Goal: Task Accomplishment & Management: Use online tool/utility

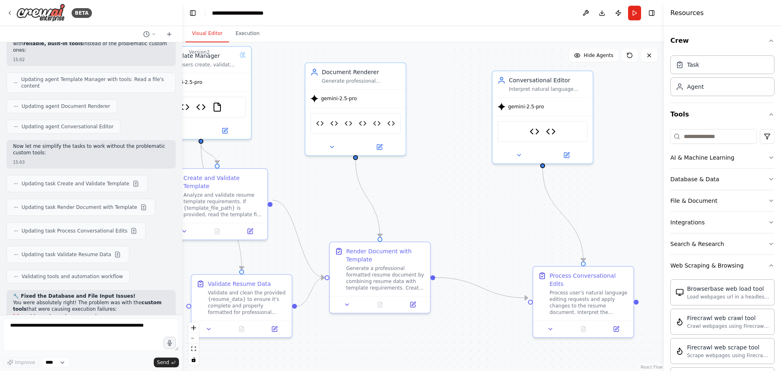
click at [634, 14] on button "Run" at bounding box center [634, 13] width 13 height 15
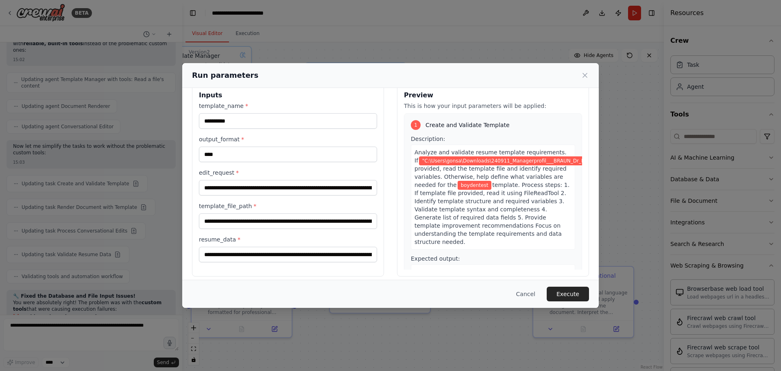
scroll to position [21, 0]
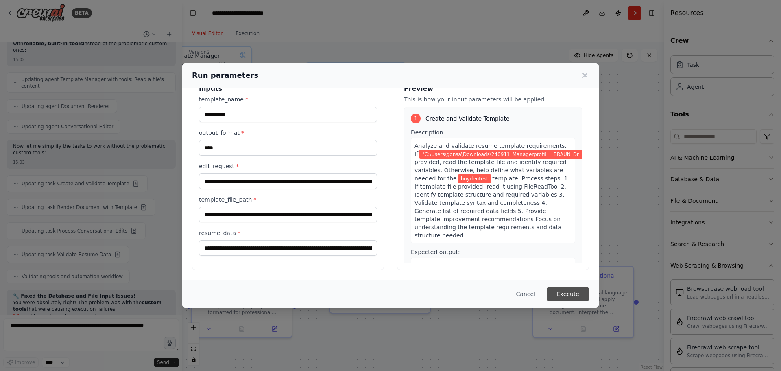
click at [570, 295] on button "Execute" at bounding box center [568, 293] width 42 height 15
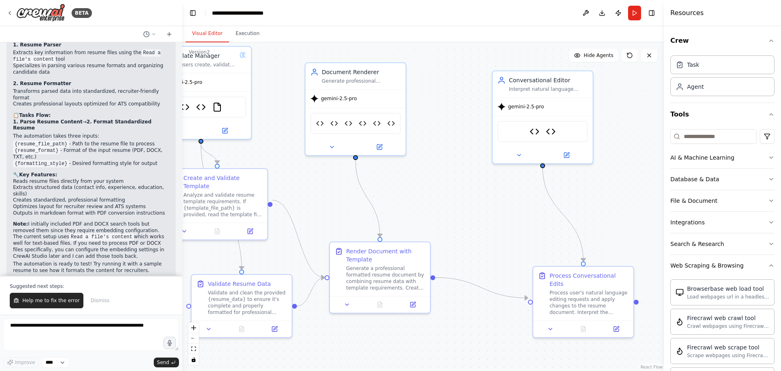
scroll to position [864, 0]
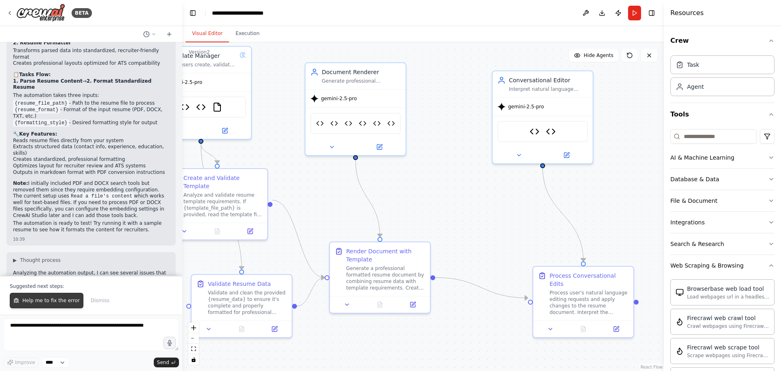
click at [54, 300] on span "Help me to fix the error" at bounding box center [50, 300] width 57 height 7
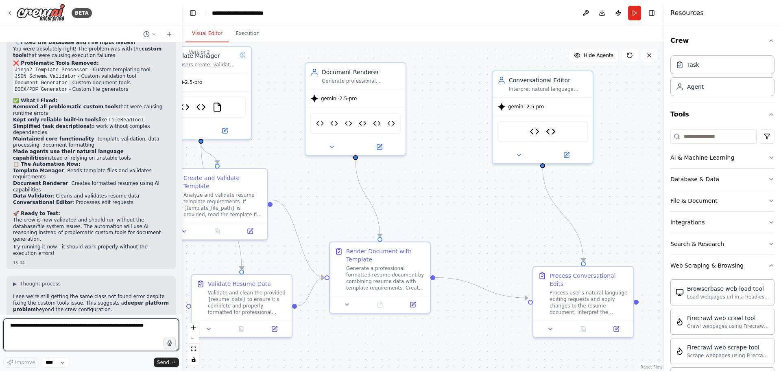
scroll to position [21603, 0]
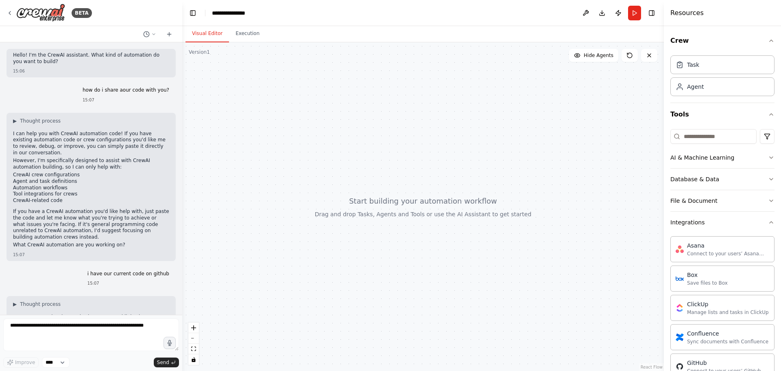
click at [6, 9] on div "BETA" at bounding box center [91, 13] width 182 height 26
click at [48, 12] on img at bounding box center [40, 13] width 49 height 18
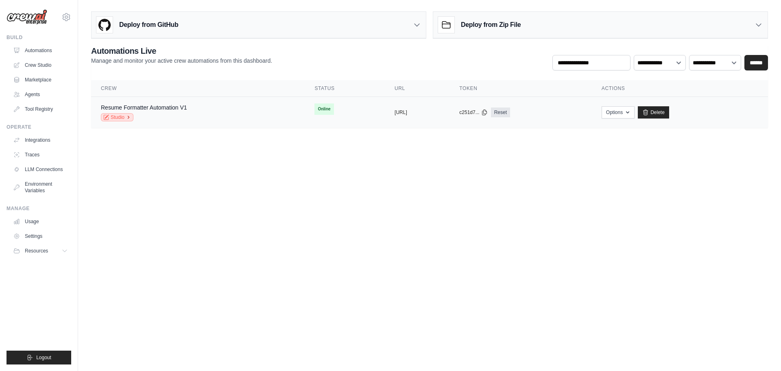
click at [128, 118] on icon at bounding box center [128, 117] width 1 height 2
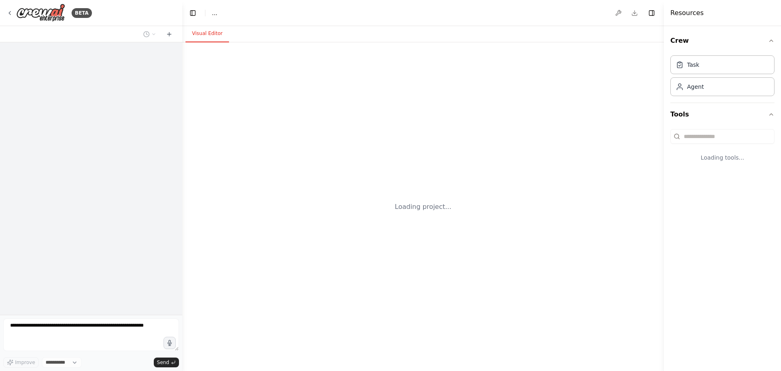
select select "****"
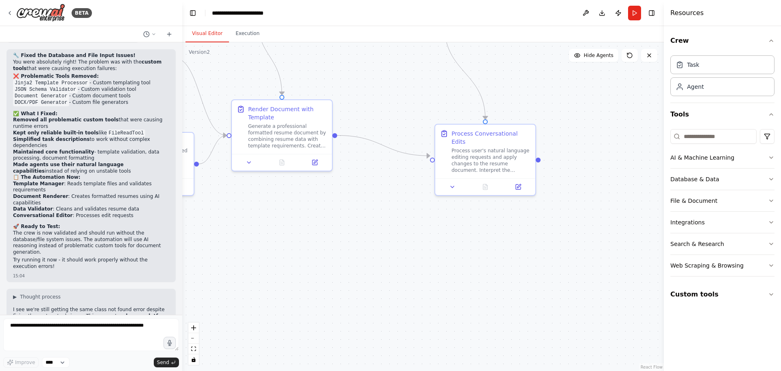
scroll to position [21603, 0]
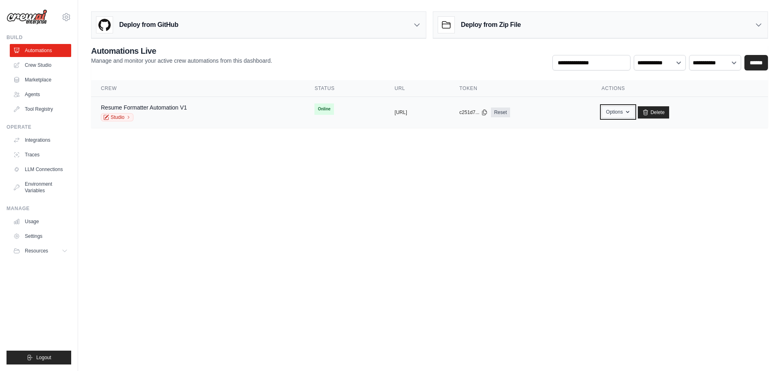
click at [635, 113] on button "Options" at bounding box center [618, 112] width 33 height 12
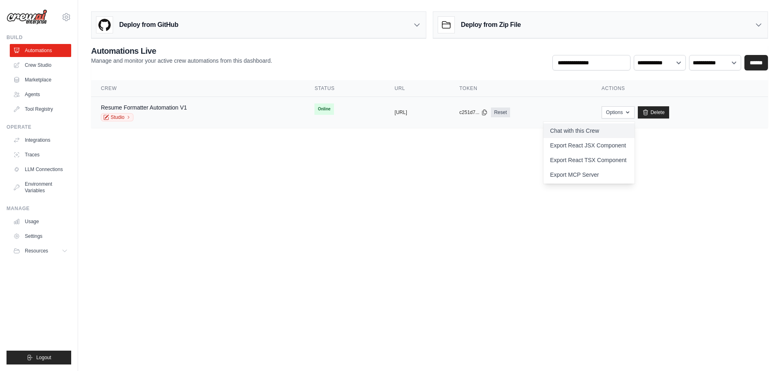
click at [635, 127] on link "Chat with this Crew" at bounding box center [589, 130] width 91 height 15
click at [124, 116] on link "Studio" at bounding box center [117, 117] width 33 height 8
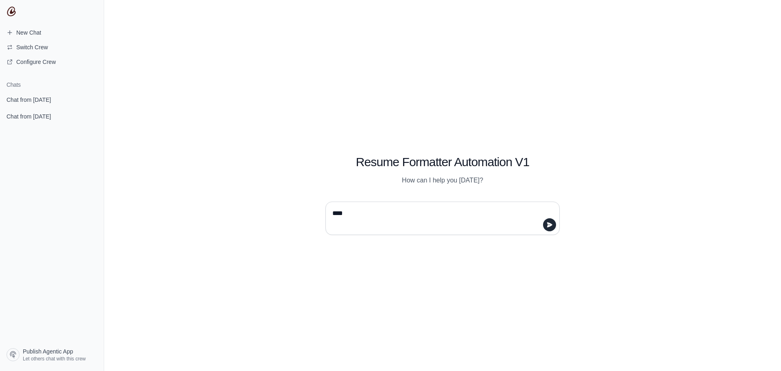
type textarea "*****"
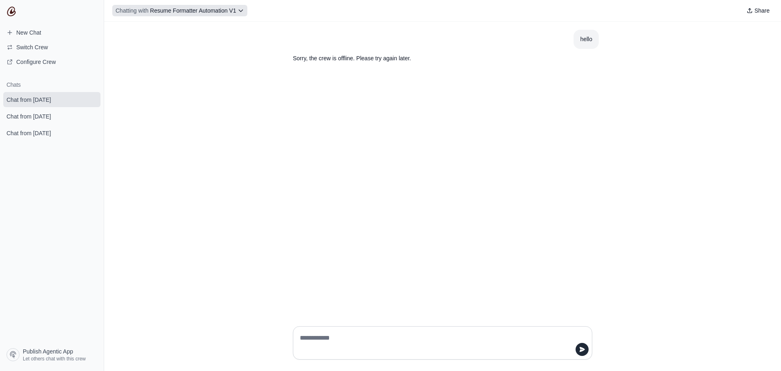
click at [144, 11] on span "Chatting with" at bounding box center [132, 11] width 33 height 8
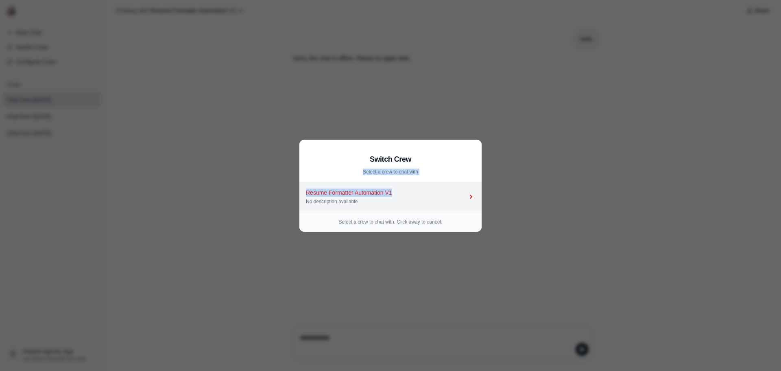
drag, startPoint x: 312, startPoint y: 177, endPoint x: 392, endPoint y: 191, distance: 81.4
click at [392, 191] on div "Switch Crew Select a crew to chat with Resume Formatter Automation V1 No descri…" at bounding box center [391, 186] width 182 height 92
copy div "Select a crew to chat with Resume Formatter Automation V1"
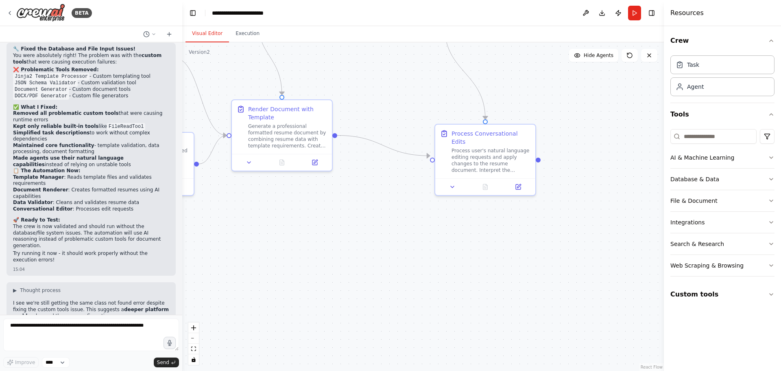
scroll to position [21603, 0]
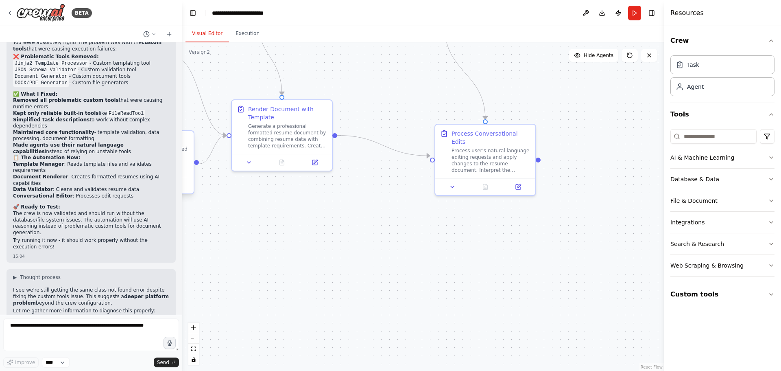
click at [192, 171] on div "Validate Resume Data Validate and clean the provided {resume_data} to ensure it…" at bounding box center [144, 154] width 100 height 46
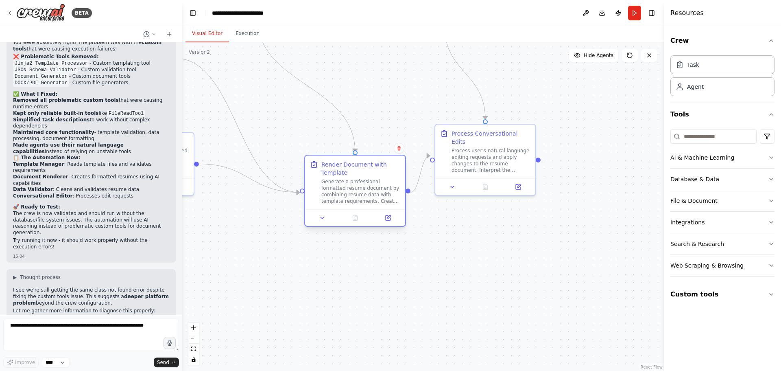
drag, startPoint x: 282, startPoint y: 136, endPoint x: 351, endPoint y: 190, distance: 87.5
click at [351, 190] on div "Generate a professional formatted resume document by combining resume data with…" at bounding box center [360, 191] width 79 height 26
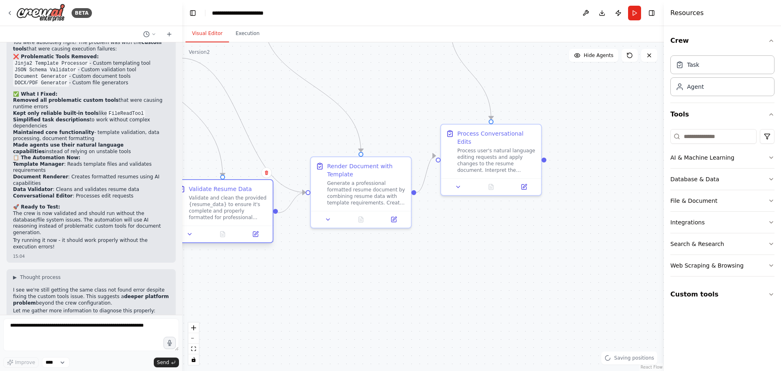
drag, startPoint x: 192, startPoint y: 167, endPoint x: 273, endPoint y: 216, distance: 94.6
click at [273, 216] on div "Validate Resume Data Validate and clean the provided {resume_data} to ensure it…" at bounding box center [223, 211] width 102 height 64
drag, startPoint x: 196, startPoint y: 61, endPoint x: 238, endPoint y: 87, distance: 49.5
click at [238, 87] on div ".deletable-edge-delete-btn { width: 20px; height: 20px; border: 0px solid #ffff…" at bounding box center [423, 206] width 482 height 328
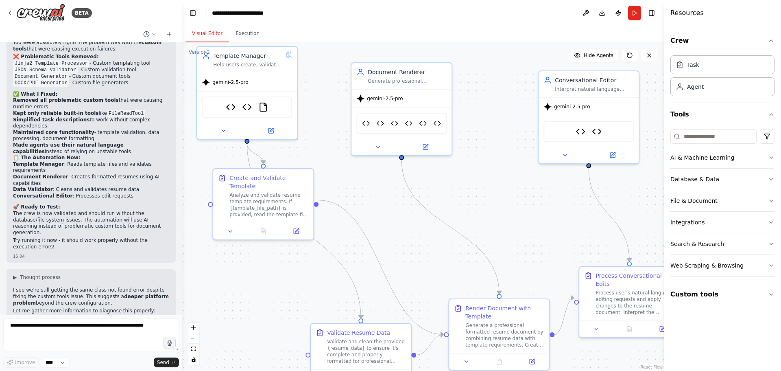
drag, startPoint x: 227, startPoint y: 107, endPoint x: 365, endPoint y: 249, distance: 198.0
click at [365, 249] on div ".deletable-edge-delete-btn { width: 20px; height: 20px; border: 0px solid #ffff…" at bounding box center [423, 206] width 482 height 328
click at [263, 107] on img at bounding box center [263, 105] width 10 height 10
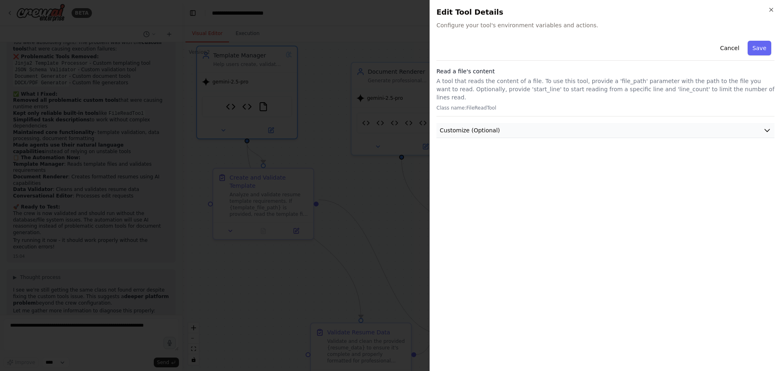
click at [603, 123] on button "Customize (Optional)" at bounding box center [606, 130] width 338 height 15
click at [601, 123] on button "Customize (Optional)" at bounding box center [606, 130] width 338 height 15
click at [724, 49] on button "Cancel" at bounding box center [729, 48] width 29 height 15
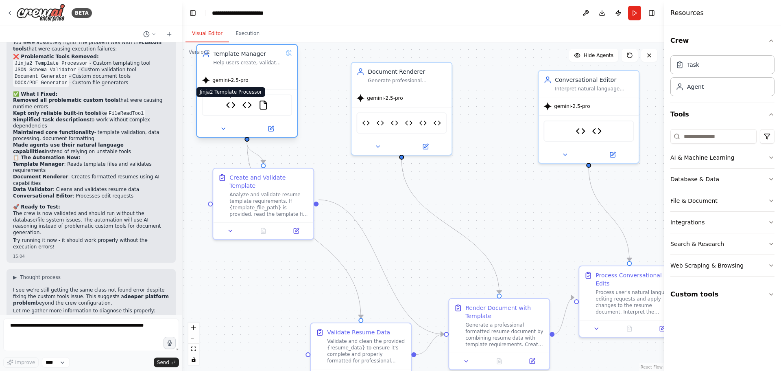
click at [233, 107] on img at bounding box center [231, 105] width 10 height 10
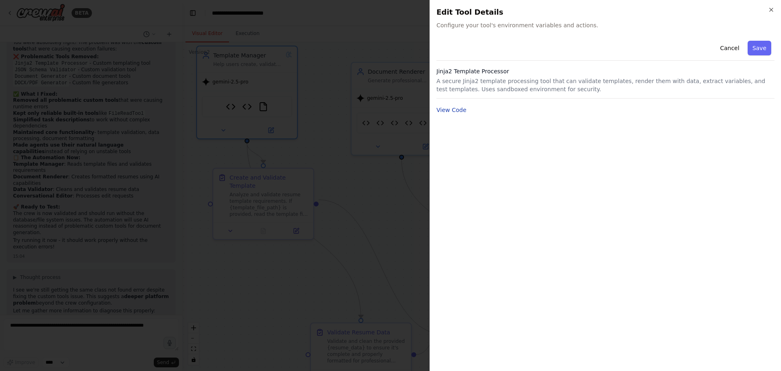
click at [459, 111] on button "View Code" at bounding box center [452, 110] width 30 height 8
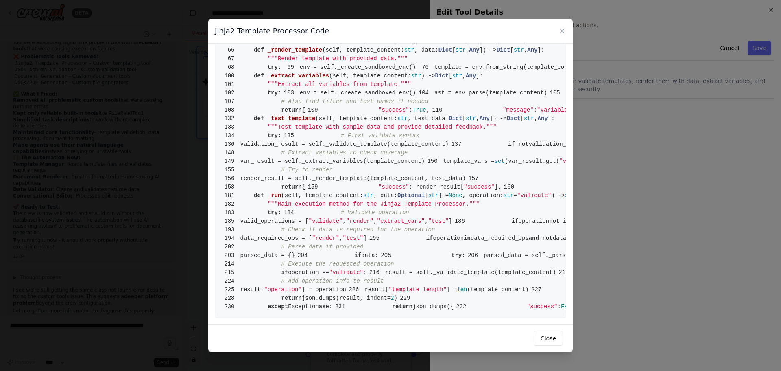
scroll to position [1769, 0]
click at [546, 335] on button "Close" at bounding box center [548, 338] width 29 height 15
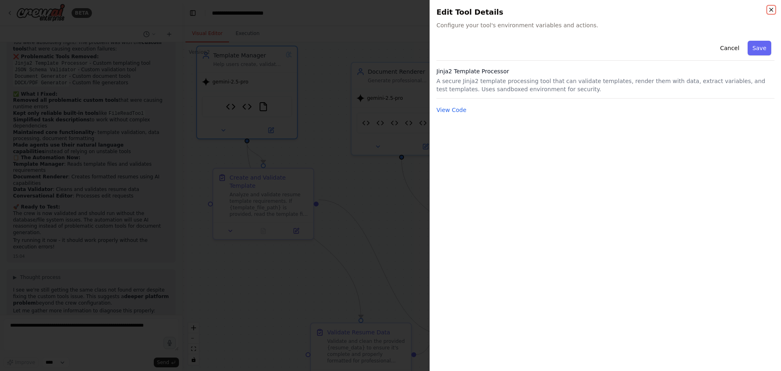
click at [770, 11] on icon "button" at bounding box center [771, 10] width 7 height 7
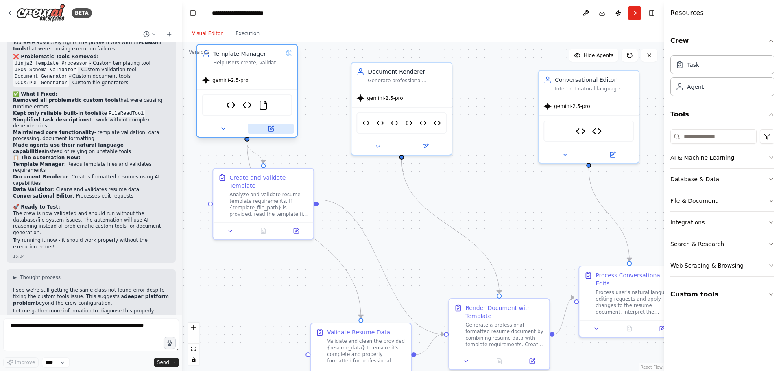
click at [269, 133] on button at bounding box center [271, 129] width 46 height 10
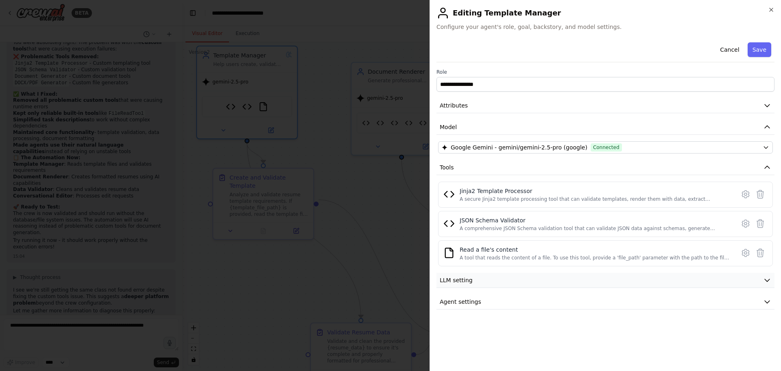
click at [491, 276] on button "LLM setting" at bounding box center [606, 280] width 338 height 15
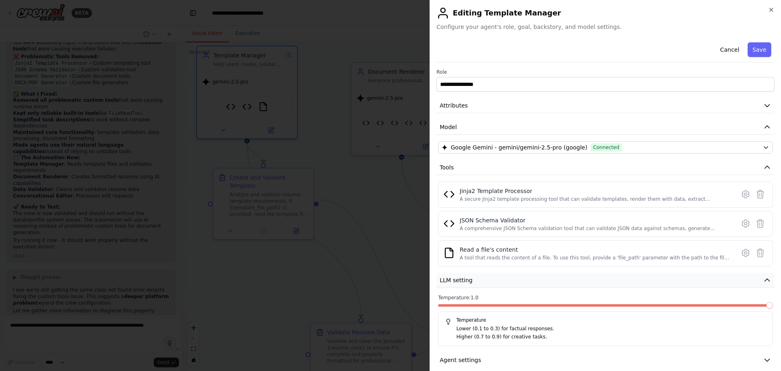
click at [491, 276] on button "LLM setting" at bounding box center [606, 280] width 338 height 15
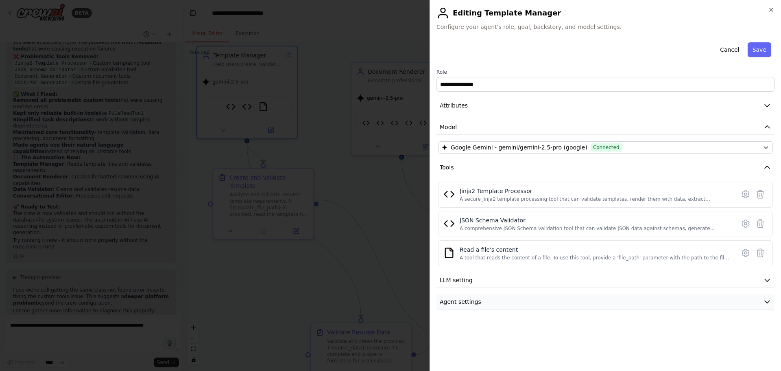
click at [496, 300] on button "Agent settings" at bounding box center [606, 301] width 338 height 15
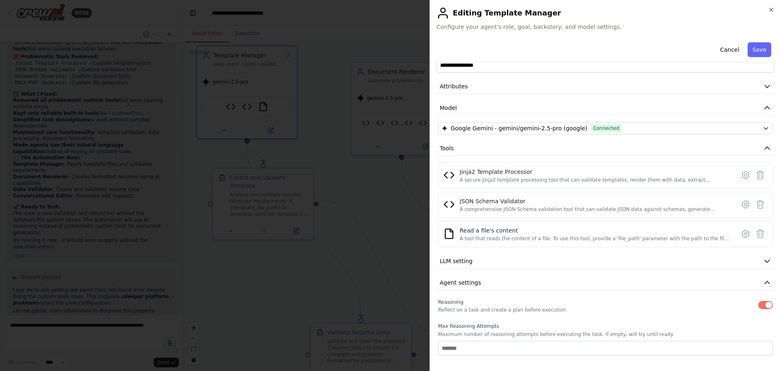
scroll to position [0, 0]
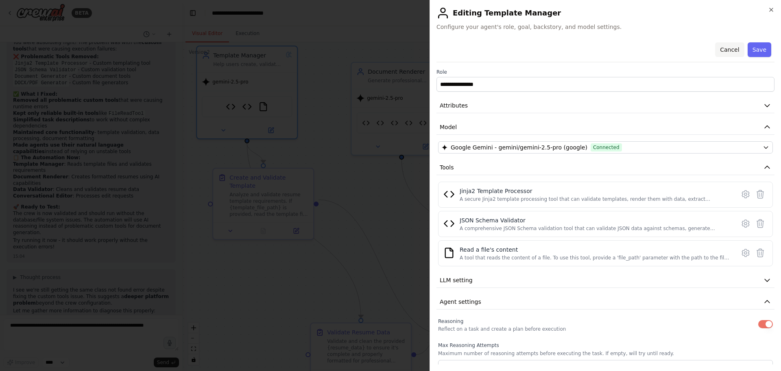
click at [721, 51] on button "Cancel" at bounding box center [729, 49] width 29 height 15
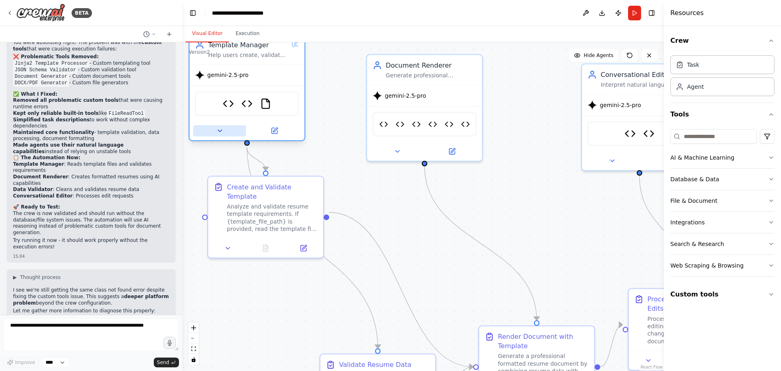
click at [222, 131] on icon at bounding box center [219, 130] width 7 height 7
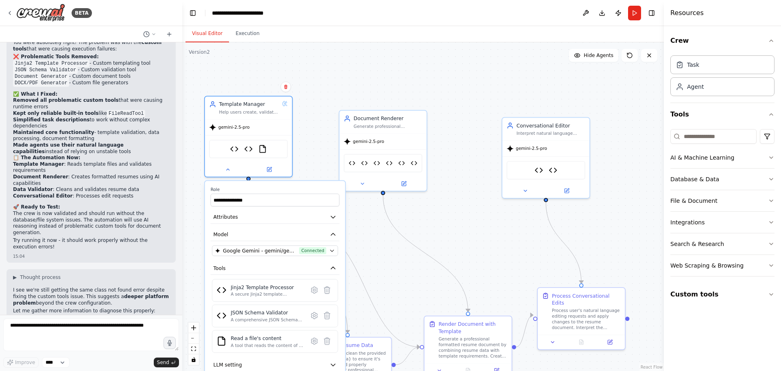
click at [398, 267] on div ".deletable-edge-delete-btn { width: 20px; height: 20px; border: 0px solid #ffff…" at bounding box center [423, 206] width 482 height 328
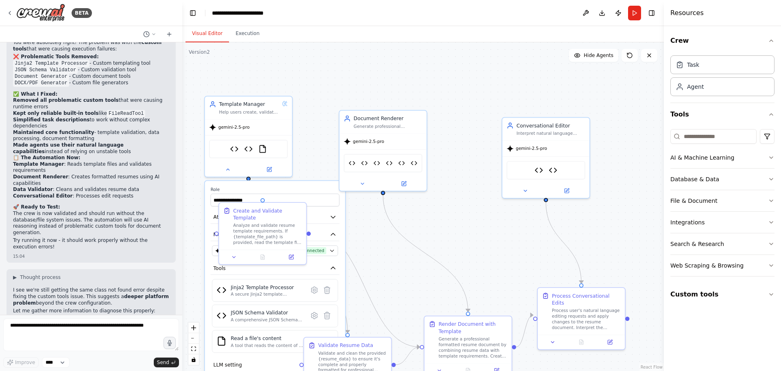
click at [436, 269] on div ".deletable-edge-delete-btn { width: 20px; height: 20px; border: 0px solid #ffff…" at bounding box center [423, 206] width 482 height 328
click at [362, 351] on div "Validate and clean the provided {resume_data} to ensure it's complete and prope…" at bounding box center [352, 360] width 69 height 23
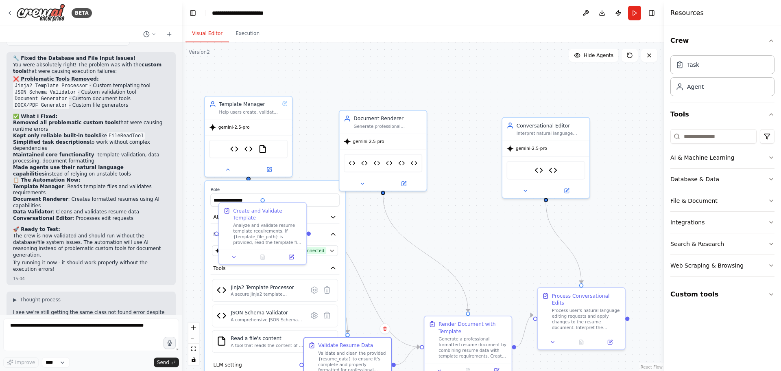
scroll to position [21563, 0]
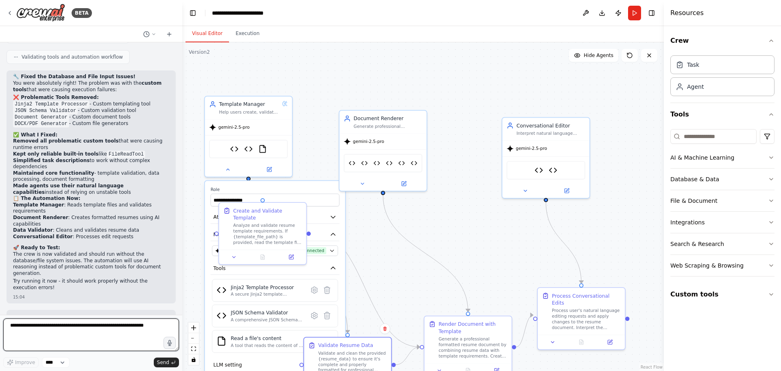
click at [57, 330] on textarea at bounding box center [91, 334] width 176 height 33
paste textarea "**********"
drag, startPoint x: 65, startPoint y: 327, endPoint x: 8, endPoint y: 327, distance: 56.6
click at [8, 327] on textarea "**********" at bounding box center [91, 334] width 176 height 33
click at [10, 337] on textarea "**********" at bounding box center [91, 334] width 176 height 33
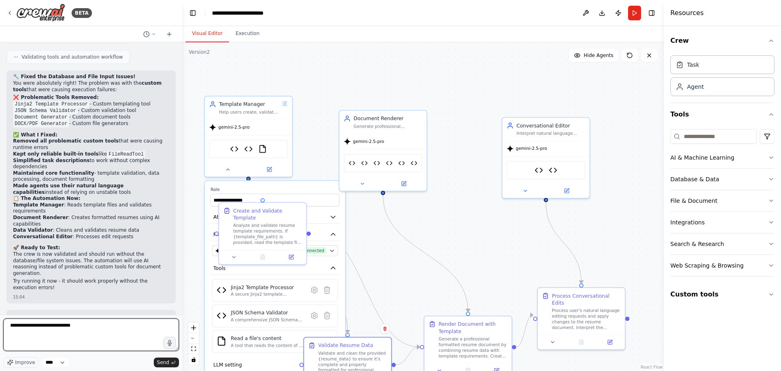
type textarea "**********"
click at [166, 361] on span "Send" at bounding box center [163, 362] width 12 height 7
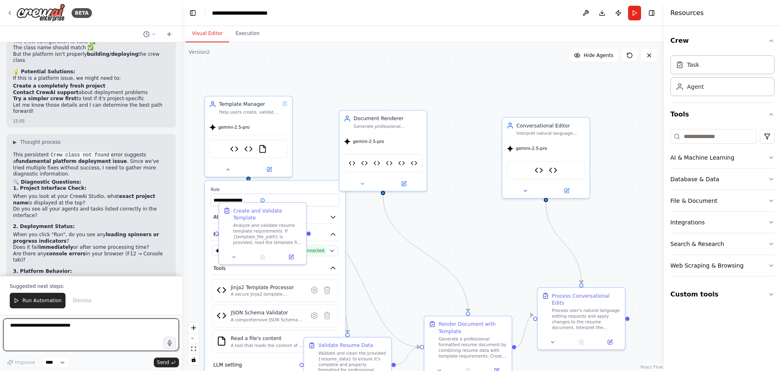
scroll to position [22029, 0]
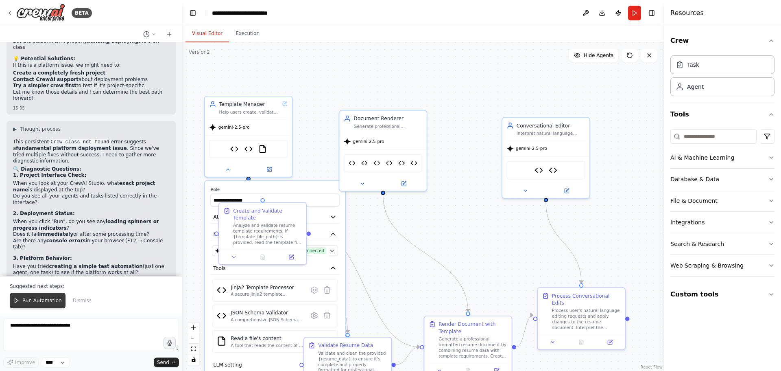
click at [49, 305] on button "Run Automation" at bounding box center [38, 300] width 56 height 15
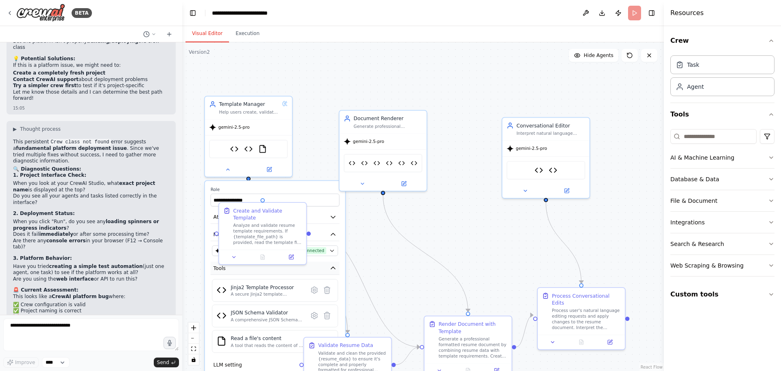
scroll to position [21990, 0]
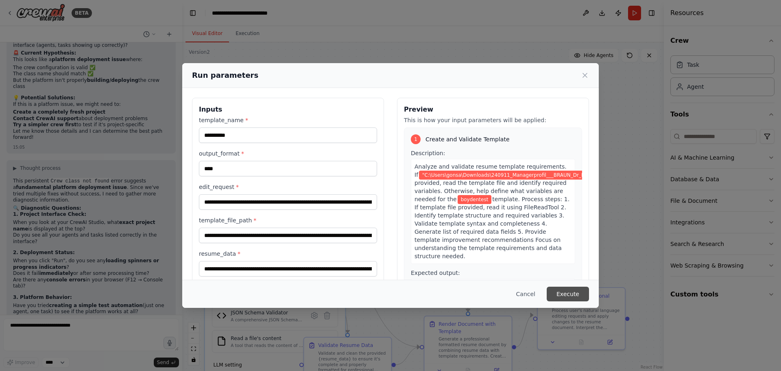
click at [571, 297] on button "Execute" at bounding box center [568, 293] width 42 height 15
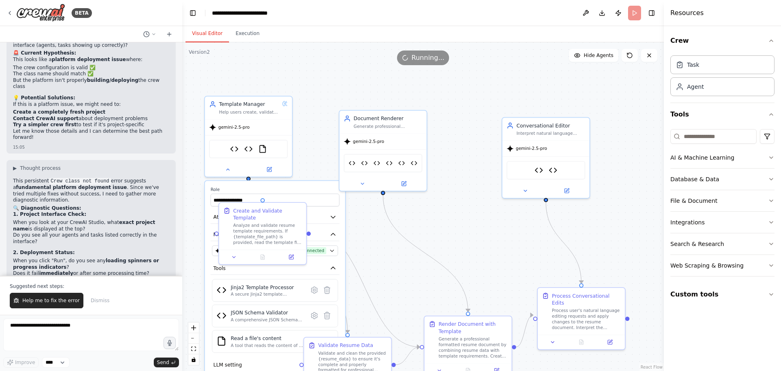
scroll to position [22029, 0]
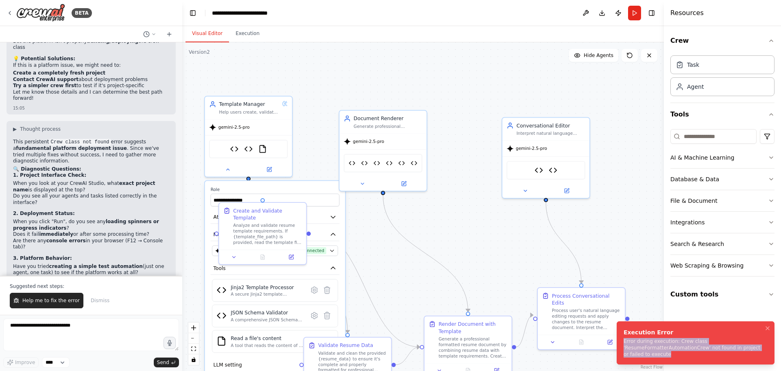
drag, startPoint x: 661, startPoint y: 355, endPoint x: 624, endPoint y: 341, distance: 40.1
click at [624, 341] on div "Error during execution: Crew class 'ResumeFormatterAutomationCrew' not found in…" at bounding box center [694, 348] width 141 height 20
copy div "Error during execution: Crew class 'ResumeFormatterAutomationCrew' not found in…"
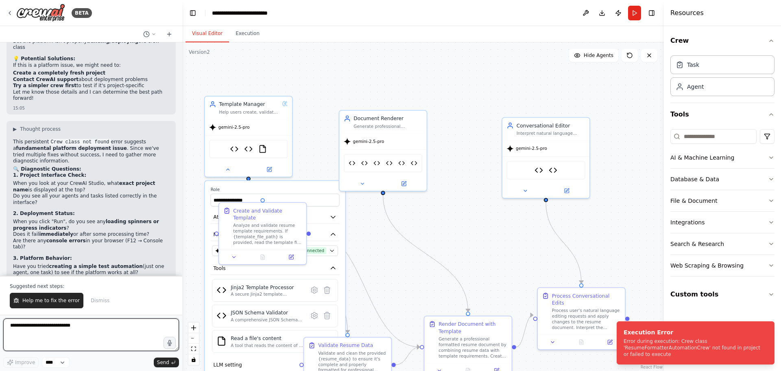
click at [94, 329] on textarea "**********" at bounding box center [91, 334] width 176 height 33
paste textarea "**********"
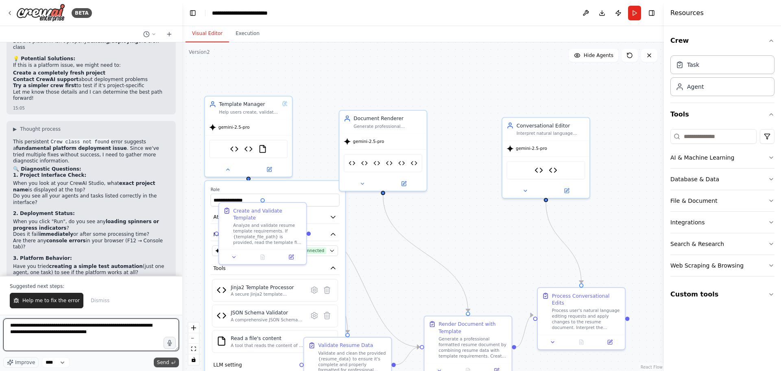
type textarea "**********"
click at [160, 359] on span "Send" at bounding box center [163, 362] width 12 height 7
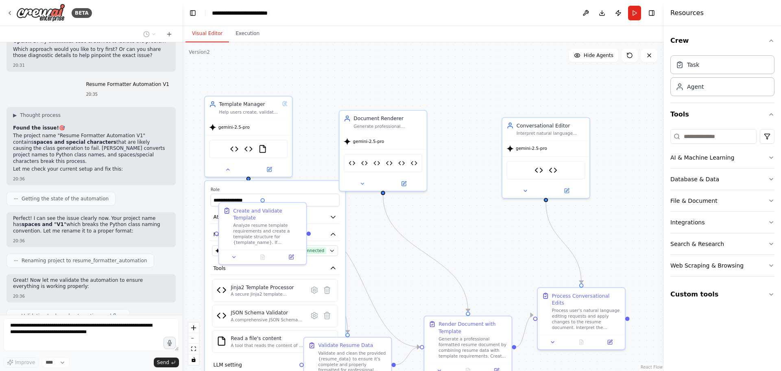
scroll to position [22375, 0]
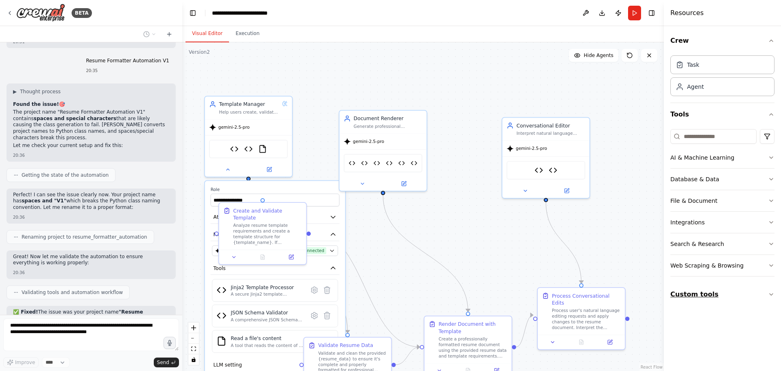
click at [743, 297] on button "Custom tools" at bounding box center [723, 294] width 104 height 23
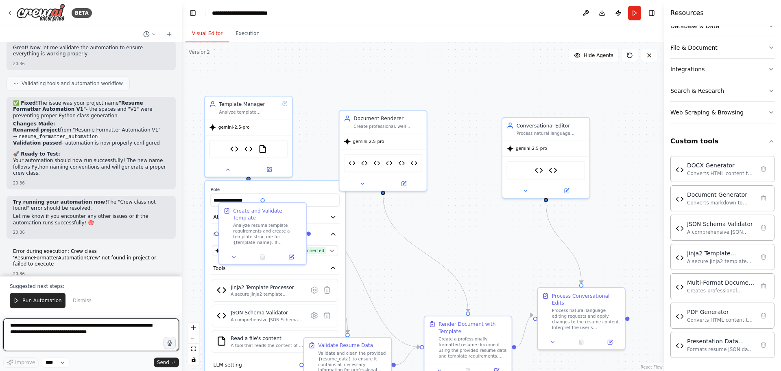
scroll to position [22630, 0]
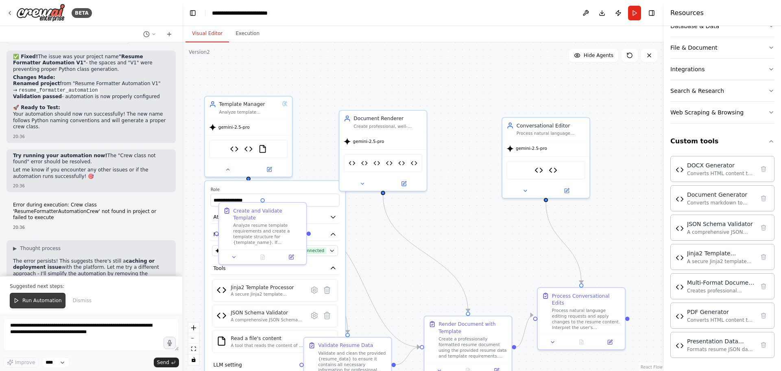
click at [21, 300] on button "Run Automation" at bounding box center [38, 300] width 56 height 15
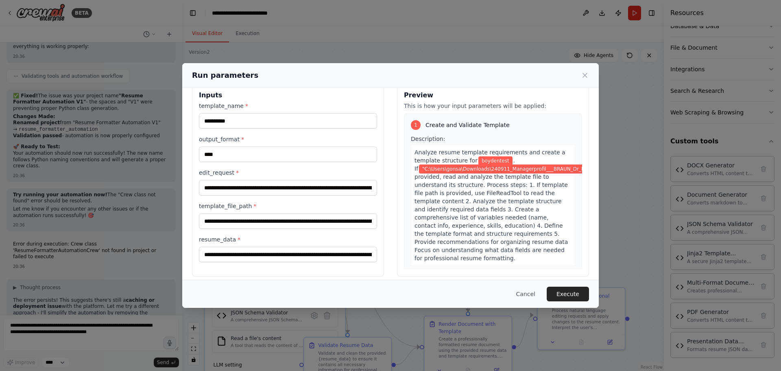
scroll to position [21, 0]
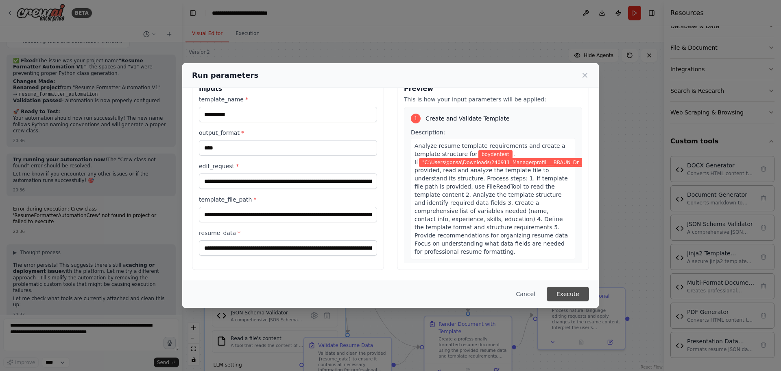
click at [567, 291] on button "Execute" at bounding box center [568, 293] width 42 height 15
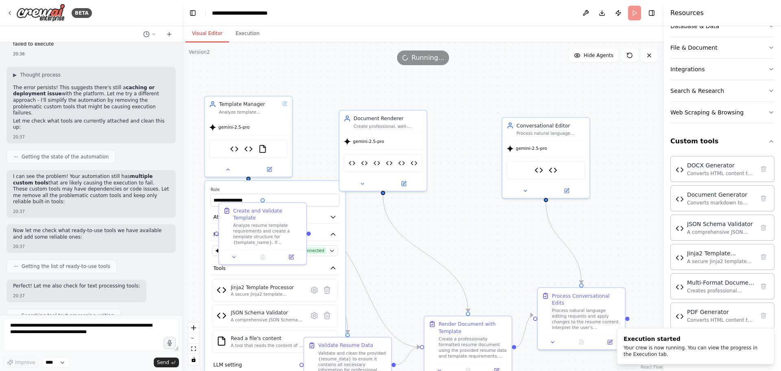
scroll to position [22809, 0]
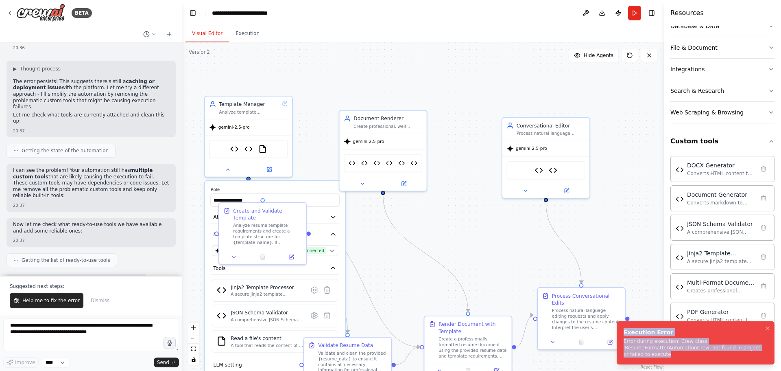
drag, startPoint x: 646, startPoint y: 356, endPoint x: 621, endPoint y: 332, distance: 34.5
click at [621, 332] on li "Execution Error Error during execution: Crew class 'ResumeFormatterAutomationCr…" at bounding box center [696, 342] width 158 height 43
copy div "Execution Error Error during execution: Crew class 'ResumeFormatterAutomationCr…"
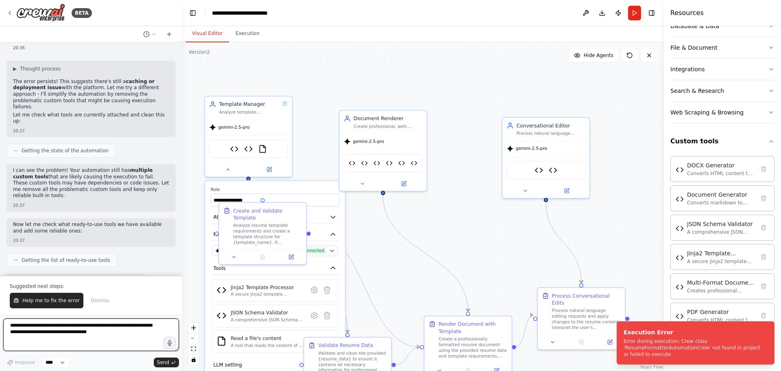
click at [73, 335] on textarea "**********" at bounding box center [91, 334] width 176 height 33
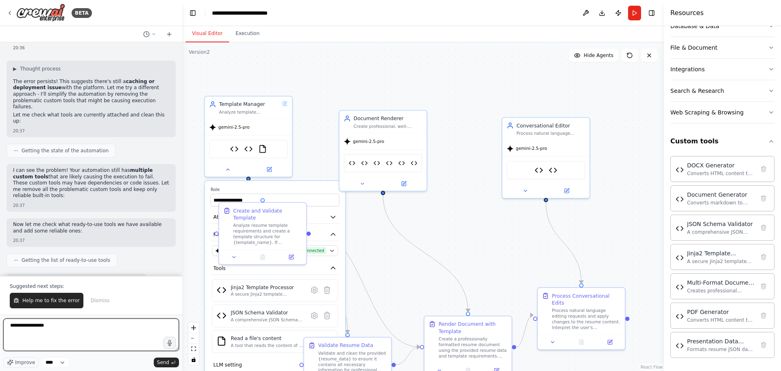
paste textarea "**********"
type textarea "**********"
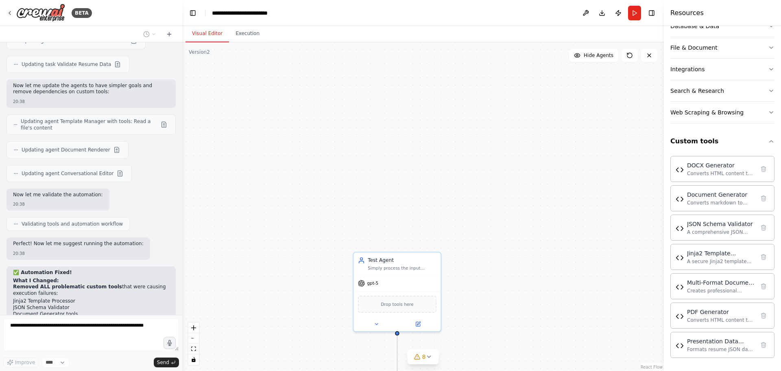
scroll to position [23230, 0]
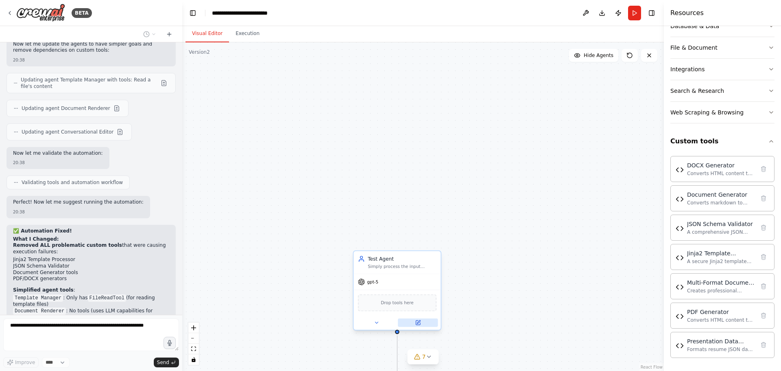
click at [413, 319] on button at bounding box center [418, 322] width 40 height 9
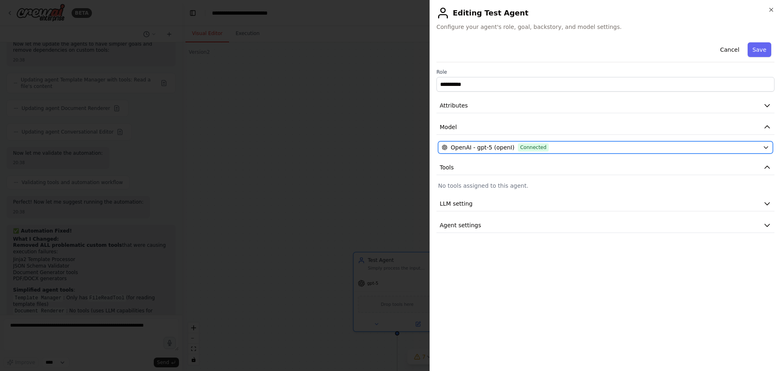
click at [557, 150] on div "OpenAI - gpt-5 (openI) Connected" at bounding box center [601, 147] width 318 height 8
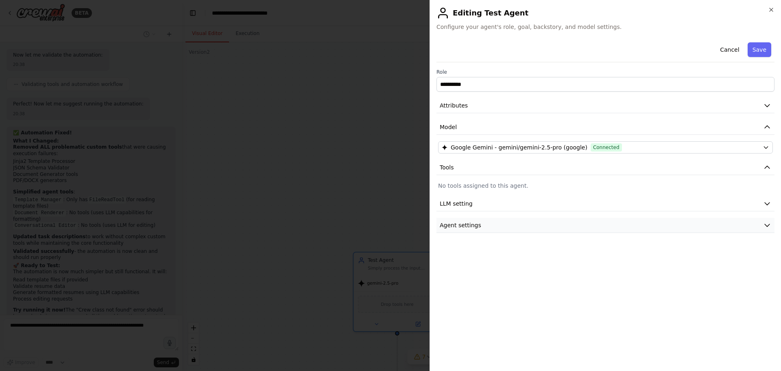
scroll to position [23335, 0]
click at [533, 202] on button "LLM setting" at bounding box center [606, 203] width 338 height 15
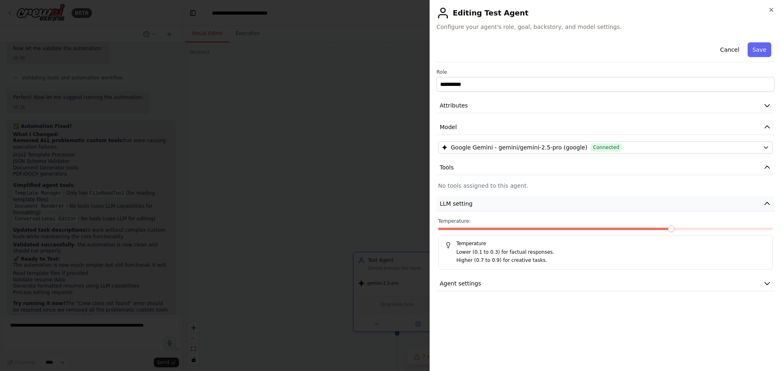
click at [531, 206] on button "LLM setting" at bounding box center [606, 203] width 338 height 15
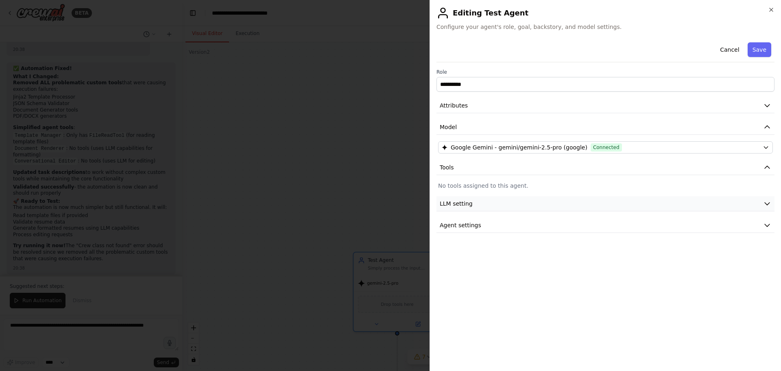
click at [531, 206] on button "LLM setting" at bounding box center [606, 203] width 338 height 15
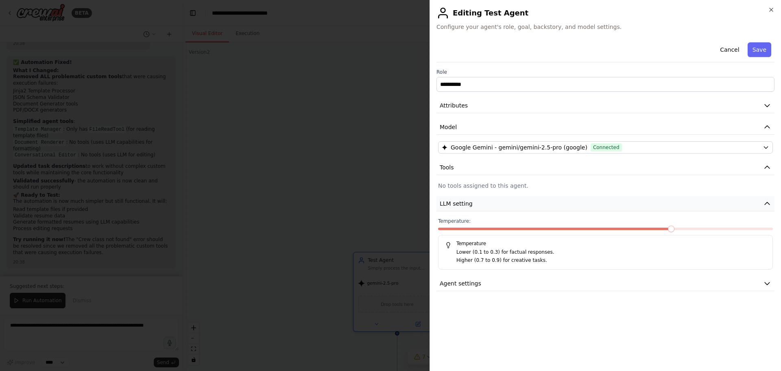
scroll to position [23405, 0]
click at [708, 232] on span at bounding box center [704, 228] width 7 height 7
drag, startPoint x: 724, startPoint y: 232, endPoint x: 739, endPoint y: 225, distance: 16.0
click at [754, 235] on div "Temperature: 0.9 Temperature Lower (0.1 to 0.3) for factual responses. Higher (…" at bounding box center [605, 244] width 335 height 52
click at [773, 230] on span at bounding box center [770, 228] width 7 height 7
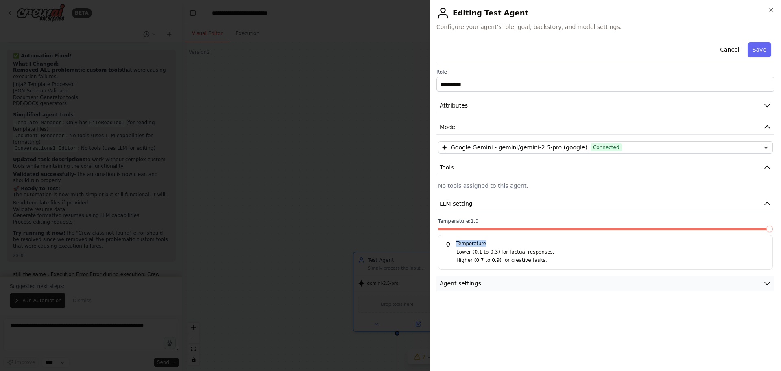
click at [755, 280] on button "Agent settings" at bounding box center [606, 283] width 338 height 15
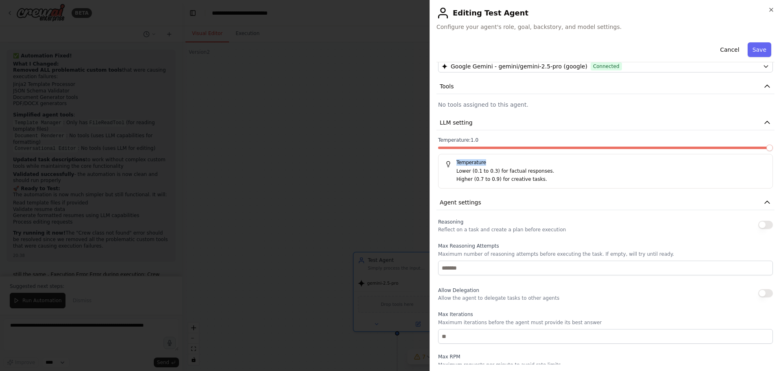
scroll to position [81, 0]
click at [759, 225] on button "button" at bounding box center [766, 224] width 15 height 8
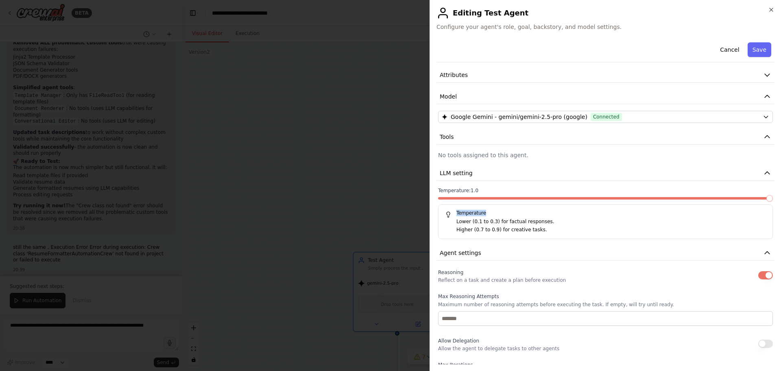
scroll to position [0, 0]
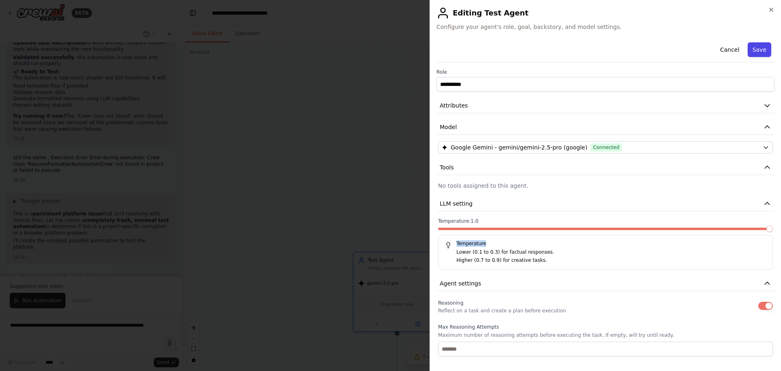
click at [754, 53] on button "Save" at bounding box center [760, 49] width 24 height 15
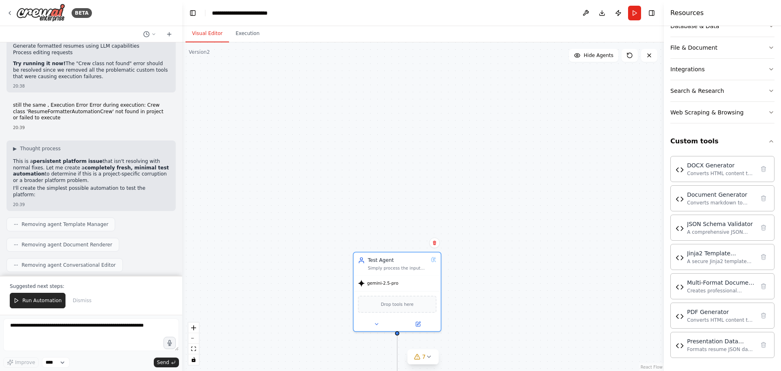
scroll to position [23581, 0]
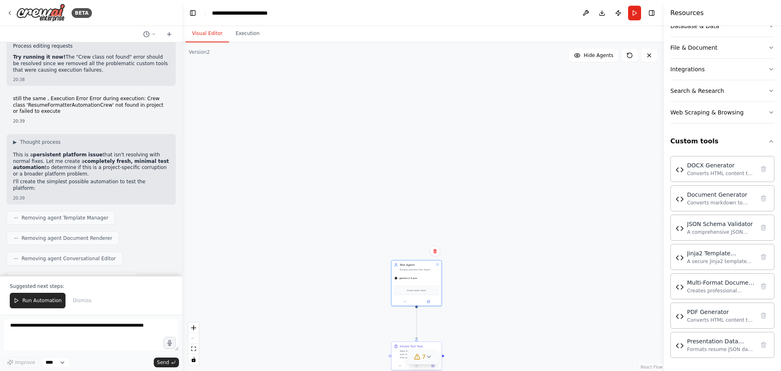
click at [421, 355] on icon at bounding box center [417, 356] width 7 height 7
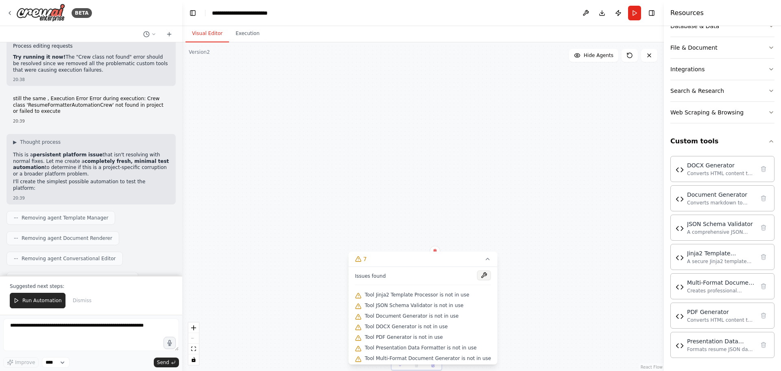
click at [477, 273] on button at bounding box center [484, 275] width 14 height 10
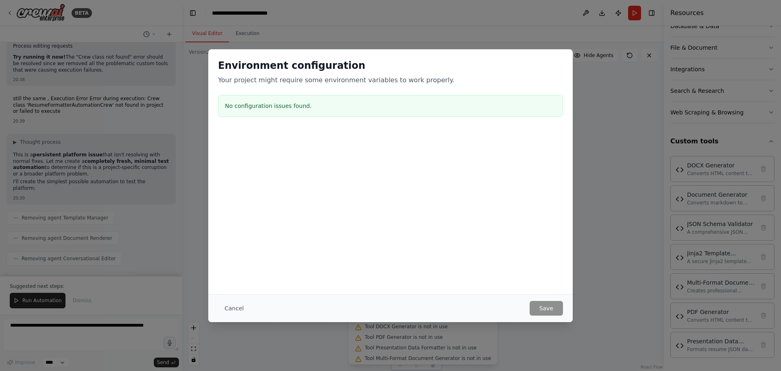
click at [430, 274] on div "Environment configuration Your project might require some environment variables…" at bounding box center [390, 171] width 365 height 245
click at [228, 307] on button "Cancel" at bounding box center [234, 308] width 32 height 15
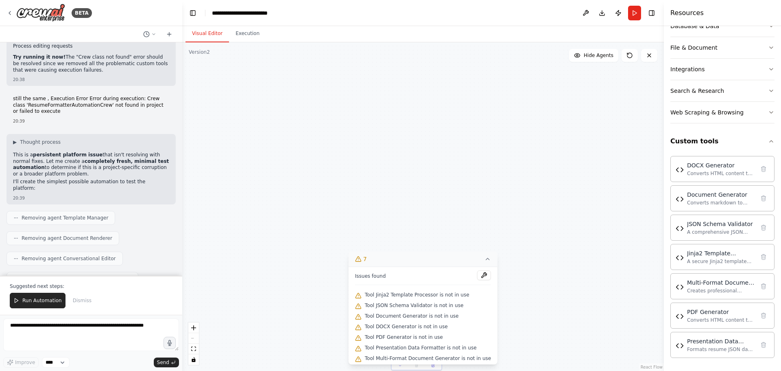
click at [485, 257] on icon at bounding box center [488, 259] width 7 height 7
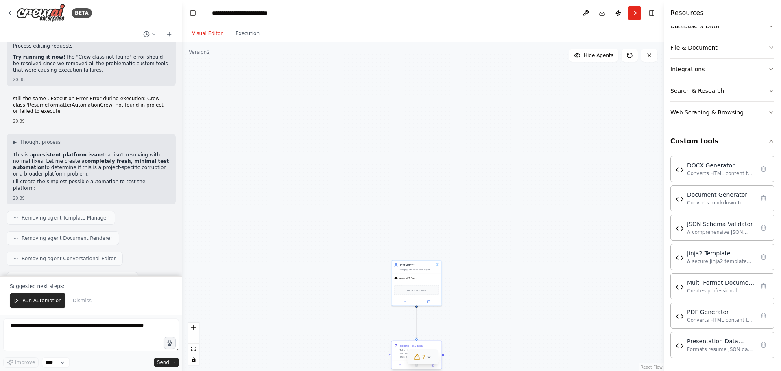
click at [421, 345] on div "Simple Test Task" at bounding box center [419, 345] width 39 height 4
drag, startPoint x: 402, startPoint y: 231, endPoint x: 361, endPoint y: 144, distance: 95.9
click at [361, 144] on div ".deletable-edge-delete-btn { width: 20px; height: 20px; border: 0px solid #ffff…" at bounding box center [423, 206] width 482 height 328
drag, startPoint x: 398, startPoint y: 351, endPoint x: 379, endPoint y: 272, distance: 81.4
click at [377, 263] on div "Simple Test Task Take the {test_message} input and create a simple response. Th…" at bounding box center [396, 265] width 45 height 15
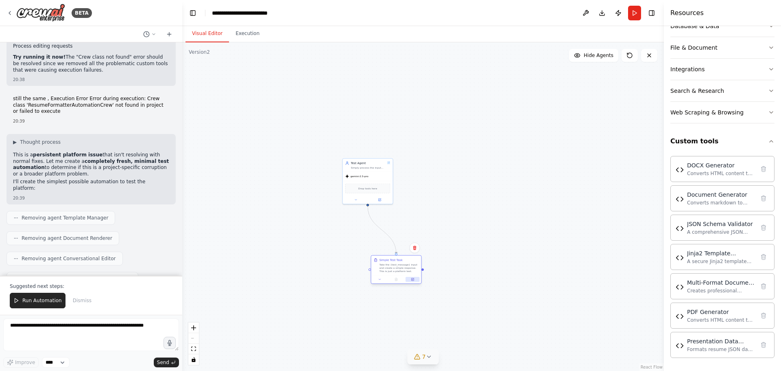
click at [412, 279] on icon at bounding box center [412, 279] width 2 height 2
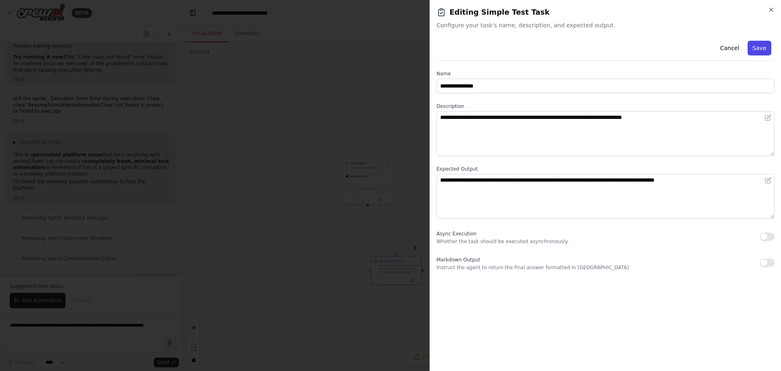
click at [767, 46] on button "Save" at bounding box center [760, 48] width 24 height 15
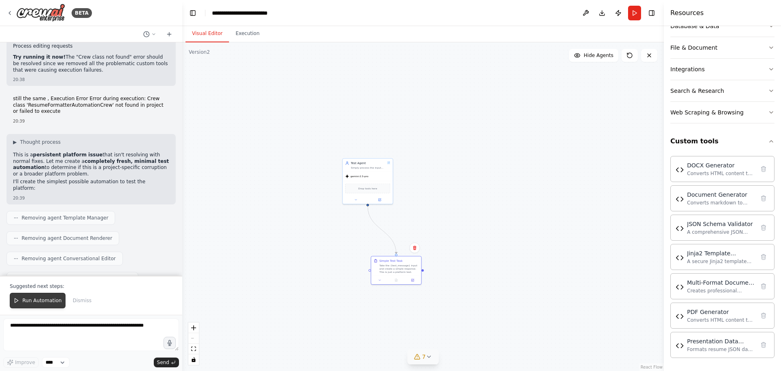
click at [39, 304] on span "Run Automation" at bounding box center [41, 300] width 39 height 7
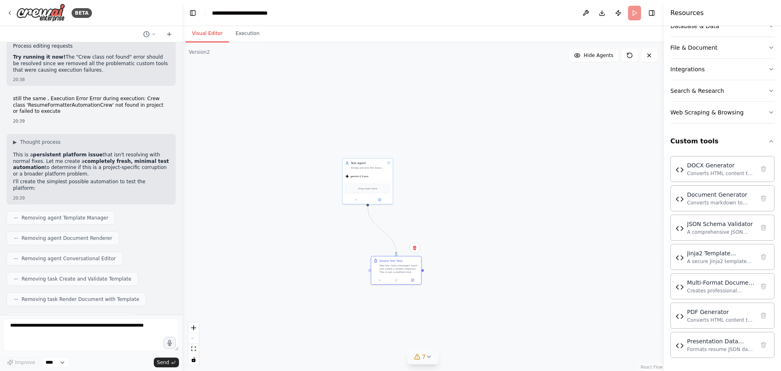
scroll to position [23542, 0]
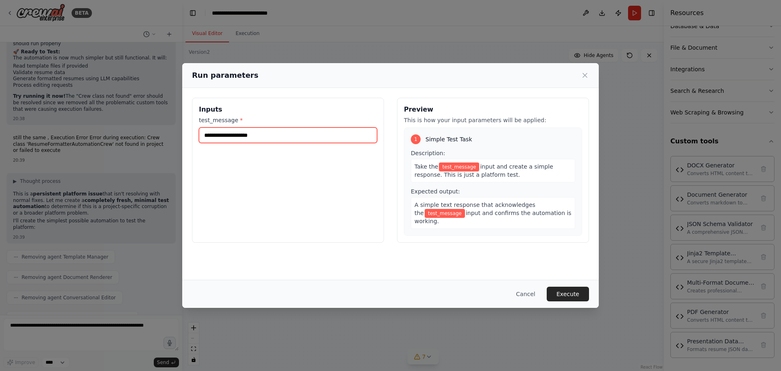
click at [291, 136] on input "test_message *" at bounding box center [288, 134] width 178 height 15
type input "**********"
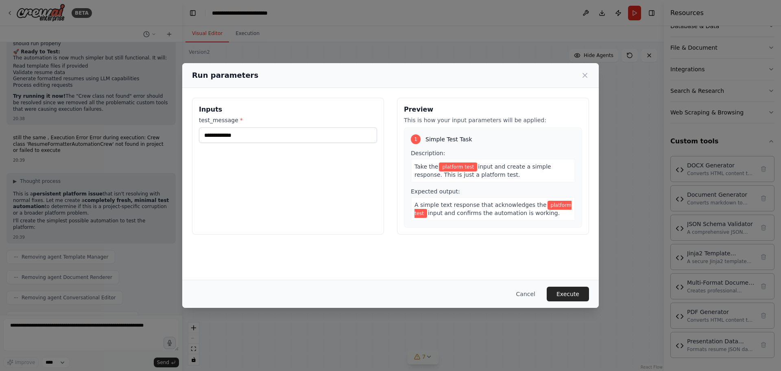
click at [580, 291] on button "Execute" at bounding box center [568, 293] width 42 height 15
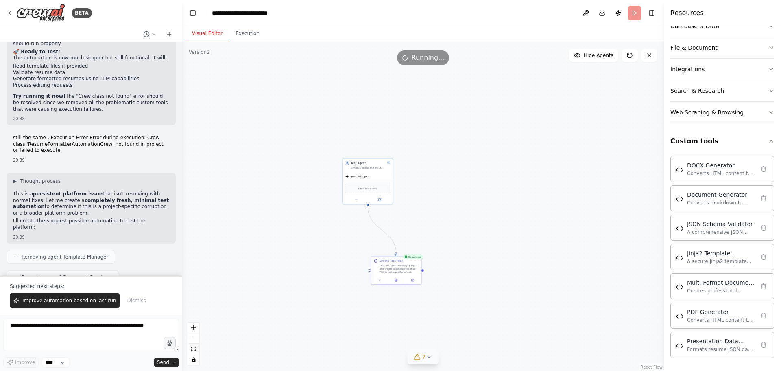
scroll to position [23581, 0]
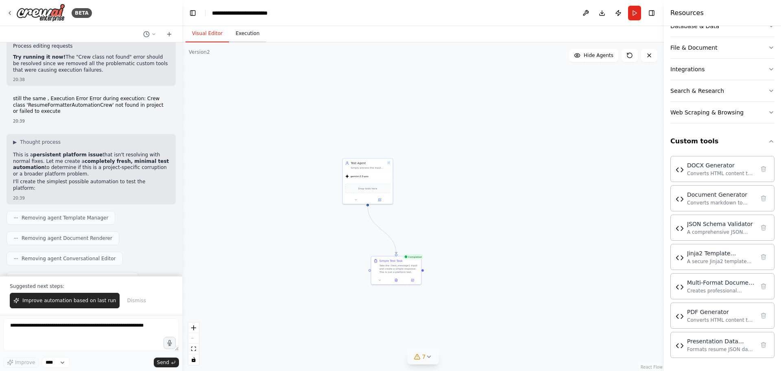
click at [243, 36] on button "Execution" at bounding box center [247, 33] width 37 height 17
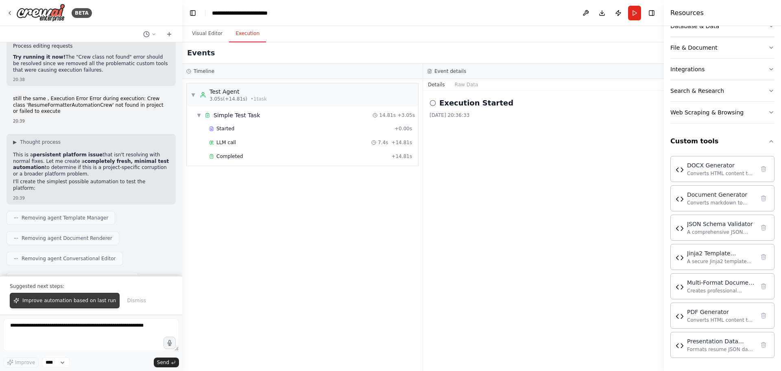
click at [71, 304] on button "Improve automation based on last run" at bounding box center [65, 300] width 110 height 15
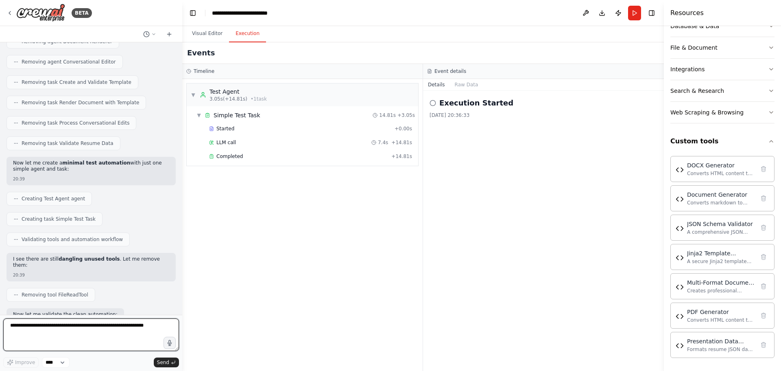
scroll to position [23784, 0]
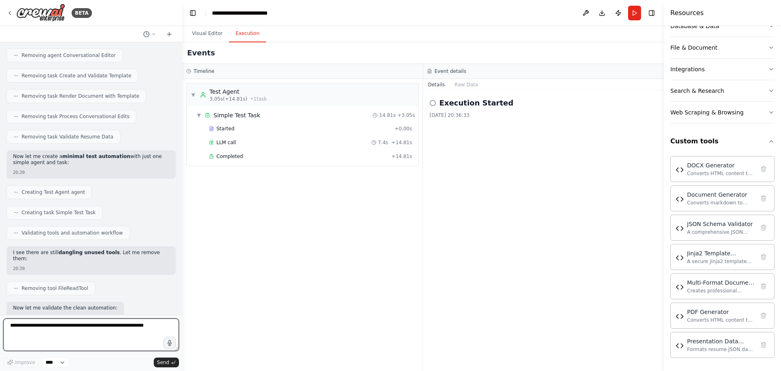
click at [91, 332] on textarea at bounding box center [91, 334] width 176 height 33
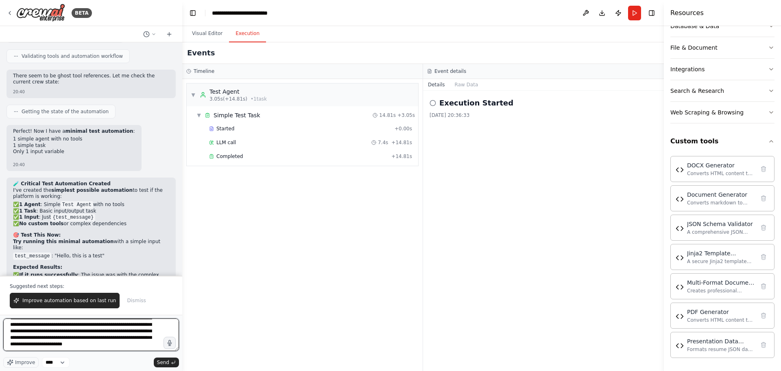
scroll to position [76, 0]
type textarea "**********"
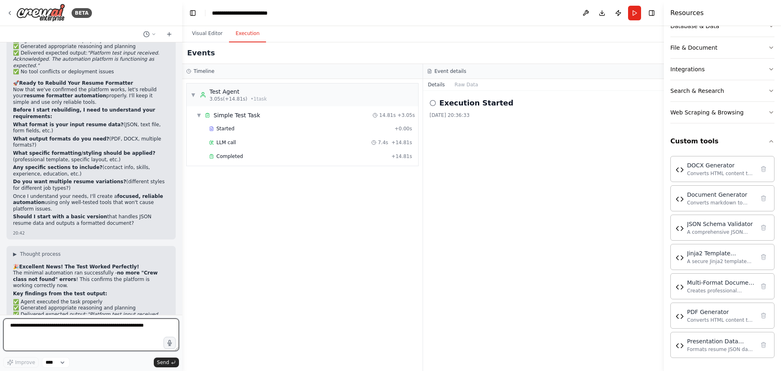
scroll to position [24459, 0]
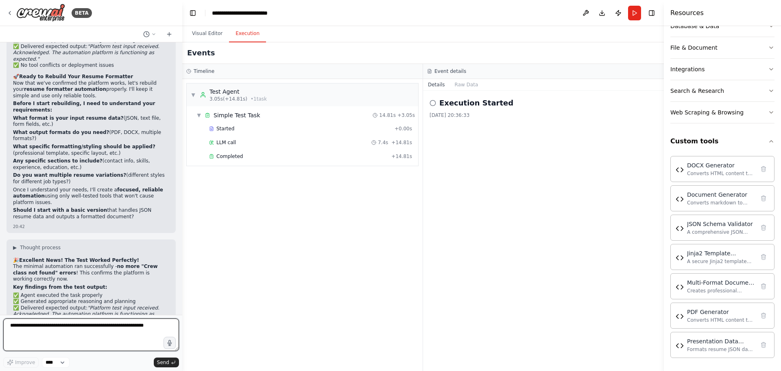
click at [61, 328] on textarea at bounding box center [91, 334] width 176 height 33
type textarea "**********"
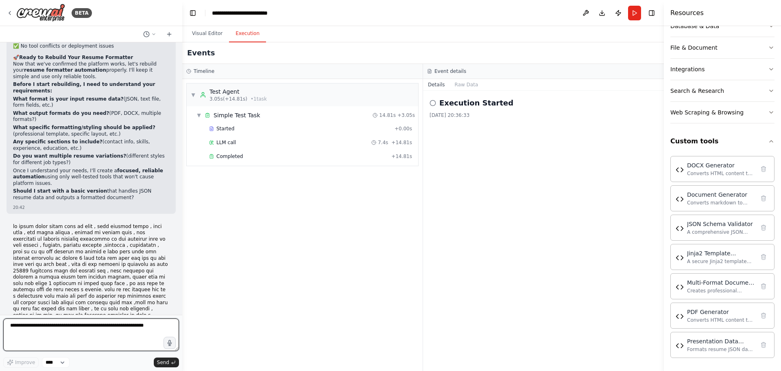
scroll to position [24746, 0]
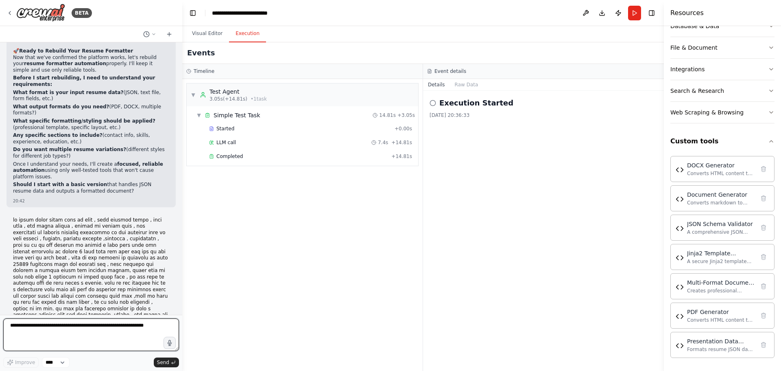
click at [72, 332] on textarea at bounding box center [91, 334] width 176 height 33
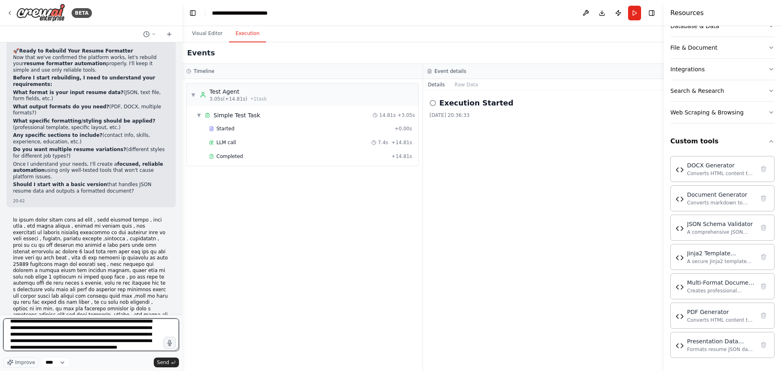
scroll to position [11, 0]
type textarea "**********"
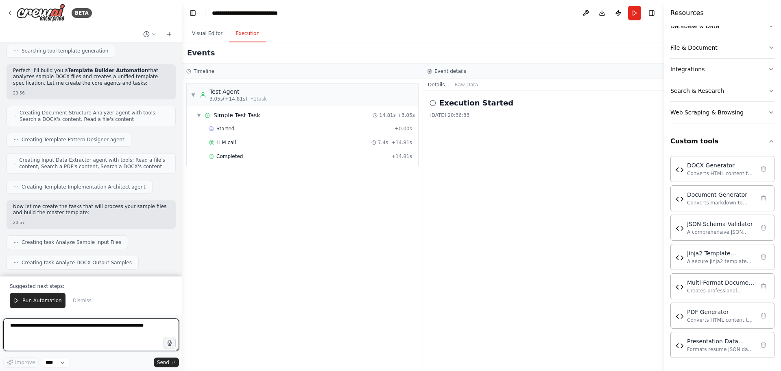
scroll to position [25871, 0]
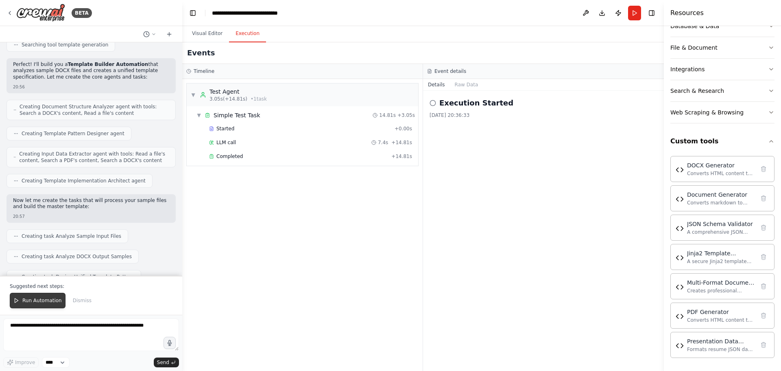
click at [49, 299] on span "Run Automation" at bounding box center [41, 300] width 39 height 7
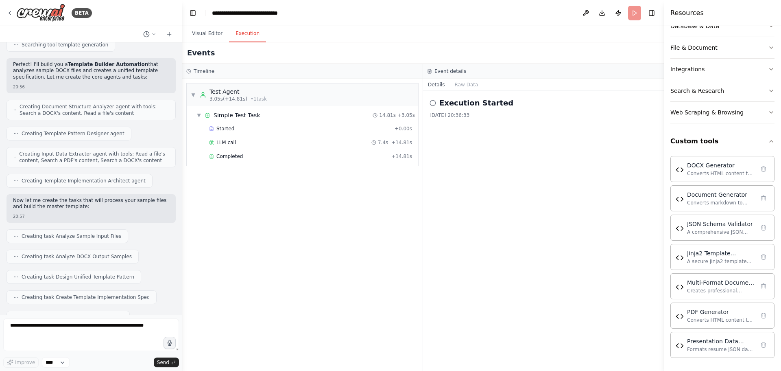
scroll to position [25832, 0]
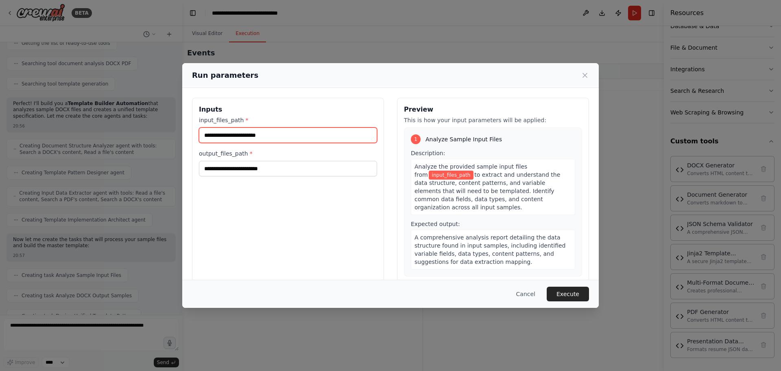
click at [313, 133] on input "input_files_path *" at bounding box center [288, 134] width 178 height 15
click at [87, 332] on div "Run parameters Inputs input_files_path * output_files_path * Preview This is ho…" at bounding box center [390, 185] width 781 height 371
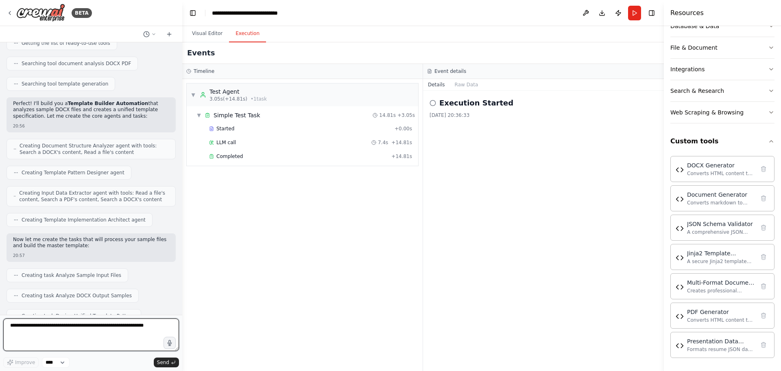
click at [86, 330] on textarea at bounding box center [91, 334] width 176 height 33
type textarea "**********"
click at [160, 362] on span "Send" at bounding box center [163, 362] width 12 height 7
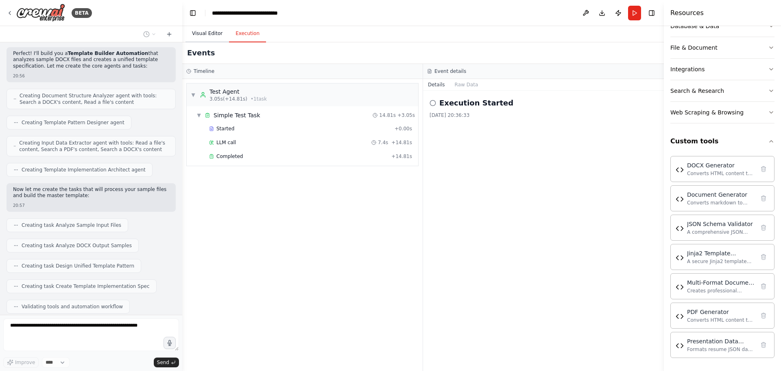
click at [207, 39] on button "Visual Editor" at bounding box center [208, 33] width 44 height 17
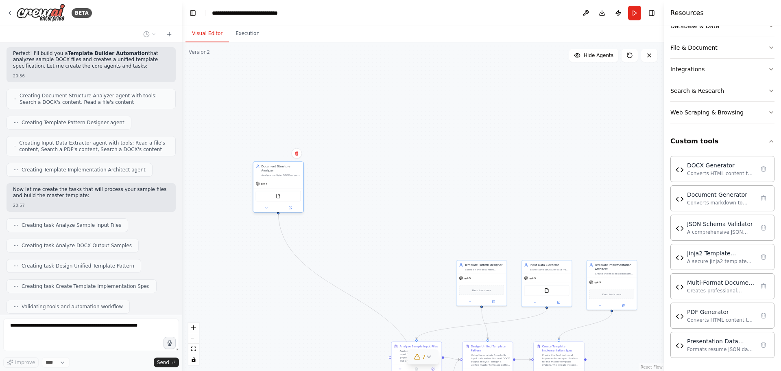
drag, startPoint x: 433, startPoint y: 273, endPoint x: 294, endPoint y: 175, distance: 169.8
click at [294, 179] on div "gpt-5" at bounding box center [278, 183] width 50 height 9
drag, startPoint x: 480, startPoint y: 269, endPoint x: 347, endPoint y: 166, distance: 168.3
click at [347, 166] on div "Based on the document analysis, design a unified template pattern that combines…" at bounding box center [354, 166] width 39 height 3
drag, startPoint x: 532, startPoint y: 258, endPoint x: 412, endPoint y: 169, distance: 149.6
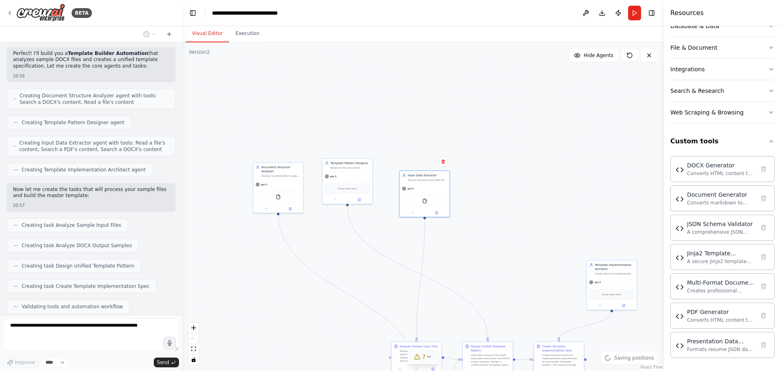
click at [412, 169] on div ".deletable-edge-delete-btn { width: 20px; height: 20px; border: 0px solid #ffff…" at bounding box center [423, 206] width 482 height 328
drag, startPoint x: 609, startPoint y: 270, endPoint x: 457, endPoint y: 322, distance: 160.7
click at [482, 182] on div "Template Implementation Architect Create the final implementation specification…" at bounding box center [496, 188] width 39 height 12
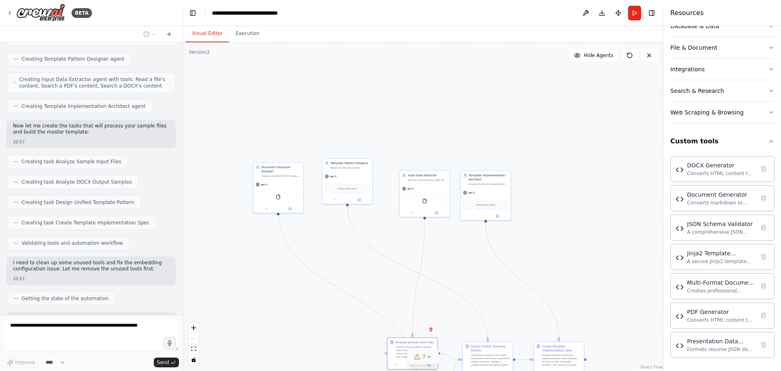
drag, startPoint x: 413, startPoint y: 335, endPoint x: 322, endPoint y: 277, distance: 107.8
click at [371, 277] on div ".deletable-edge-delete-btn { width: 20px; height: 20px; border: 0px solid #ffff…" at bounding box center [491, 322] width 241 height 164
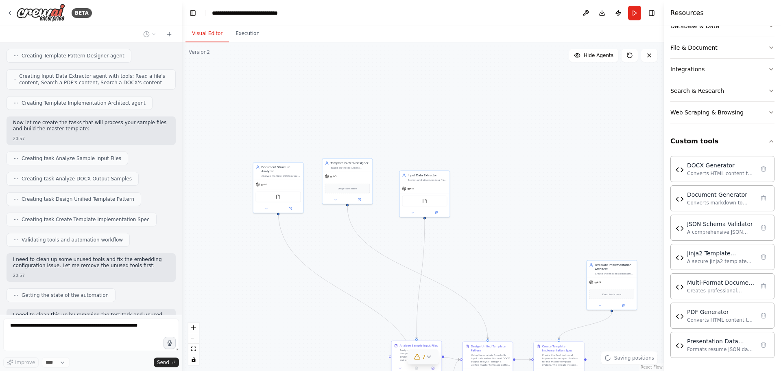
scroll to position [25955, 0]
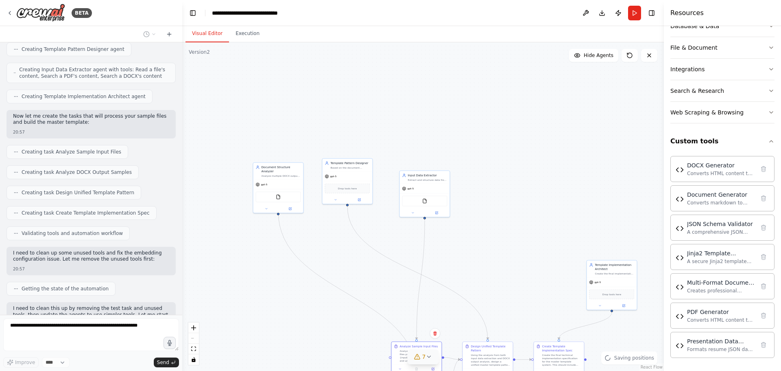
drag, startPoint x: 400, startPoint y: 354, endPoint x: 363, endPoint y: 284, distance: 79.2
click at [363, 284] on div ".deletable-edge-delete-btn { width: 20px; height: 20px; border: 0px solid #ffff…" at bounding box center [423, 206] width 482 height 328
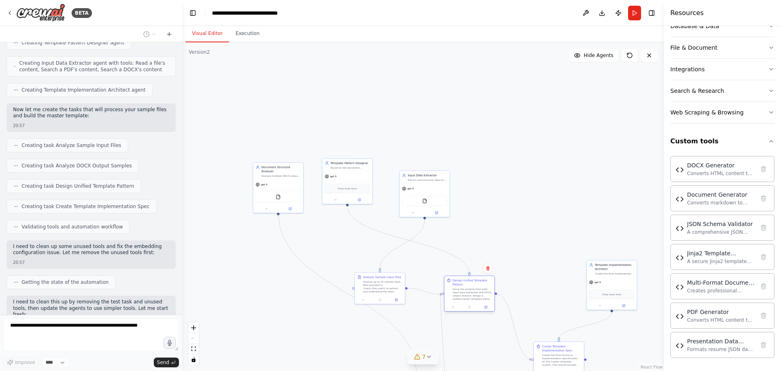
drag, startPoint x: 488, startPoint y: 347, endPoint x: 471, endPoint y: 282, distance: 66.9
click at [471, 282] on div "Design Unified Template Pattern" at bounding box center [472, 282] width 39 height 8
drag, startPoint x: 551, startPoint y: 344, endPoint x: 529, endPoint y: 277, distance: 70.9
click at [529, 278] on div "Create Template Implementation Spec" at bounding box center [537, 282] width 39 height 8
drag, startPoint x: 599, startPoint y: 275, endPoint x: 537, endPoint y: 173, distance: 119.4
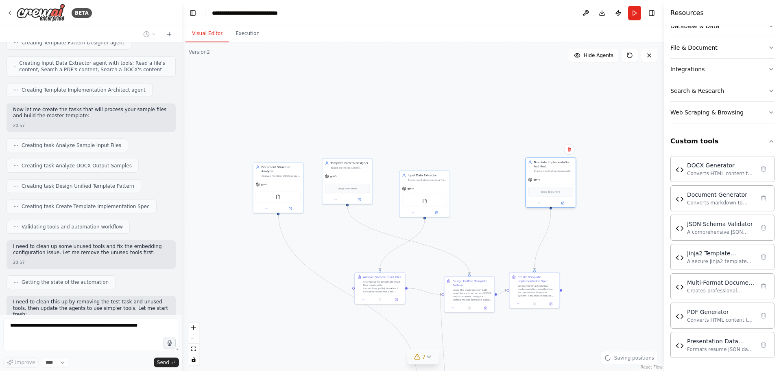
click at [537, 173] on div "Template Implementation Architect Create the final implementation specification…" at bounding box center [551, 166] width 50 height 17
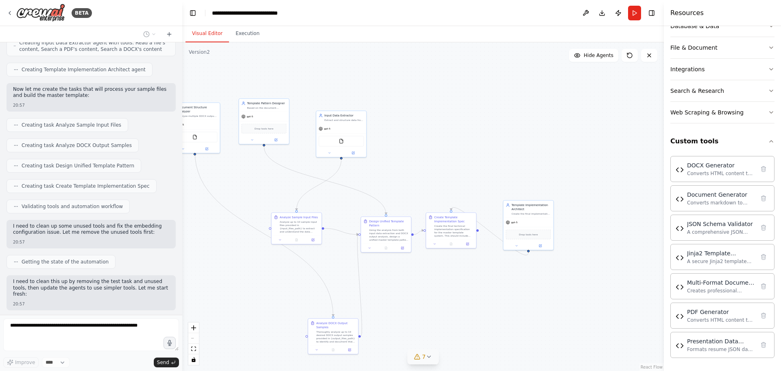
drag, startPoint x: 371, startPoint y: 321, endPoint x: 325, endPoint y: 275, distance: 65.3
click at [321, 276] on div ".deletable-edge-delete-btn { width: 20px; height: 20px; border: 0px solid #ffff…" at bounding box center [423, 206] width 482 height 328
drag, startPoint x: 325, startPoint y: 275, endPoint x: 341, endPoint y: 271, distance: 16.4
click at [341, 271] on div ".deletable-edge-delete-btn { width: 20px; height: 20px; border: 0px solid #ffff…" at bounding box center [423, 206] width 482 height 328
drag, startPoint x: 278, startPoint y: 108, endPoint x: 330, endPoint y: 73, distance: 62.8
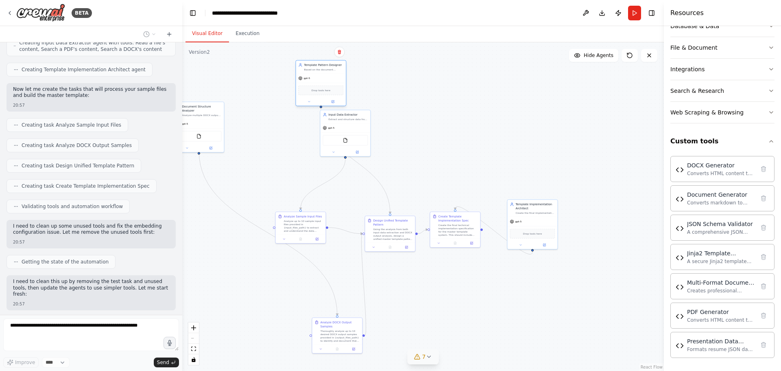
click at [330, 73] on div "Template Pattern Designer Based on the document analysis, design a unified temp…" at bounding box center [320, 83] width 51 height 46
drag, startPoint x: 374, startPoint y: 125, endPoint x: 495, endPoint y: 77, distance: 130.7
click at [498, 76] on div ".deletable-edge-delete-btn { width: 20px; height: 20px; border: 0px solid #ffff…" at bounding box center [423, 206] width 482 height 328
click at [247, 96] on div ".deletable-edge-delete-btn { width: 20px; height: 20px; border: 0px solid #ffff…" at bounding box center [423, 206] width 482 height 328
drag, startPoint x: 209, startPoint y: 111, endPoint x: 253, endPoint y: 81, distance: 53.2
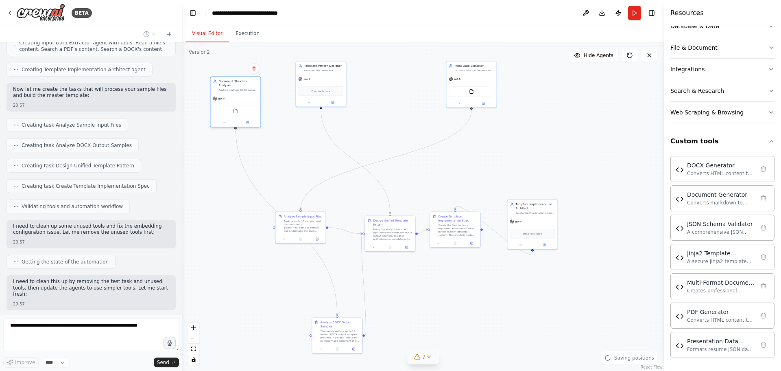
click at [246, 79] on div "Document Structure Analyzer Analyze multiple DOCX output samples provided by us…" at bounding box center [238, 85] width 39 height 12
drag, startPoint x: 341, startPoint y: 95, endPoint x: 347, endPoint y: 104, distance: 10.8
click at [347, 104] on div "gpt-5 Drop tools here" at bounding box center [325, 98] width 50 height 32
drag, startPoint x: 485, startPoint y: 83, endPoint x: 337, endPoint y: 94, distance: 148.1
click at [453, 93] on div "FileReadTool" at bounding box center [471, 91] width 50 height 16
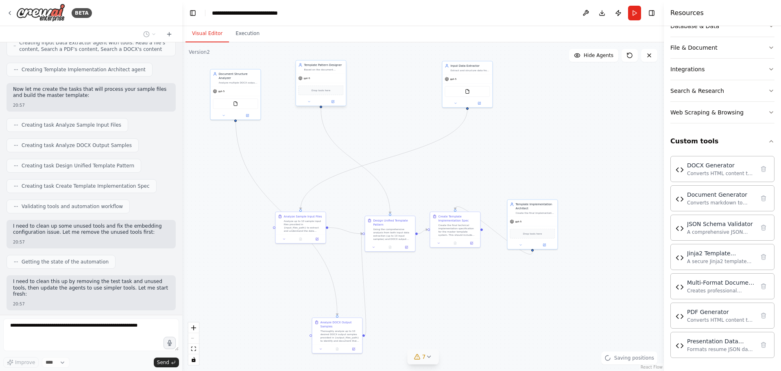
scroll to position [26005, 0]
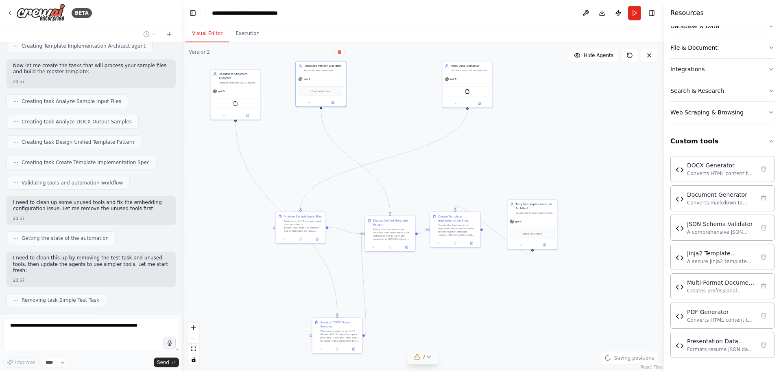
drag, startPoint x: 337, startPoint y: 94, endPoint x: 366, endPoint y: 103, distance: 30.4
click at [366, 103] on div ".deletable-edge-delete-btn { width: 20px; height: 20px; border: 0px solid #ffff…" at bounding box center [423, 206] width 482 height 328
drag, startPoint x: 317, startPoint y: 225, endPoint x: 346, endPoint y: 190, distance: 45.5
click at [346, 190] on div "Analyze up to 10 sample input files provided in {input_files_path} to extract a…" at bounding box center [331, 192] width 39 height 13
drag, startPoint x: 393, startPoint y: 231, endPoint x: 395, endPoint y: 197, distance: 34.3
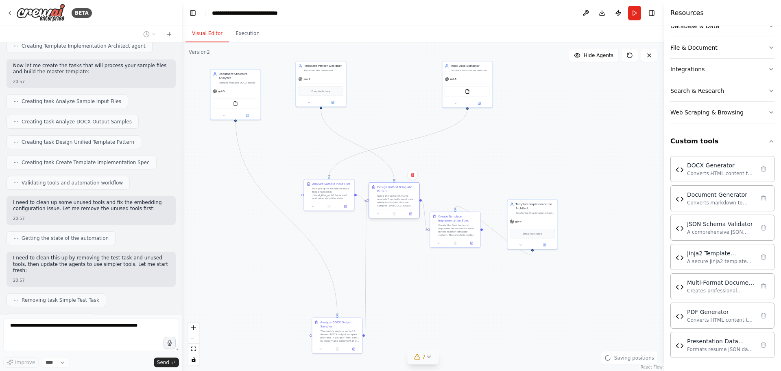
click at [395, 197] on div "Using the comprehensive analysis from both input data extraction (up to 10 inpu…" at bounding box center [396, 200] width 39 height 13
drag, startPoint x: 457, startPoint y: 229, endPoint x: 457, endPoint y: 188, distance: 40.7
click at [457, 188] on div "Create the final technical implementation specification for the master template…" at bounding box center [457, 188] width 39 height 13
drag, startPoint x: 543, startPoint y: 197, endPoint x: 542, endPoint y: 175, distance: 22.0
click at [542, 175] on div ".deletable-edge-delete-btn { width: 20px; height: 20px; border: 0px solid #ffff…" at bounding box center [423, 206] width 482 height 328
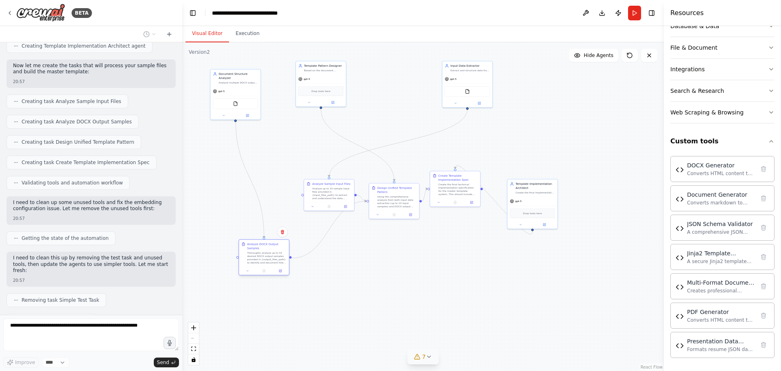
drag, startPoint x: 335, startPoint y: 331, endPoint x: 259, endPoint y: 251, distance: 110.0
click at [259, 251] on div "Thoroughly analyze up to 10 desired DOCX output samples provided in {output_fil…" at bounding box center [266, 257] width 39 height 13
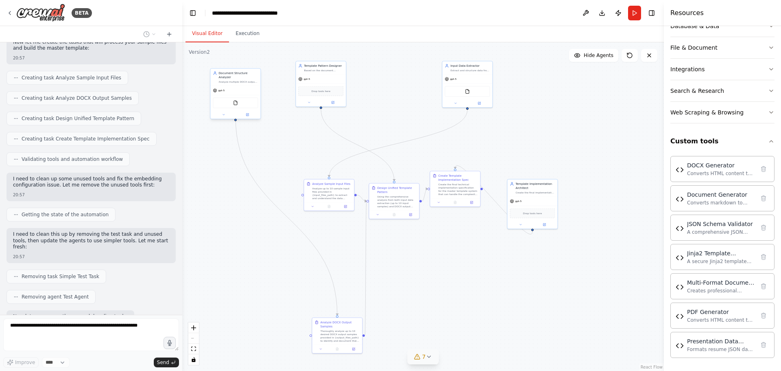
click at [249, 114] on div at bounding box center [235, 115] width 50 height 8
click at [247, 113] on icon at bounding box center [247, 114] width 3 height 3
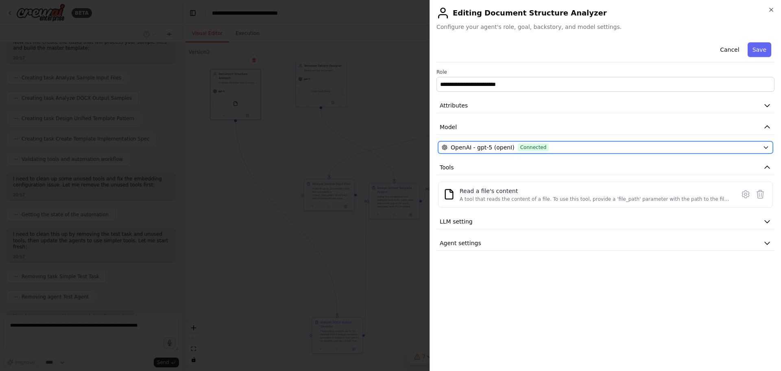
click at [535, 147] on span "Connected" at bounding box center [533, 147] width 31 height 8
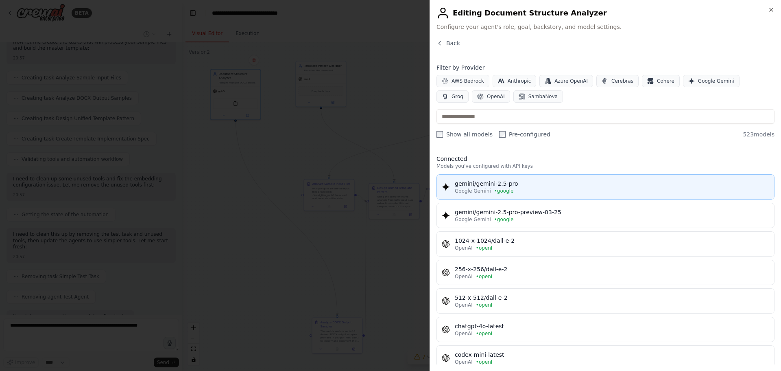
click at [529, 190] on div "Google Gemini • google" at bounding box center [612, 191] width 315 height 7
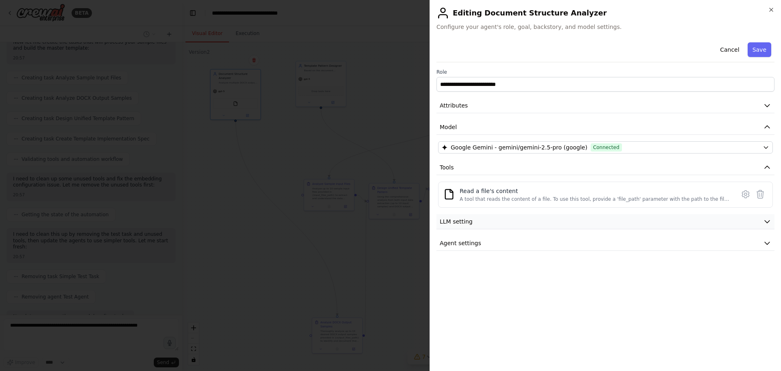
click at [535, 224] on button "LLM setting" at bounding box center [606, 221] width 338 height 15
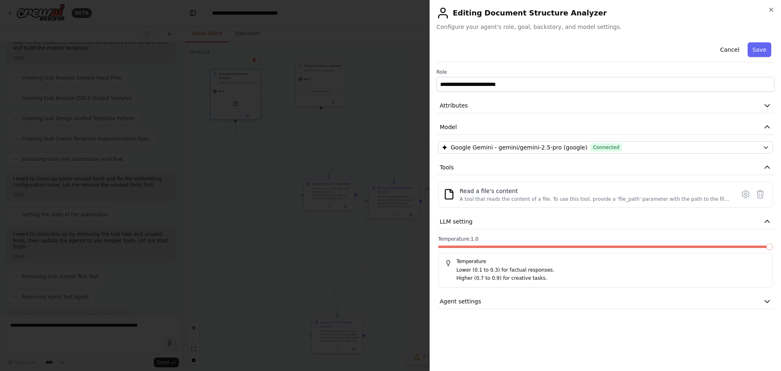
click at [772, 250] on span at bounding box center [770, 246] width 7 height 7
click at [642, 304] on button "Agent settings" at bounding box center [606, 301] width 338 height 15
click at [759, 324] on button "button" at bounding box center [766, 323] width 15 height 8
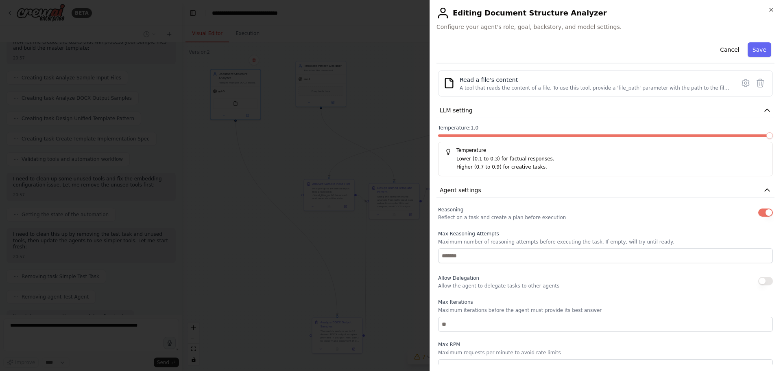
scroll to position [41, 0]
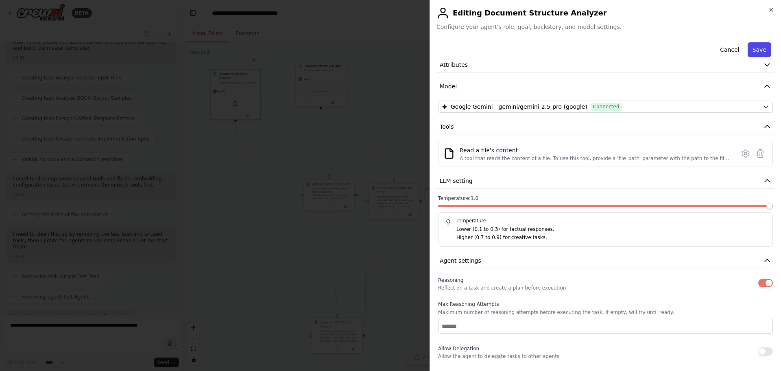
click at [748, 49] on button "Save" at bounding box center [760, 49] width 24 height 15
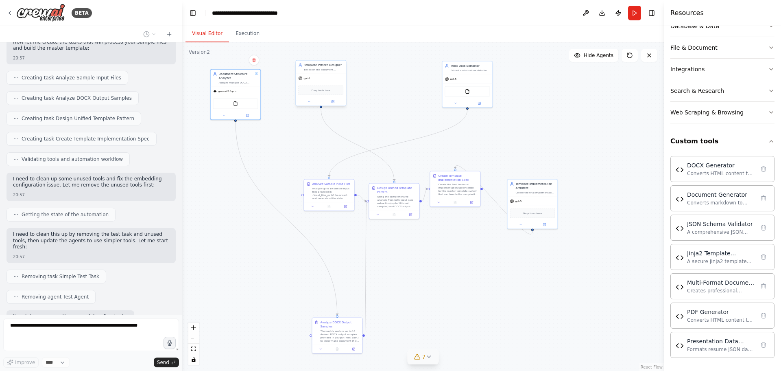
click at [336, 105] on div at bounding box center [321, 102] width 50 height 8
click at [333, 102] on icon at bounding box center [333, 102] width 2 height 2
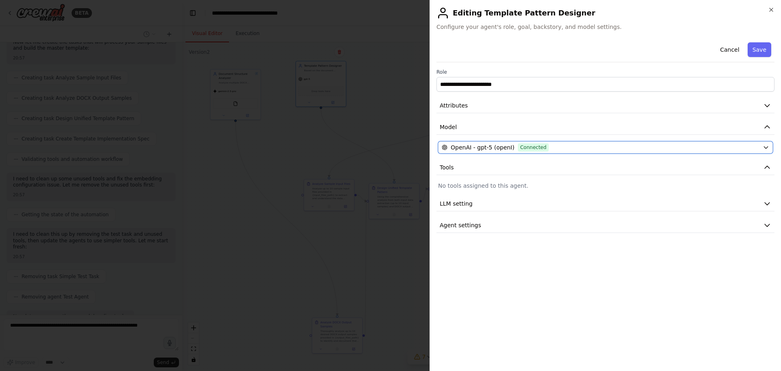
click at [488, 148] on span "OpenAI - gpt-5 (openI)" at bounding box center [483, 147] width 64 height 8
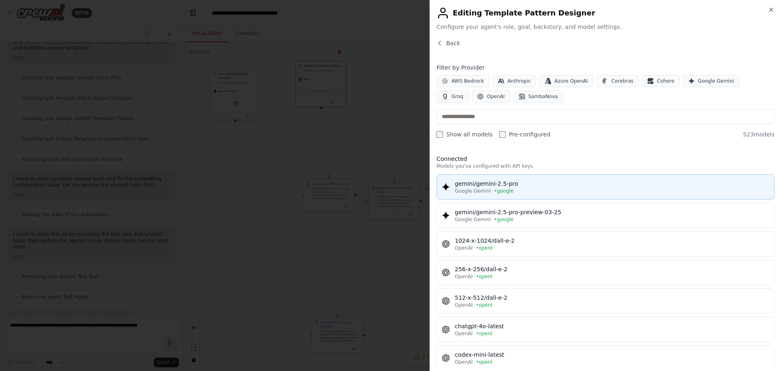
click at [485, 192] on span "Google Gemini" at bounding box center [473, 191] width 36 height 7
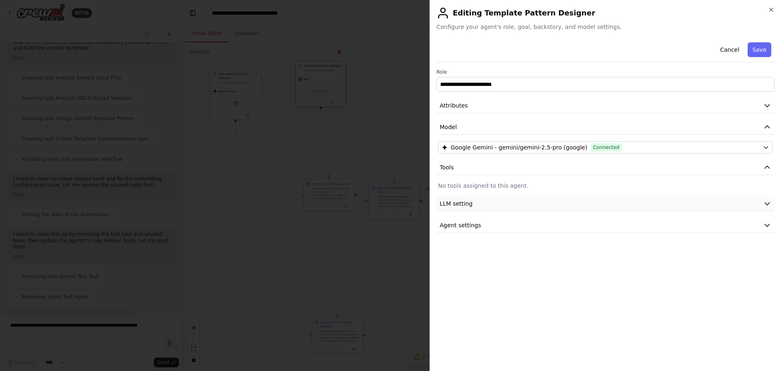
click at [520, 203] on button "LLM setting" at bounding box center [606, 203] width 338 height 15
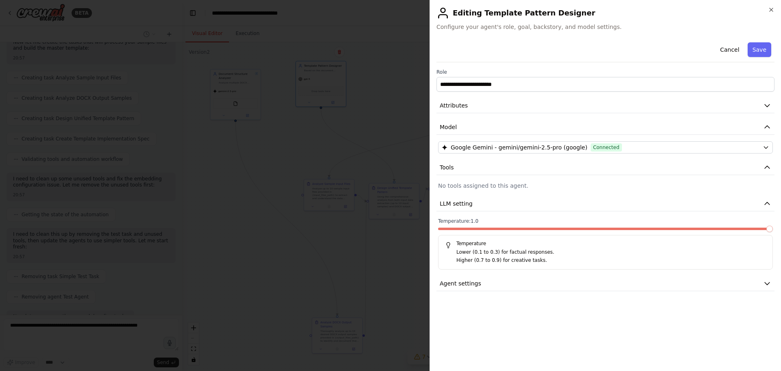
click at [773, 232] on span at bounding box center [770, 228] width 7 height 7
click at [646, 293] on div "**********" at bounding box center [606, 201] width 338 height 325
click at [646, 289] on button "Agent settings" at bounding box center [606, 283] width 338 height 15
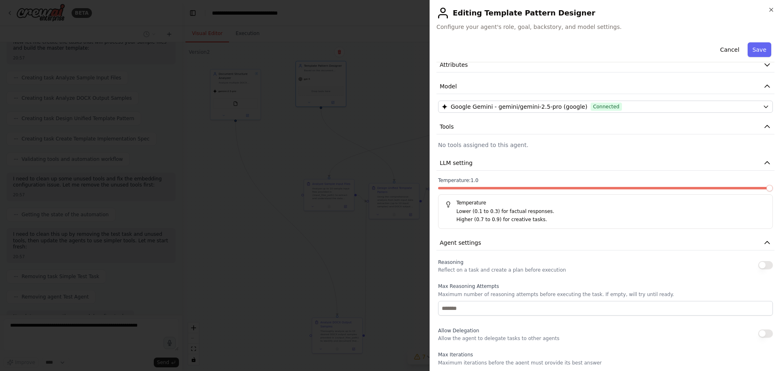
click at [759, 267] on button "button" at bounding box center [766, 265] width 15 height 8
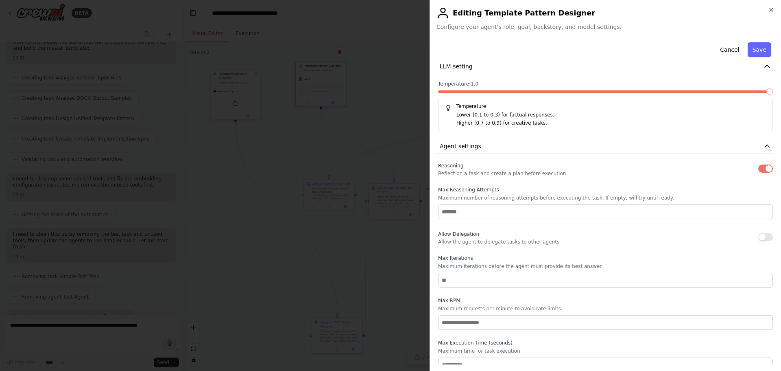
scroll to position [145, 0]
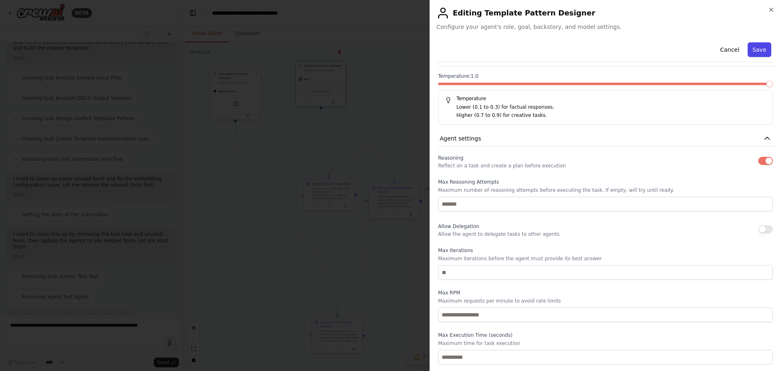
click at [749, 54] on button "Save" at bounding box center [760, 49] width 24 height 15
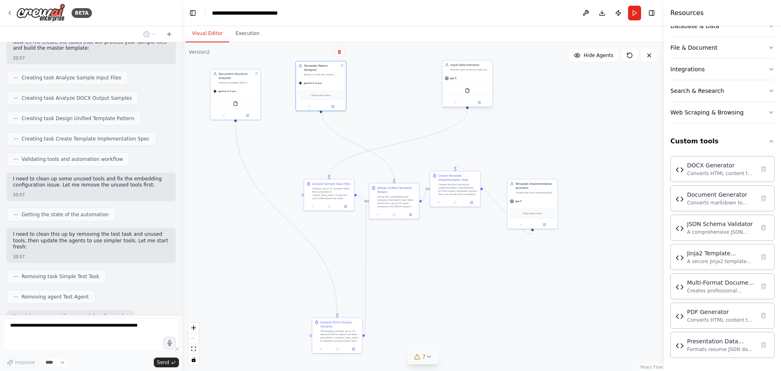
click at [467, 94] on div "FileReadTool" at bounding box center [467, 90] width 45 height 11
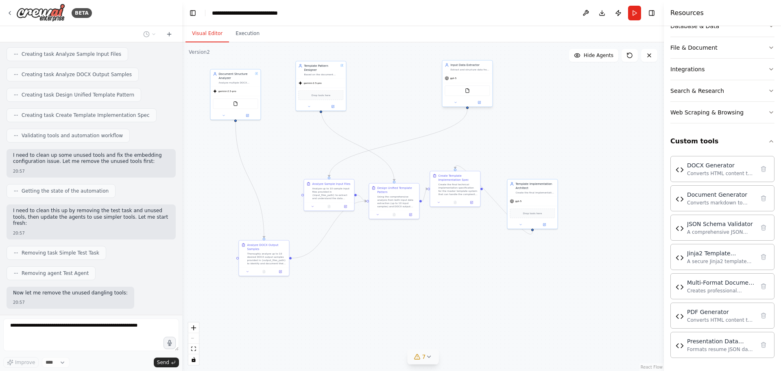
click at [467, 94] on div "FileReadTool" at bounding box center [467, 90] width 45 height 11
click at [467, 91] on img at bounding box center [467, 90] width 5 height 5
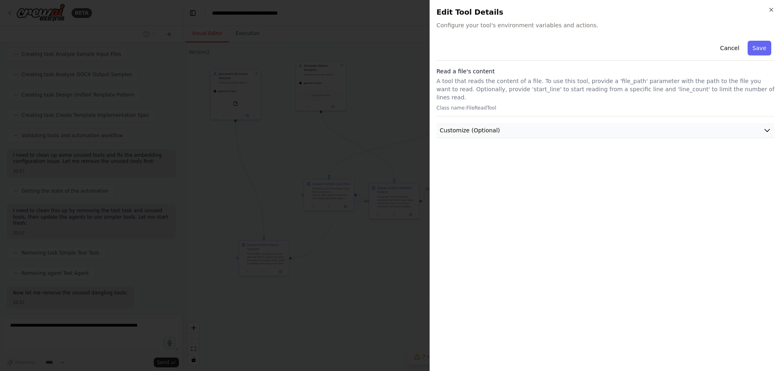
click at [621, 123] on button "Customize (Optional)" at bounding box center [606, 130] width 338 height 15
click at [728, 47] on button "Cancel" at bounding box center [729, 48] width 29 height 15
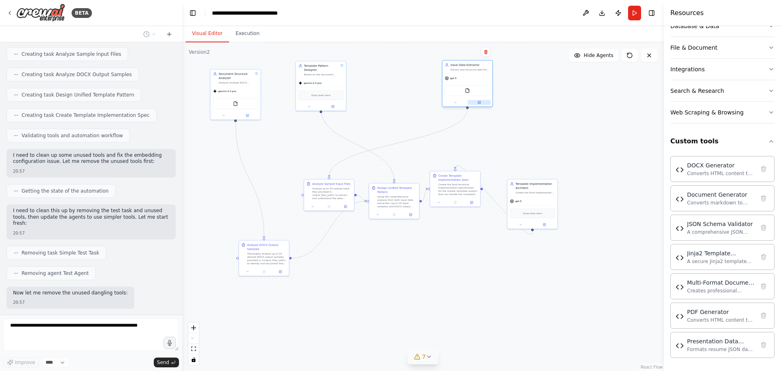
click at [481, 103] on icon at bounding box center [479, 102] width 2 height 2
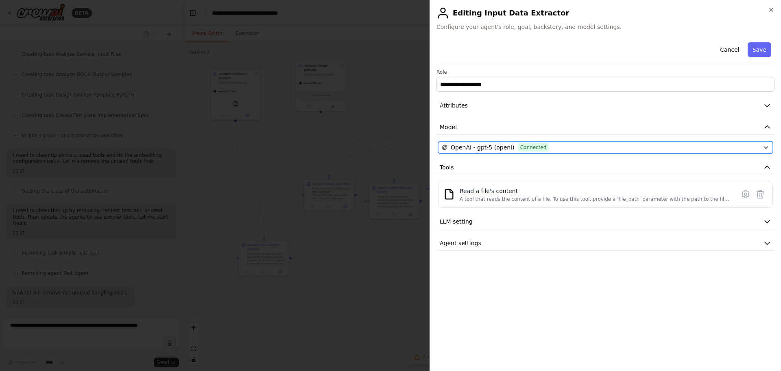
click at [572, 144] on div "OpenAI - gpt-5 (openI) Connected" at bounding box center [601, 147] width 318 height 8
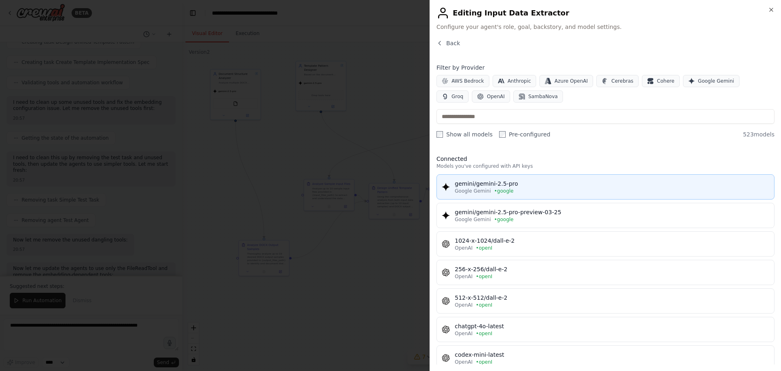
click at [496, 186] on div "gemini/gemini-2.5-pro" at bounding box center [612, 183] width 315 height 8
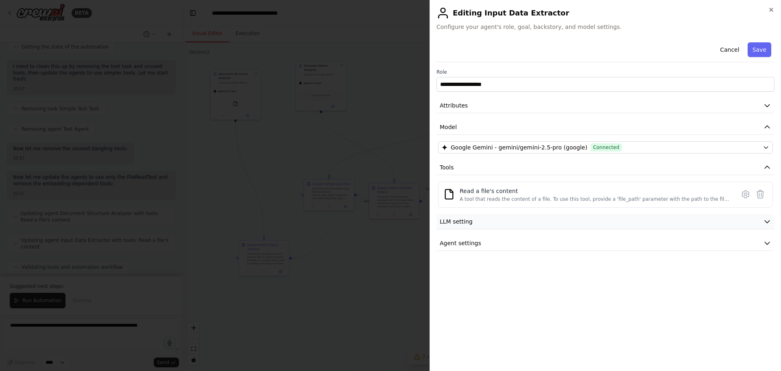
click at [533, 223] on button "LLM setting" at bounding box center [606, 221] width 338 height 15
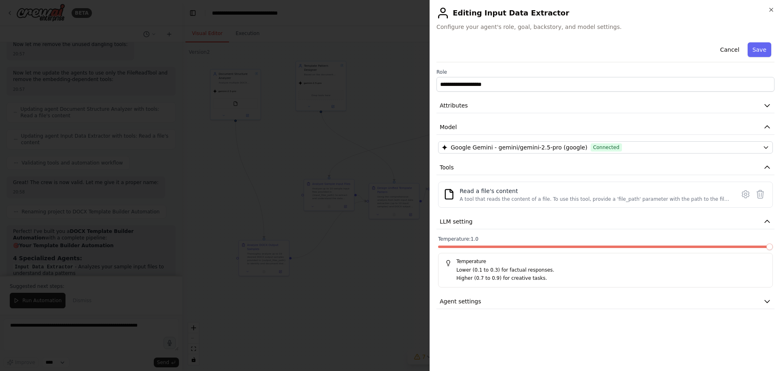
click at [773, 250] on span at bounding box center [770, 246] width 7 height 7
click at [623, 307] on button "Agent settings" at bounding box center [606, 301] width 338 height 15
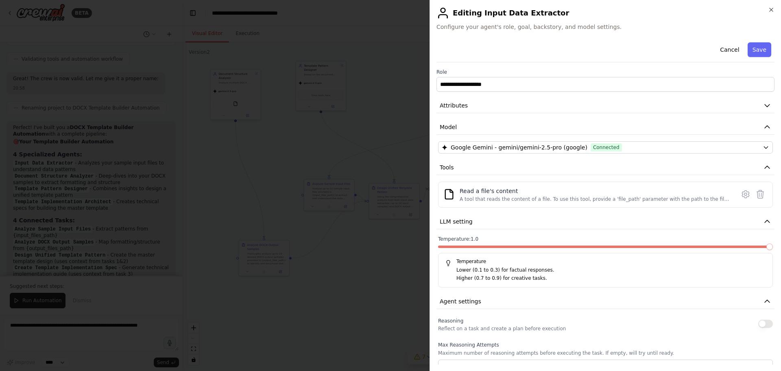
scroll to position [26411, 0]
click at [759, 325] on button "button" at bounding box center [766, 323] width 15 height 8
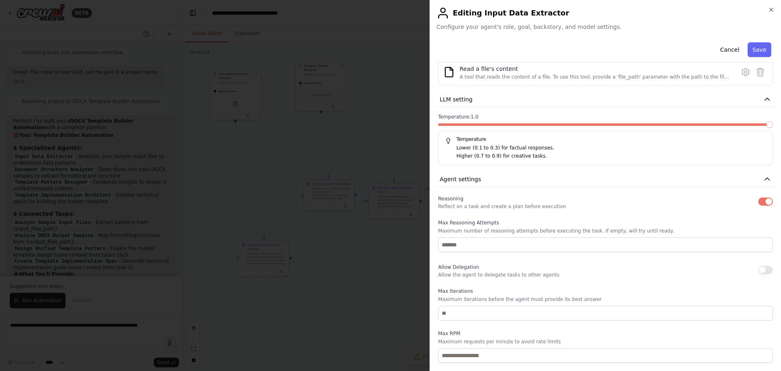
scroll to position [163, 0]
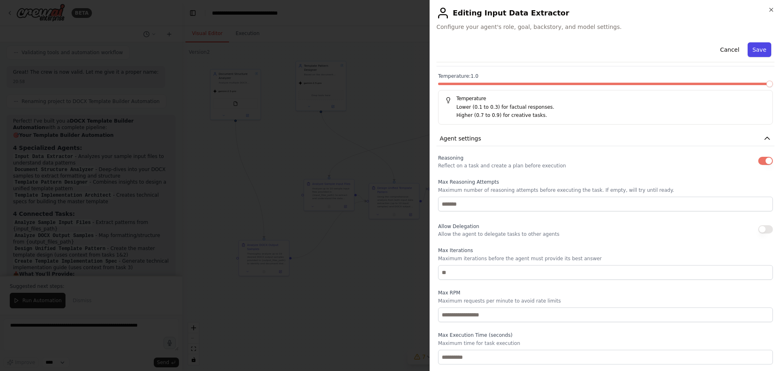
click at [758, 52] on button "Save" at bounding box center [760, 49] width 24 height 15
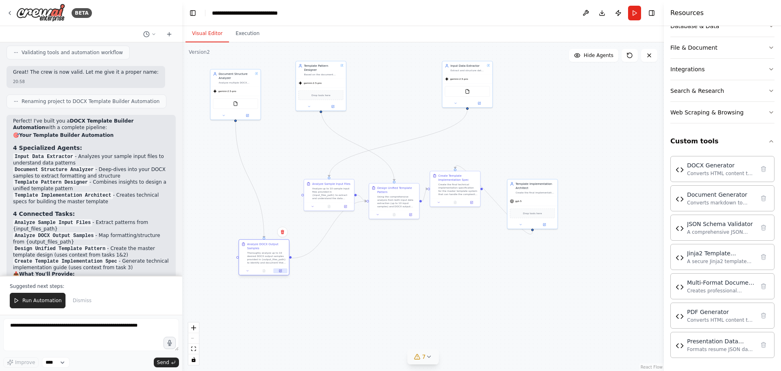
click at [280, 272] on icon at bounding box center [280, 270] width 2 height 2
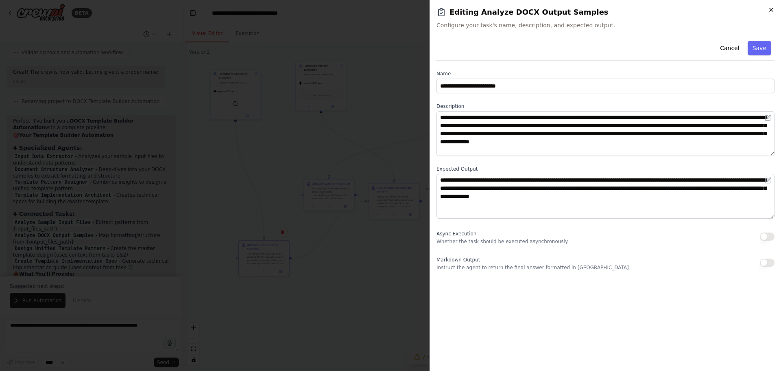
click at [772, 9] on icon "button" at bounding box center [771, 9] width 3 height 3
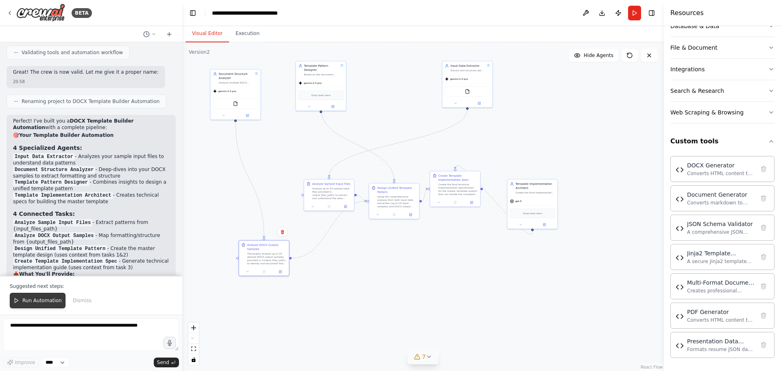
click at [48, 300] on span "Run Automation" at bounding box center [41, 300] width 39 height 7
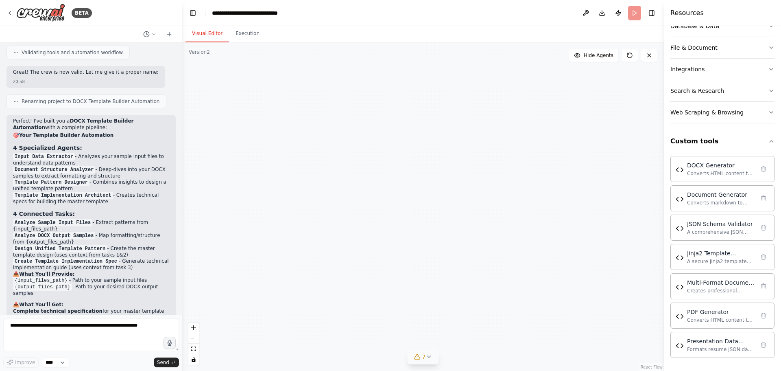
scroll to position [26372, 0]
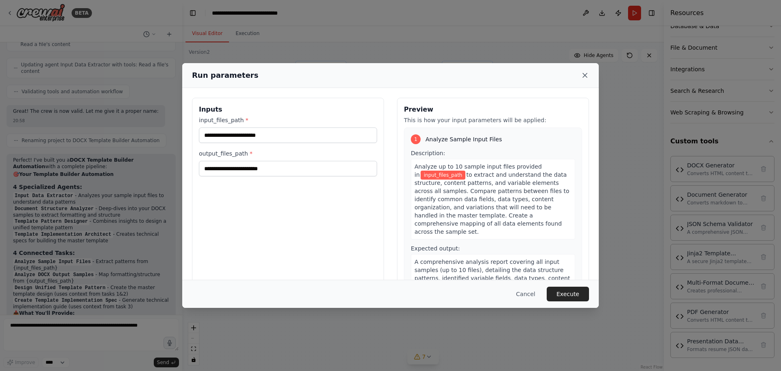
click at [585, 77] on icon at bounding box center [585, 75] width 8 height 8
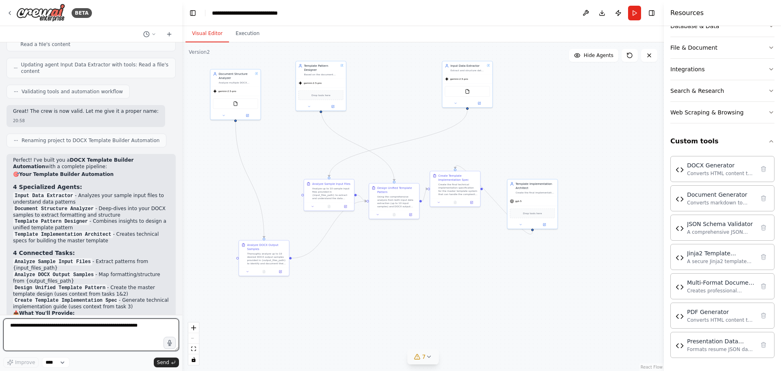
click at [99, 327] on textarea "**********" at bounding box center [91, 334] width 176 height 33
paste textarea "**********"
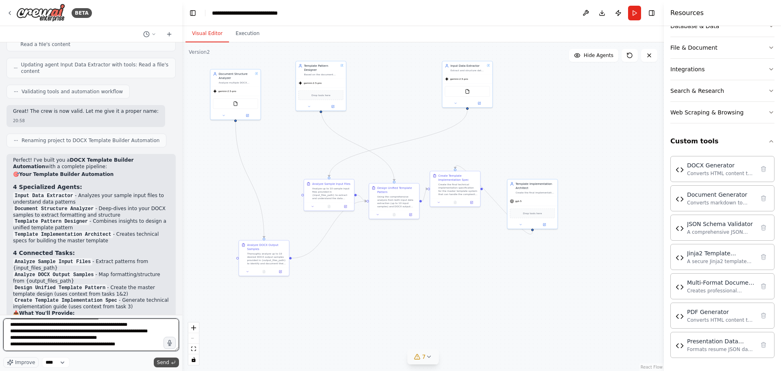
type textarea "**********"
click at [168, 359] on span "Send" at bounding box center [163, 362] width 12 height 7
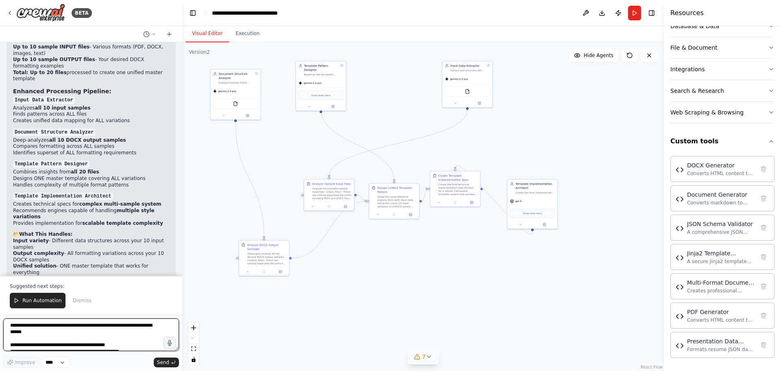
scroll to position [27036, 0]
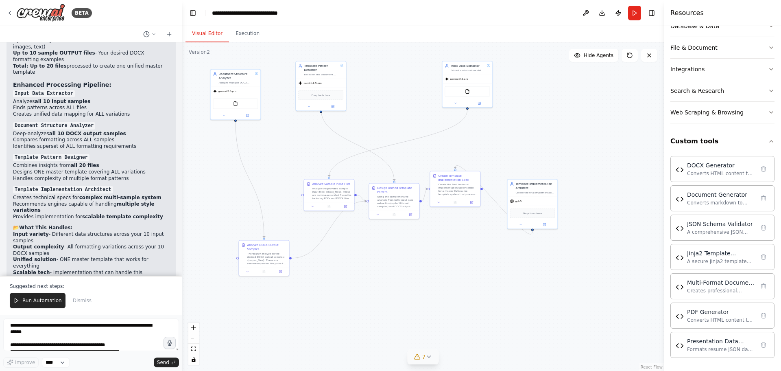
click at [47, 300] on span "Run Automation" at bounding box center [41, 300] width 39 height 7
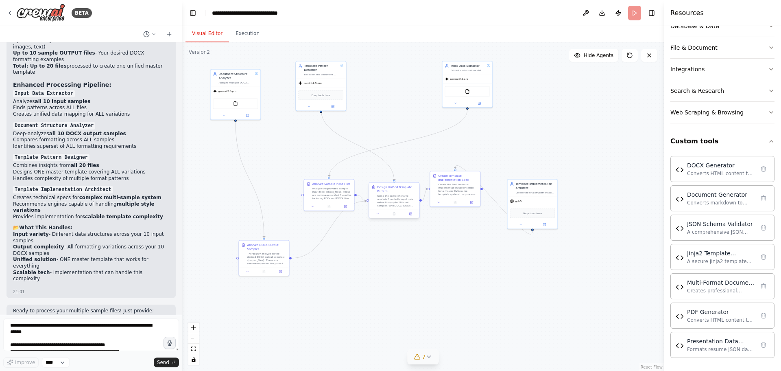
scroll to position [26997, 0]
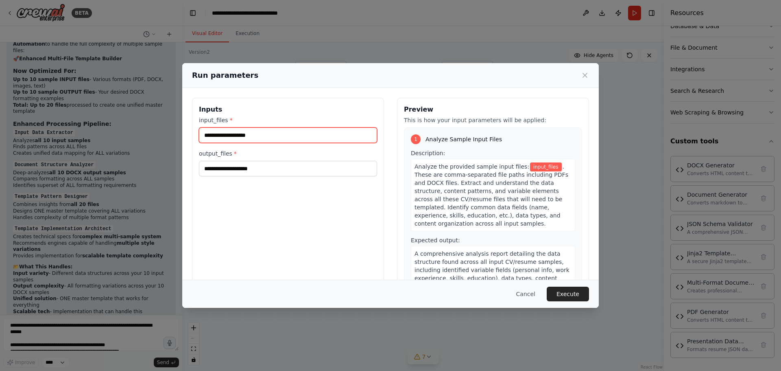
click at [273, 133] on input "input_files *" at bounding box center [288, 134] width 178 height 15
click at [584, 75] on icon at bounding box center [585, 75] width 8 height 8
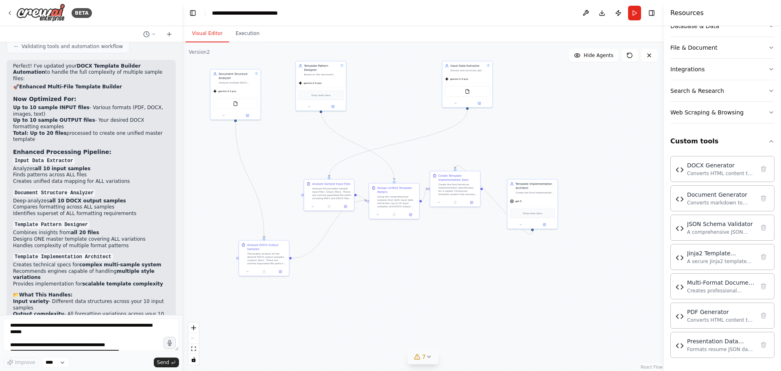
scroll to position [26956, 0]
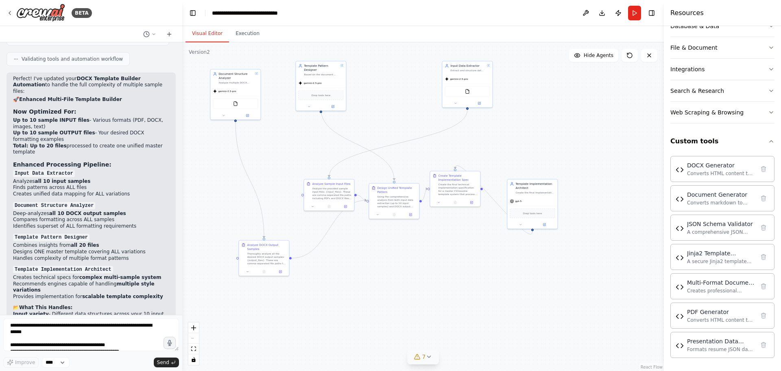
drag, startPoint x: 23, startPoint y: 173, endPoint x: 14, endPoint y: 116, distance: 57.3
copy code "C:\Users\gonsa\Downloads\CV_1_5Hejrk.pdf,C:\Users\gonsa\Downloads\Elie_Bardavid…"
click at [631, 16] on button "Run" at bounding box center [634, 13] width 13 height 15
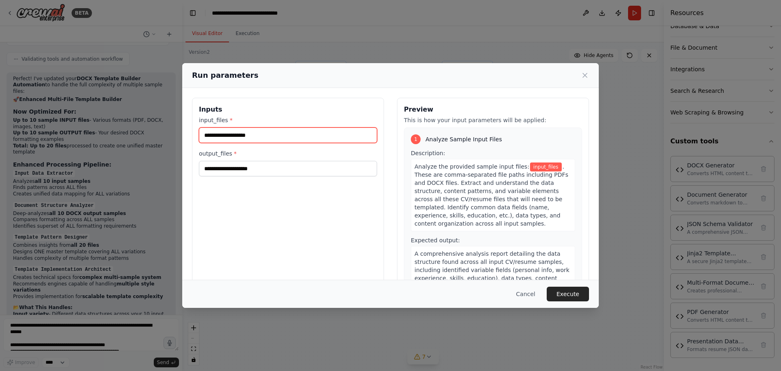
click at [238, 139] on input "input_files *" at bounding box center [288, 134] width 178 height 15
paste input "**********"
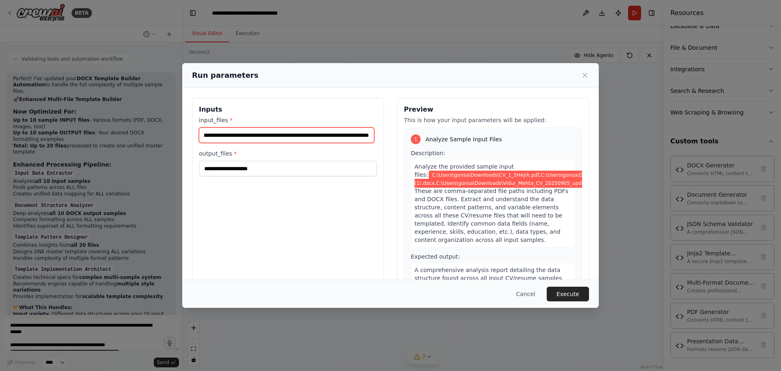
type input "**********"
click at [71, 163] on div "**********" at bounding box center [390, 185] width 781 height 371
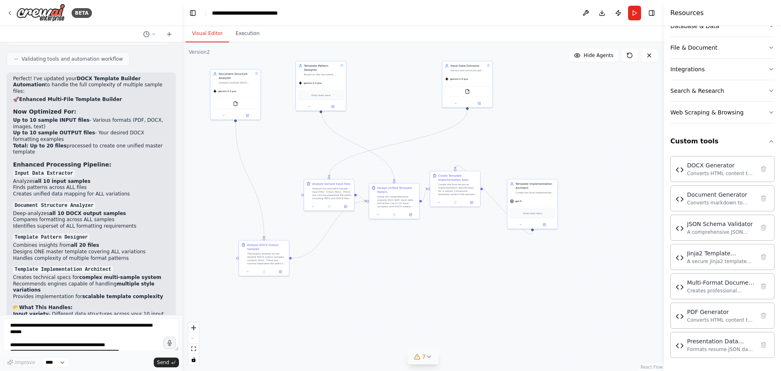
drag, startPoint x: 15, startPoint y: 188, endPoint x: 144, endPoint y: 239, distance: 139.0
copy code "C:\Users\gonsa\Downloads\CV_1_5Hejrk (2).docx,C:\Users\gonsa\Downloads\Elie_Bar…"
click at [630, 17] on button "Run" at bounding box center [634, 13] width 13 height 15
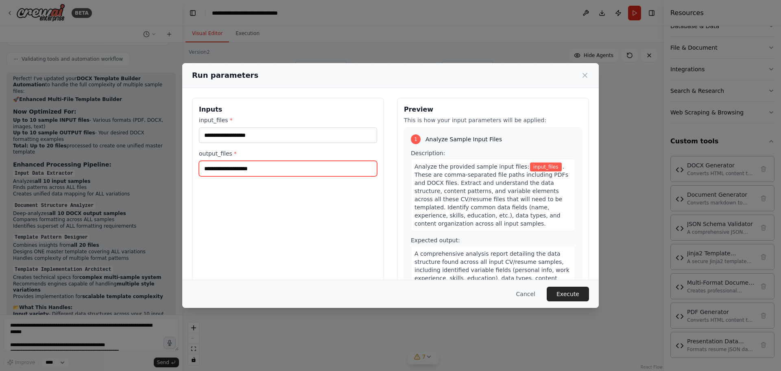
click at [278, 173] on input "output_files *" at bounding box center [288, 168] width 178 height 15
paste input "**********"
type input "**********"
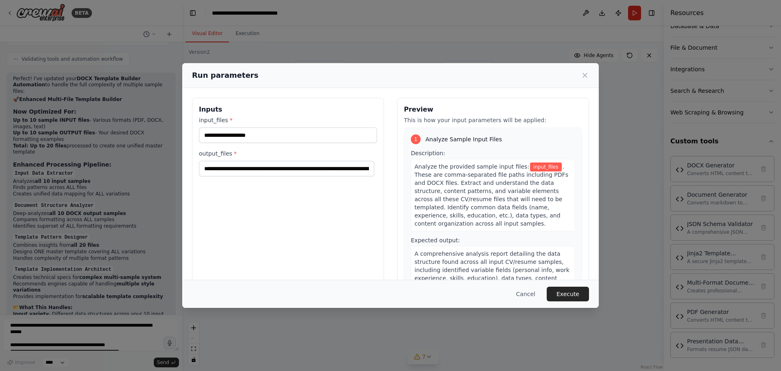
click at [42, 122] on div "**********" at bounding box center [390, 185] width 781 height 371
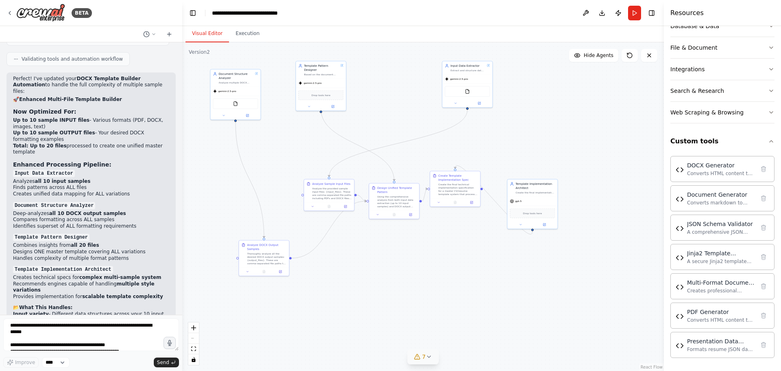
drag, startPoint x: 15, startPoint y: 113, endPoint x: 38, endPoint y: 173, distance: 64.2
copy code "C:\Users\gonsa\Downloads\CV_1_5Hejrk.pdf,C:\Users\gonsa\Downloads\Elie_Bardavid…"
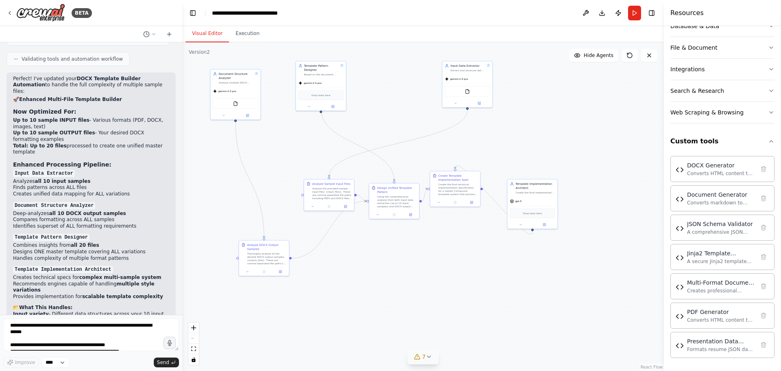
drag, startPoint x: 14, startPoint y: 186, endPoint x: 144, endPoint y: 242, distance: 141.5
copy code "C:\Users\gonsa\Downloads\CV_1_5Hejrk (2).docx,C:\Users\gonsa\Downloads\Elie_Bar…"
drag, startPoint x: 603, startPoint y: 103, endPoint x: 569, endPoint y: 98, distance: 34.1
click at [603, 103] on div ".deletable-edge-delete-btn { width: 20px; height: 20px; border: 0px solid #ffff…" at bounding box center [423, 206] width 482 height 328
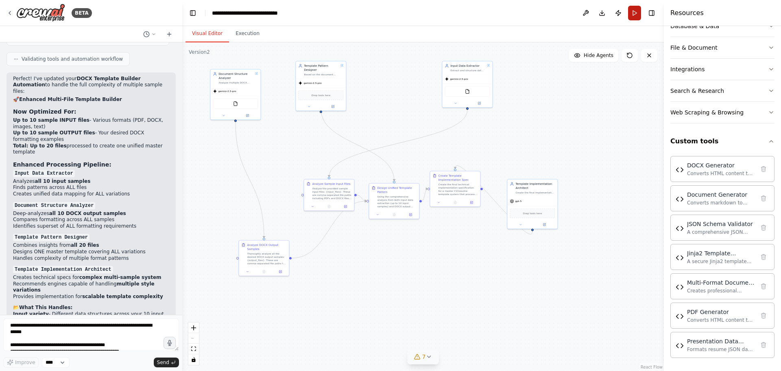
click at [634, 16] on button "Run" at bounding box center [634, 13] width 13 height 15
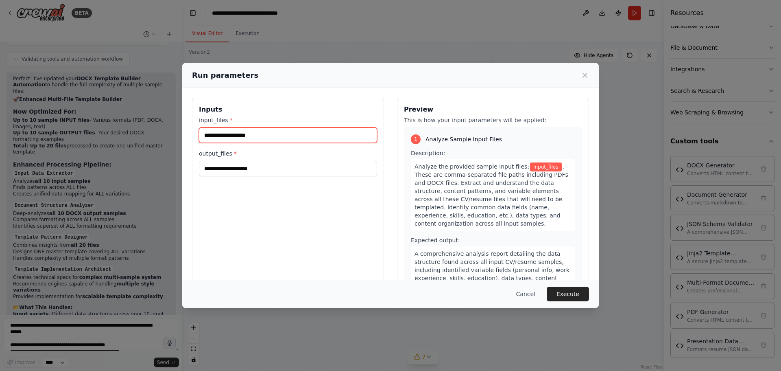
click at [320, 137] on input "input_files *" at bounding box center [288, 134] width 178 height 15
click at [321, 127] on input "input_files *" at bounding box center [288, 134] width 178 height 15
paste input "**********"
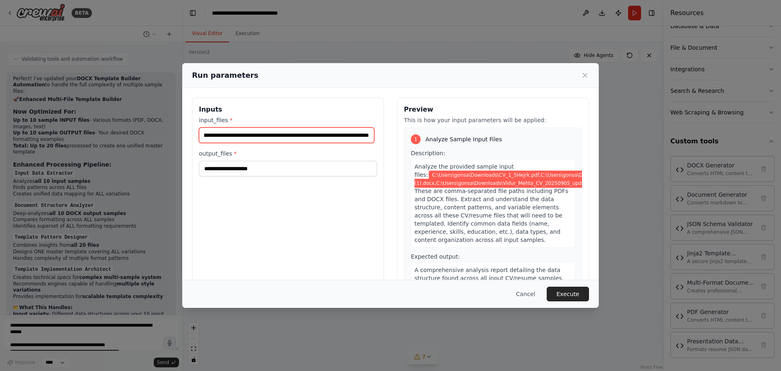
type input "**********"
click at [372, 202] on div "**********" at bounding box center [288, 194] width 192 height 193
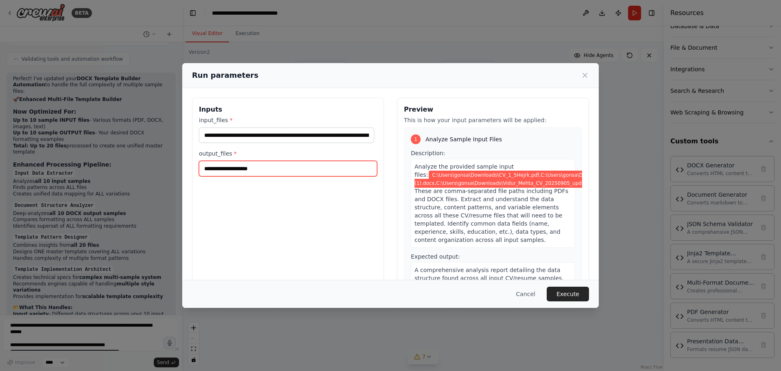
click at [290, 168] on input "output_files *" at bounding box center [288, 168] width 178 height 15
paste input "**********"
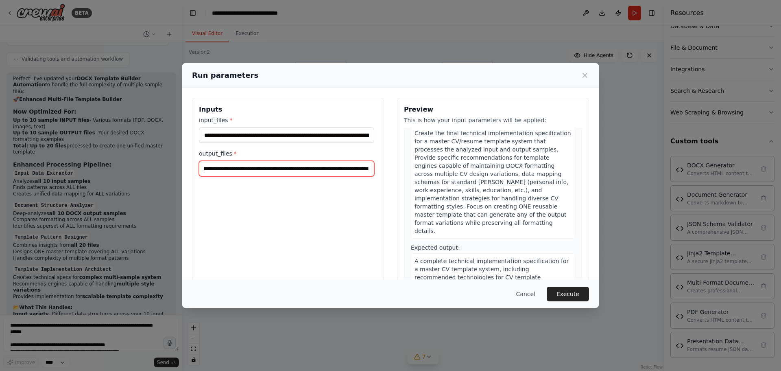
scroll to position [726, 0]
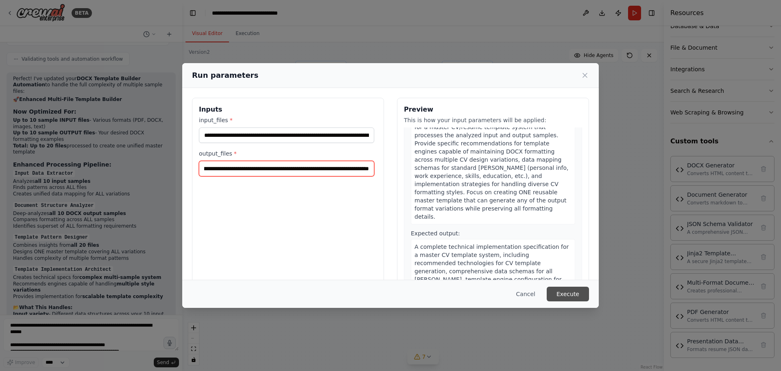
type input "**********"
click at [564, 299] on button "Execute" at bounding box center [568, 293] width 42 height 15
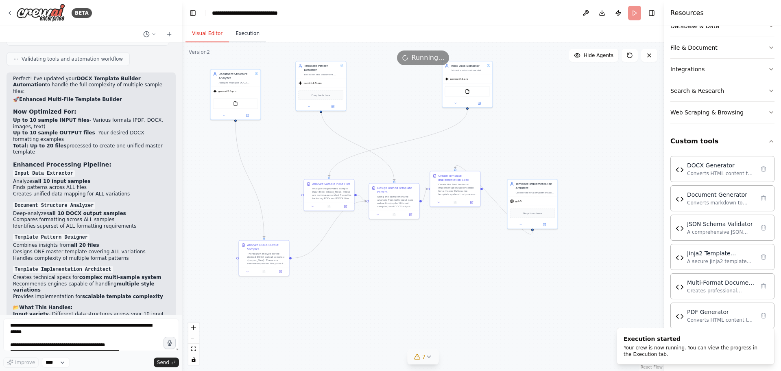
click at [241, 32] on button "Execution" at bounding box center [247, 33] width 37 height 17
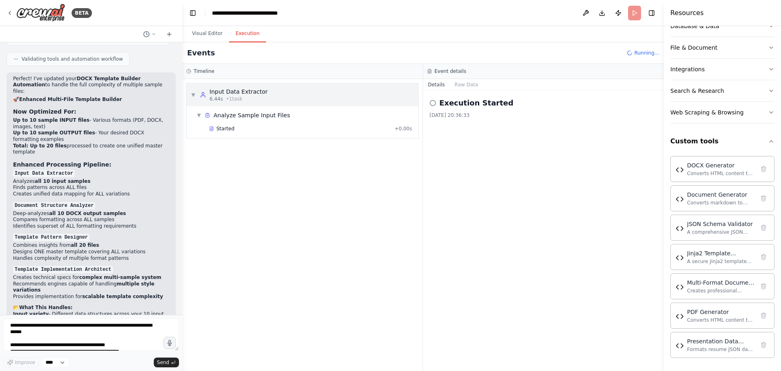
click at [262, 93] on div "▼ Input Data Extractor 6.44s • 1 task" at bounding box center [303, 94] width 232 height 23
click at [262, 93] on div "▶ Input Data Extractor 6.44s • 1 task" at bounding box center [303, 94] width 232 height 23
click at [267, 126] on div "Started" at bounding box center [300, 128] width 182 height 7
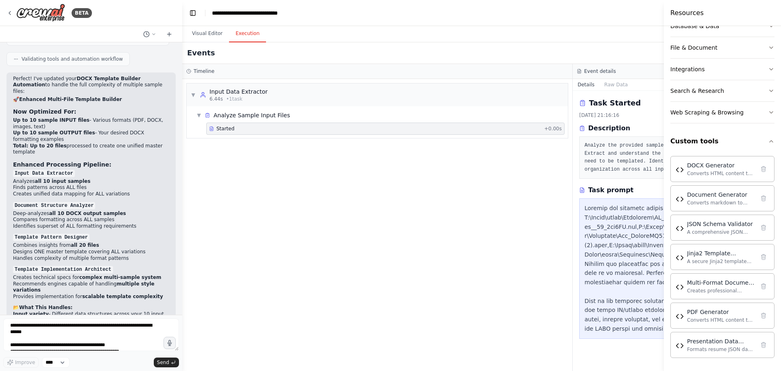
click at [267, 126] on div "Started" at bounding box center [375, 128] width 332 height 7
click at [198, 114] on span "▼" at bounding box center [199, 115] width 5 height 7
click at [289, 117] on div "▶ Analyze Sample Input Files" at bounding box center [380, 115] width 375 height 15
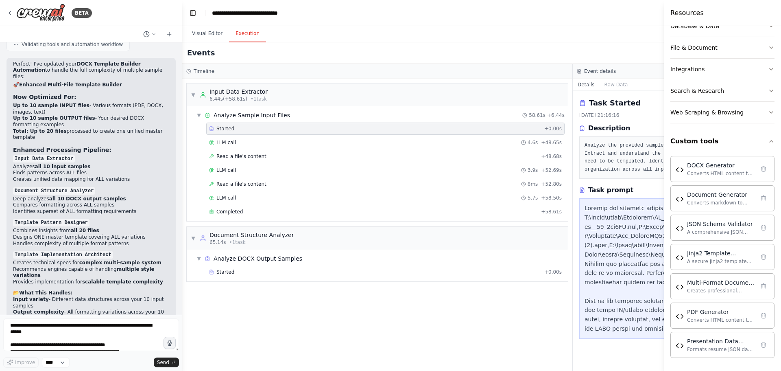
scroll to position [26997, 0]
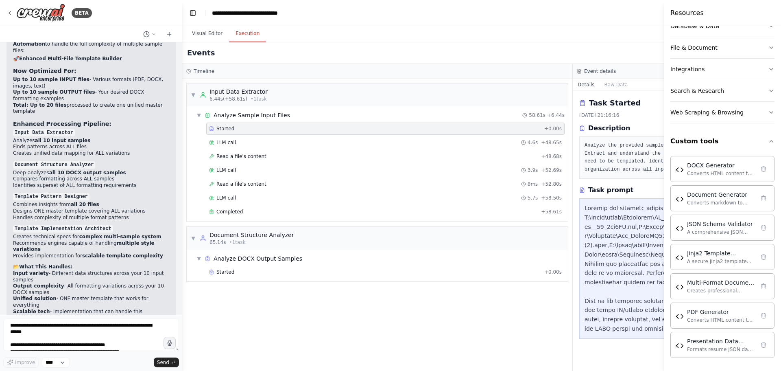
click at [347, 326] on div "▼ Input Data Extractor 6.44s (+58.61s) • 1 task ▼ Analyze Sample Input Files 58…" at bounding box center [377, 225] width 390 height 292
click at [267, 273] on div "Started" at bounding box center [375, 272] width 332 height 7
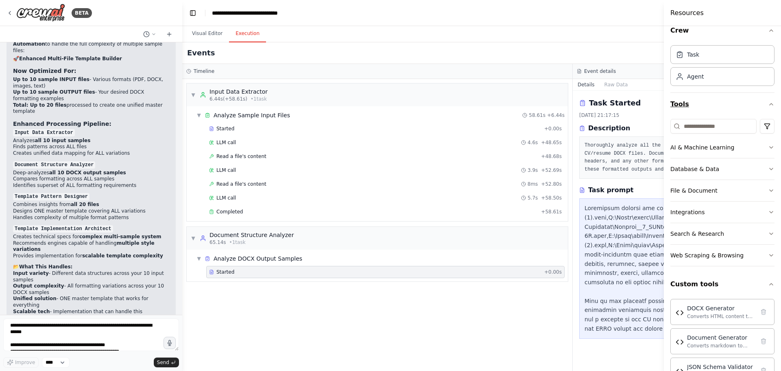
scroll to position [0, 0]
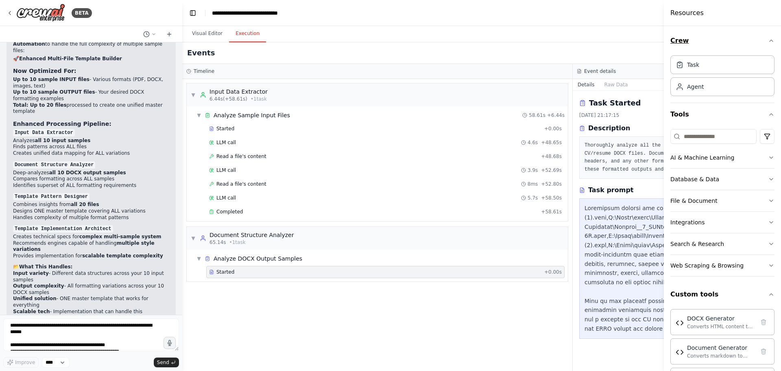
click at [768, 41] on icon "button" at bounding box center [771, 40] width 7 height 7
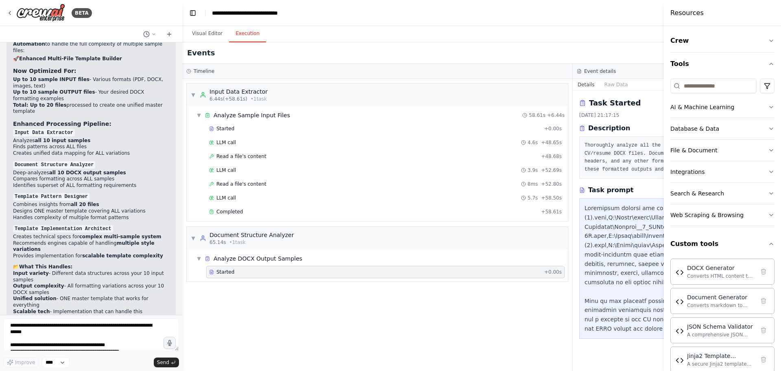
click at [618, 241] on div at bounding box center [768, 268] width 367 height 130
click at [620, 85] on button "Raw Data" at bounding box center [616, 84] width 33 height 11
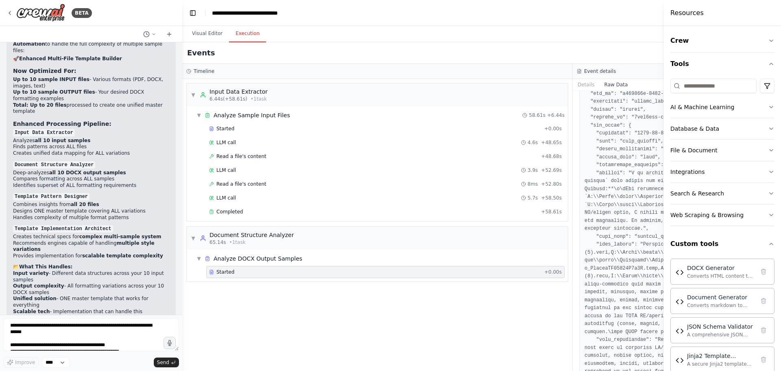
scroll to position [292, 0]
click at [206, 37] on button "Visual Editor" at bounding box center [208, 33] width 44 height 17
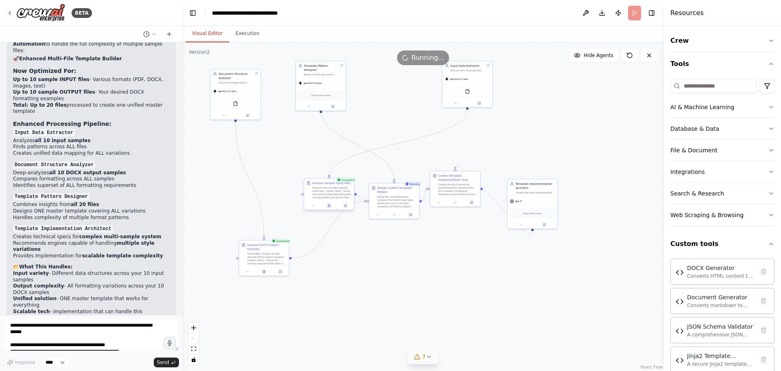
click at [339, 193] on div "Analyze the provided sample input files: {input_files}. These are comma-separat…" at bounding box center [331, 192] width 39 height 13
click at [244, 33] on button "Execution" at bounding box center [247, 33] width 37 height 17
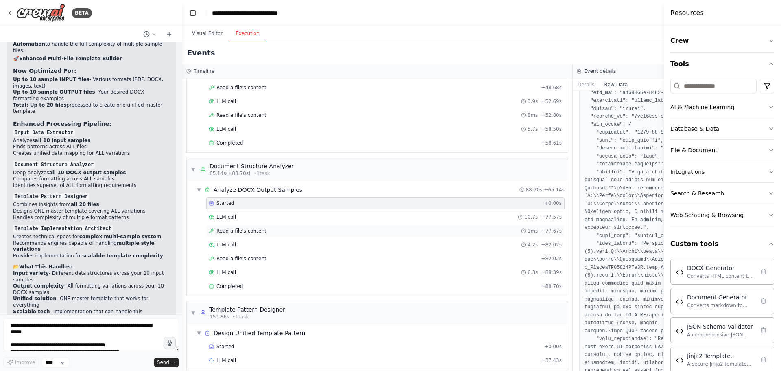
scroll to position [77, 0]
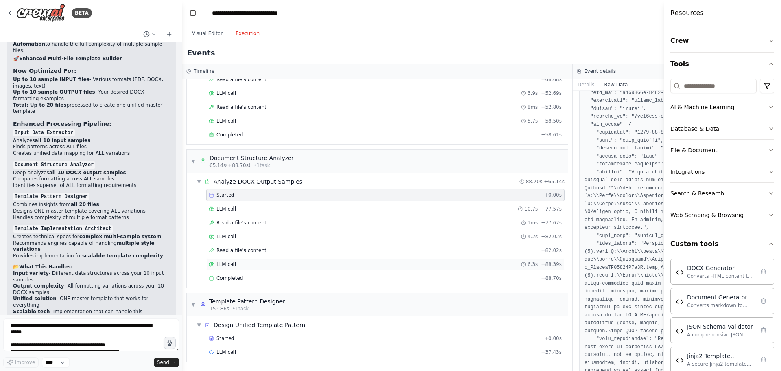
click at [315, 268] on div "LLM call 6.3s + 88.39s" at bounding box center [385, 264] width 359 height 12
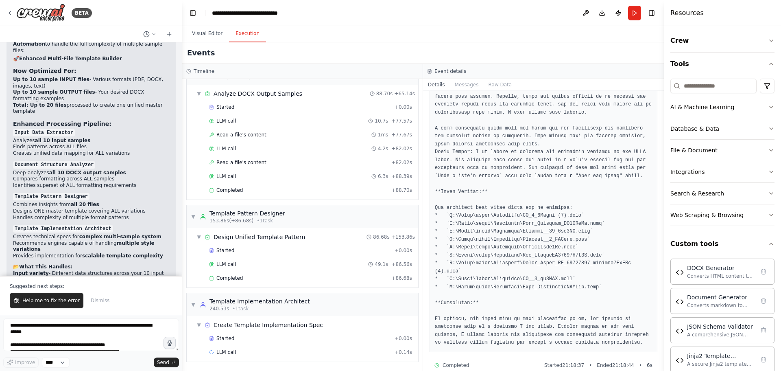
scroll to position [134, 0]
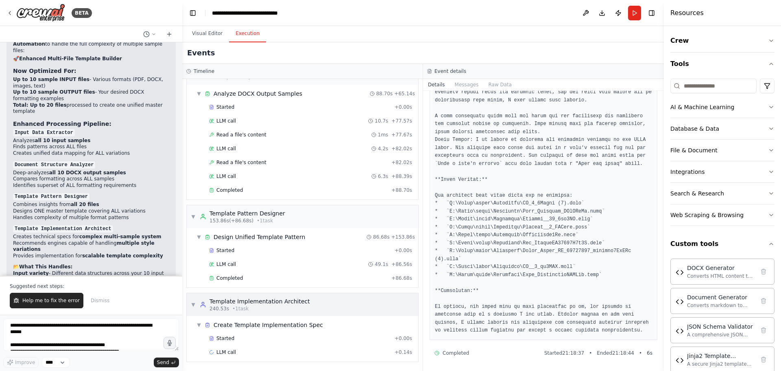
click at [282, 309] on div "240.53s • 1 task" at bounding box center [260, 308] width 101 height 7
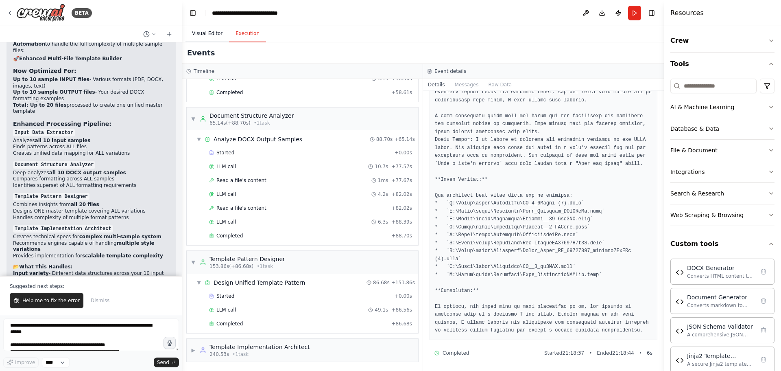
click at [212, 34] on button "Visual Editor" at bounding box center [208, 33] width 44 height 17
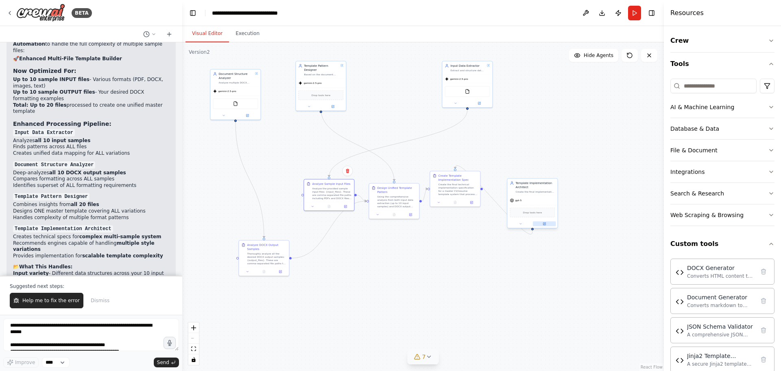
click at [545, 225] on button at bounding box center [544, 223] width 23 height 5
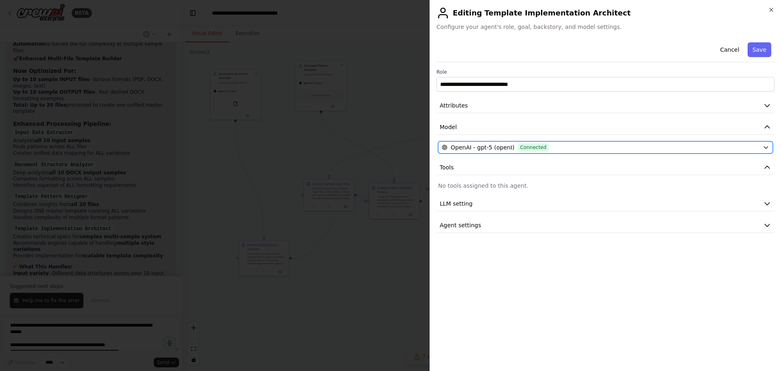
click at [560, 152] on button "OpenAI - gpt-5 (openI) Connected" at bounding box center [605, 147] width 335 height 12
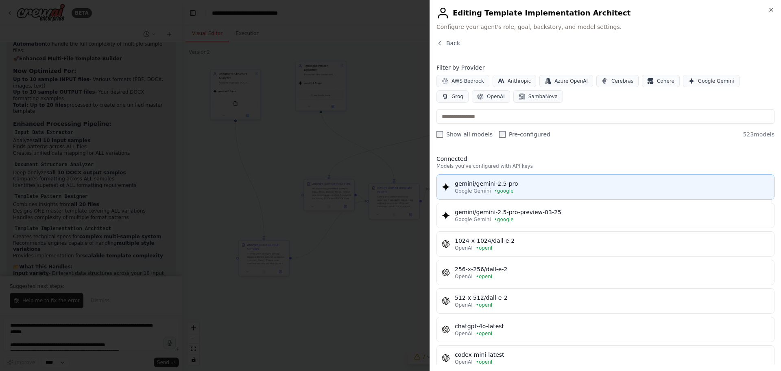
click at [530, 189] on div "Google Gemini • google" at bounding box center [612, 191] width 315 height 7
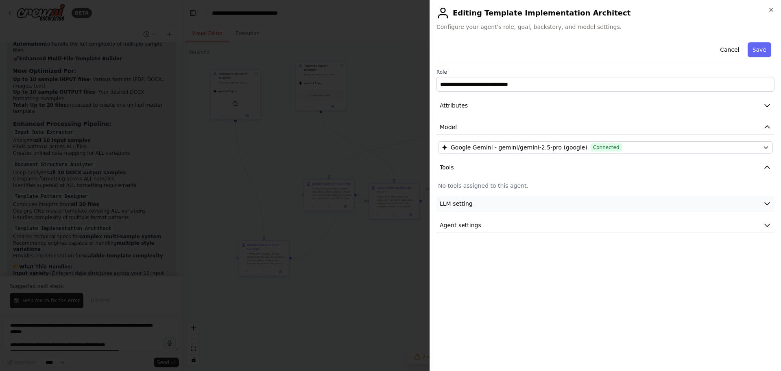
click at [529, 203] on button "LLM setting" at bounding box center [606, 203] width 338 height 15
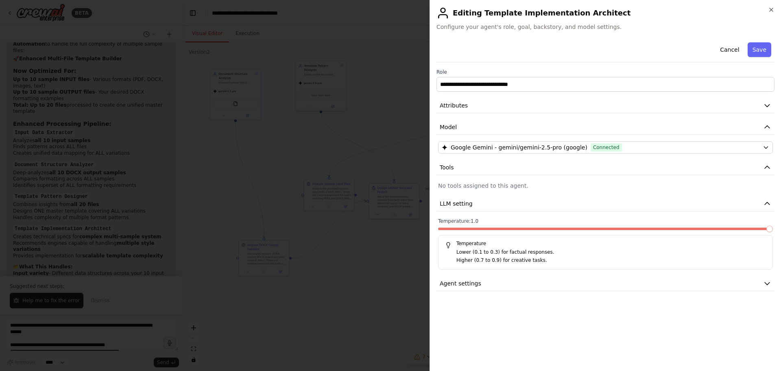
click at [773, 230] on span at bounding box center [770, 228] width 7 height 7
click at [766, 284] on icon "button" at bounding box center [767, 283] width 8 height 8
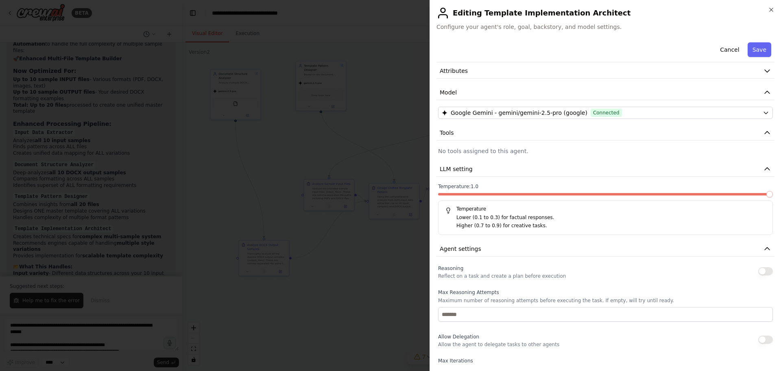
scroll to position [145, 0]
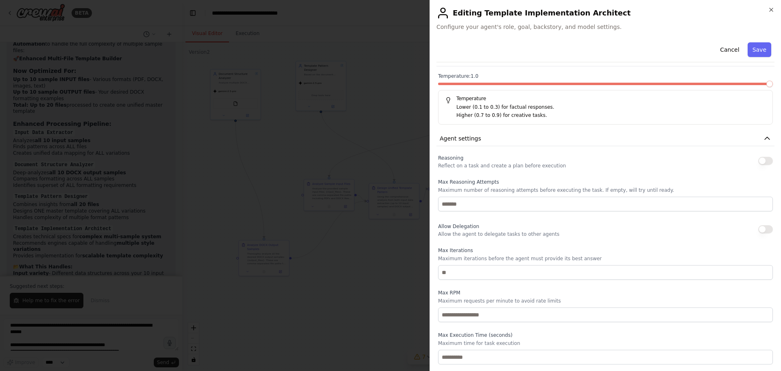
click at [761, 163] on button "button" at bounding box center [766, 161] width 15 height 8
click at [754, 53] on button "Save" at bounding box center [760, 49] width 24 height 15
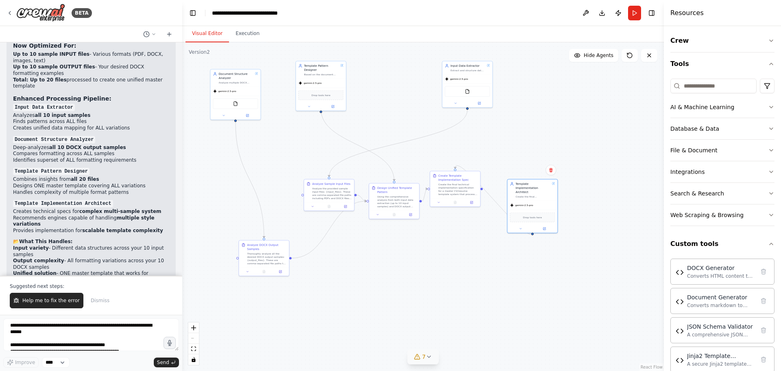
scroll to position [27036, 0]
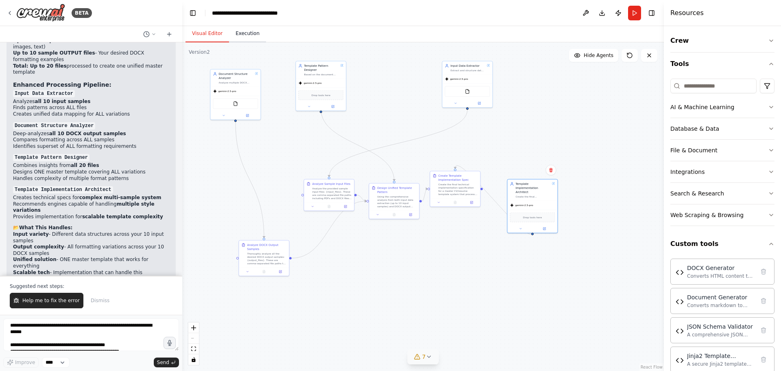
click at [241, 33] on button "Execution" at bounding box center [247, 33] width 37 height 17
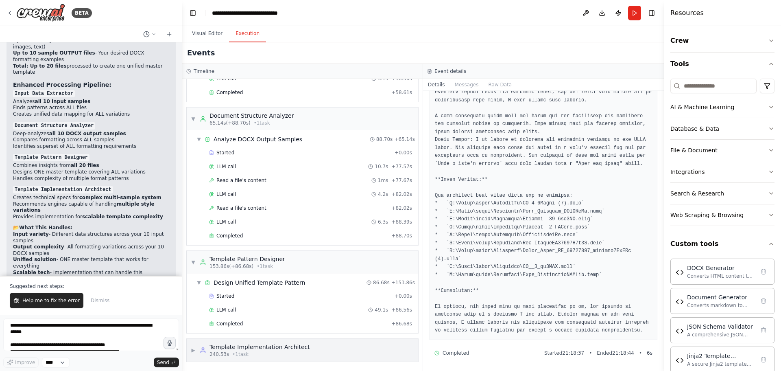
click at [294, 353] on div "240.53s • 1 task" at bounding box center [260, 354] width 101 height 7
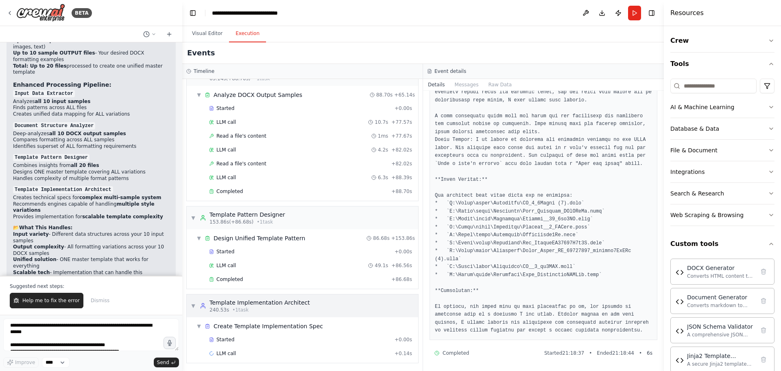
scroll to position [165, 0]
click at [293, 309] on div "240.53s • 1 task" at bounding box center [260, 308] width 101 height 7
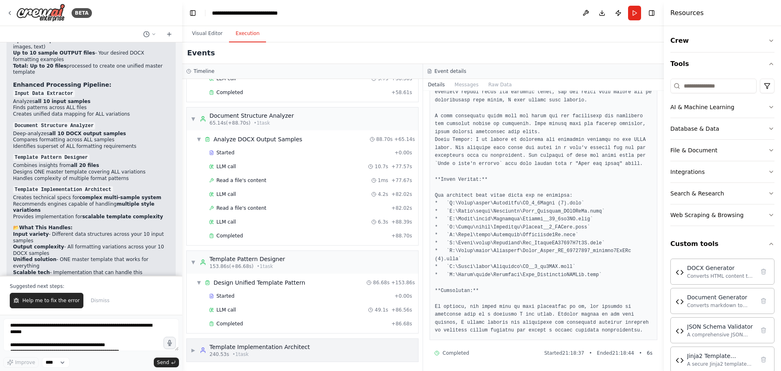
click at [273, 358] on div "▶ Template Implementation Architect 240.53s • 1 task" at bounding box center [303, 350] width 232 height 23
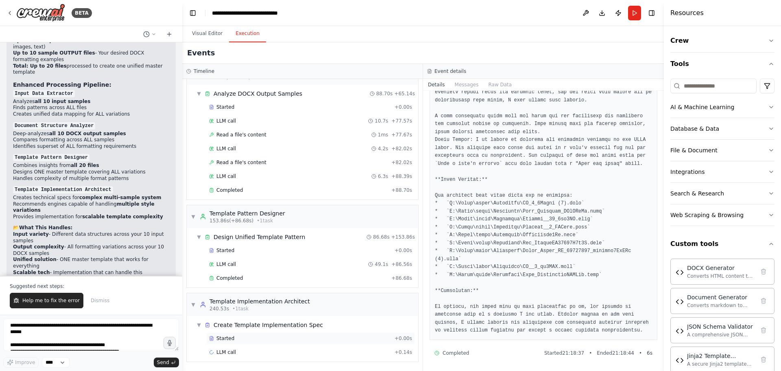
click at [277, 337] on div "Started" at bounding box center [300, 338] width 182 height 7
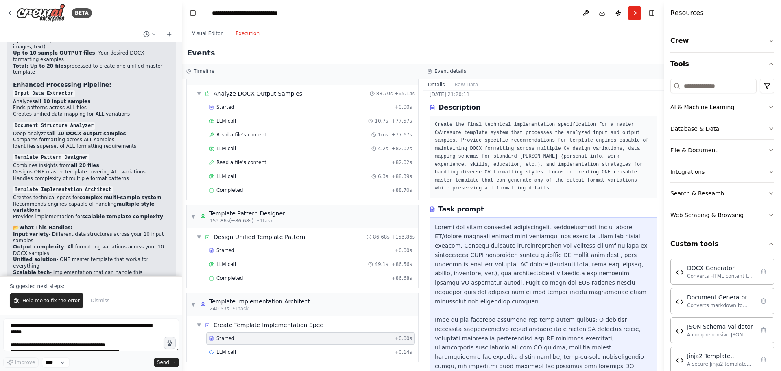
scroll to position [31, 0]
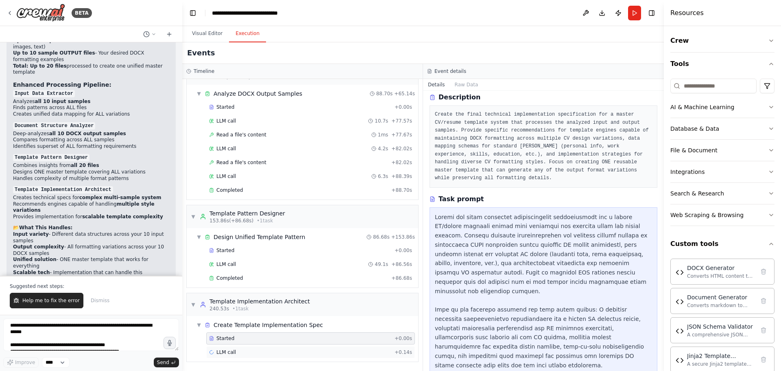
click at [263, 352] on div "LLM call + 0.14s" at bounding box center [310, 352] width 203 height 7
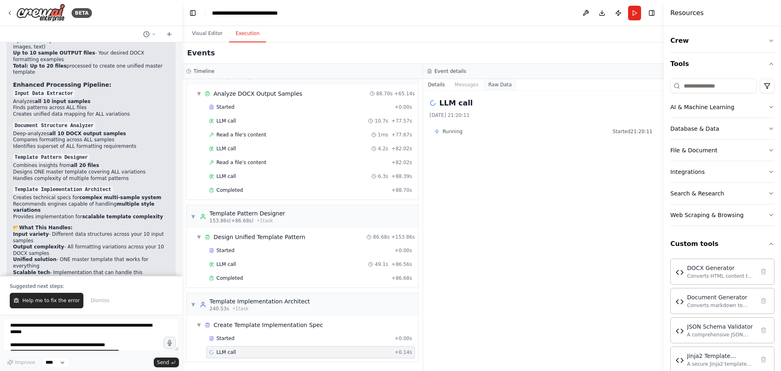
click at [494, 86] on button "Raw Data" at bounding box center [499, 84] width 33 height 11
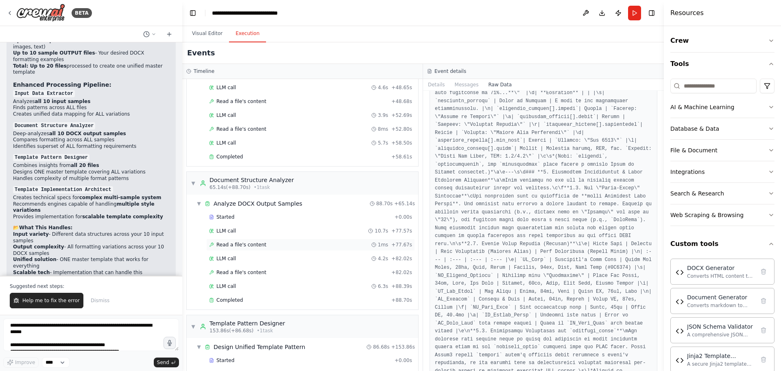
scroll to position [165, 0]
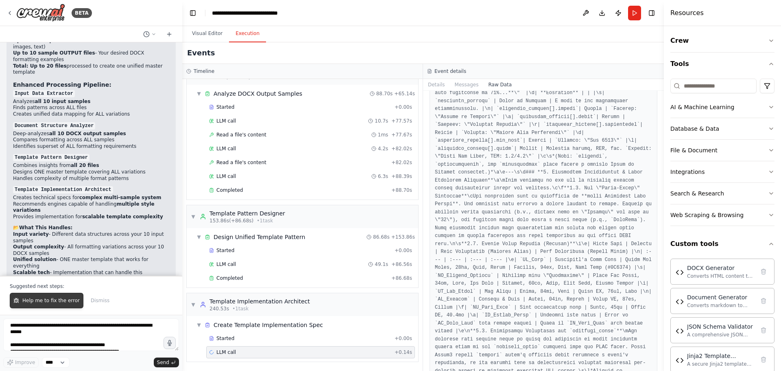
click at [18, 302] on icon at bounding box center [17, 302] width 1 height 1
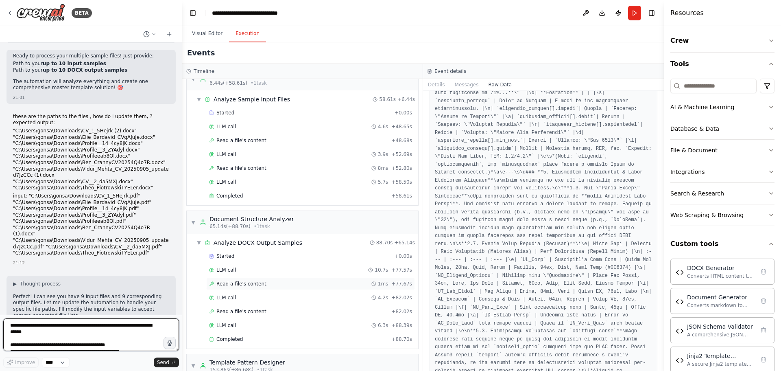
scroll to position [2, 0]
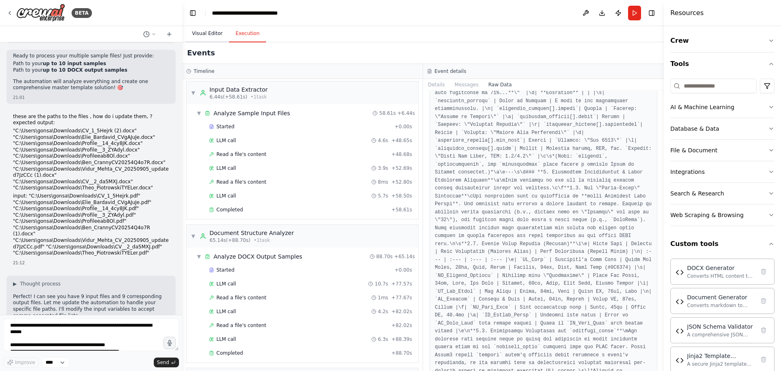
click at [213, 38] on button "Visual Editor" at bounding box center [208, 33] width 44 height 17
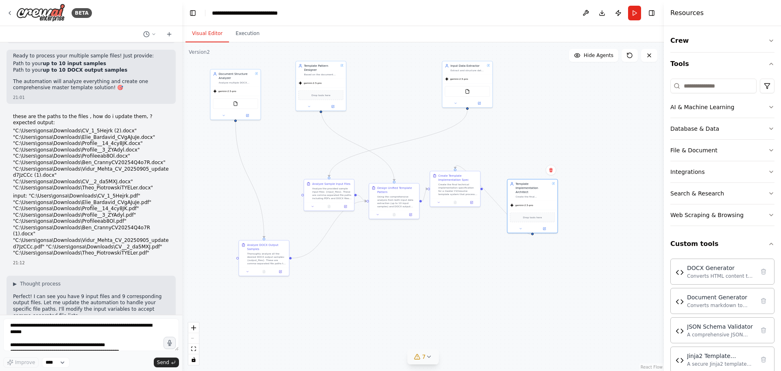
click at [427, 358] on icon at bounding box center [429, 356] width 7 height 7
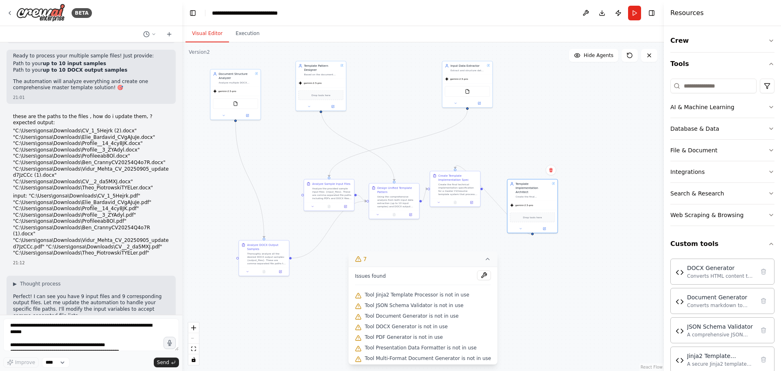
scroll to position [2, 0]
click at [477, 271] on button at bounding box center [484, 273] width 14 height 10
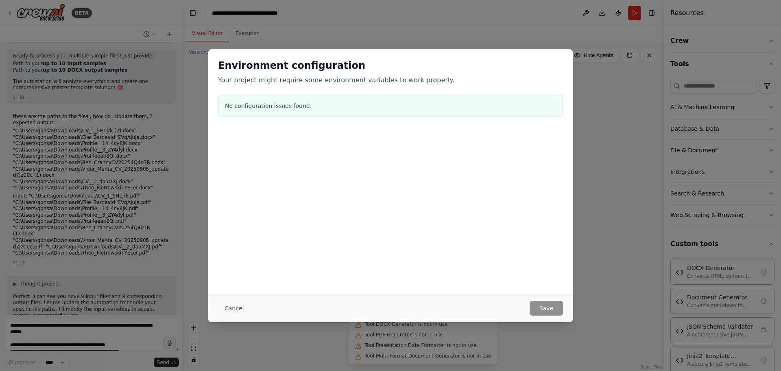
click at [237, 305] on button "Cancel" at bounding box center [234, 308] width 32 height 15
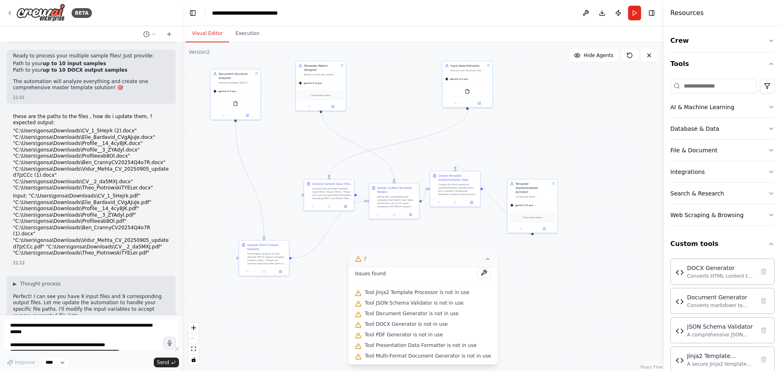
click at [366, 256] on div "7" at bounding box center [361, 259] width 12 height 8
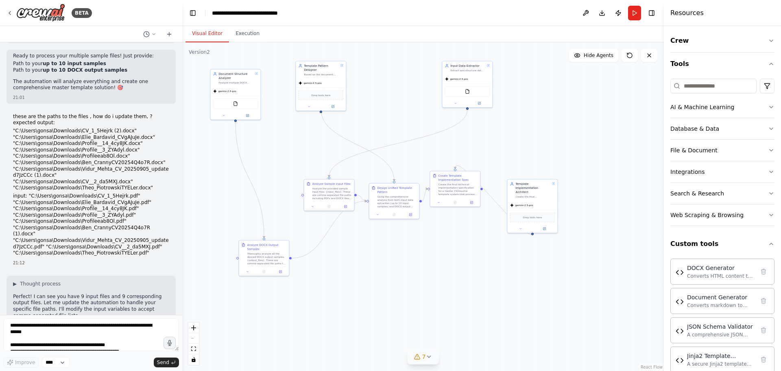
click at [426, 357] on icon at bounding box center [429, 356] width 7 height 7
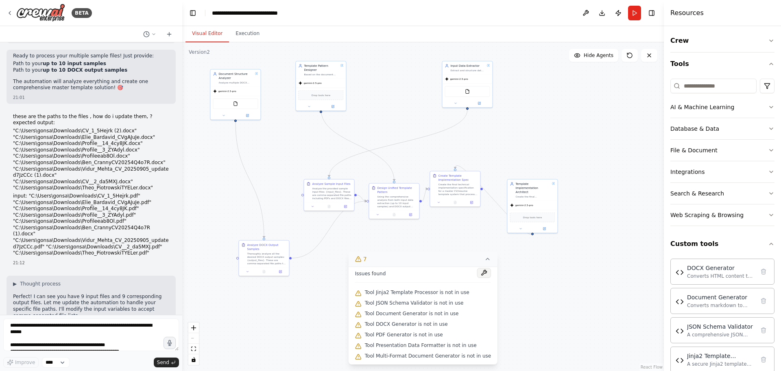
click at [477, 270] on button at bounding box center [484, 273] width 14 height 10
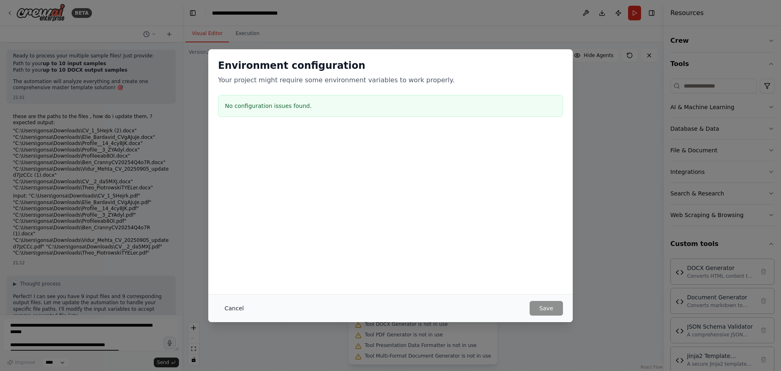
click at [238, 309] on button "Cancel" at bounding box center [234, 308] width 32 height 15
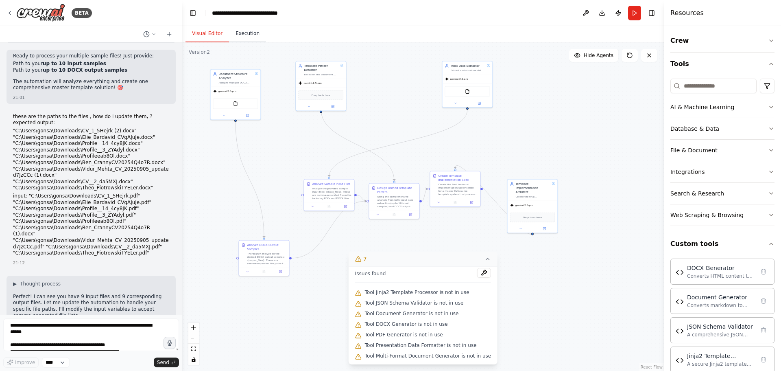
click at [244, 40] on button "Execution" at bounding box center [247, 33] width 37 height 17
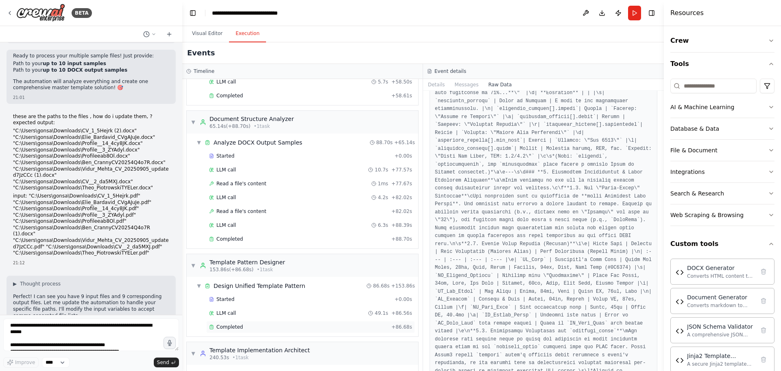
scroll to position [165, 0]
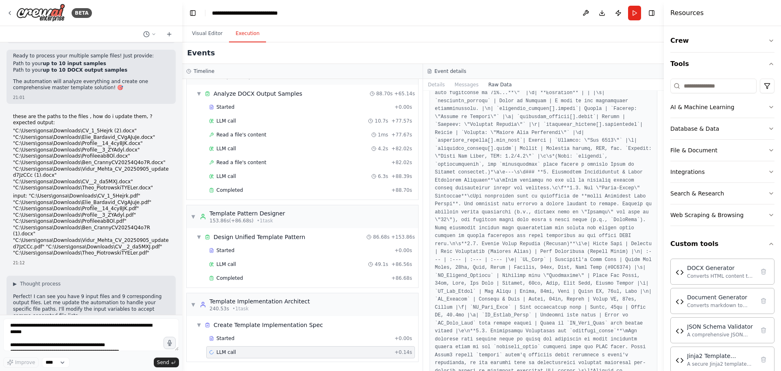
click at [297, 351] on div "LLM call + 0.14s" at bounding box center [310, 352] width 203 height 7
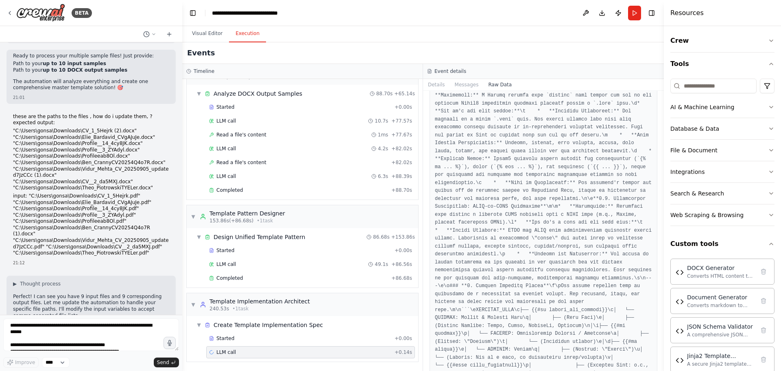
scroll to position [6732, 0]
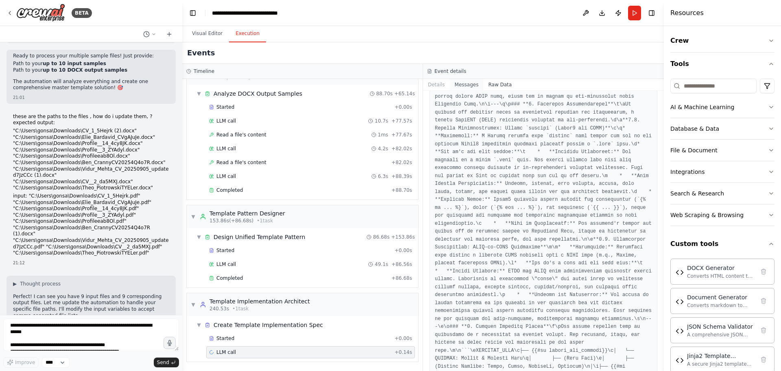
click at [467, 87] on button "Messages" at bounding box center [467, 84] width 34 height 11
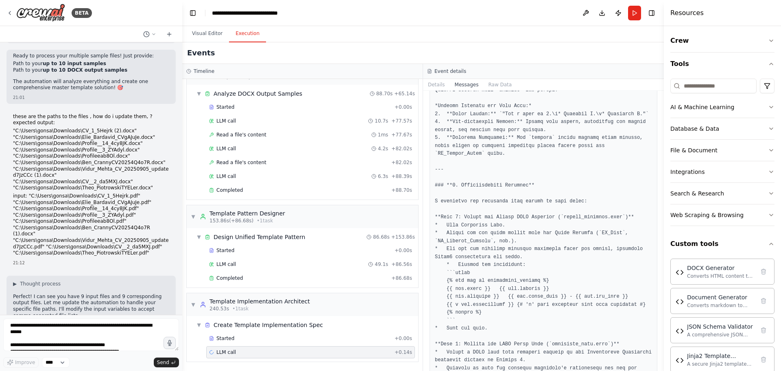
scroll to position [2762, 0]
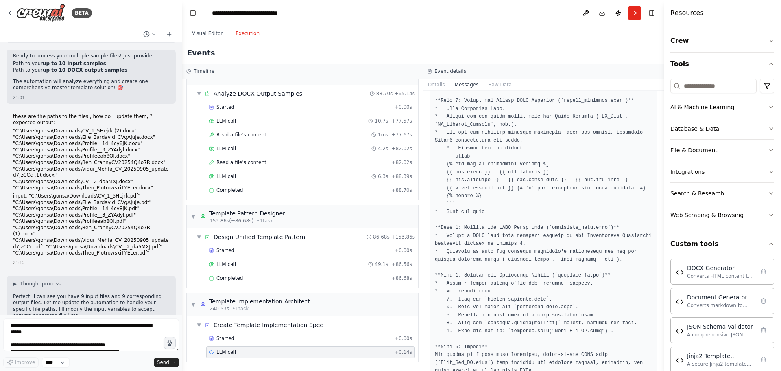
click at [348, 353] on div "LLM call + 0.14s" at bounding box center [310, 352] width 203 height 7
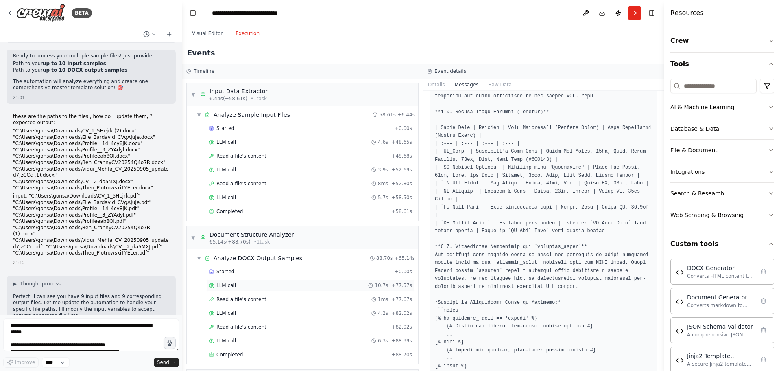
scroll to position [0, 0]
click at [301, 93] on div "▼ Input Data Extractor 6.44s (+58.61s) • 1 task" at bounding box center [303, 94] width 232 height 23
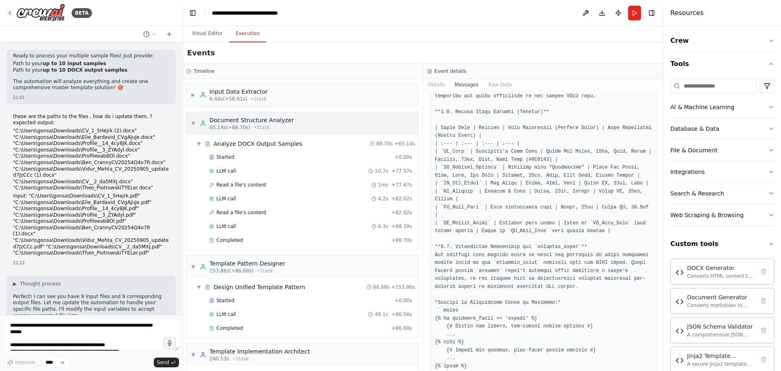
click at [256, 124] on span "• 1 task" at bounding box center [262, 127] width 16 height 7
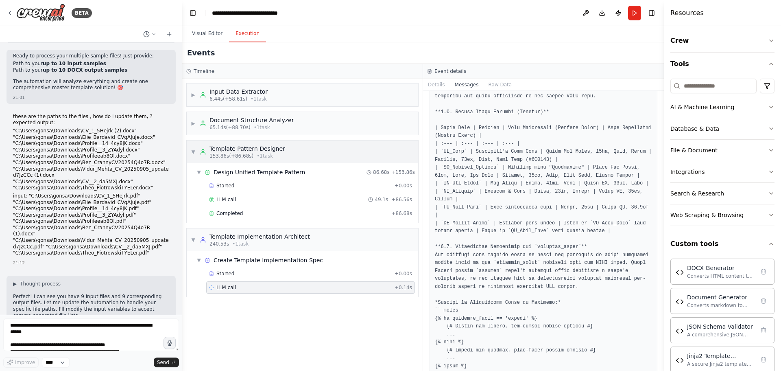
click at [256, 147] on div "Template Pattern Designer" at bounding box center [248, 148] width 76 height 8
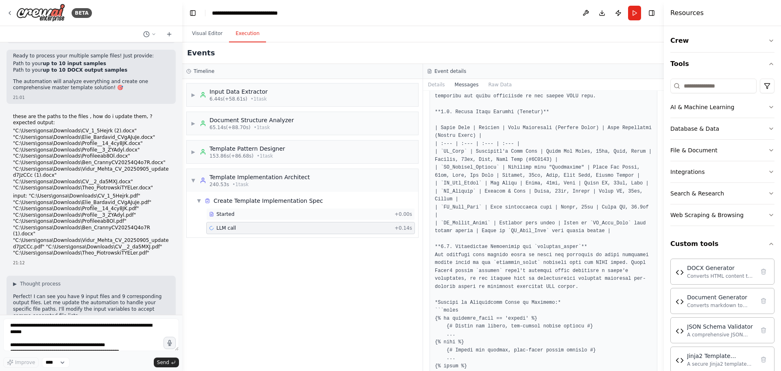
click at [260, 218] on div "Started + 0.00s" at bounding box center [310, 214] width 209 height 12
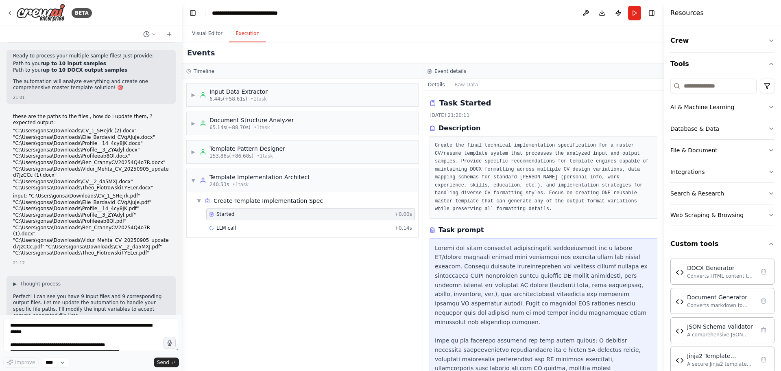
scroll to position [31, 0]
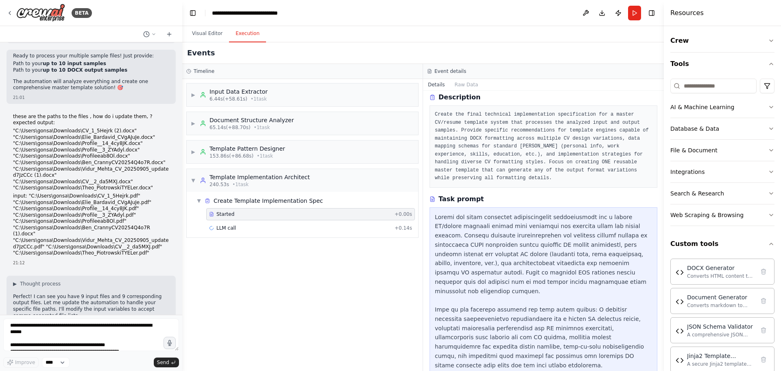
click at [329, 235] on div "Started + 0.00s LLM call + 0.14s" at bounding box center [305, 222] width 225 height 28
click at [333, 228] on div "LLM call + 0.14s" at bounding box center [310, 228] width 203 height 7
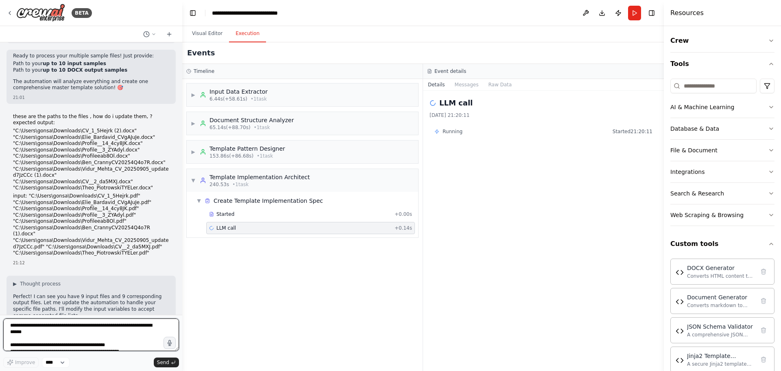
click at [77, 335] on textarea at bounding box center [91, 334] width 176 height 33
click at [85, 336] on textarea at bounding box center [91, 334] width 176 height 33
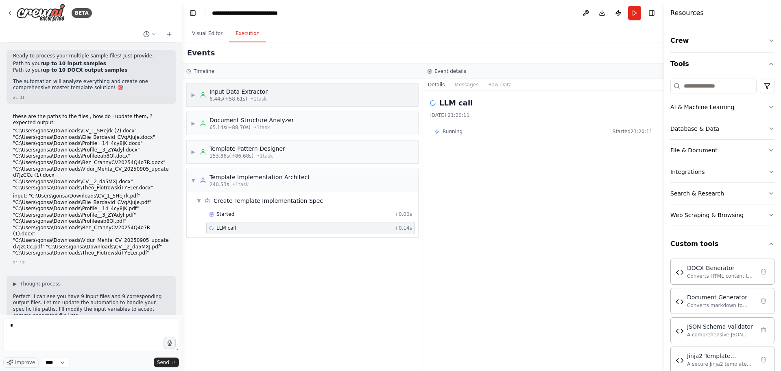
click at [235, 94] on div "Input Data Extractor" at bounding box center [239, 91] width 58 height 8
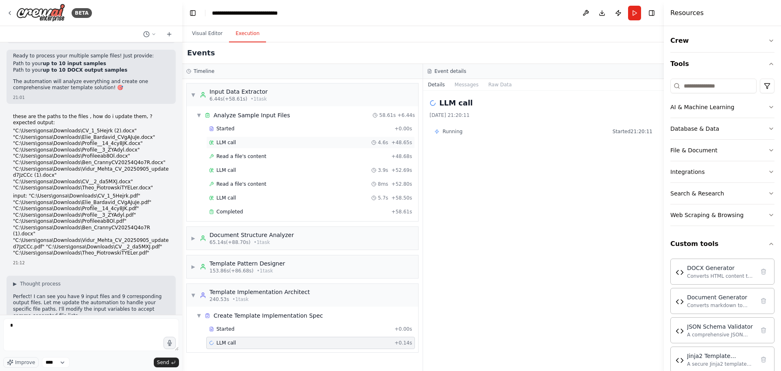
click at [278, 141] on div "LLM call 4.6s + 48.65s" at bounding box center [310, 142] width 203 height 7
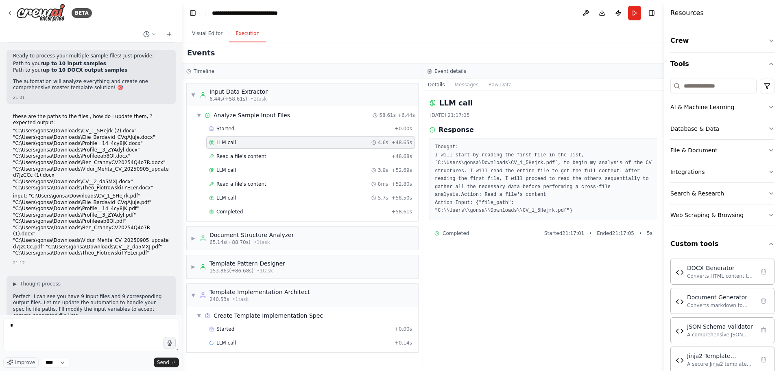
drag, startPoint x: 460, startPoint y: 225, endPoint x: 515, endPoint y: 223, distance: 54.6
click at [460, 230] on span "Completed" at bounding box center [456, 233] width 26 height 7
click at [594, 227] on div "Completed Started 21:17:01 • Ended 21:17:05 • 5 s" at bounding box center [544, 233] width 228 height 13
click at [593, 230] on div "Started 21:17:01 • Ended 21:17:05 • 5 s" at bounding box center [599, 233] width 108 height 7
click at [499, 84] on button "Raw Data" at bounding box center [499, 84] width 33 height 11
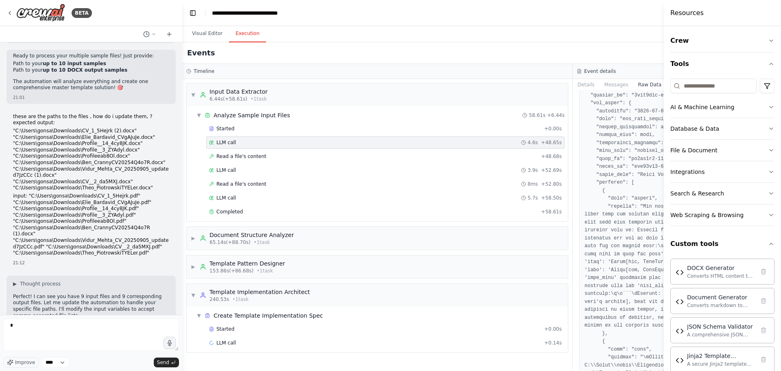
scroll to position [977, 0]
click at [375, 157] on div "Read a file's content + 48.68s" at bounding box center [385, 156] width 353 height 7
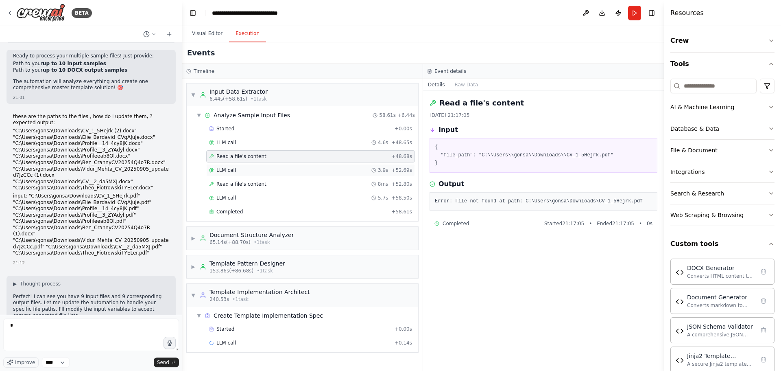
click at [388, 170] on span "3.9s" at bounding box center [383, 170] width 10 height 7
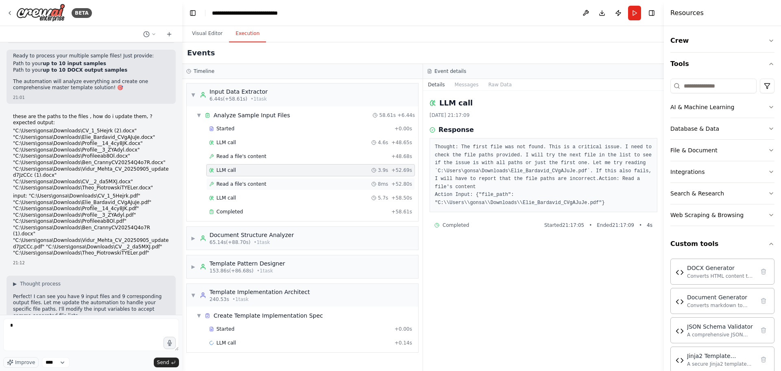
click at [387, 184] on span "8ms" at bounding box center [383, 184] width 11 height 7
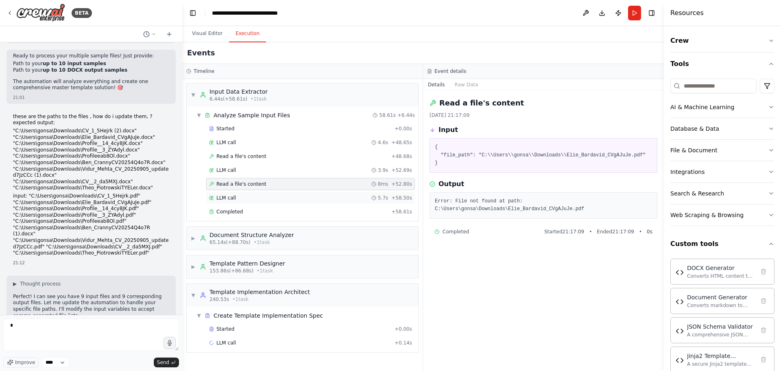
click at [376, 198] on circle at bounding box center [374, 198] width 4 height 4
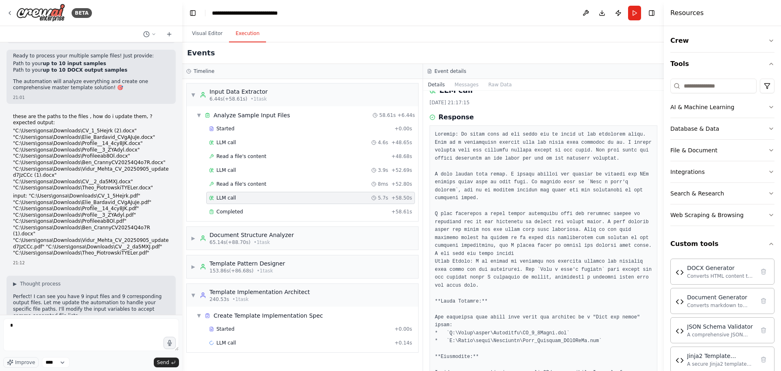
scroll to position [0, 0]
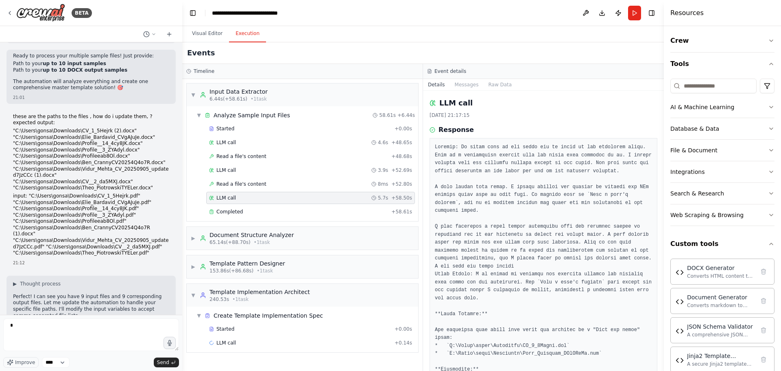
drag, startPoint x: 475, startPoint y: 333, endPoint x: 431, endPoint y: 104, distance: 233.7
click at [431, 104] on div "LLM call 16/09/2025, 21:17:15 Response Completed Started 21:17:09 • Ended 21:17…" at bounding box center [543, 231] width 241 height 280
click at [469, 155] on pre at bounding box center [543, 282] width 217 height 278
click at [468, 86] on button "Messages" at bounding box center [467, 84] width 34 height 11
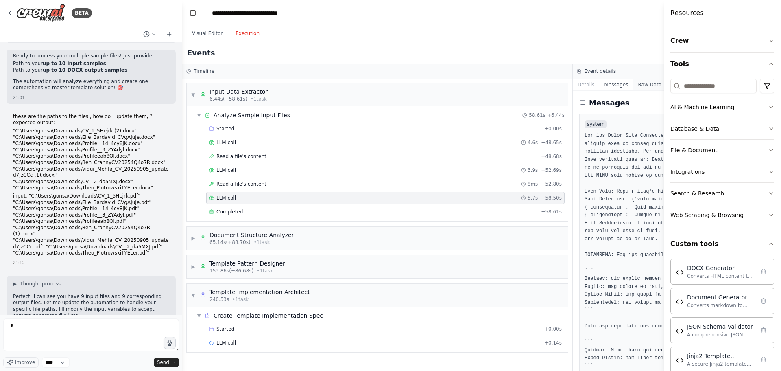
click at [640, 85] on button "Raw Data" at bounding box center [649, 84] width 33 height 11
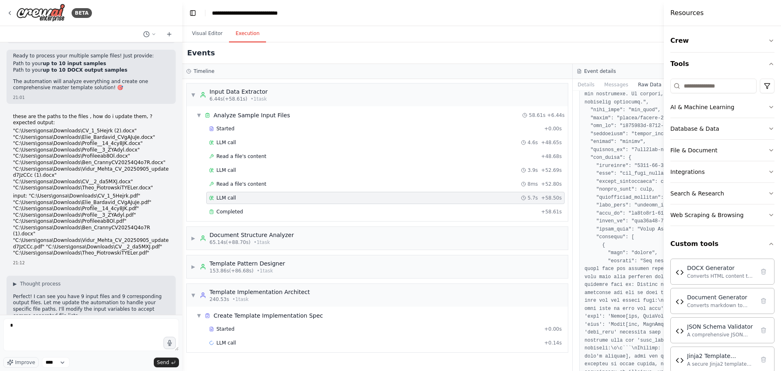
scroll to position [1099, 0]
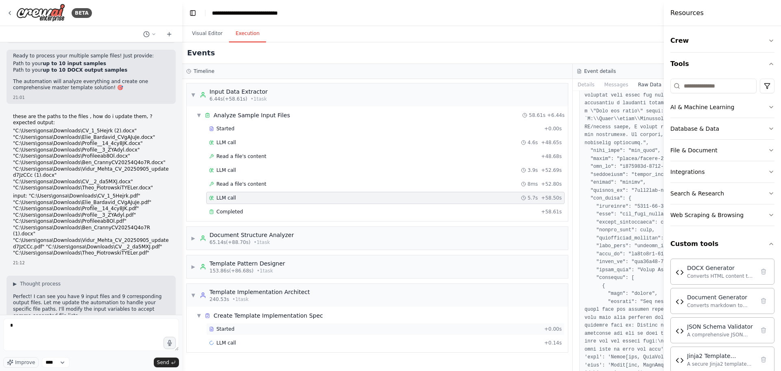
click at [348, 334] on div "Started + 0.00s" at bounding box center [385, 329] width 359 height 12
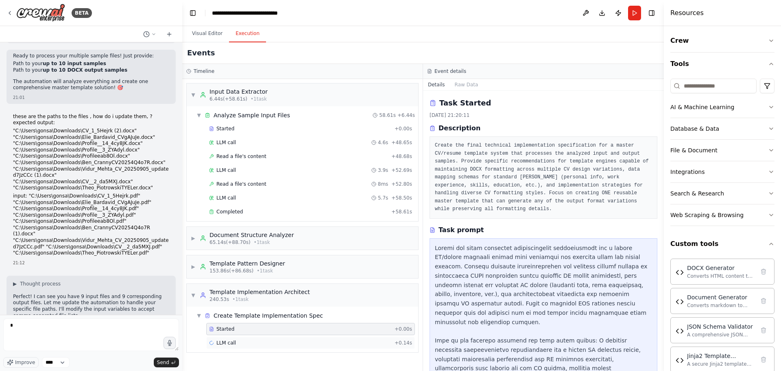
click at [344, 343] on div "LLM call + 0.14s" at bounding box center [310, 342] width 203 height 7
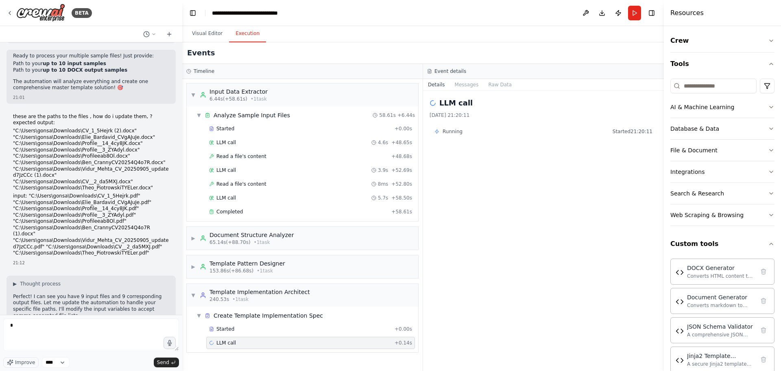
click at [344, 343] on div "LLM call + 0.14s" at bounding box center [310, 342] width 203 height 7
click at [467, 119] on div "LLM call 16/09/2025, 21:20:11 Running Started 21:20:11" at bounding box center [543, 231] width 241 height 280
click at [512, 81] on div "Details Messages Raw Data" at bounding box center [543, 85] width 241 height 12
click at [500, 88] on button "Raw Data" at bounding box center [499, 84] width 33 height 11
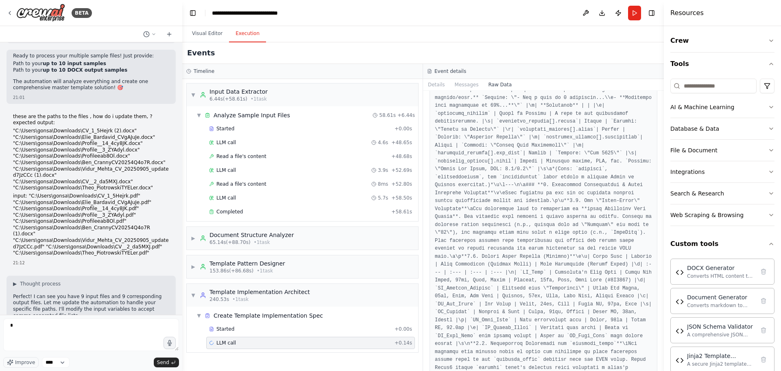
scroll to position [5494, 0]
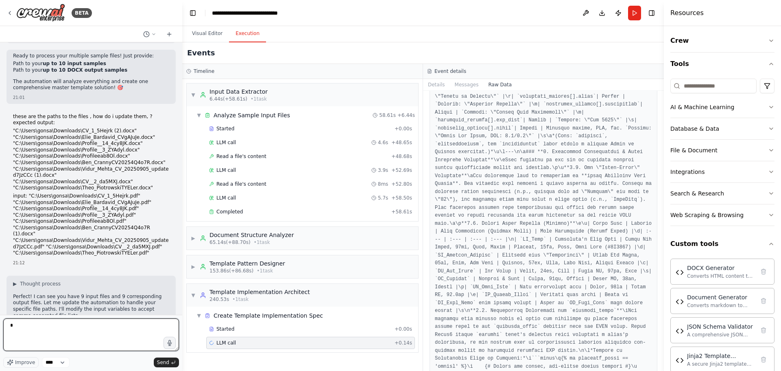
click at [122, 335] on textarea "*" at bounding box center [91, 334] width 176 height 33
click at [469, 86] on button "Messages" at bounding box center [467, 84] width 34 height 11
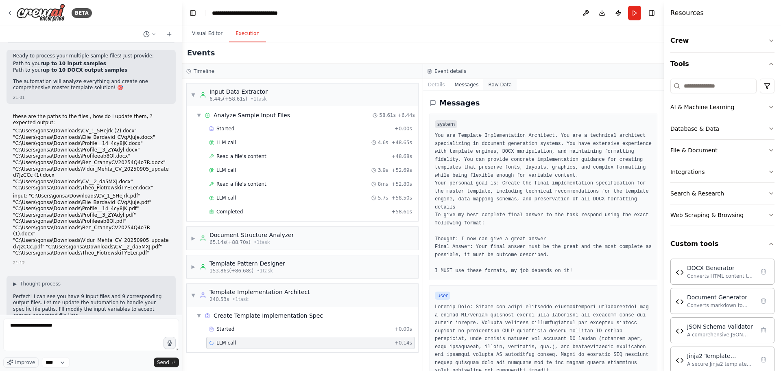
click at [503, 83] on button "Raw Data" at bounding box center [499, 84] width 33 height 11
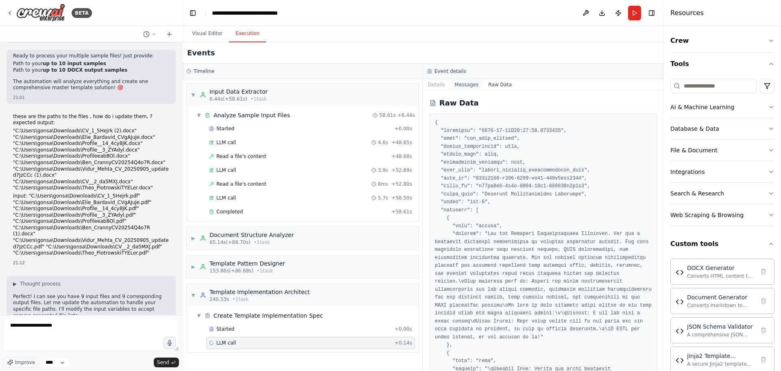
click at [467, 84] on button "Messages" at bounding box center [467, 84] width 34 height 11
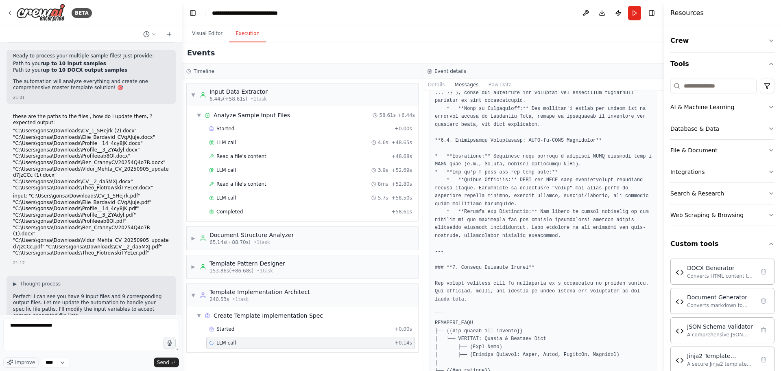
scroll to position [977, 0]
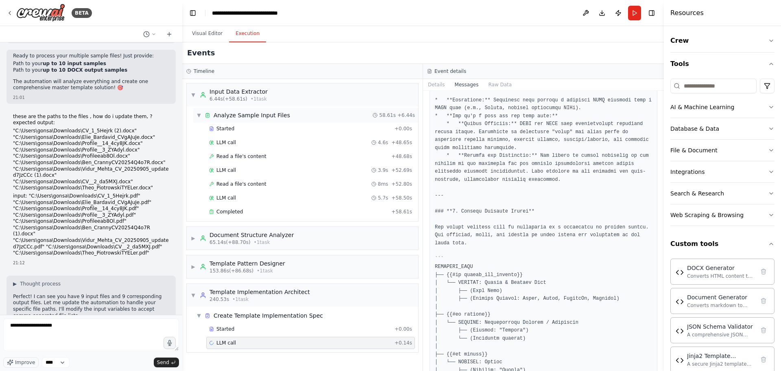
click at [287, 116] on div "▼ Analyze Sample Input Files 58.61s + 6.44s" at bounding box center [305, 115] width 225 height 15
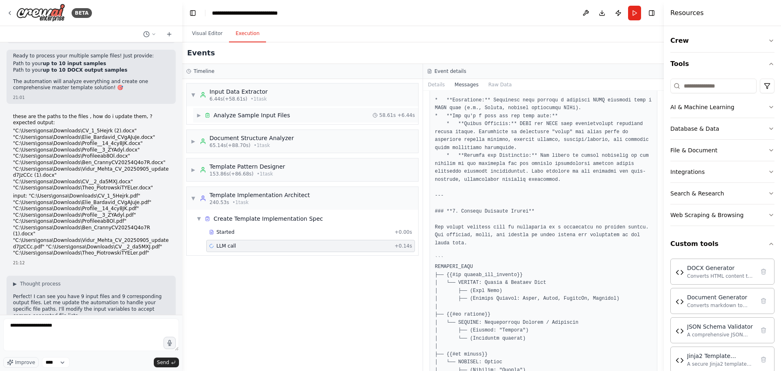
click at [287, 116] on div "▶ Analyze Sample Input Files 58.61s + 6.44s" at bounding box center [305, 115] width 225 height 15
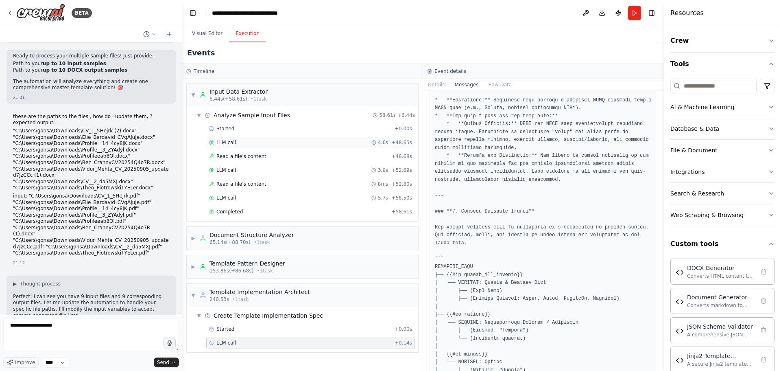
click at [291, 143] on div "LLM call 4.6s + 48.65s" at bounding box center [310, 142] width 203 height 7
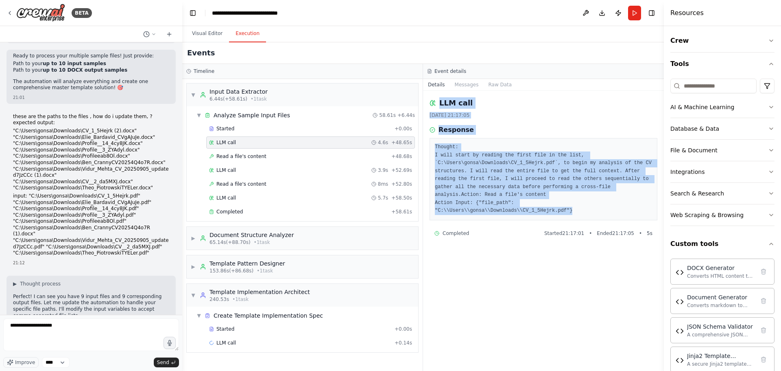
drag, startPoint x: 436, startPoint y: 97, endPoint x: 636, endPoint y: 202, distance: 226.3
click at [636, 202] on div "LLM call 16/09/2025, 21:17:05 Response Thought: I will start by reading the fir…" at bounding box center [543, 231] width 241 height 280
copy div "LLM call 16/09/2025, 21:17:05 Response Thought: I will start by reading the fir…"
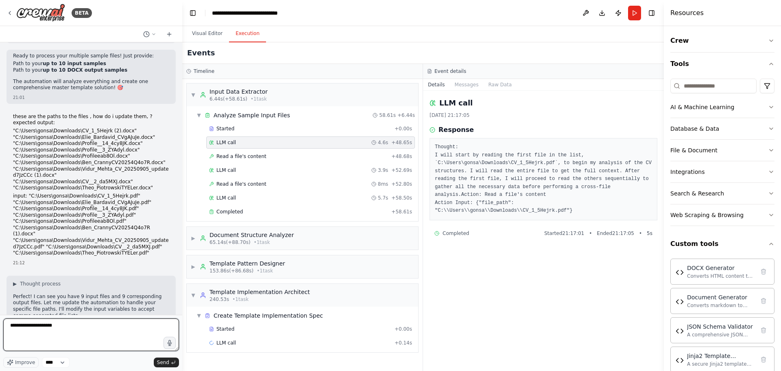
click at [90, 332] on textarea "**********" at bounding box center [91, 334] width 176 height 33
click at [90, 331] on textarea "**********" at bounding box center [91, 334] width 176 height 33
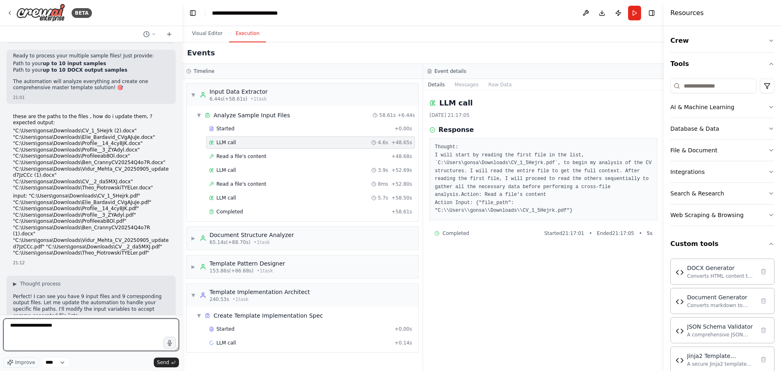
click at [90, 331] on textarea "**********" at bounding box center [91, 334] width 176 height 33
paste textarea "**********"
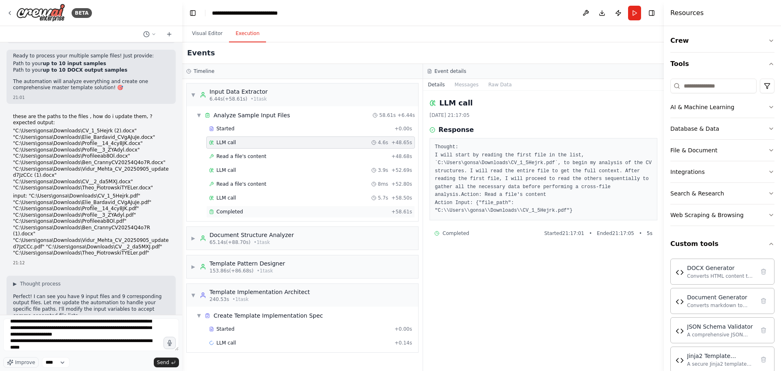
click at [326, 212] on div "Completed" at bounding box center [298, 211] width 179 height 7
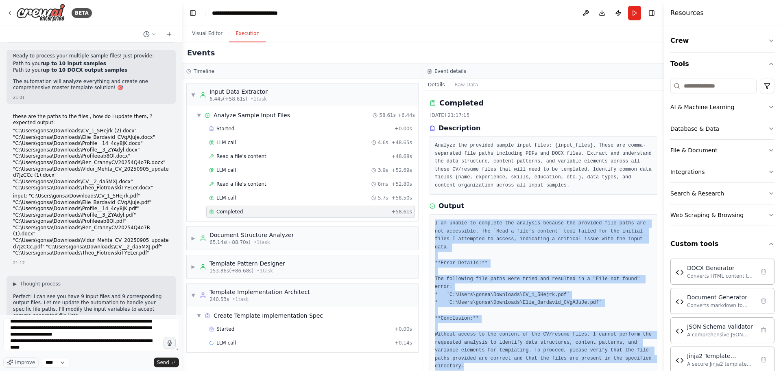
drag, startPoint x: 629, startPoint y: 341, endPoint x: 433, endPoint y: 225, distance: 228.2
click at [433, 225] on div "I am unable to complete the analysis because the provided file paths are not ac…" at bounding box center [544, 295] width 228 height 162
copy pre "I am unable to complete the analysis because the provided file paths are not ac…"
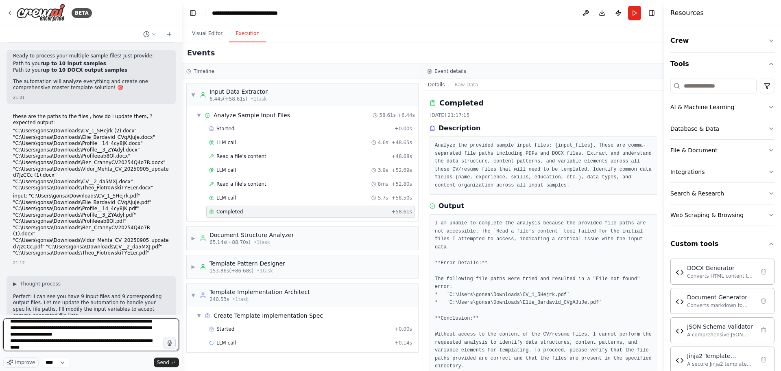
click at [135, 345] on textarea "**********" at bounding box center [91, 334] width 176 height 33
paste textarea "**********"
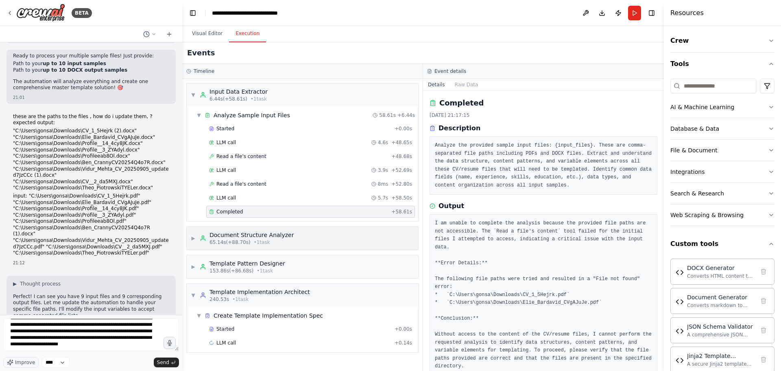
click at [322, 236] on div "▶ Document Structure Analyzer 65.14s (+88.70s) • 1 task" at bounding box center [303, 238] width 232 height 23
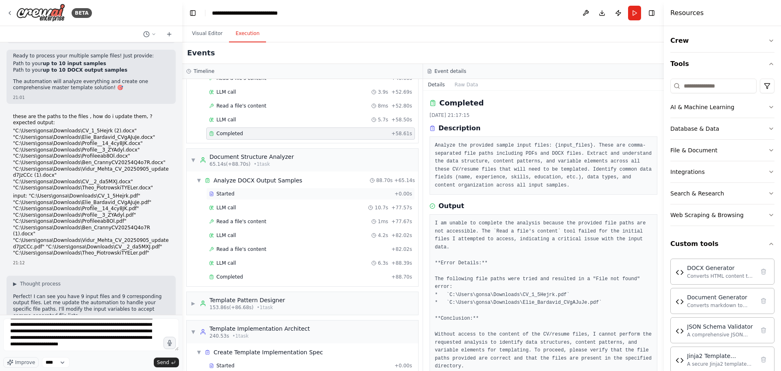
scroll to position [81, 0]
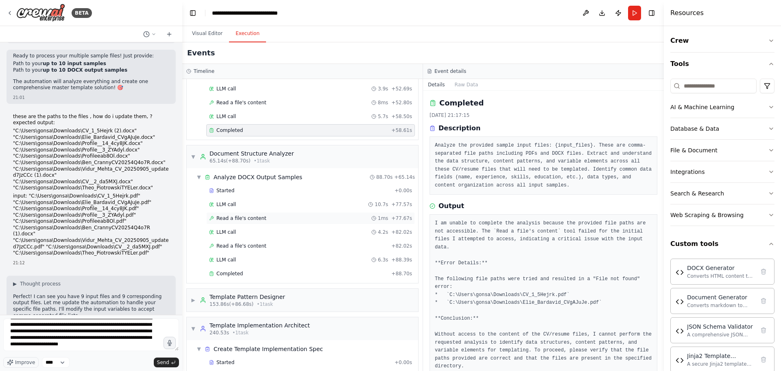
click at [289, 219] on div "Read a file's content 1ms + 77.67s" at bounding box center [310, 218] width 203 height 7
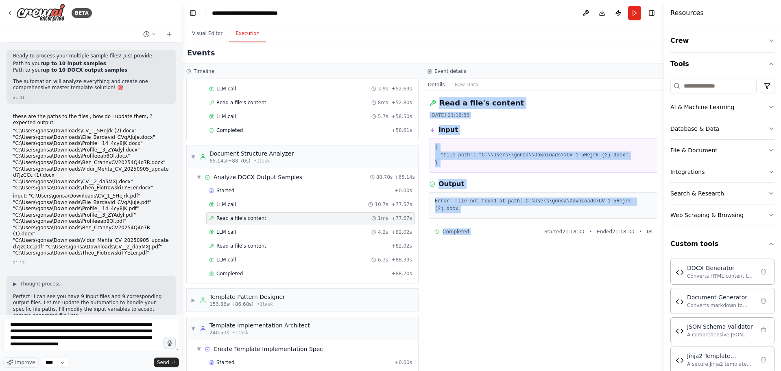
drag, startPoint x: 555, startPoint y: 250, endPoint x: 435, endPoint y: 102, distance: 189.8
click at [435, 102] on div "Read a file's content 16/09/2025, 21:18:33 Input { "file_path": "C:\\Users\\gon…" at bounding box center [543, 231] width 241 height 280
copy div "Read a file's content 16/09/2025, 21:18:33 Input { "file_path": "C:\\Users\\gon…"
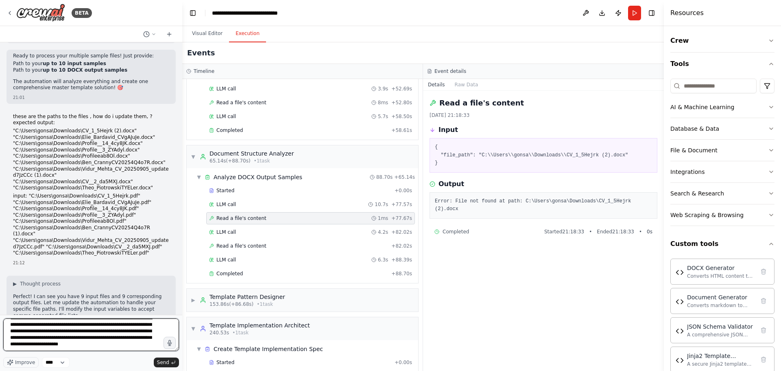
click at [105, 347] on textarea at bounding box center [91, 334] width 176 height 33
paste textarea "**********"
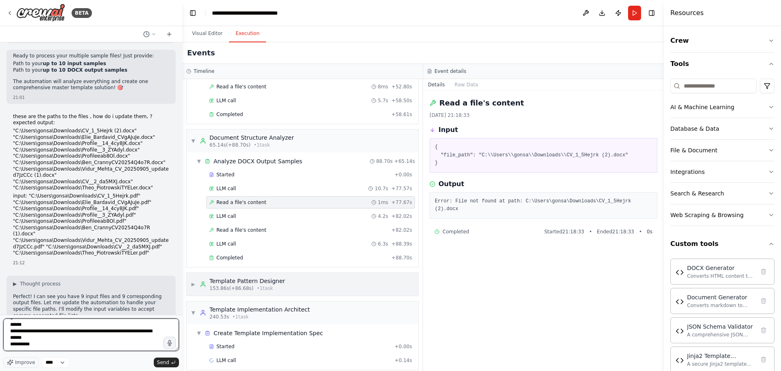
scroll to position [105, 0]
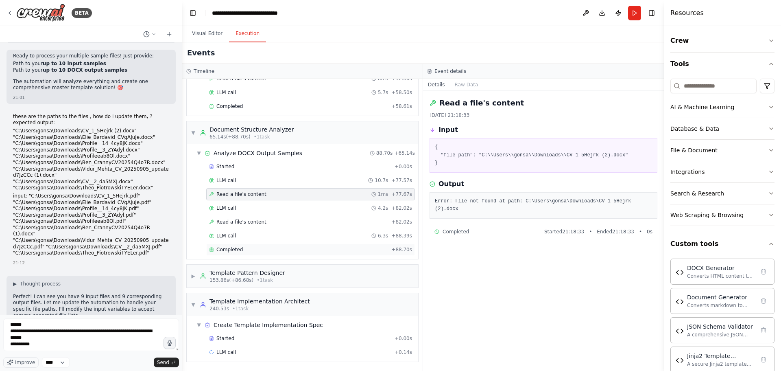
click at [332, 254] on div "Completed + 88.70s" at bounding box center [310, 249] width 209 height 12
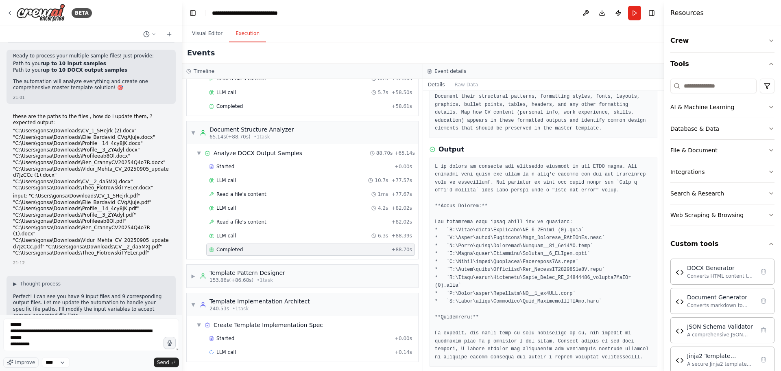
scroll to position [66, 0]
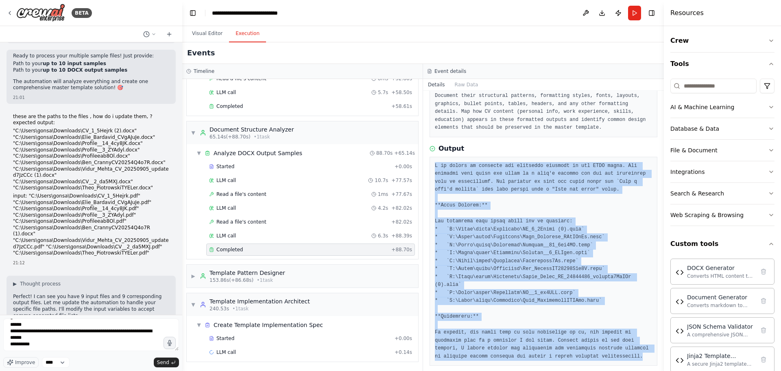
drag, startPoint x: 435, startPoint y: 163, endPoint x: 585, endPoint y: 348, distance: 238.1
click at [585, 348] on pre at bounding box center [543, 261] width 217 height 199
copy pre "I am unable to complete the requested analysis of the DOCX files. The provided …"
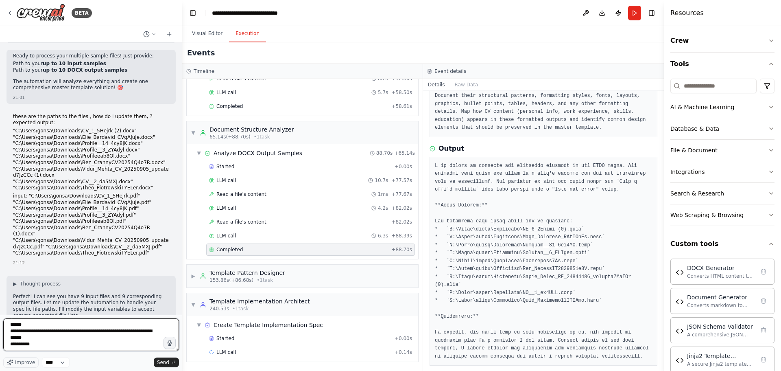
click at [117, 344] on textarea at bounding box center [91, 334] width 176 height 33
paste textarea "**********"
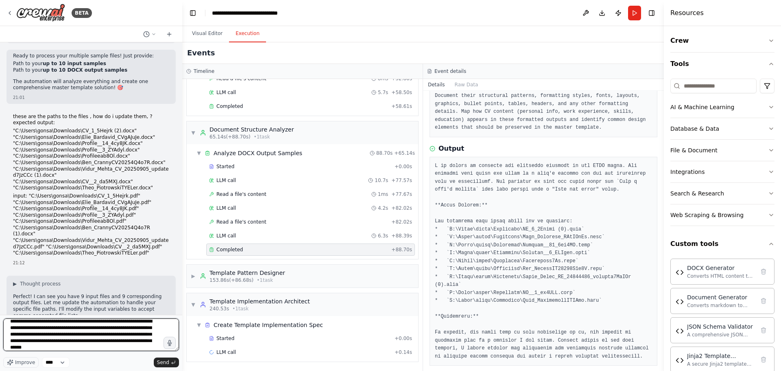
scroll to position [545, 0]
type textarea "**********"
click at [257, 278] on span "• 1 task" at bounding box center [265, 280] width 16 height 7
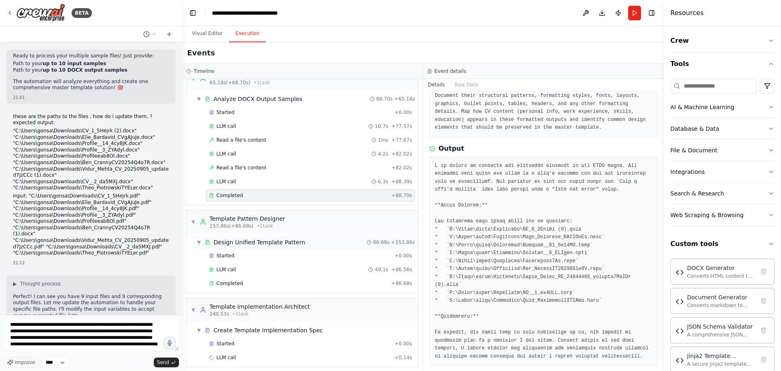
scroll to position [165, 0]
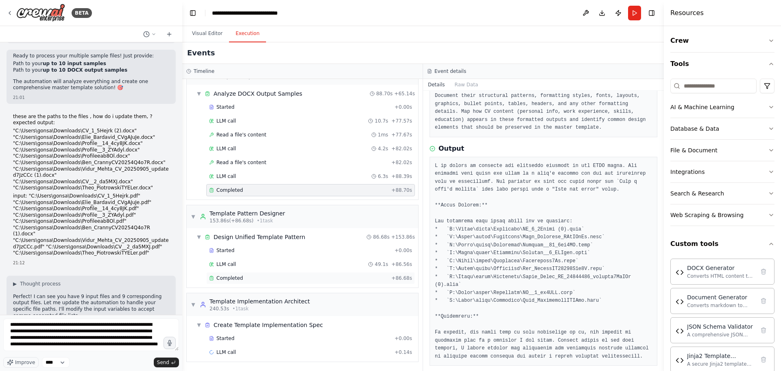
click at [284, 277] on div "Completed" at bounding box center [298, 278] width 179 height 7
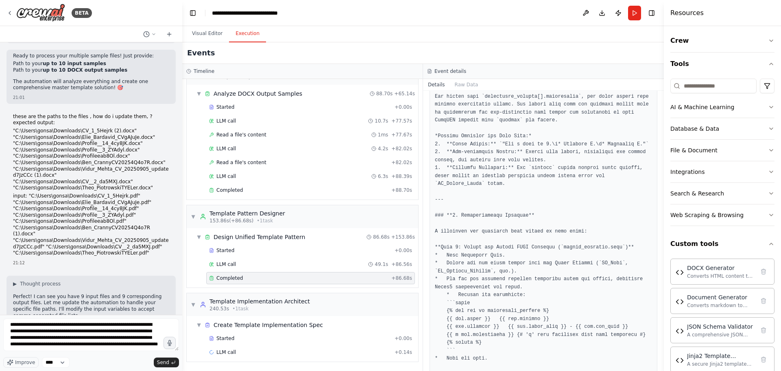
scroll to position [2364, 0]
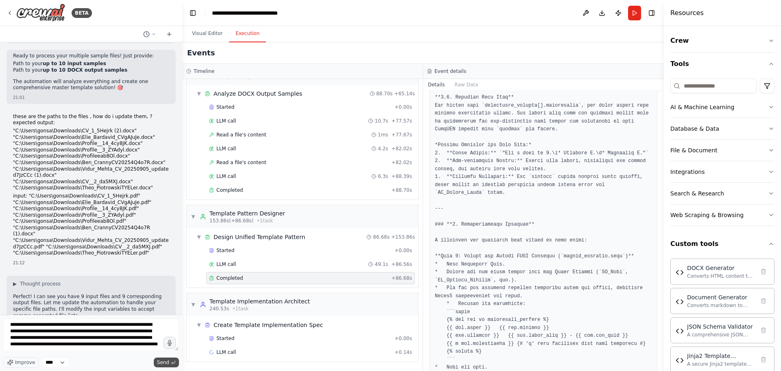
click at [160, 361] on span "Send" at bounding box center [163, 362] width 12 height 7
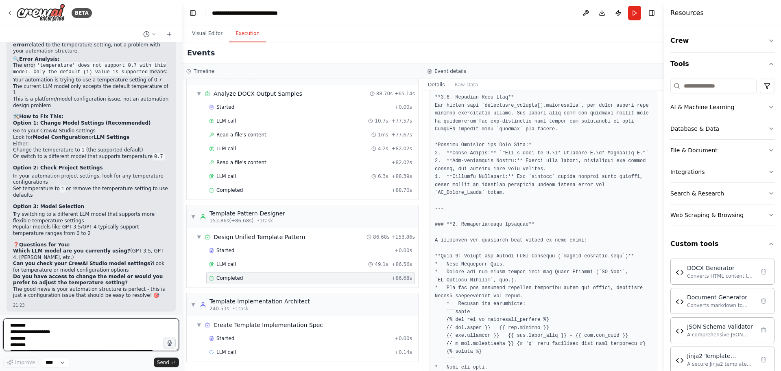
scroll to position [28047, 0]
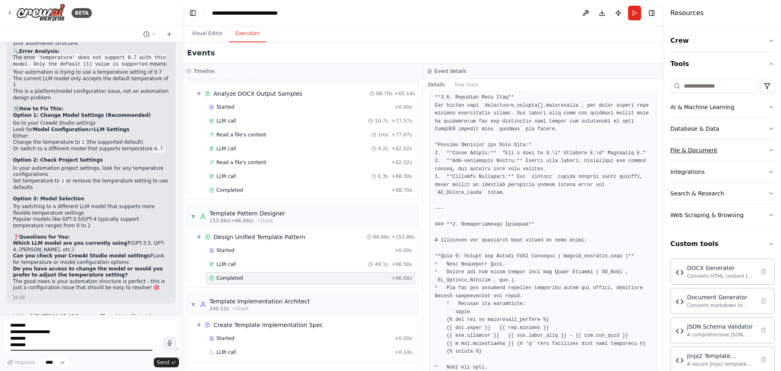
click at [733, 155] on button "File & Document" at bounding box center [723, 150] width 104 height 21
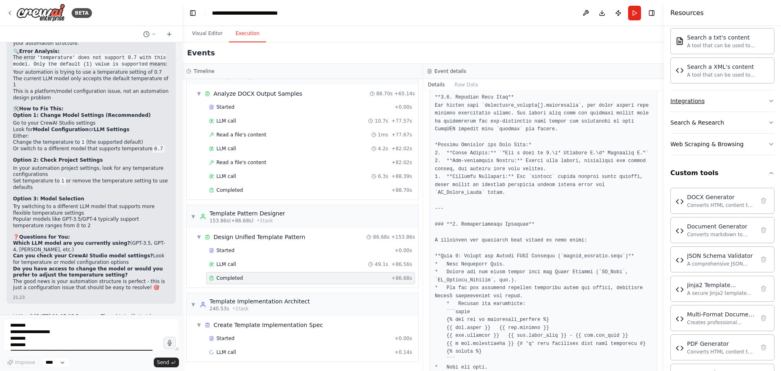
scroll to position [326, 0]
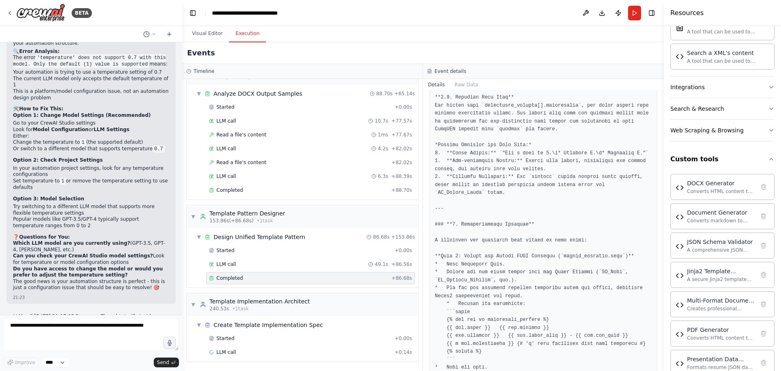
click at [49, 327] on textarea at bounding box center [91, 334] width 176 height 33
paste textarea "**********"
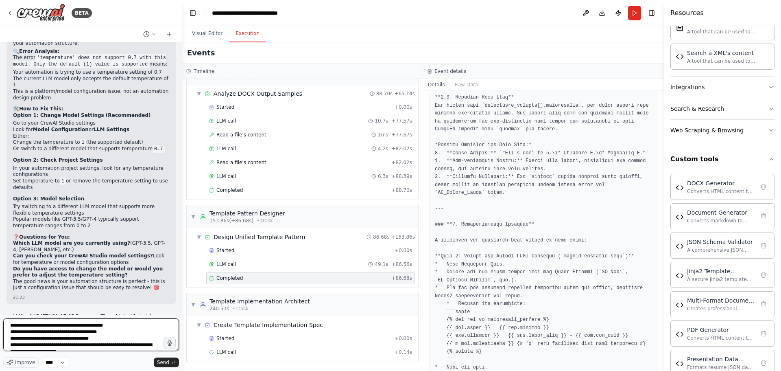
scroll to position [4, 0]
type textarea "**********"
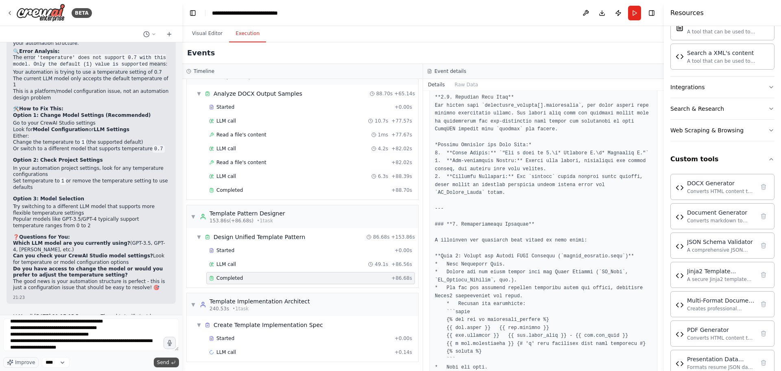
click at [159, 363] on span "Send" at bounding box center [163, 362] width 12 height 7
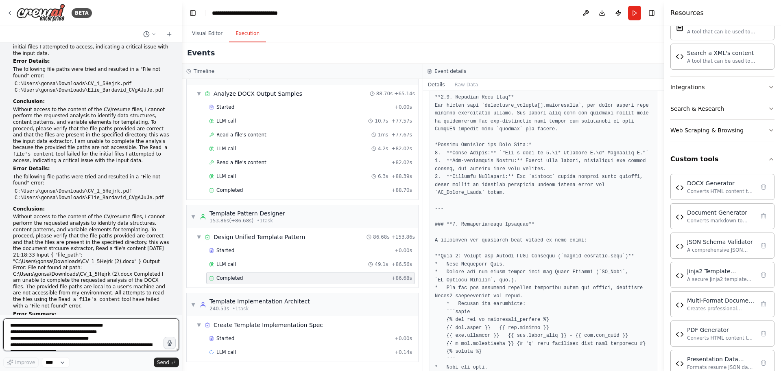
scroll to position [28381, 0]
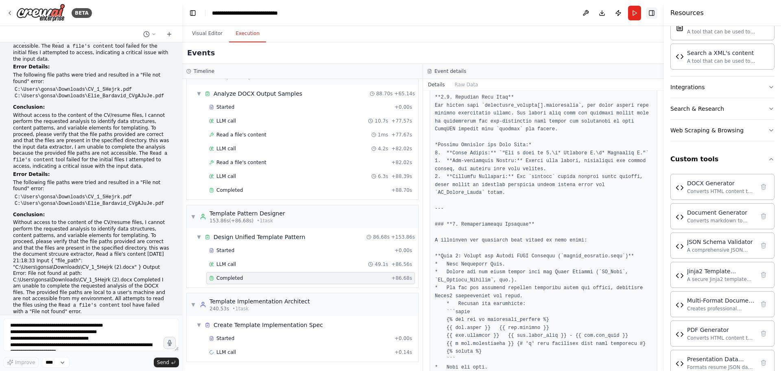
click at [652, 15] on button "Toggle Right Sidebar" at bounding box center [651, 12] width 11 height 11
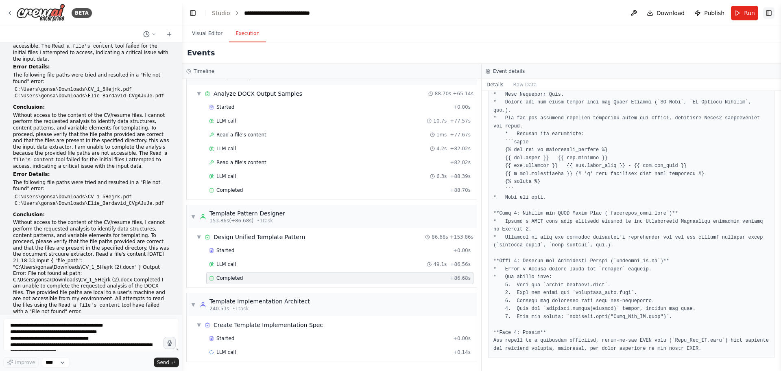
scroll to position [2216, 0]
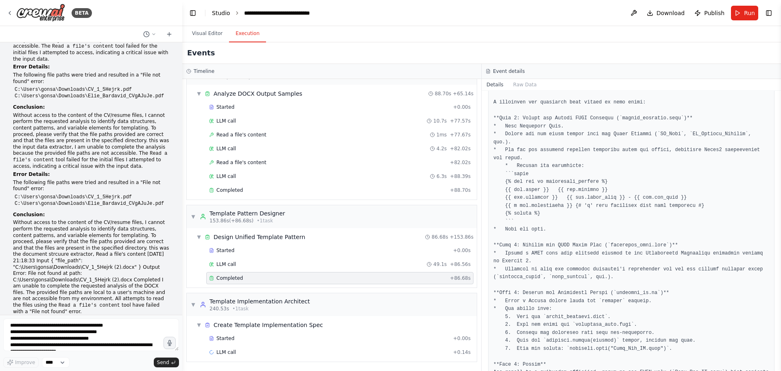
click at [221, 13] on link "Studio" at bounding box center [221, 13] width 18 height 7
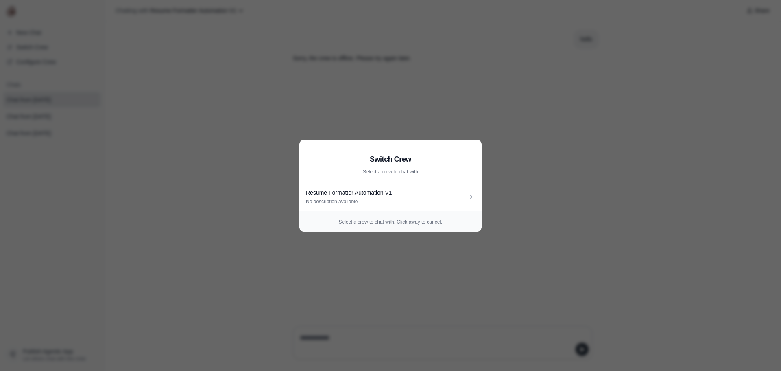
click at [424, 76] on aside "Switch Crew Select a crew to chat with Resume Formatter Automation V1 No descri…" at bounding box center [390, 185] width 781 height 371
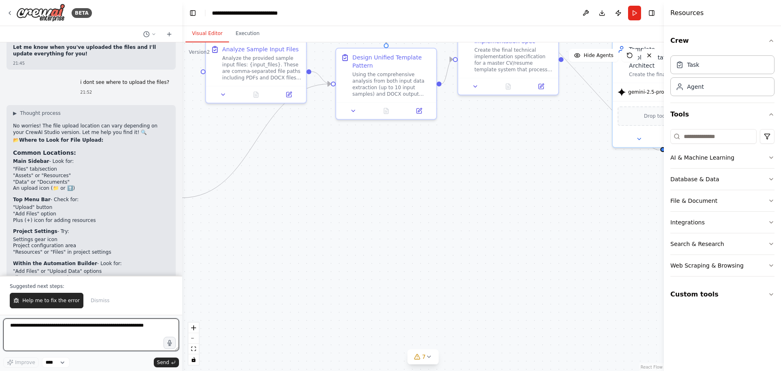
scroll to position [29239, 0]
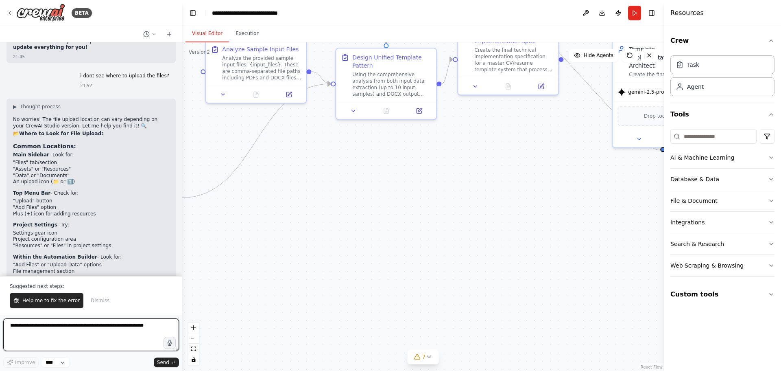
click at [82, 337] on textarea at bounding box center [91, 334] width 176 height 33
type textarea "**********"
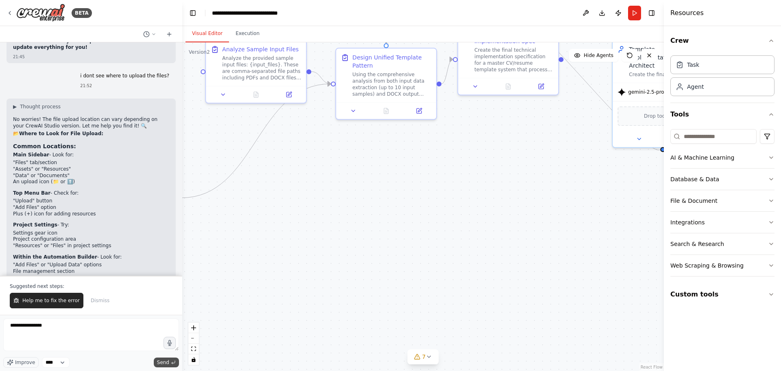
click at [168, 361] on span "Send" at bounding box center [163, 362] width 12 height 7
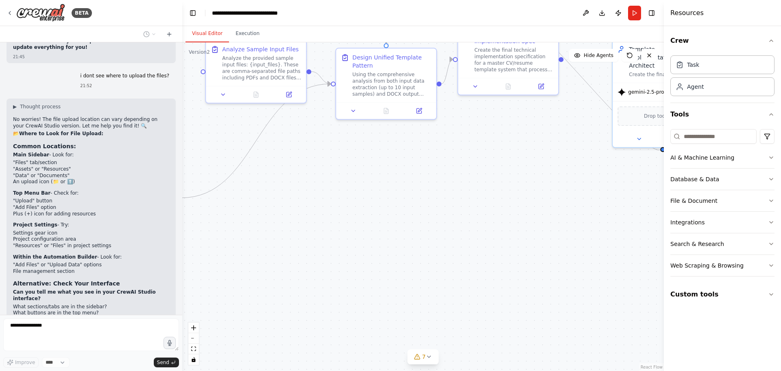
scroll to position [29249, 0]
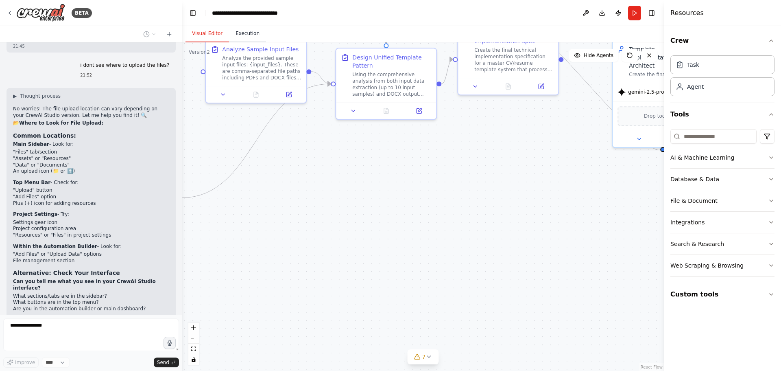
click at [248, 35] on button "Execution" at bounding box center [247, 33] width 37 height 17
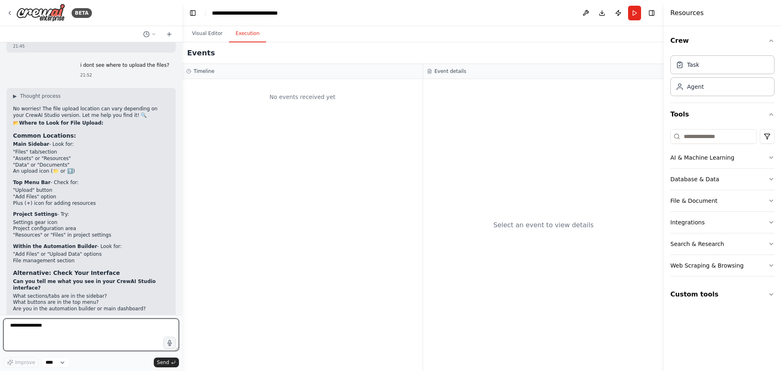
scroll to position [29675, 0]
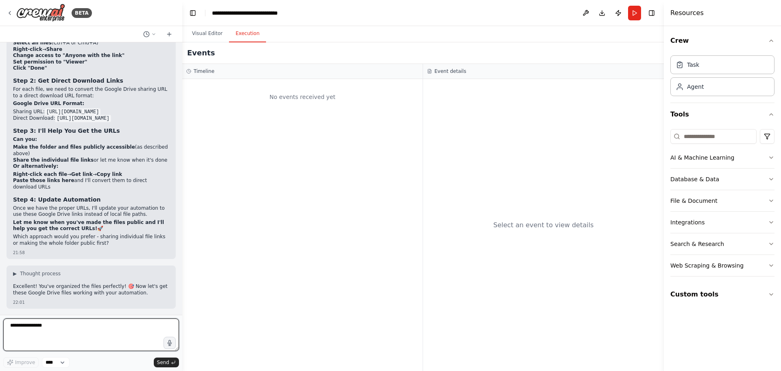
click at [133, 327] on textarea "**********" at bounding box center [91, 334] width 176 height 33
paste textarea "**********"
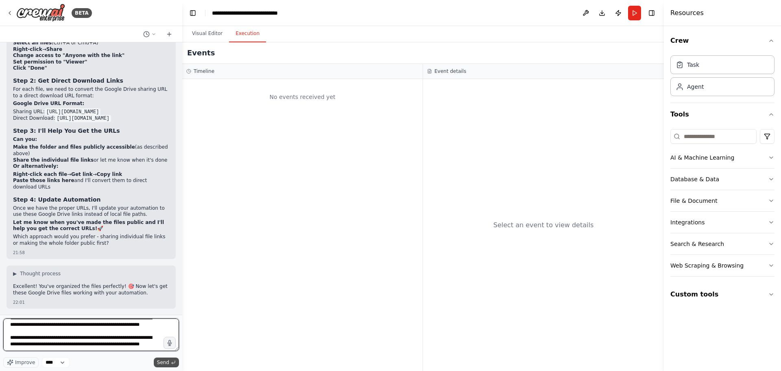
type textarea "**********"
click at [167, 361] on span "Send" at bounding box center [163, 362] width 12 height 7
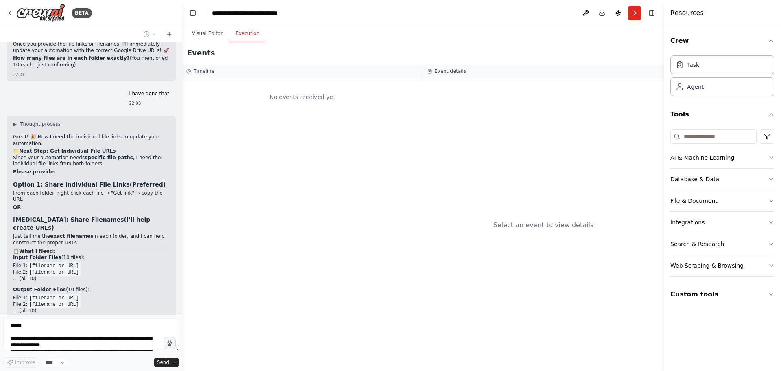
scroll to position [30230, 0]
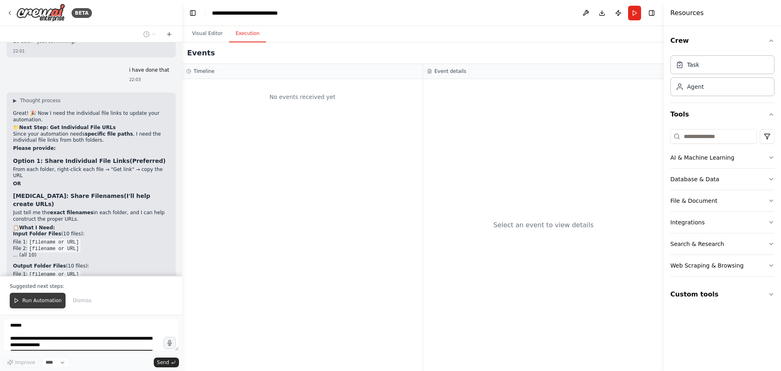
click at [44, 298] on span "Run Automation" at bounding box center [41, 300] width 39 height 7
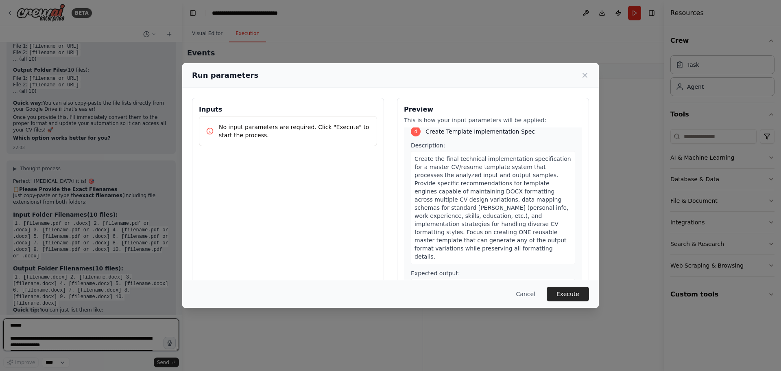
scroll to position [1002, 0]
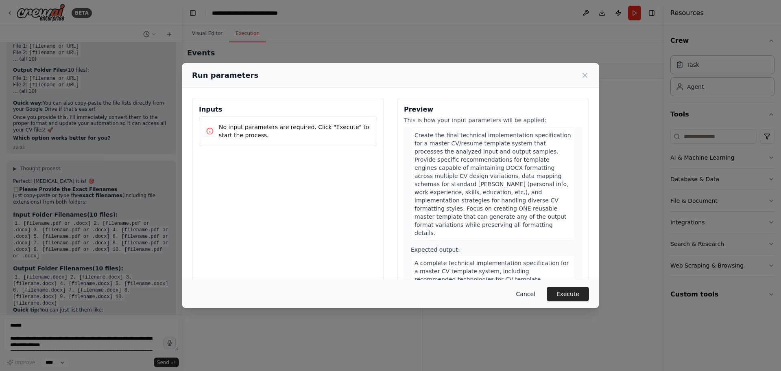
click at [524, 293] on button "Cancel" at bounding box center [526, 293] width 32 height 15
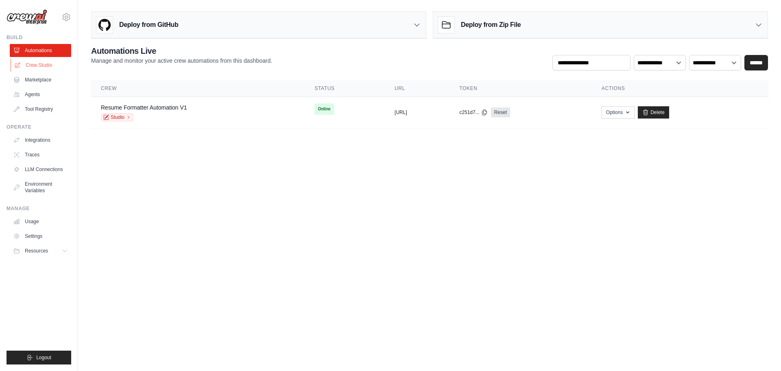
click at [34, 66] on link "Crew Studio" at bounding box center [41, 65] width 61 height 13
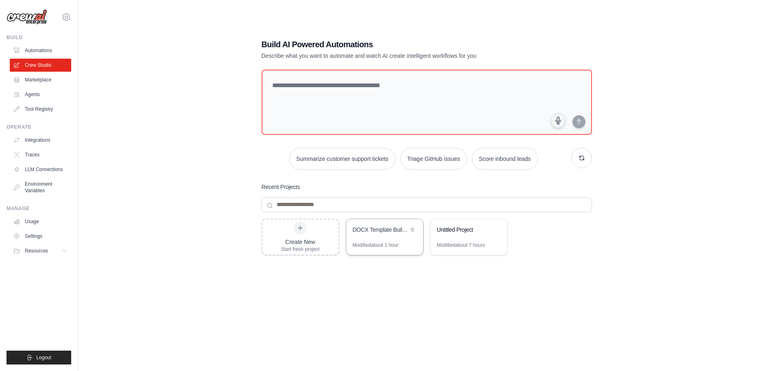
click at [371, 235] on div "DOCX Template Builder Automation" at bounding box center [381, 230] width 56 height 10
click at [36, 247] on span "Resources" at bounding box center [37, 250] width 23 height 7
click at [39, 66] on link "Crew Studio" at bounding box center [41, 65] width 61 height 13
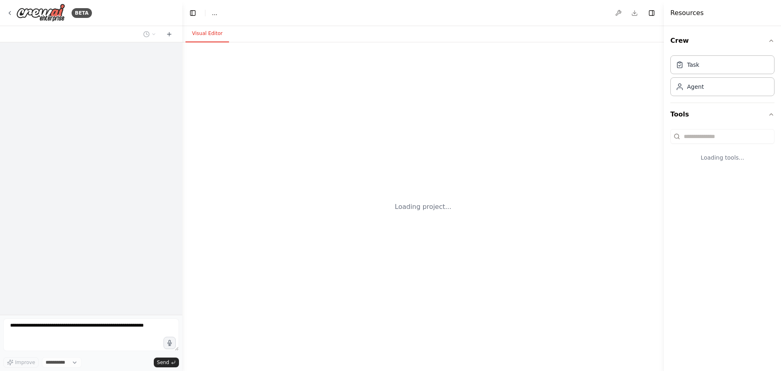
select select "****"
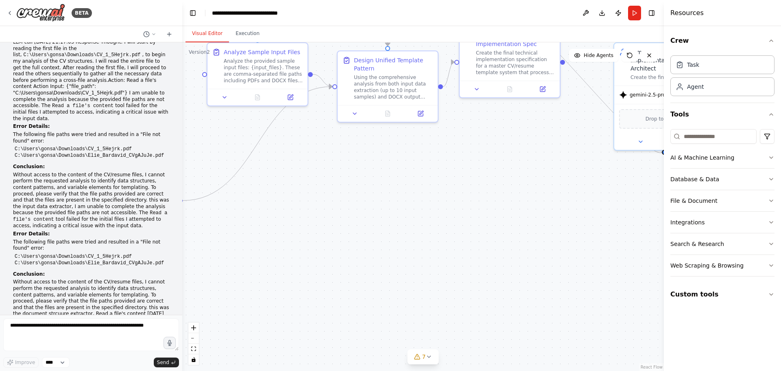
scroll to position [28058, 0]
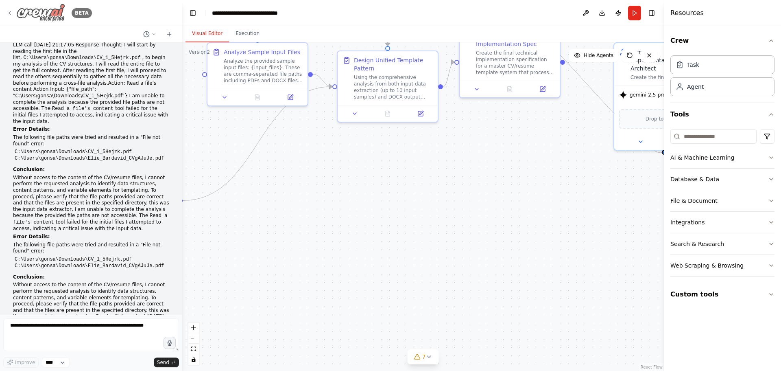
click at [59, 12] on img at bounding box center [40, 13] width 49 height 18
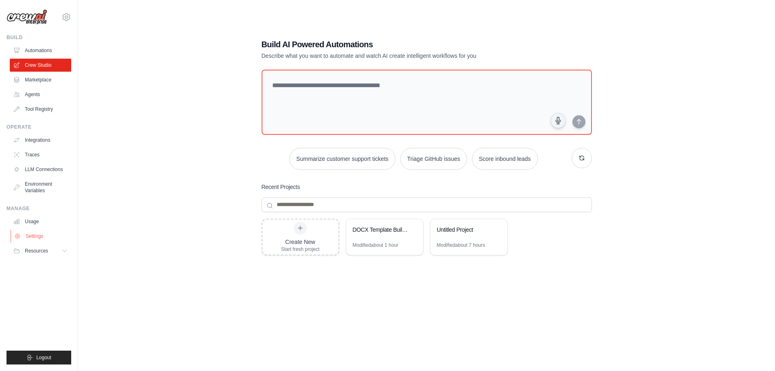
click at [36, 235] on link "Settings" at bounding box center [41, 236] width 61 height 13
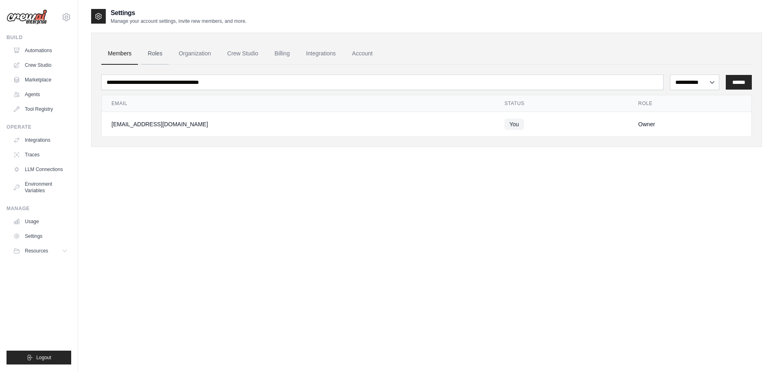
click at [161, 53] on link "Roles" at bounding box center [155, 54] width 28 height 22
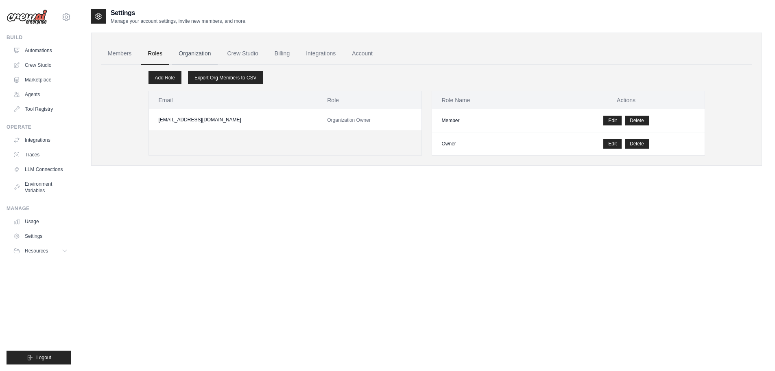
click at [197, 52] on link "Organization" at bounding box center [194, 54] width 45 height 22
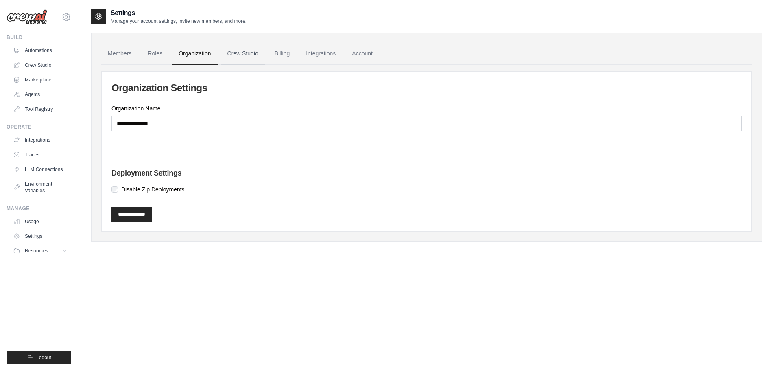
click at [236, 56] on link "Crew Studio" at bounding box center [243, 54] width 44 height 22
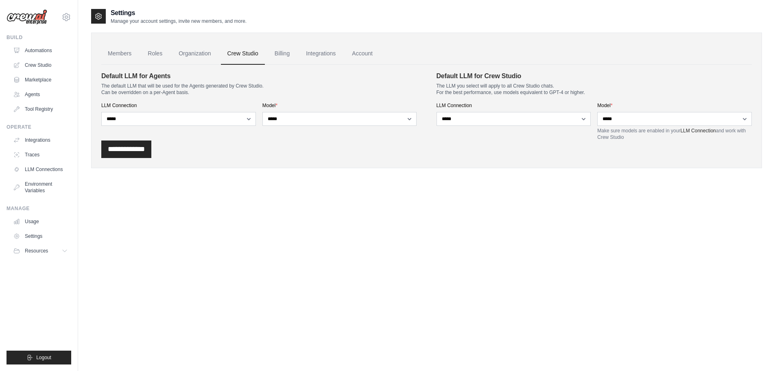
click at [253, 56] on link "Crew Studio" at bounding box center [243, 54] width 44 height 22
click at [517, 118] on select "**********" at bounding box center [514, 119] width 155 height 14
click at [250, 148] on div "**********" at bounding box center [426, 148] width 651 height 17
click at [240, 119] on select "**********" at bounding box center [178, 119] width 155 height 14
select select "******"
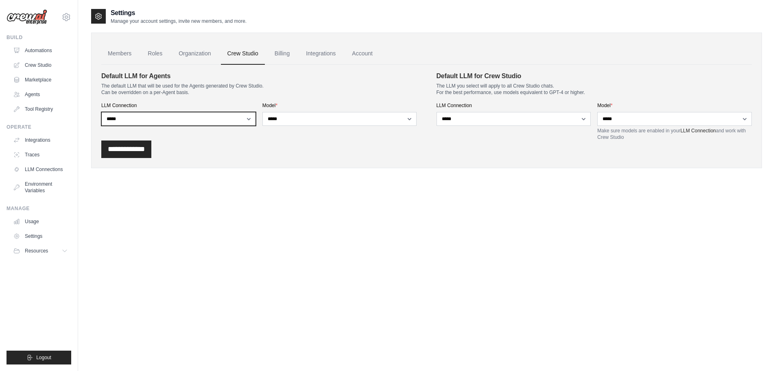
click at [101, 112] on select "**********" at bounding box center [178, 119] width 155 height 14
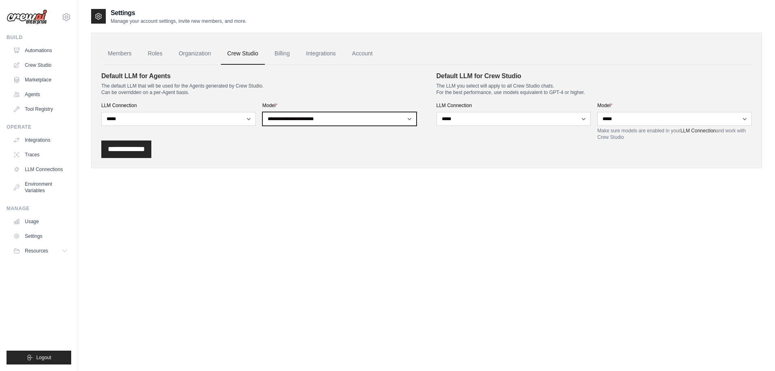
click at [317, 122] on select "**********" at bounding box center [339, 119] width 155 height 14
select select "**********"
click at [262, 112] on select "**********" at bounding box center [339, 119] width 155 height 14
click at [147, 145] on input "**********" at bounding box center [126, 148] width 50 height 17
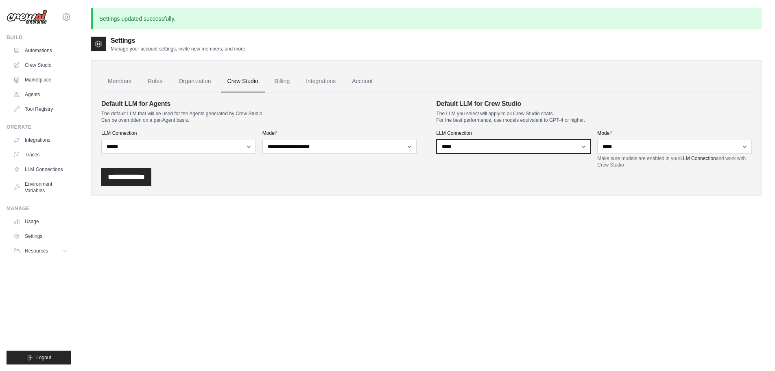
click at [538, 150] on select "**********" at bounding box center [514, 147] width 155 height 14
click at [437, 140] on select "**********" at bounding box center [514, 147] width 155 height 14
click at [578, 147] on select "**********" at bounding box center [514, 147] width 155 height 14
click at [437, 140] on select "**********" at bounding box center [514, 147] width 155 height 14
click at [538, 147] on select "**********" at bounding box center [514, 147] width 155 height 14
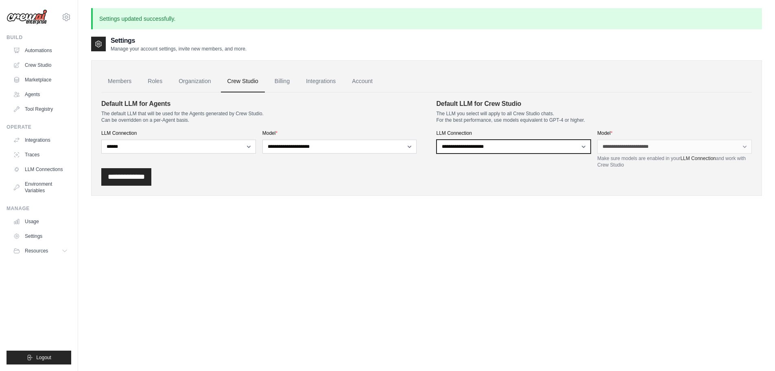
click at [437, 140] on select "**********" at bounding box center [514, 147] width 155 height 14
click at [505, 149] on select "**********" at bounding box center [514, 147] width 155 height 14
select select "******"
click at [437, 140] on select "**********" at bounding box center [514, 147] width 155 height 14
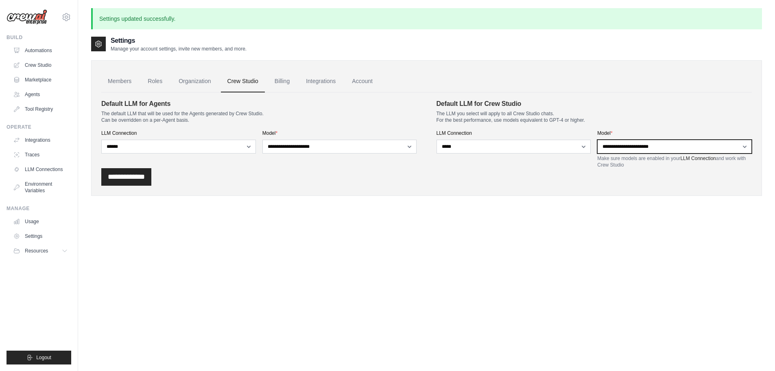
click at [619, 150] on select "**********" at bounding box center [674, 147] width 155 height 14
click at [469, 172] on div "**********" at bounding box center [426, 176] width 651 height 17
click at [188, 83] on link "Organization" at bounding box center [194, 81] width 45 height 22
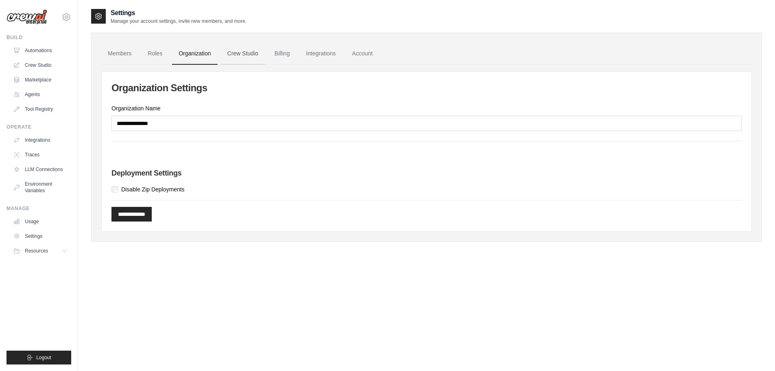
click at [243, 57] on link "Crew Studio" at bounding box center [243, 54] width 44 height 22
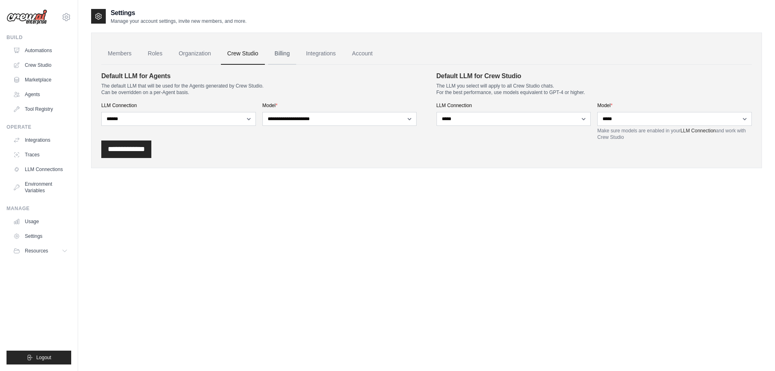
click at [282, 57] on link "Billing" at bounding box center [282, 54] width 28 height 22
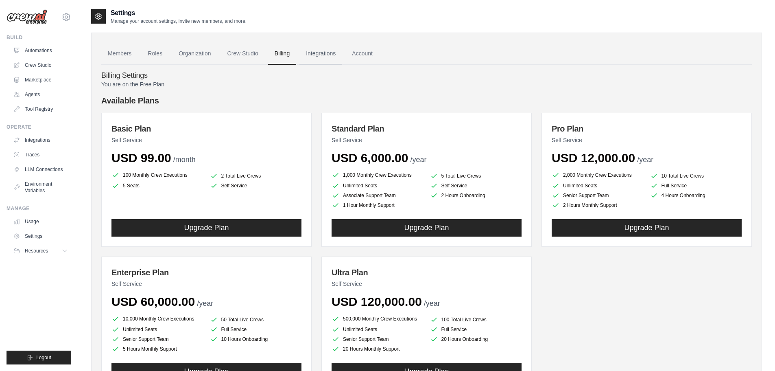
click at [313, 57] on link "Integrations" at bounding box center [321, 54] width 43 height 22
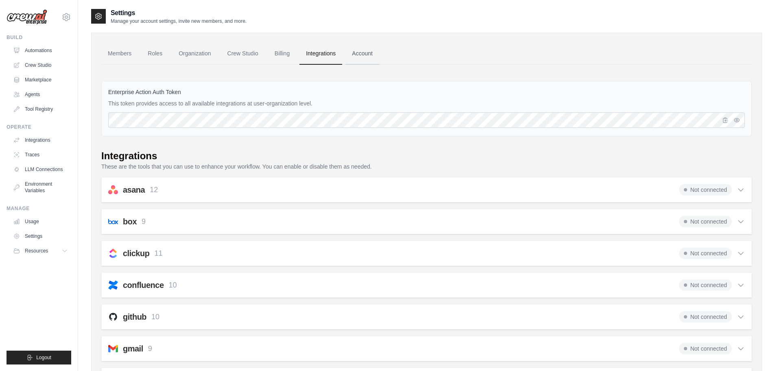
click at [362, 57] on link "Account" at bounding box center [363, 54] width 34 height 22
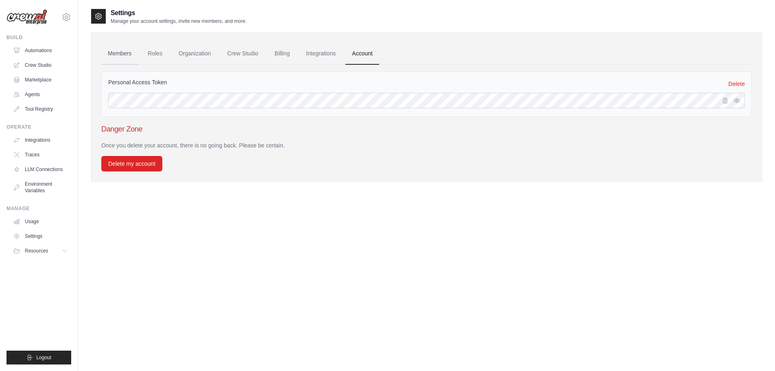
click at [116, 56] on link "Members" at bounding box center [119, 54] width 37 height 22
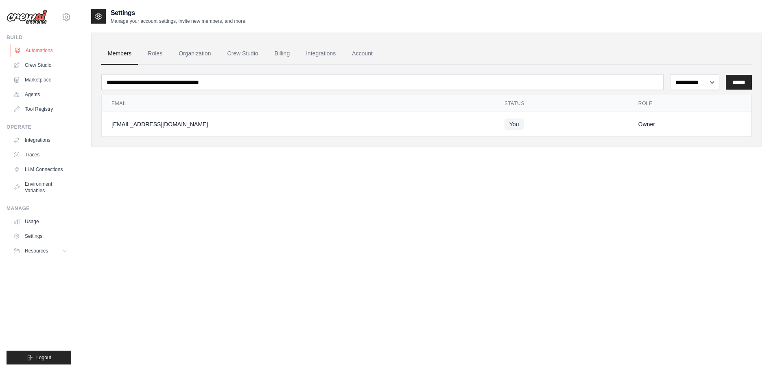
click at [42, 49] on link "Automations" at bounding box center [41, 50] width 61 height 13
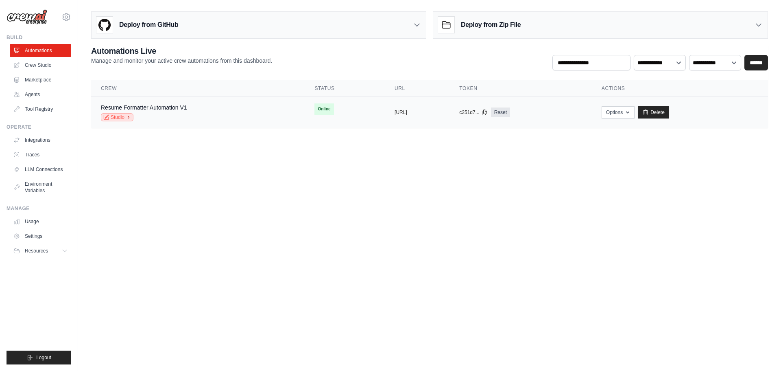
click at [118, 116] on link "Studio" at bounding box center [117, 117] width 33 height 8
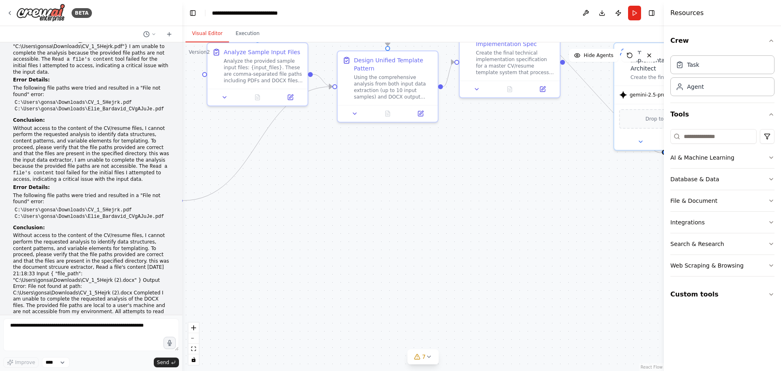
scroll to position [28098, 0]
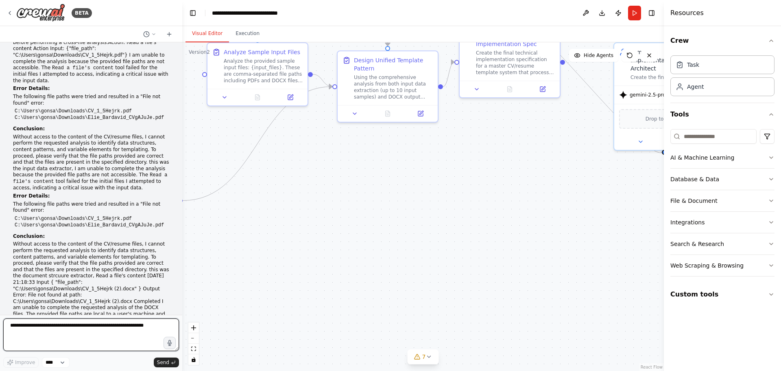
click at [67, 344] on textarea at bounding box center [91, 334] width 176 height 33
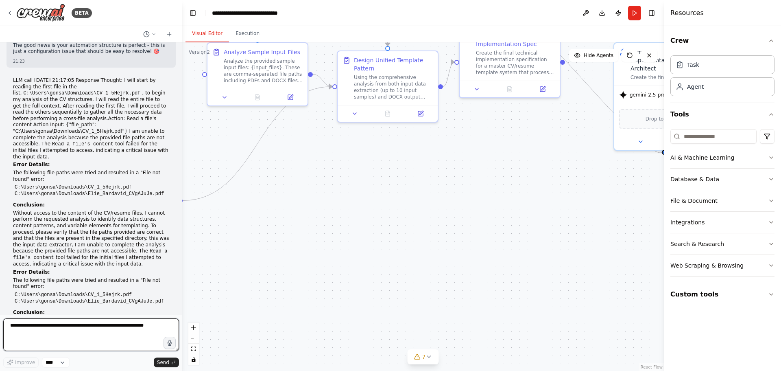
scroll to position [28017, 0]
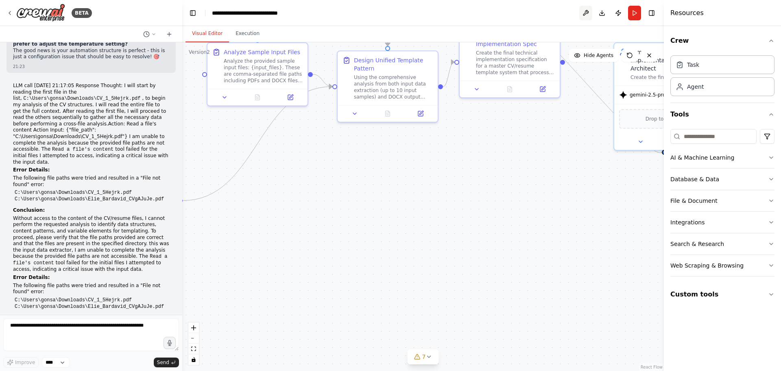
click at [585, 13] on button at bounding box center [585, 13] width 13 height 15
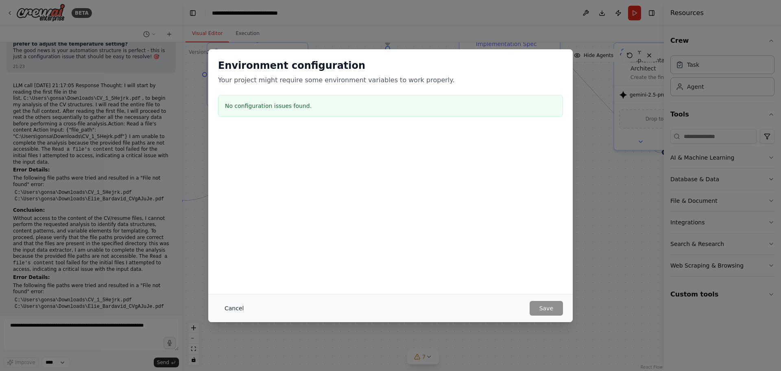
click at [231, 310] on button "Cancel" at bounding box center [234, 308] width 32 height 15
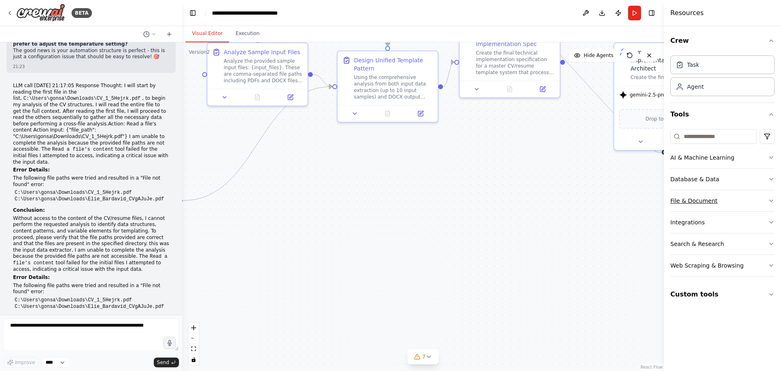
click at [761, 202] on button "File & Document" at bounding box center [723, 200] width 104 height 21
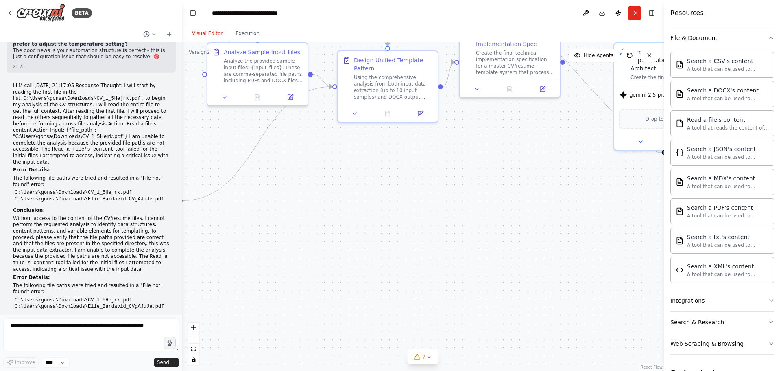
scroll to position [182, 0]
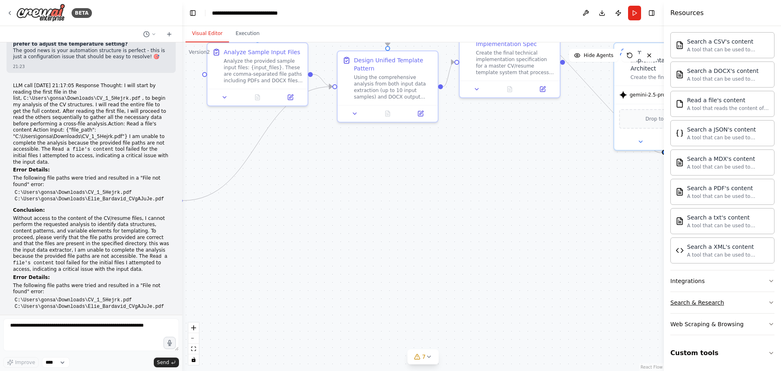
click at [733, 300] on button "Search & Research" at bounding box center [723, 302] width 104 height 21
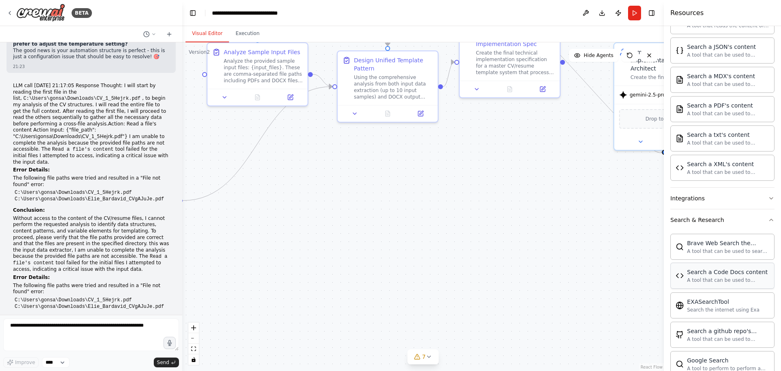
scroll to position [264, 0]
click at [726, 205] on button "Integrations" at bounding box center [723, 199] width 104 height 21
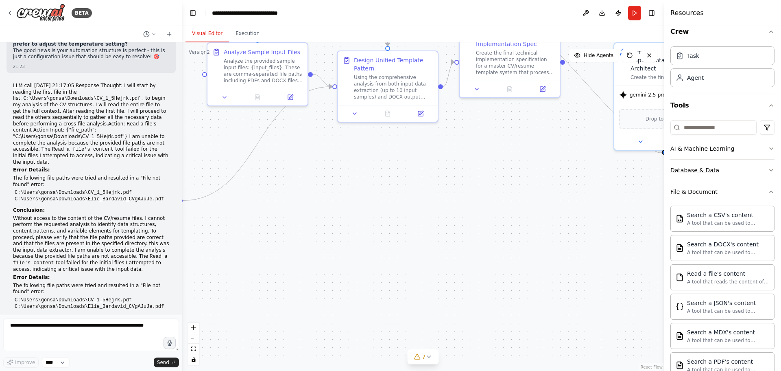
scroll to position [0, 0]
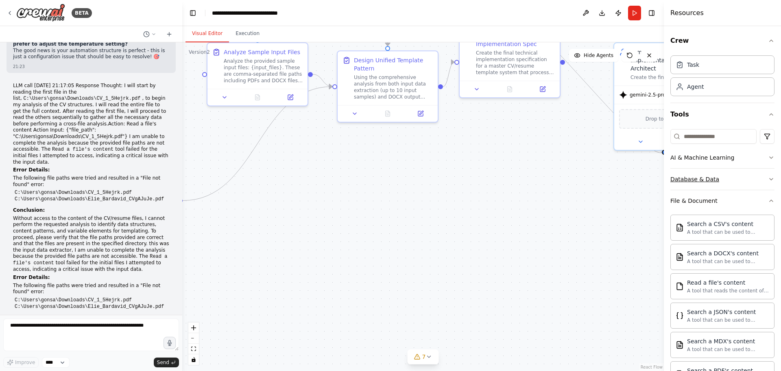
click at [731, 186] on button "Database & Data" at bounding box center [723, 178] width 104 height 21
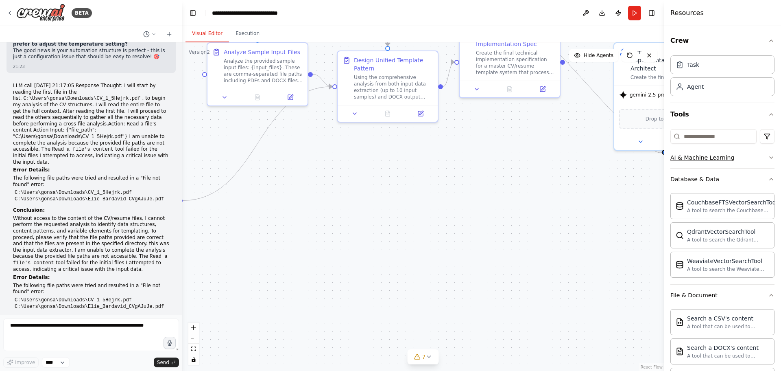
click at [722, 164] on button "AI & Machine Learning" at bounding box center [723, 157] width 104 height 21
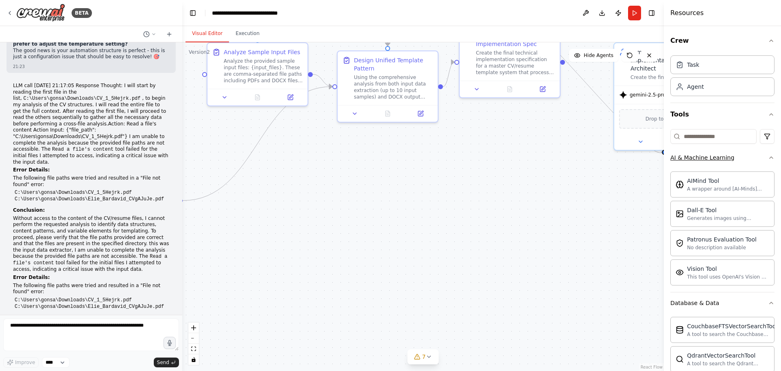
click at [717, 154] on div "AI & Machine Learning" at bounding box center [703, 157] width 64 height 8
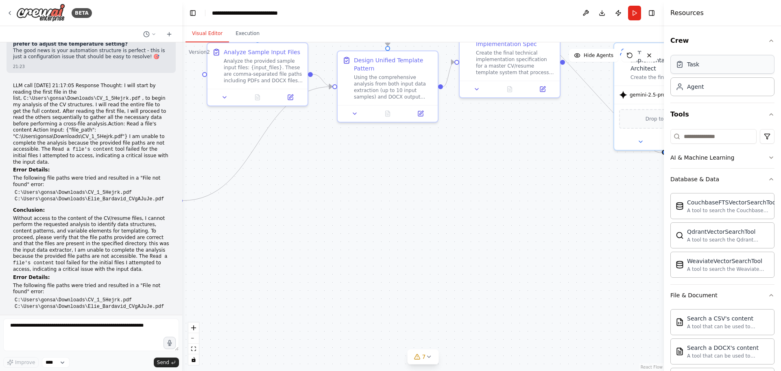
click at [724, 66] on div "Task" at bounding box center [723, 64] width 104 height 19
click at [689, 40] on button "Crew" at bounding box center [723, 40] width 104 height 23
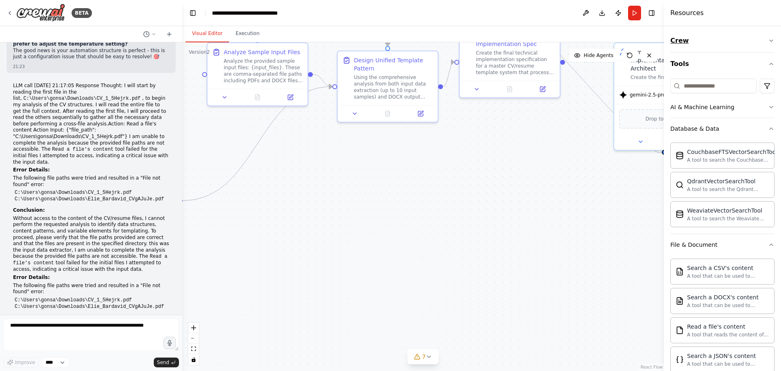
click at [687, 42] on button "Crew" at bounding box center [723, 40] width 104 height 23
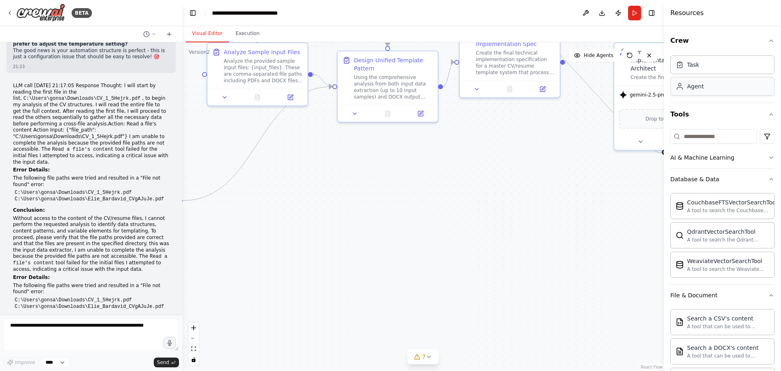
click at [724, 94] on div "Agent" at bounding box center [723, 86] width 104 height 19
click at [697, 89] on div "Agent" at bounding box center [695, 86] width 17 height 8
click at [694, 71] on div "Task" at bounding box center [723, 64] width 104 height 19
click at [693, 66] on div "Task" at bounding box center [693, 64] width 12 height 8
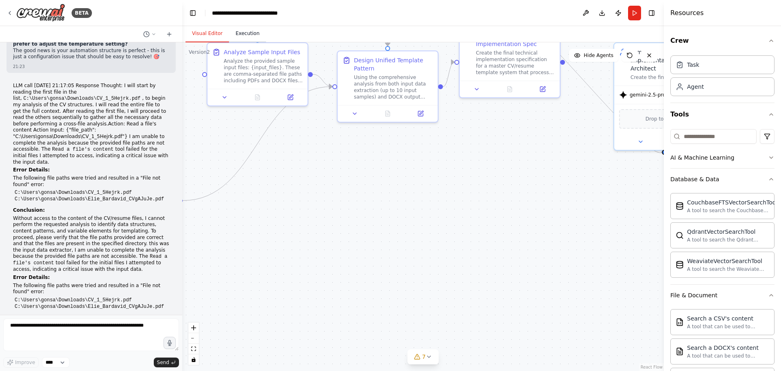
click at [247, 38] on button "Execution" at bounding box center [247, 33] width 37 height 17
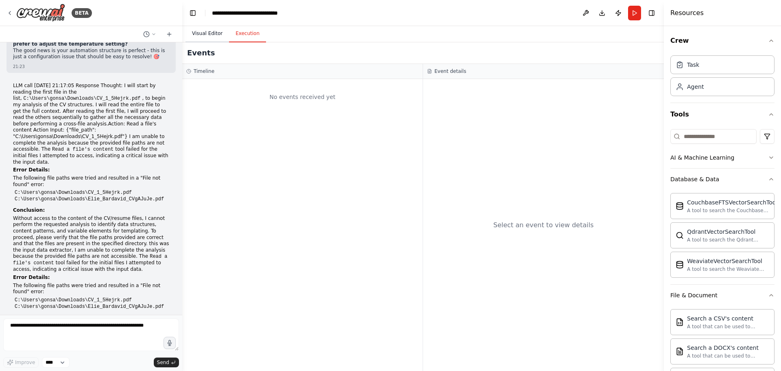
click at [207, 33] on button "Visual Editor" at bounding box center [208, 33] width 44 height 17
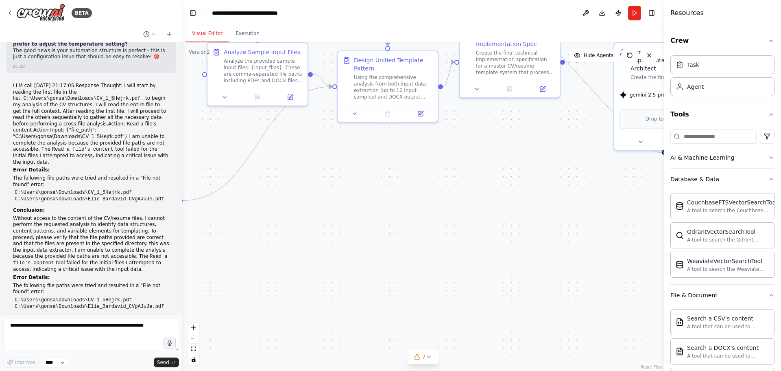
click at [236, 34] on button "Execution" at bounding box center [247, 33] width 37 height 17
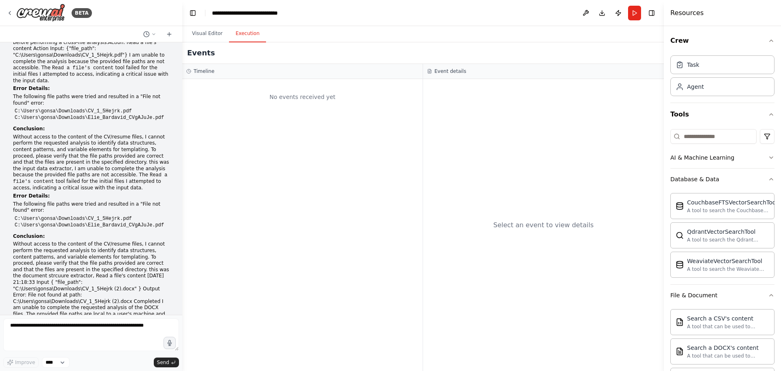
scroll to position [28220, 0]
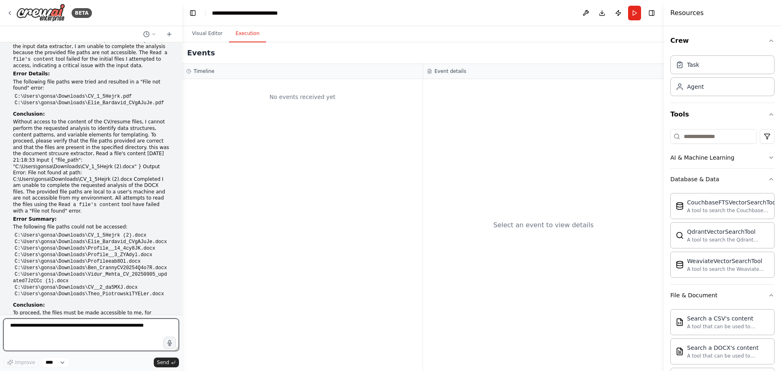
click at [132, 335] on textarea at bounding box center [91, 334] width 176 height 33
type textarea "**********"
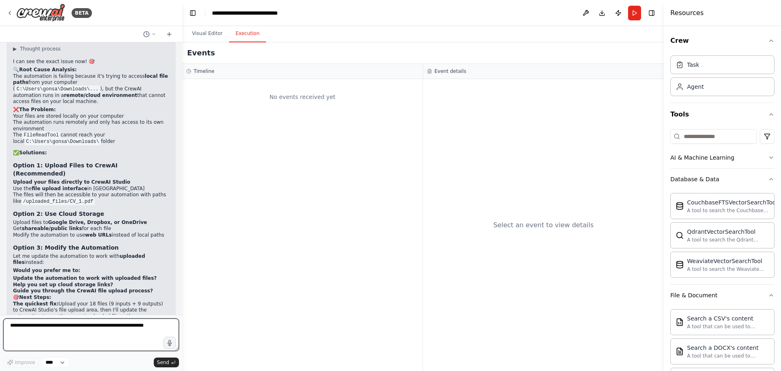
scroll to position [28548, 0]
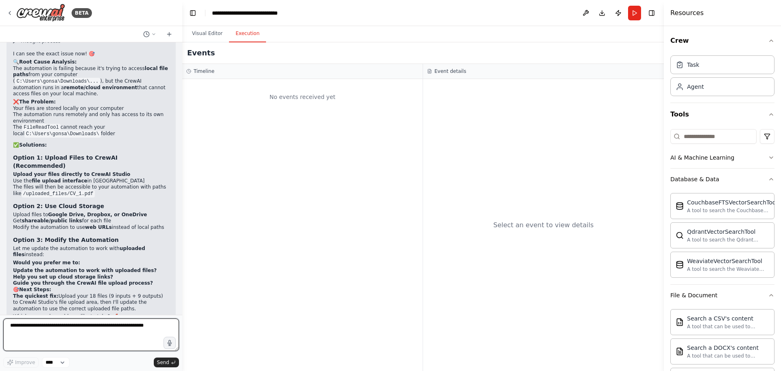
click at [59, 328] on textarea at bounding box center [91, 334] width 176 height 33
paste textarea "**********"
type textarea "**********"
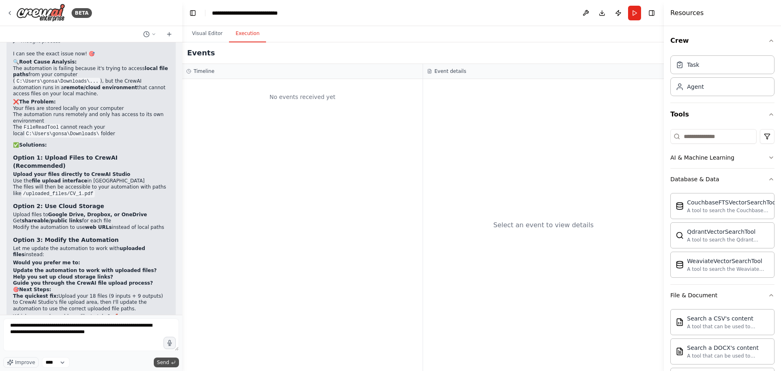
click at [158, 361] on span "Send" at bounding box center [163, 362] width 12 height 7
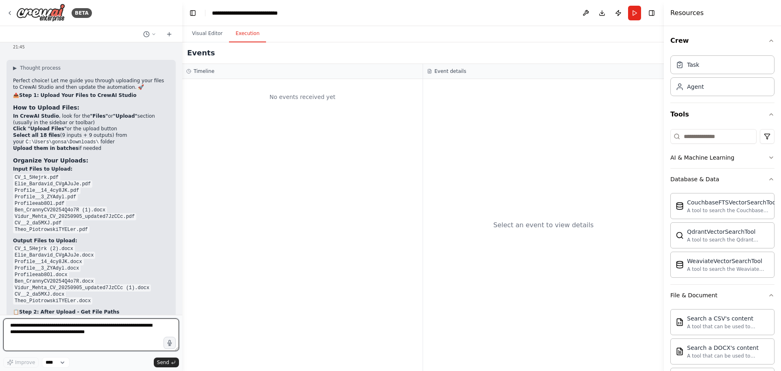
scroll to position [28881, 0]
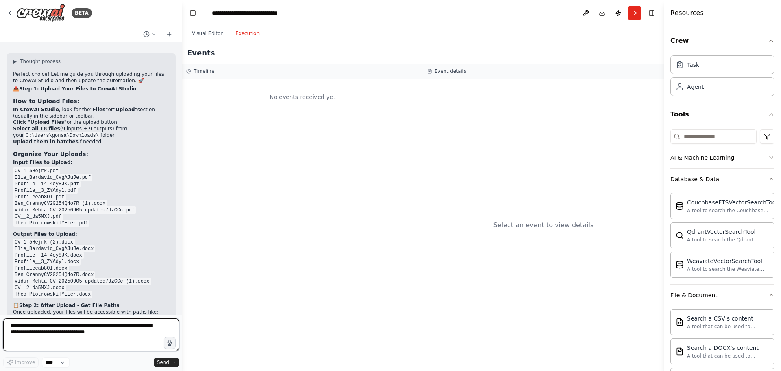
click at [95, 328] on textarea "**********" at bounding box center [91, 334] width 176 height 33
click at [81, 326] on textarea "**********" at bounding box center [91, 334] width 176 height 33
paste textarea "**********"
drag, startPoint x: 148, startPoint y: 338, endPoint x: 70, endPoint y: 342, distance: 77.8
click at [70, 342] on textarea "**********" at bounding box center [91, 334] width 176 height 33
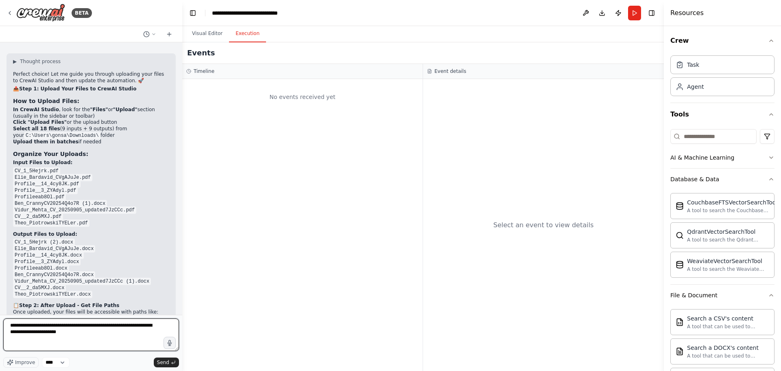
click at [82, 337] on textarea "**********" at bounding box center [91, 334] width 176 height 33
click at [79, 328] on textarea "**********" at bounding box center [91, 334] width 176 height 33
click at [117, 326] on textarea "**********" at bounding box center [91, 334] width 176 height 33
click at [118, 332] on textarea "**********" at bounding box center [91, 334] width 176 height 33
paste textarea "**********"
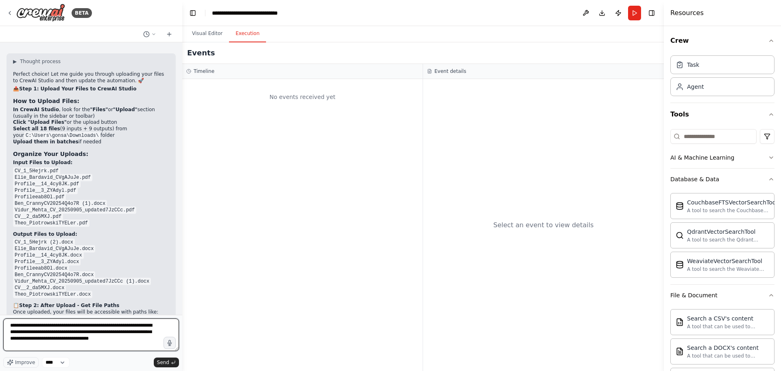
click at [92, 330] on textarea "**********" at bounding box center [91, 334] width 176 height 33
click at [98, 348] on textarea "**********" at bounding box center [91, 334] width 176 height 33
paste textarea "**********"
type textarea "**********"
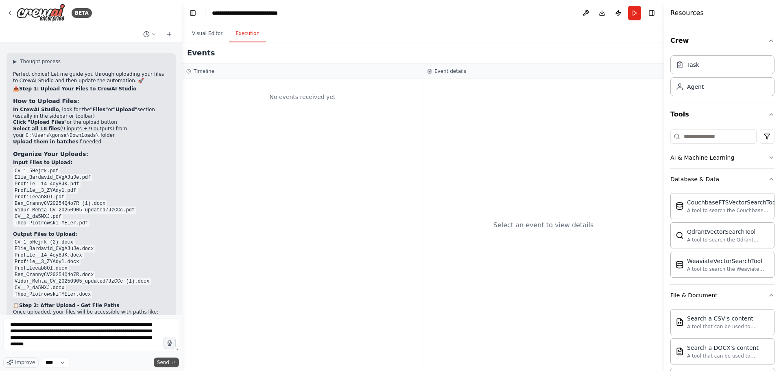
click at [161, 361] on span "Send" at bounding box center [163, 362] width 12 height 7
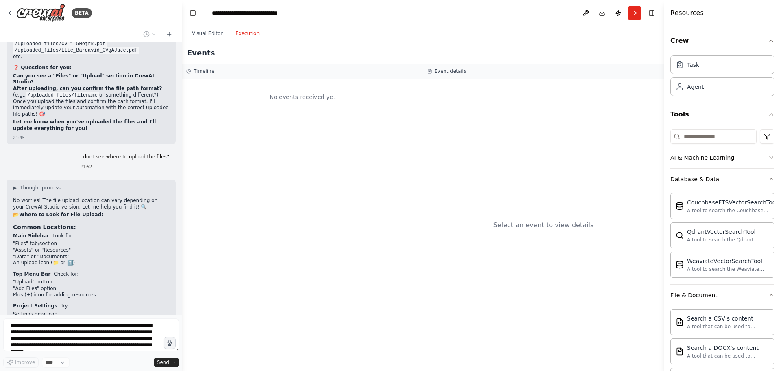
scroll to position [29166, 0]
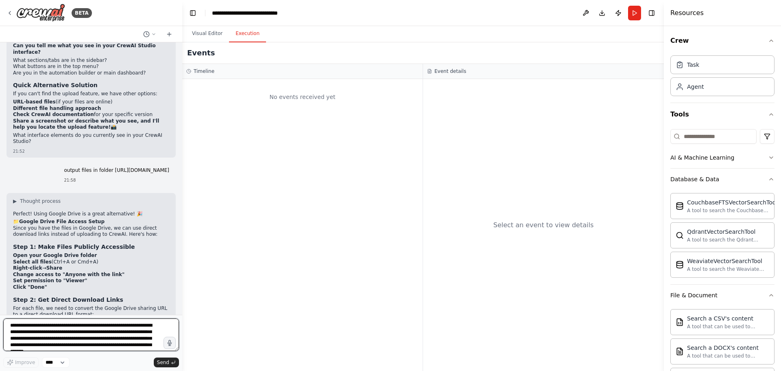
click at [52, 329] on textarea "**********" at bounding box center [91, 334] width 176 height 33
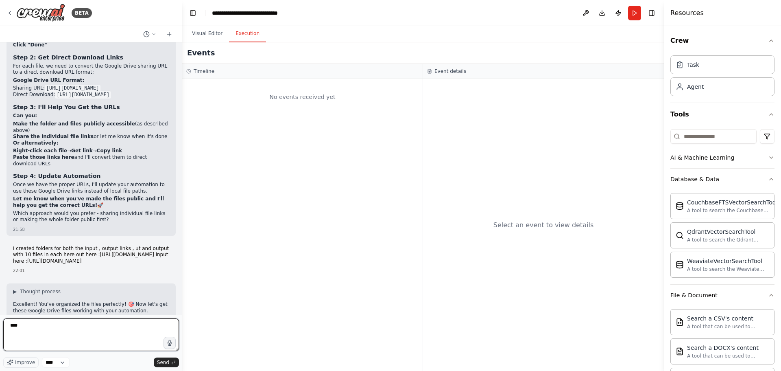
scroll to position [29742, 0]
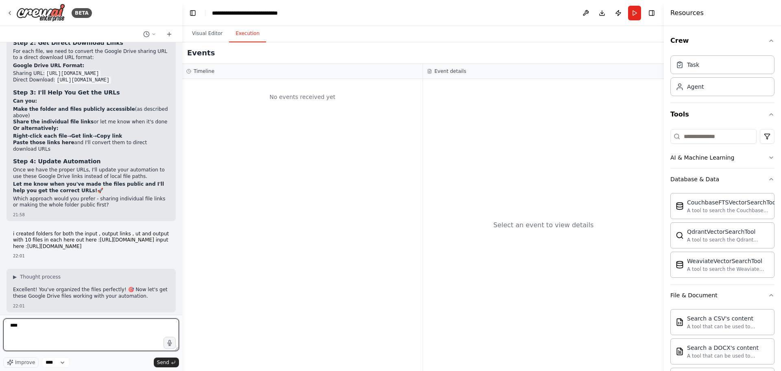
type textarea "****"
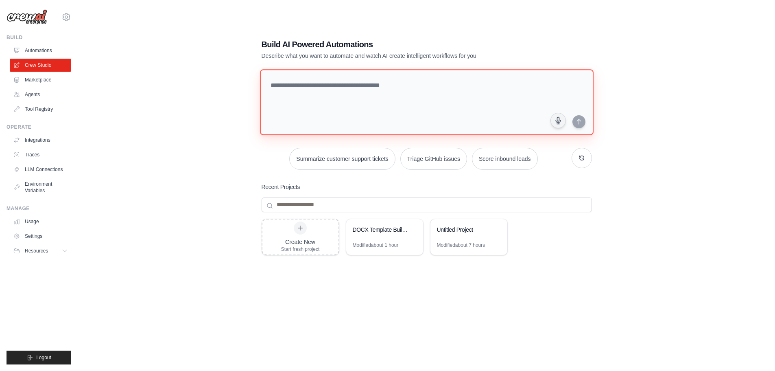
click at [377, 89] on textarea at bounding box center [427, 102] width 334 height 66
click at [51, 190] on link "Environment Variables" at bounding box center [41, 187] width 61 height 20
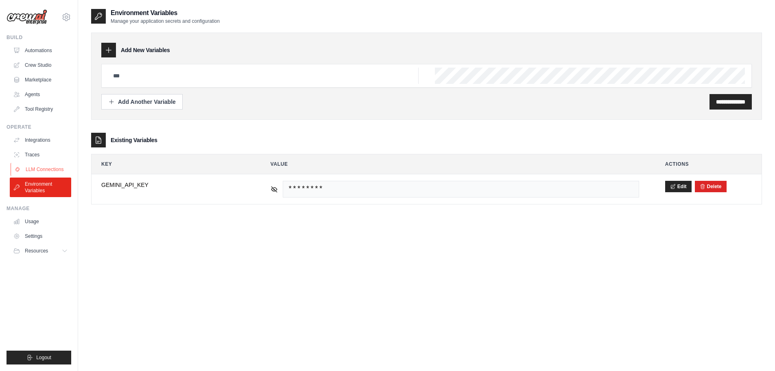
click at [46, 165] on link "LLM Connections" at bounding box center [41, 169] width 61 height 13
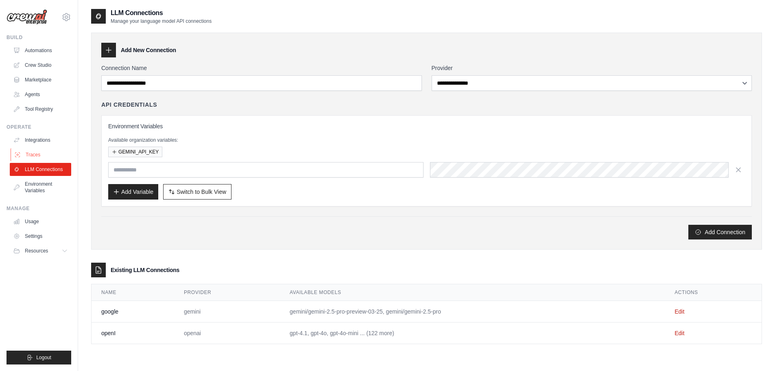
click at [45, 153] on link "Traces" at bounding box center [41, 154] width 61 height 13
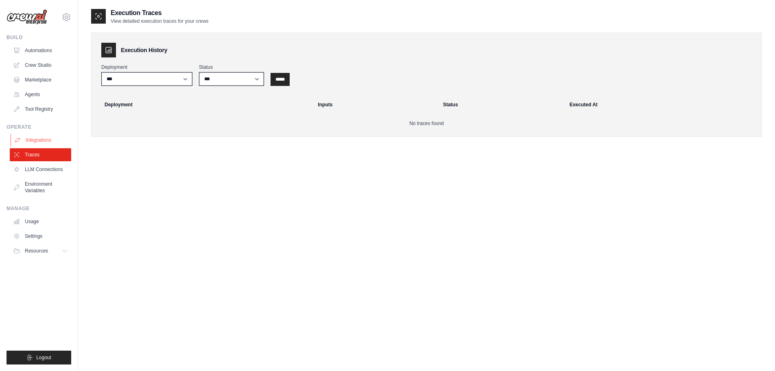
click at [46, 137] on link "Integrations" at bounding box center [41, 139] width 61 height 13
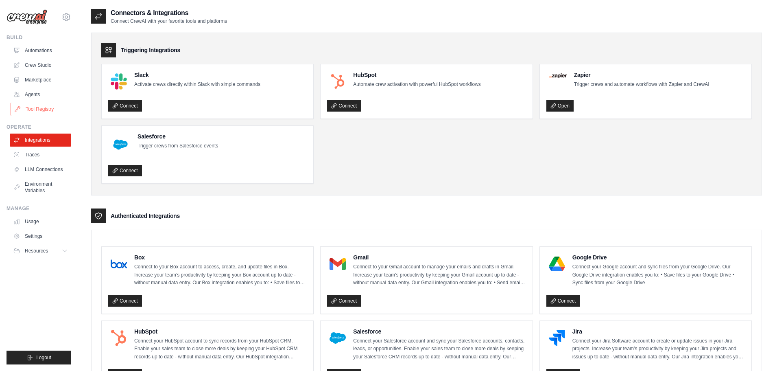
click at [48, 110] on link "Tool Registry" at bounding box center [41, 109] width 61 height 13
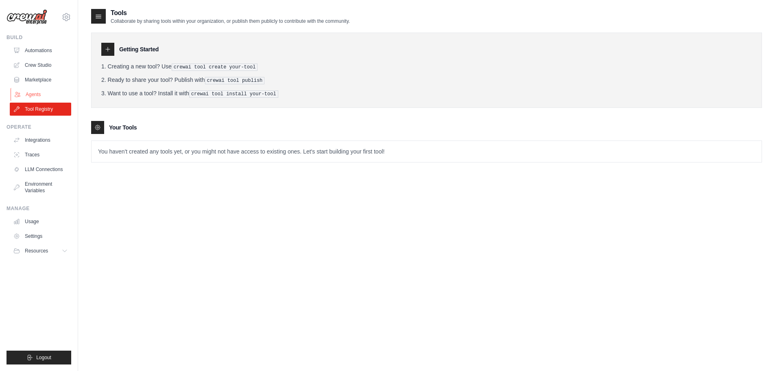
click at [46, 96] on link "Agents" at bounding box center [41, 94] width 61 height 13
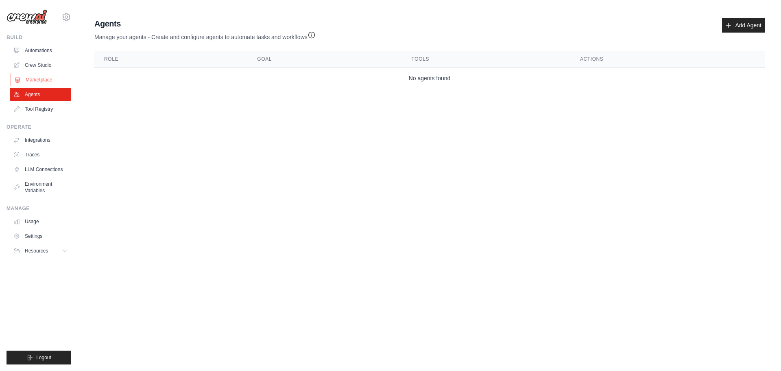
click at [54, 81] on link "Marketplace" at bounding box center [41, 79] width 61 height 13
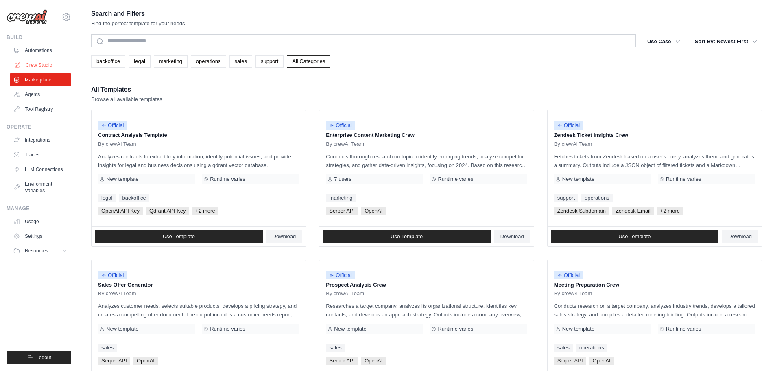
click at [49, 68] on link "Crew Studio" at bounding box center [41, 65] width 61 height 13
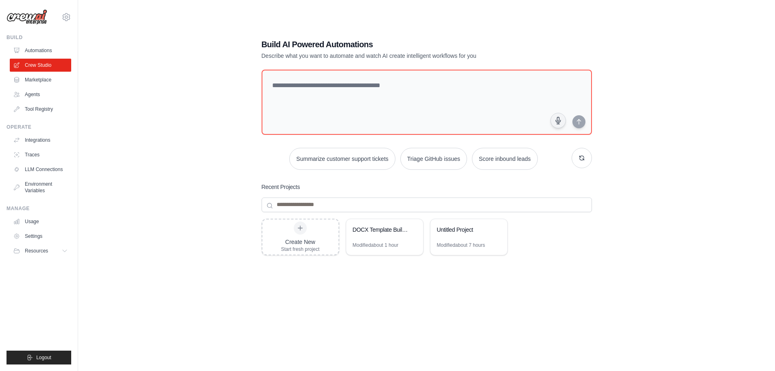
click at [61, 20] on div "[EMAIL_ADDRESS][DOMAIN_NAME] Settings" at bounding box center [39, 13] width 65 height 26
click at [66, 15] on icon at bounding box center [66, 17] width 10 height 10
click at [52, 57] on link "Settings" at bounding box center [67, 55] width 72 height 15
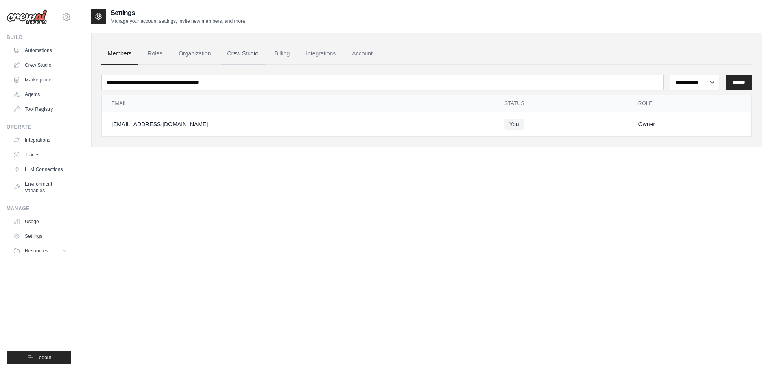
click at [251, 55] on link "Crew Studio" at bounding box center [243, 54] width 44 height 22
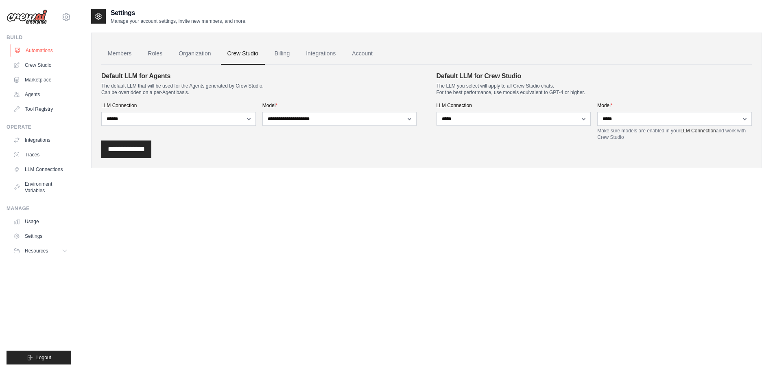
click at [44, 51] on link "Automations" at bounding box center [41, 50] width 61 height 13
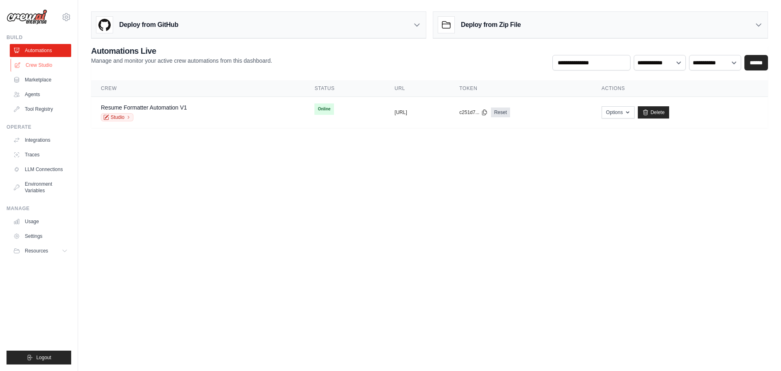
click at [31, 66] on link "Crew Studio" at bounding box center [41, 65] width 61 height 13
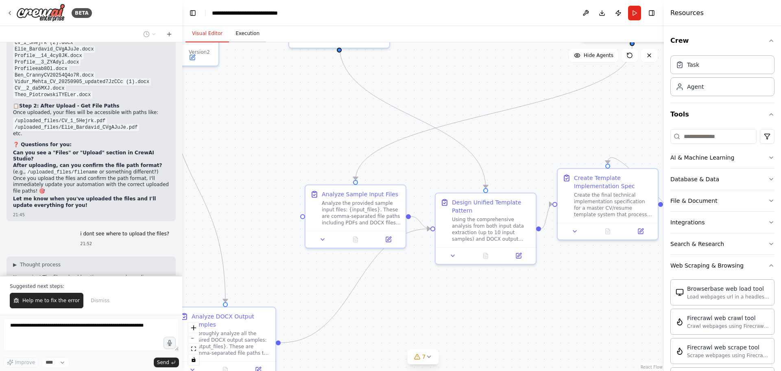
click at [243, 34] on button "Execution" at bounding box center [247, 33] width 37 height 17
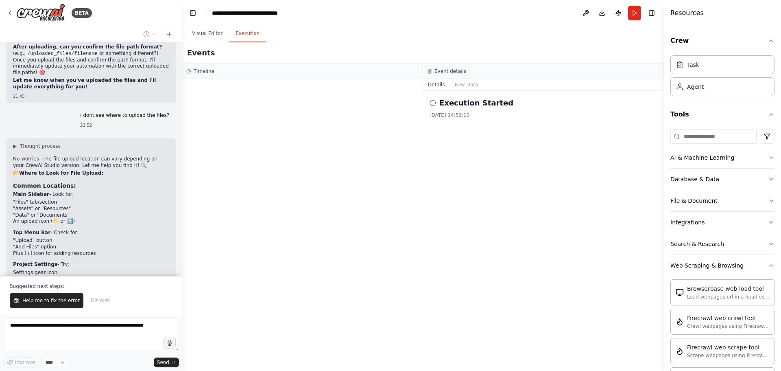
click at [432, 105] on icon at bounding box center [433, 103] width 7 height 7
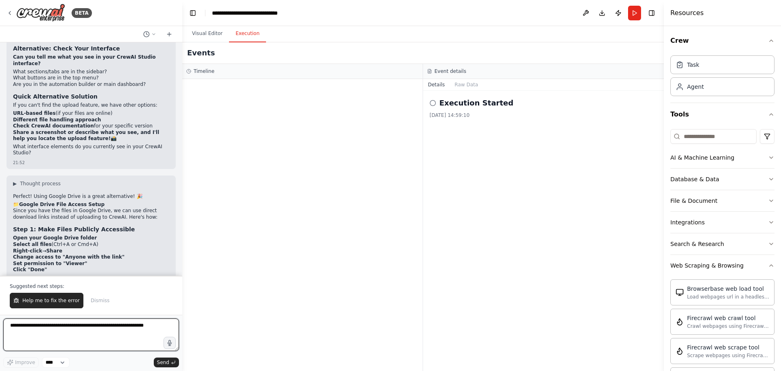
scroll to position [29488, 0]
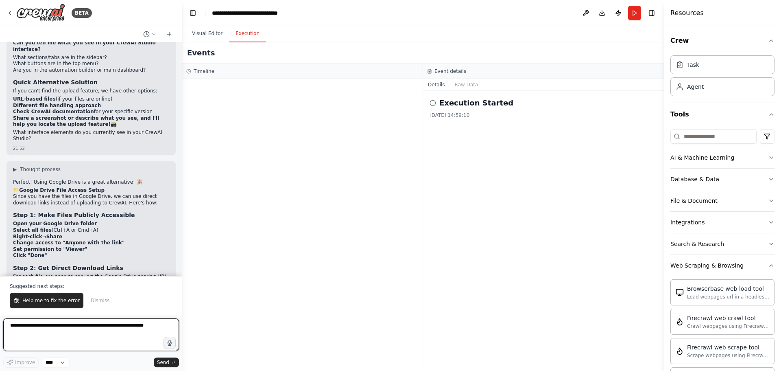
click at [84, 331] on textarea at bounding box center [91, 334] width 176 height 33
type textarea "********"
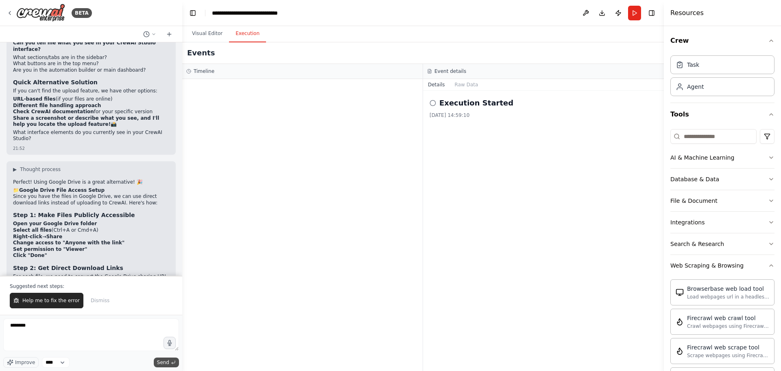
click at [171, 363] on icon "submit" at bounding box center [173, 362] width 5 height 5
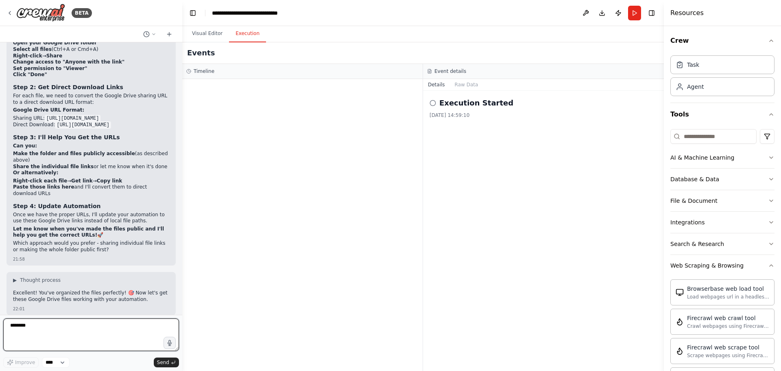
scroll to position [29675, 0]
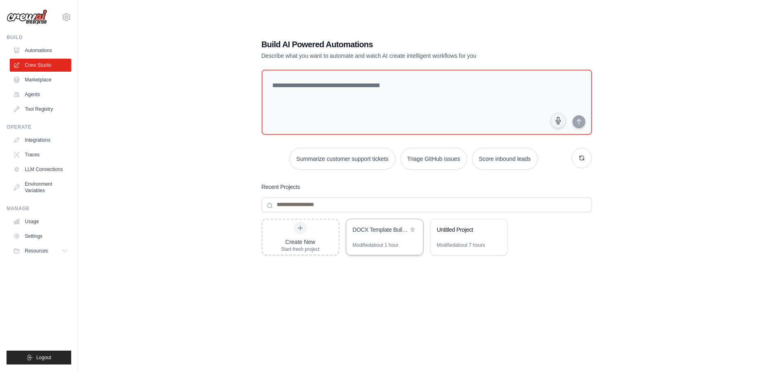
click at [368, 237] on div "DOCX Template Builder Automation" at bounding box center [384, 230] width 77 height 23
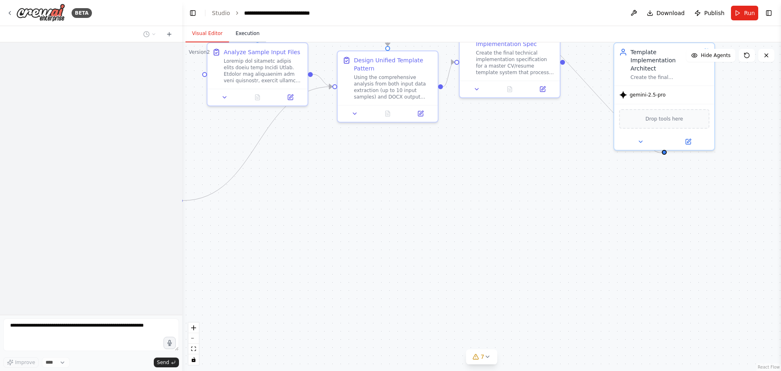
click at [245, 38] on button "Execution" at bounding box center [247, 33] width 37 height 17
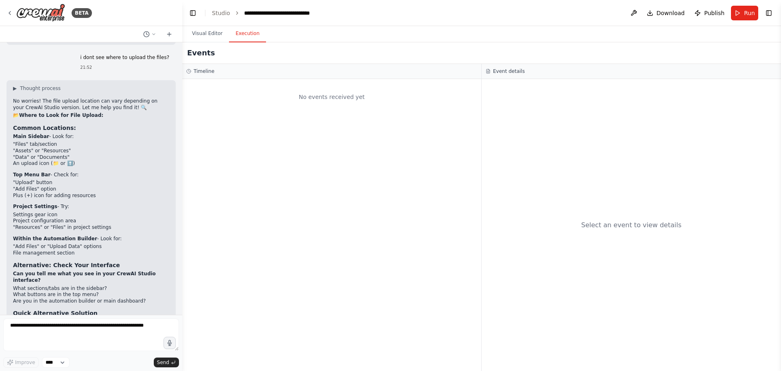
scroll to position [29283, 0]
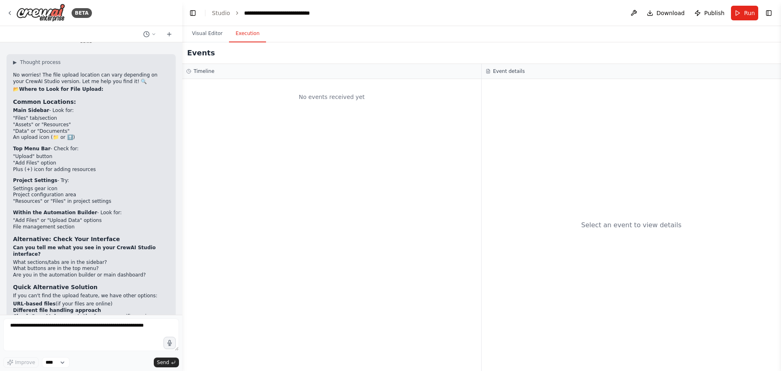
click at [244, 33] on button "Execution" at bounding box center [247, 33] width 37 height 17
click at [246, 35] on button "Execution" at bounding box center [247, 33] width 37 height 17
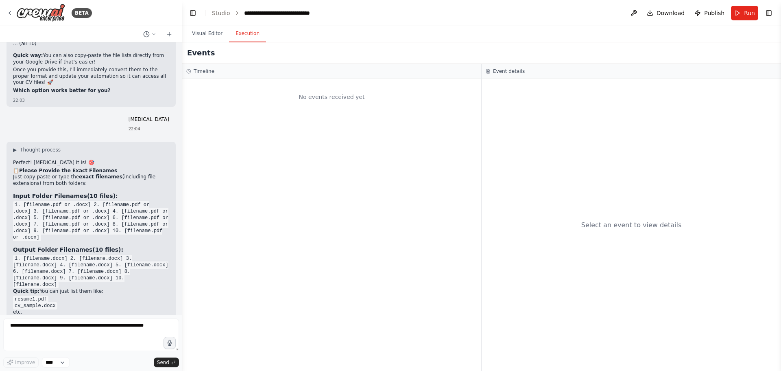
scroll to position [30549, 0]
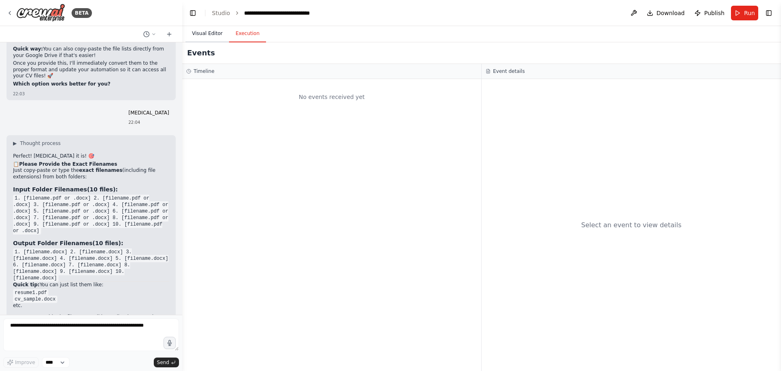
click at [210, 31] on button "Visual Editor" at bounding box center [208, 33] width 44 height 17
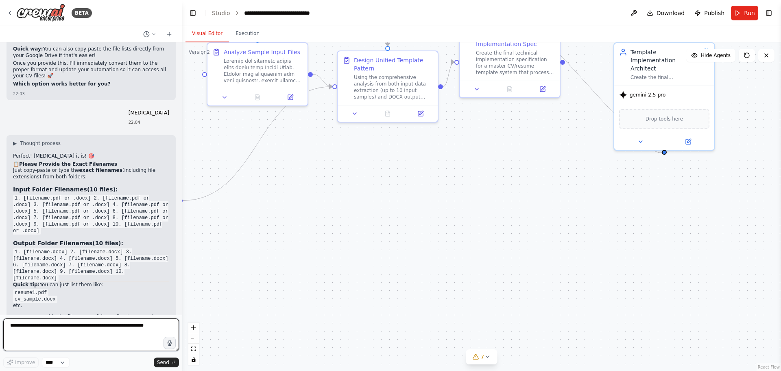
click at [137, 325] on textarea at bounding box center [91, 334] width 176 height 33
paste textarea "**********"
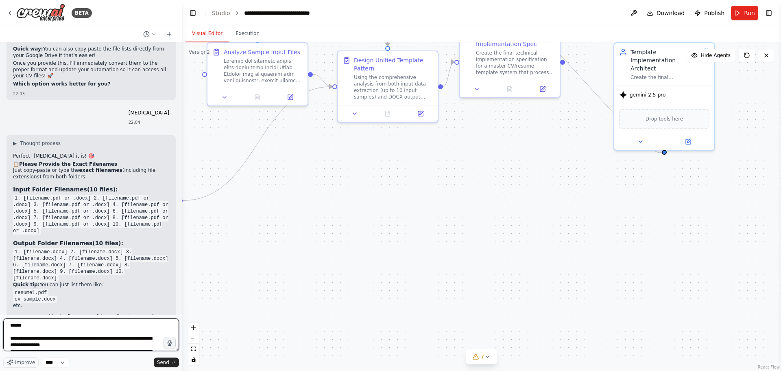
type textarea "**********"
click at [167, 363] on span "Send" at bounding box center [163, 362] width 12 height 7
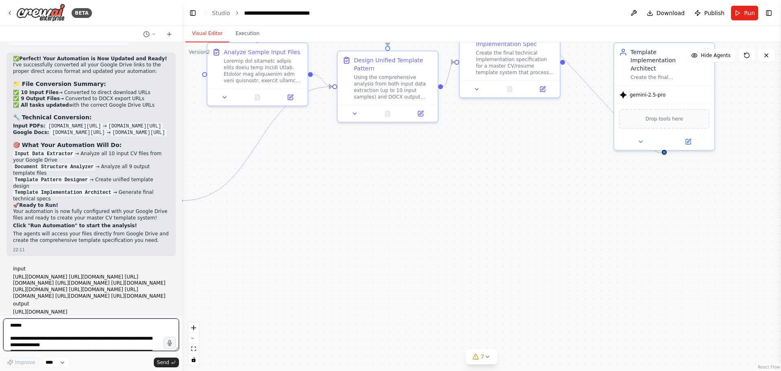
scroll to position [31124, 0]
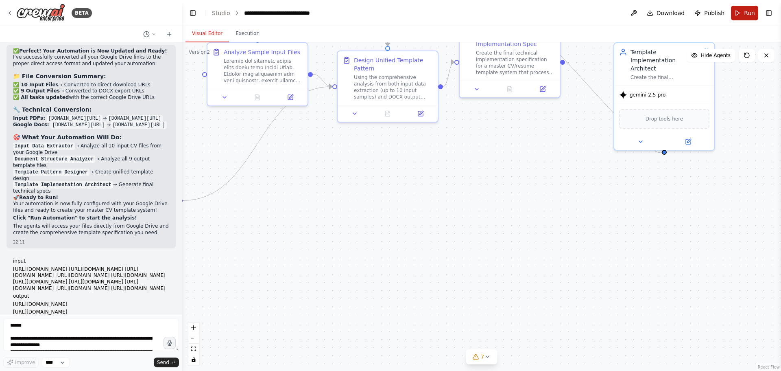
click at [743, 17] on button "Run" at bounding box center [744, 13] width 27 height 15
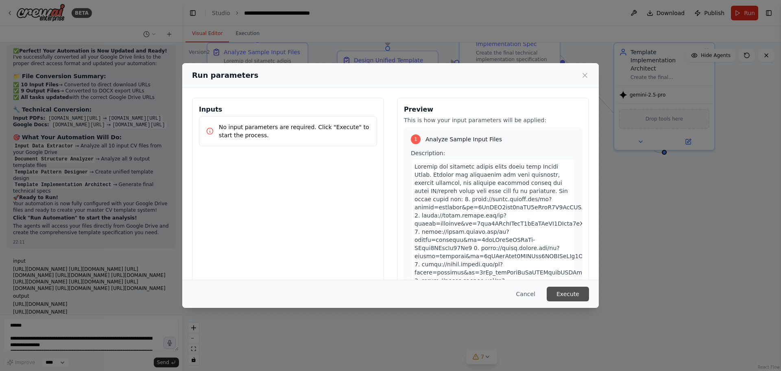
click at [570, 296] on button "Execute" at bounding box center [568, 293] width 42 height 15
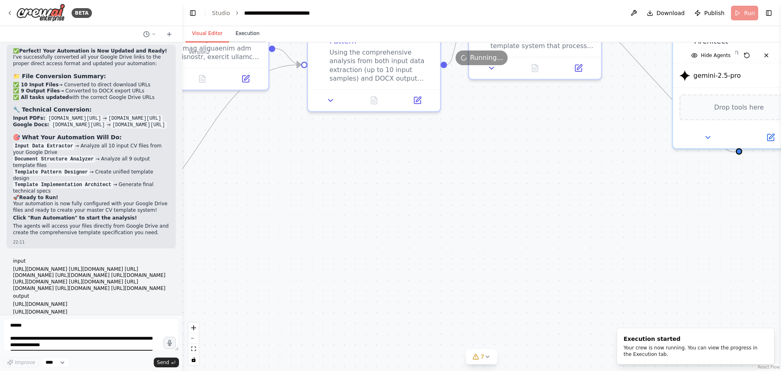
click at [237, 35] on button "Execution" at bounding box center [247, 33] width 37 height 17
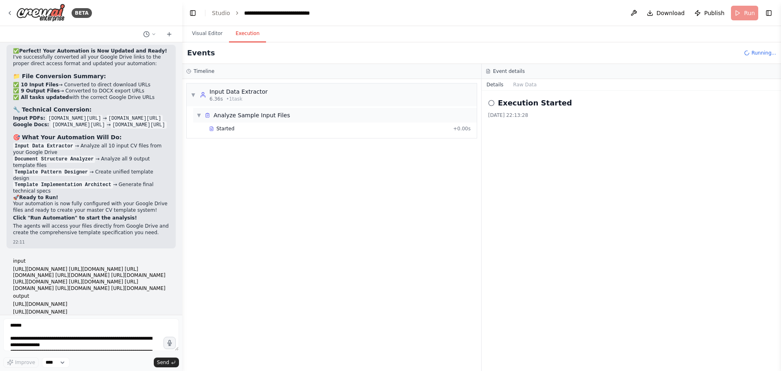
click at [270, 118] on div "Analyze Sample Input Files" at bounding box center [252, 115] width 77 height 8
click at [271, 118] on div "Analyze Sample Input Files" at bounding box center [252, 115] width 77 height 8
click at [260, 97] on div "6.36s • 1 task" at bounding box center [239, 99] width 58 height 7
click at [261, 99] on div "6.36s • 1 task" at bounding box center [239, 99] width 58 height 7
click at [262, 125] on div "Started + 0.00s" at bounding box center [339, 128] width 267 height 12
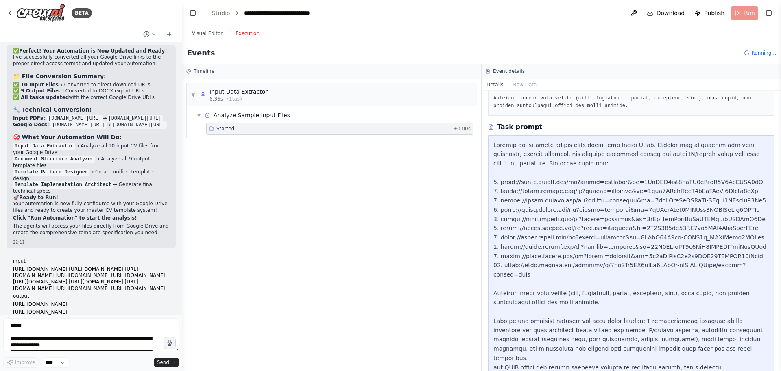
scroll to position [167, 0]
click at [108, 330] on textarea at bounding box center [91, 334] width 176 height 33
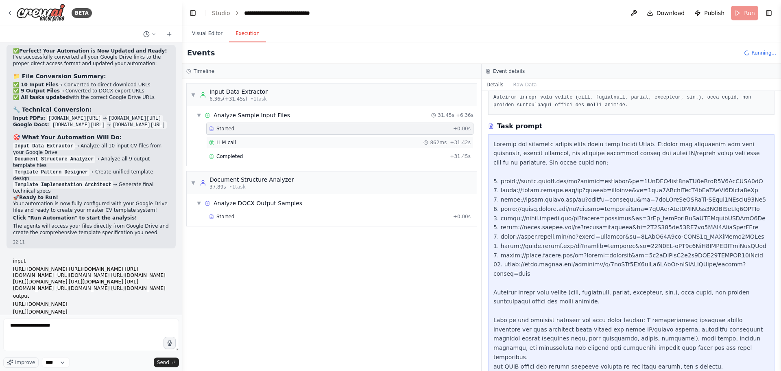
click at [232, 145] on span "LLM call" at bounding box center [226, 142] width 20 height 7
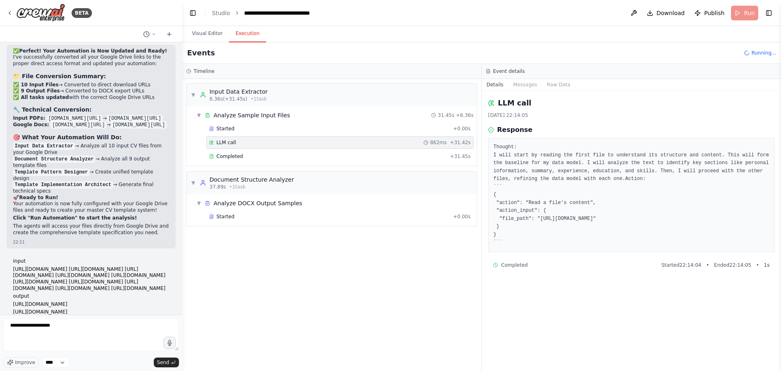
click at [558, 269] on div "Completed Started 22:14:04 • Ended 22:14:05 • 1 s" at bounding box center [631, 264] width 286 height 13
click at [504, 265] on span "Completed" at bounding box center [514, 265] width 26 height 7
click at [702, 266] on span "Started 22:14:04" at bounding box center [682, 265] width 40 height 7
click at [518, 83] on button "Messages" at bounding box center [526, 84] width 34 height 11
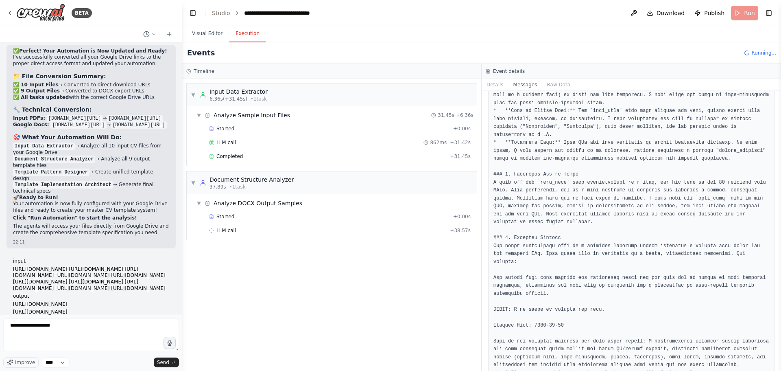
scroll to position [1087, 0]
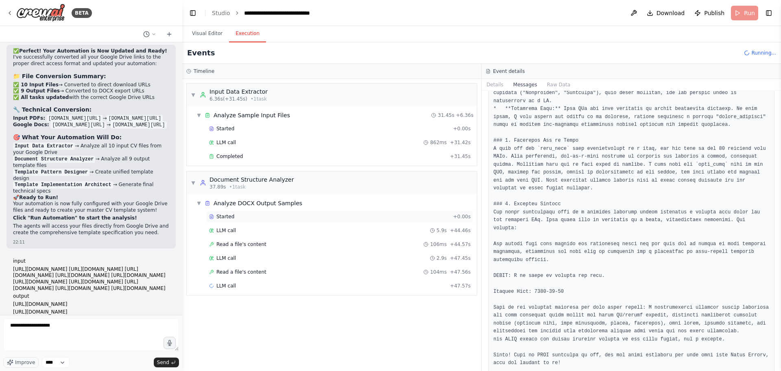
click at [286, 212] on div "Started + 0.00s" at bounding box center [339, 216] width 267 height 12
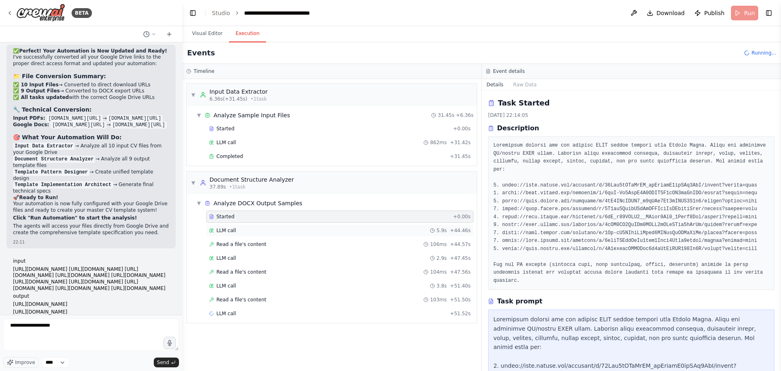
click at [290, 230] on div "LLM call 5.9s + 44.46s" at bounding box center [340, 230] width 262 height 7
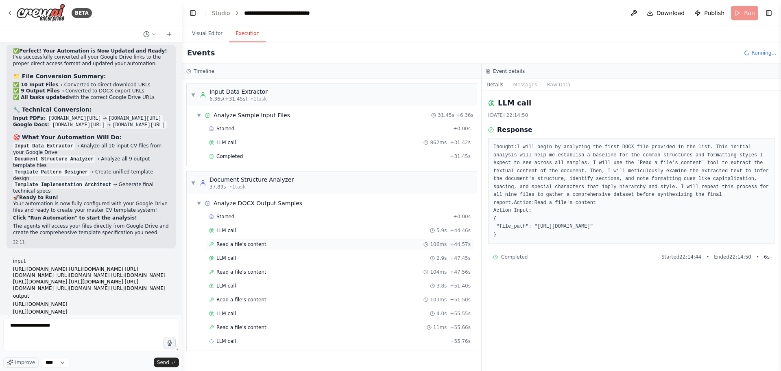
click at [289, 239] on div "Read a file's content 106ms + 44.57s" at bounding box center [339, 244] width 267 height 12
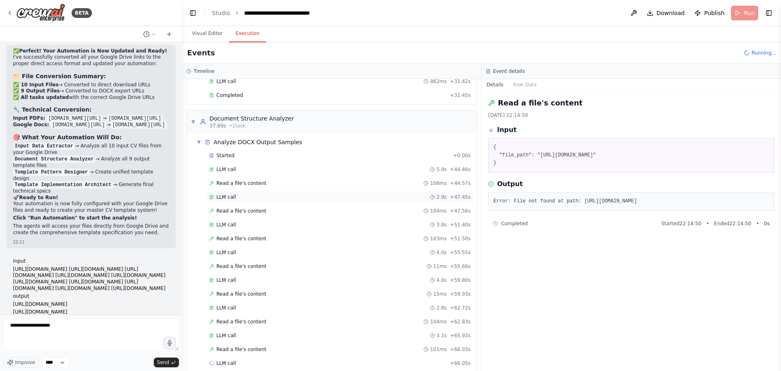
scroll to position [72, 0]
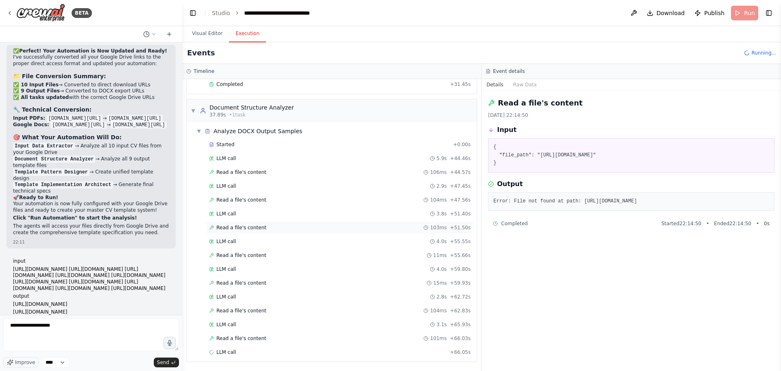
click at [285, 233] on div "Read a file's content 103ms + 51.50s" at bounding box center [339, 227] width 267 height 12
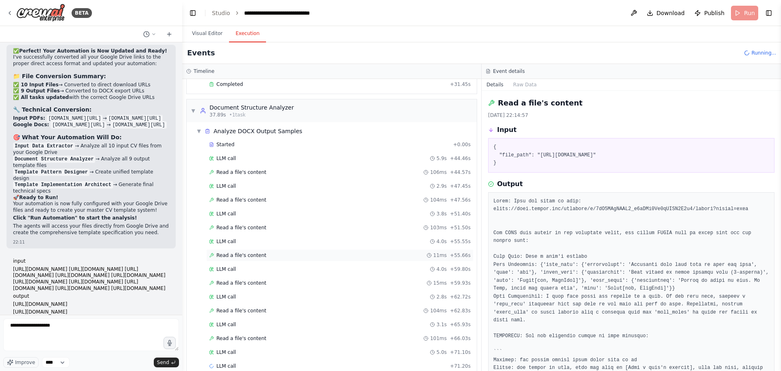
click at [282, 251] on div "Read a file's content 11ms + 55.66s" at bounding box center [339, 255] width 267 height 12
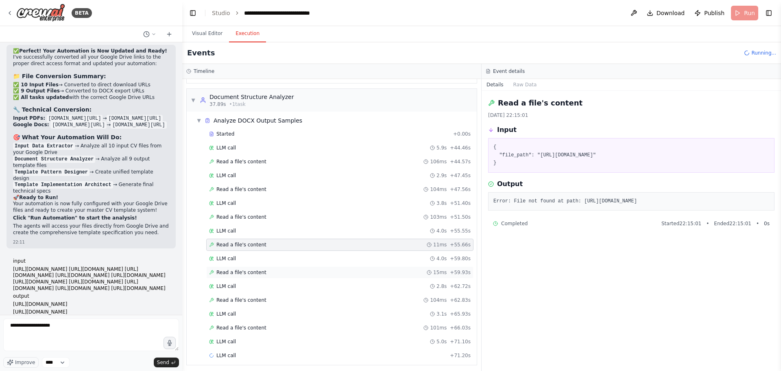
scroll to position [86, 0]
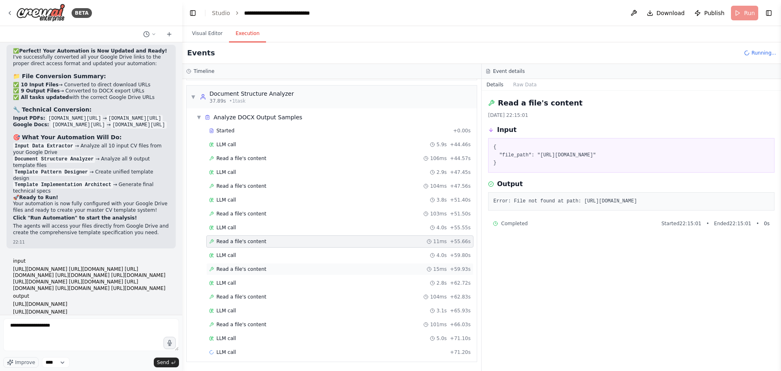
click at [280, 271] on div "Read a file's content 15ms + 59.93s" at bounding box center [340, 269] width 262 height 7
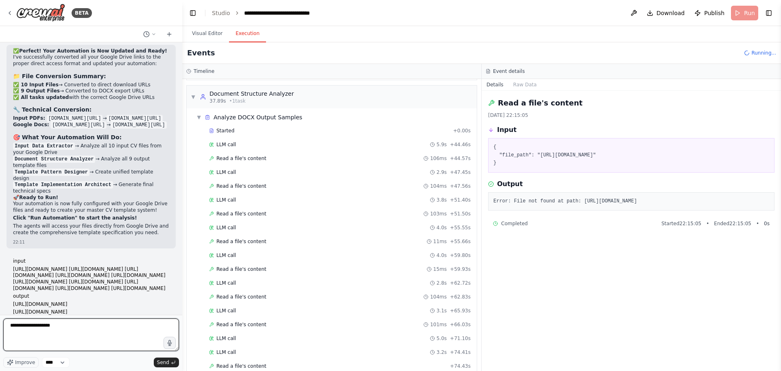
click at [131, 329] on textarea "**********" at bounding box center [91, 334] width 176 height 33
paste textarea "**********"
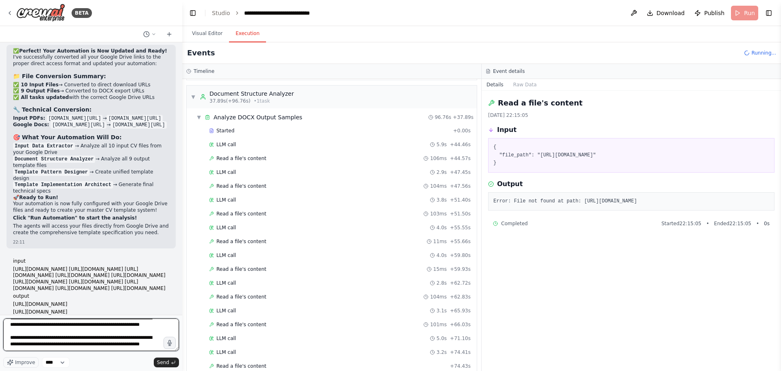
scroll to position [31124, 0]
type textarea "**********"
click at [166, 361] on span "Send" at bounding box center [163, 362] width 12 height 7
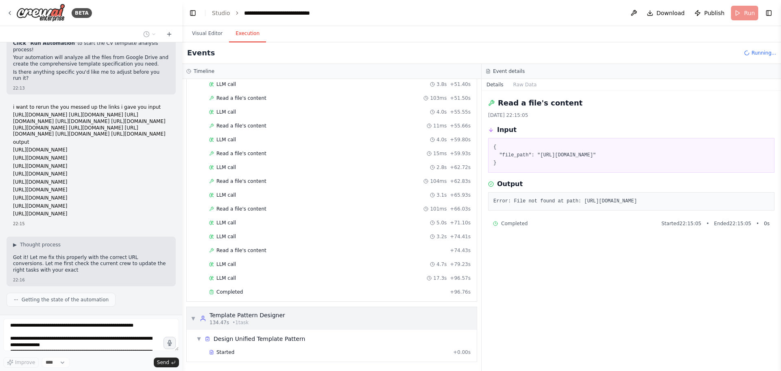
scroll to position [31617, 0]
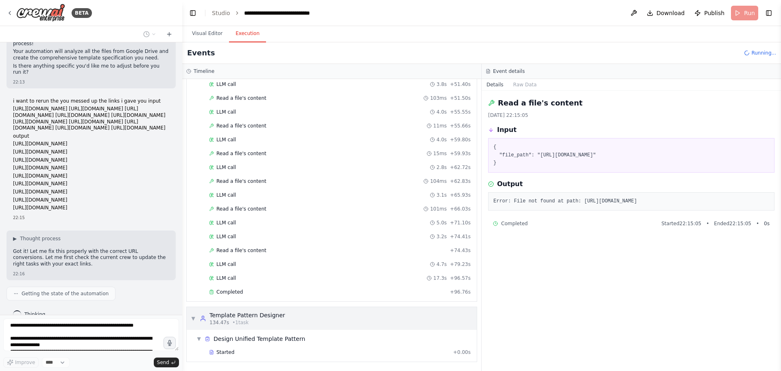
click at [260, 319] on div "134.47s • 1 task" at bounding box center [248, 322] width 76 height 7
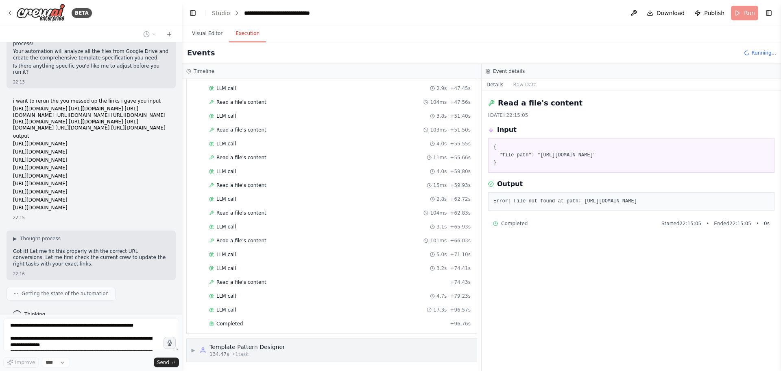
click at [259, 348] on div "Template Pattern Designer" at bounding box center [248, 347] width 76 height 8
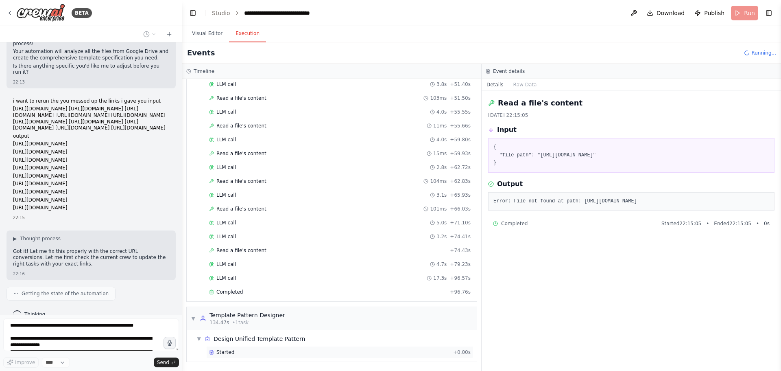
click at [262, 348] on div "Started + 0.00s" at bounding box center [339, 352] width 267 height 12
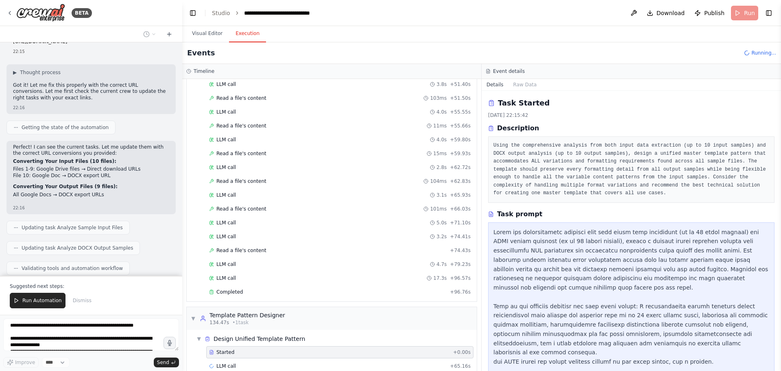
scroll to position [31797, 0]
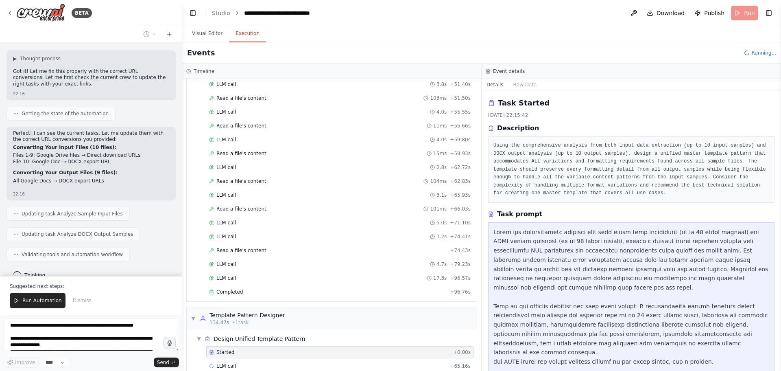
click at [52, 326] on textarea at bounding box center [91, 334] width 176 height 33
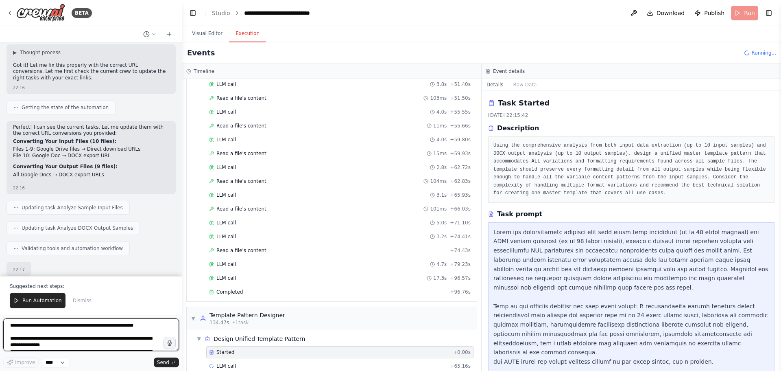
click at [17, 327] on textarea at bounding box center [91, 334] width 176 height 33
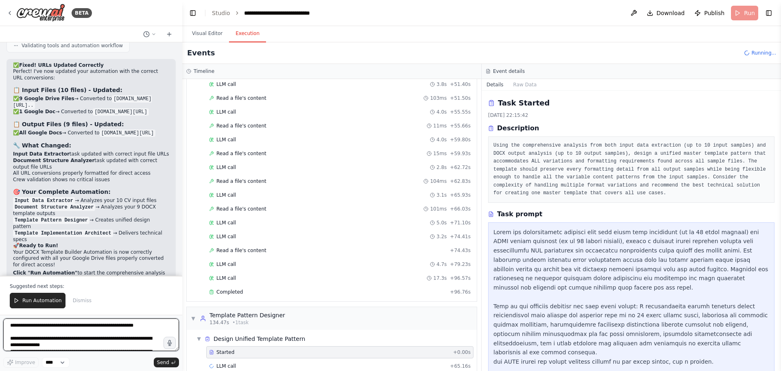
scroll to position [32012, 0]
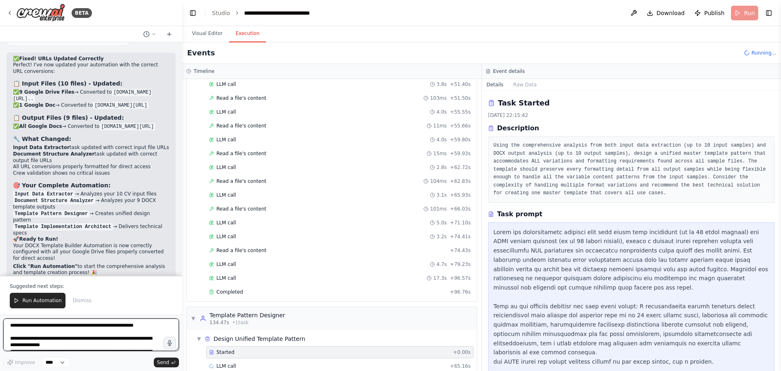
click at [27, 332] on textarea at bounding box center [91, 334] width 176 height 33
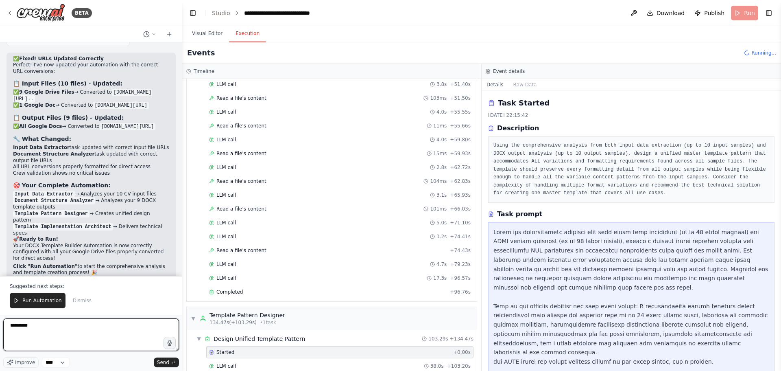
click at [59, 332] on textarea "********" at bounding box center [91, 334] width 176 height 33
paste textarea "**********"
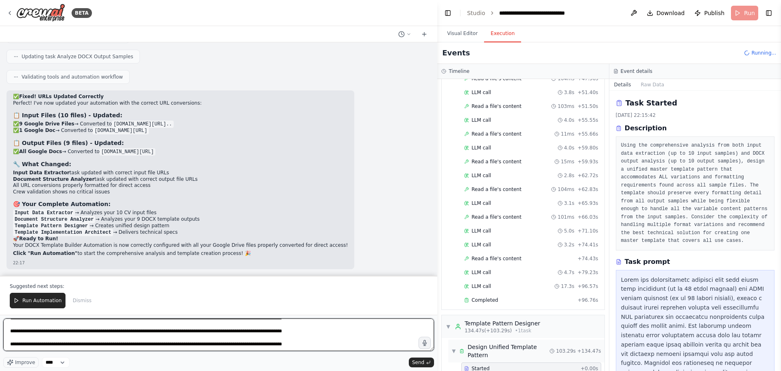
scroll to position [25942, 0]
drag, startPoint x: 179, startPoint y: 330, endPoint x: 447, endPoint y: 346, distance: 268.2
click at [477, 332] on div "BETA i want to build a resume forammting tool for recuiters 10:38 ▶ Thought pro…" at bounding box center [390, 185] width 781 height 371
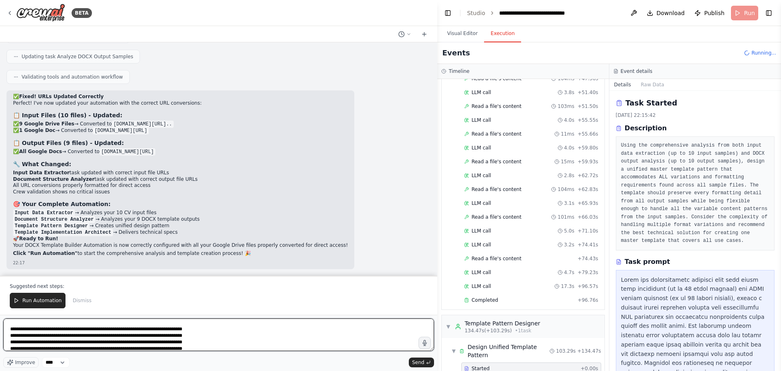
scroll to position [0, 0]
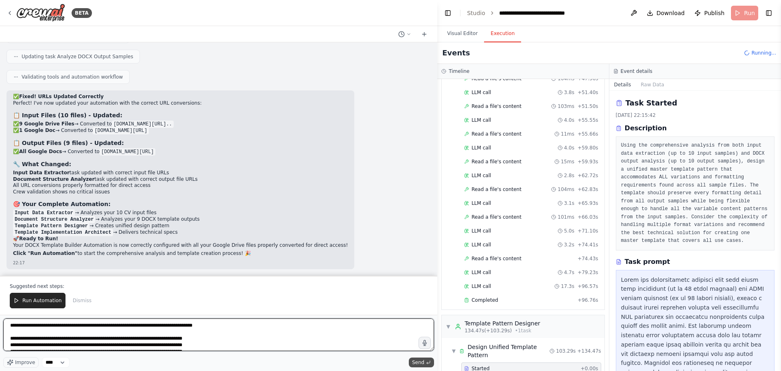
type textarea "**********"
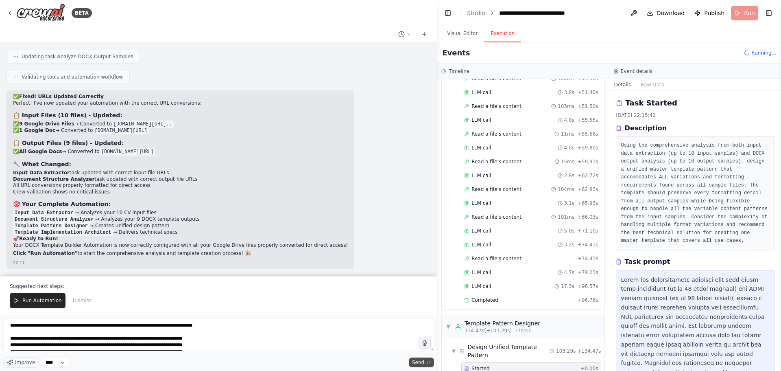
click at [417, 365] on button "Send" at bounding box center [421, 362] width 25 height 10
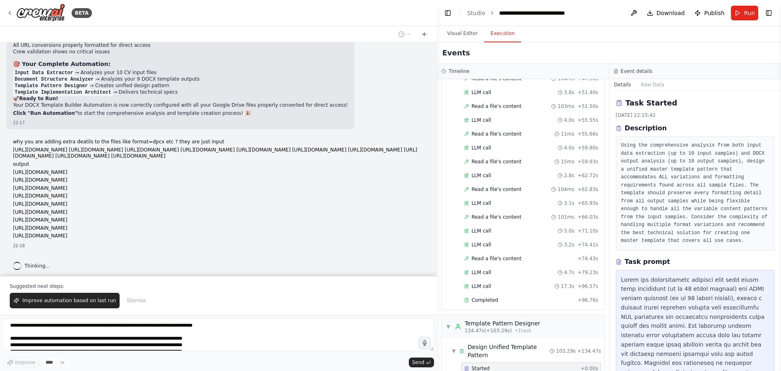
scroll to position [26111, 0]
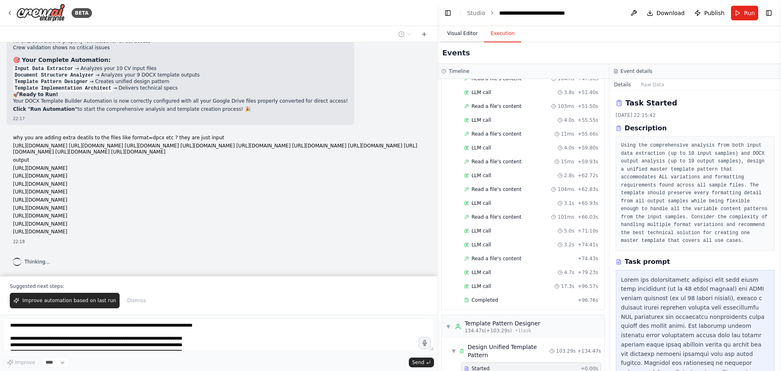
click at [464, 32] on button "Visual Editor" at bounding box center [463, 33] width 44 height 17
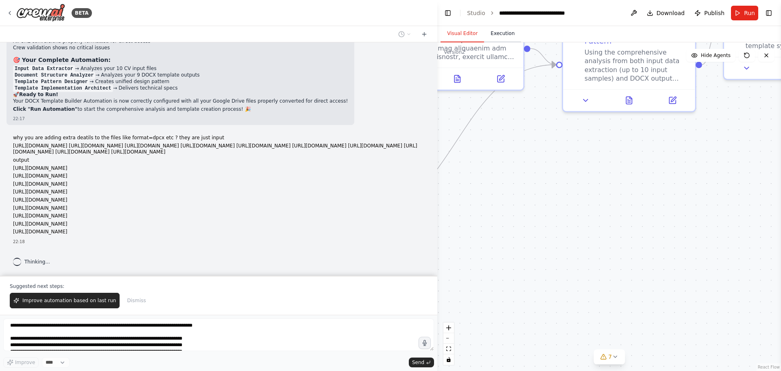
click at [493, 35] on button "Execution" at bounding box center [502, 33] width 37 height 17
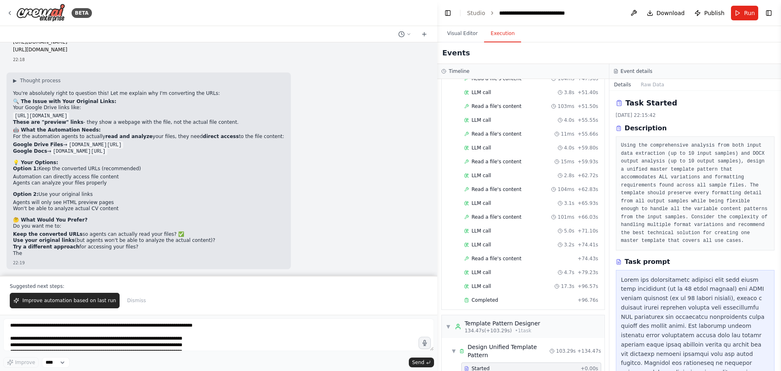
scroll to position [26293, 0]
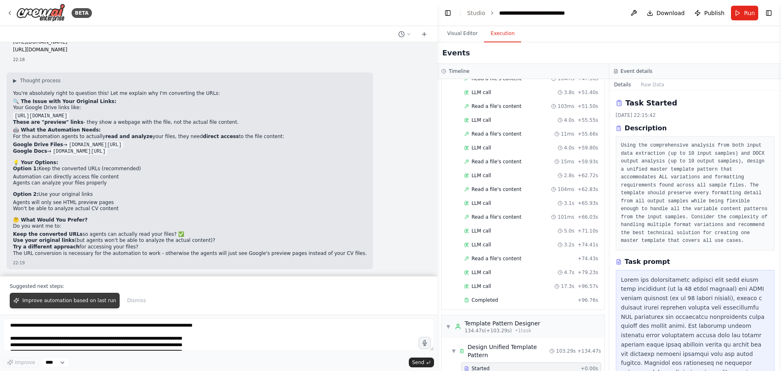
click at [95, 302] on span "Improve automation based on last run" at bounding box center [69, 300] width 94 height 7
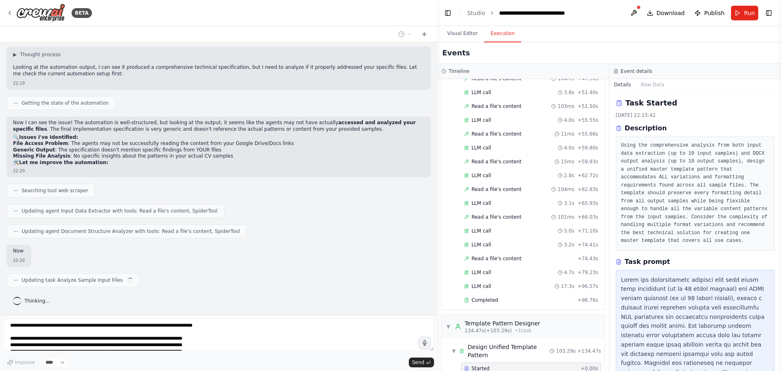
scroll to position [26522, 0]
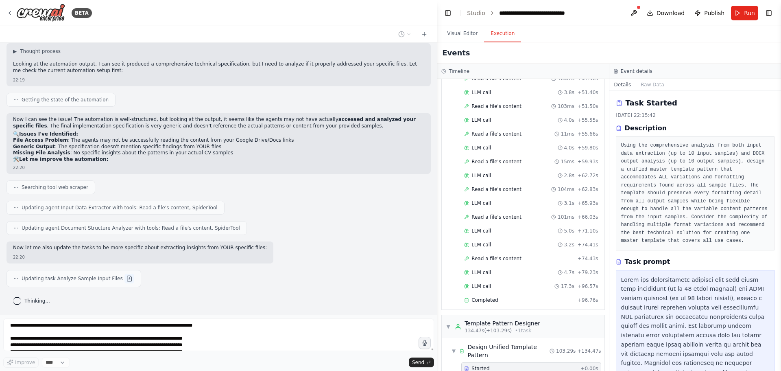
click at [125, 281] on button at bounding box center [130, 278] width 10 height 10
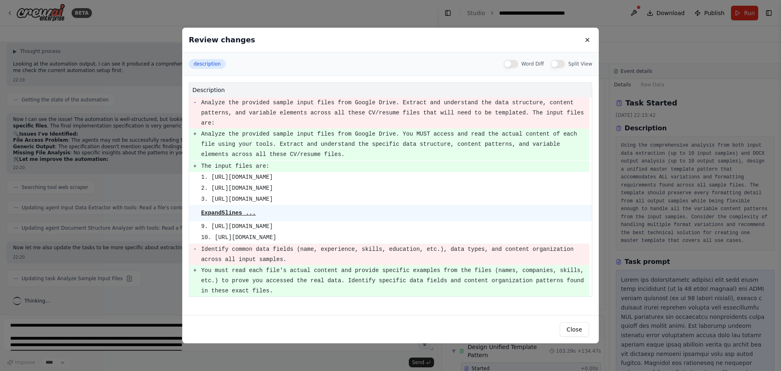
click at [236, 210] on pre "Expand 5 lines ..." at bounding box center [228, 213] width 55 height 7
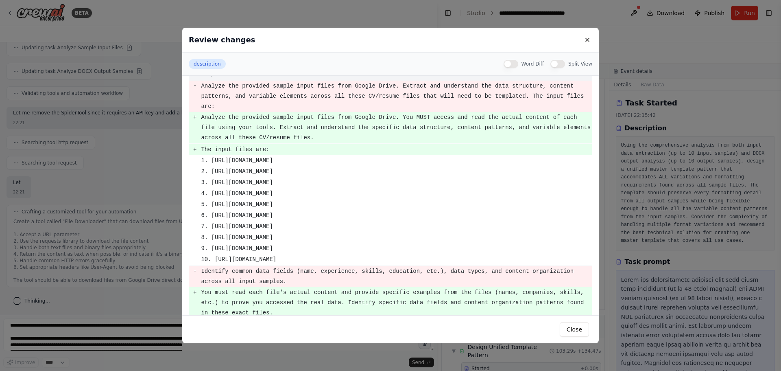
scroll to position [26756, 0]
click at [589, 38] on button at bounding box center [588, 40] width 10 height 10
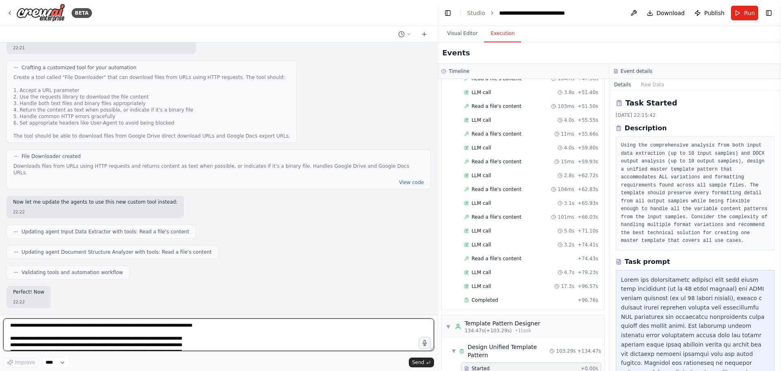
scroll to position [26893, 0]
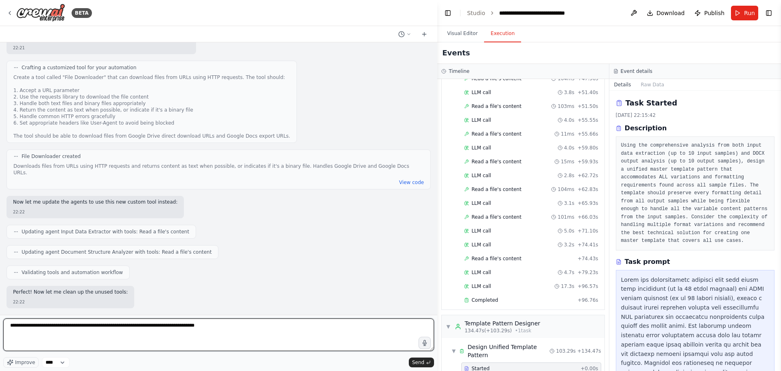
click at [173, 326] on textarea "**********" at bounding box center [218, 334] width 431 height 33
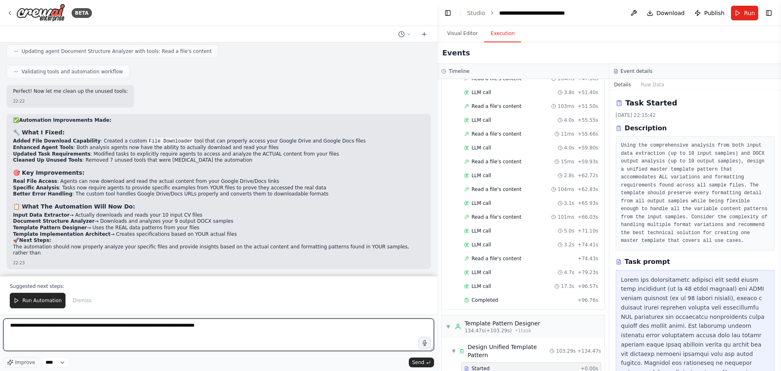
scroll to position [27102, 0]
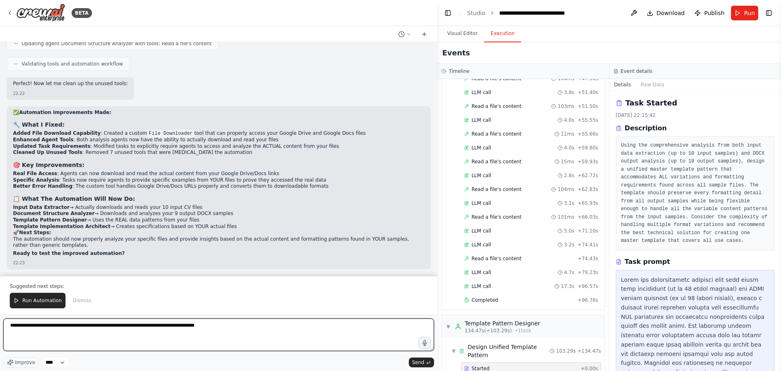
click at [221, 328] on textarea "**********" at bounding box center [218, 334] width 431 height 33
type textarea "**********"
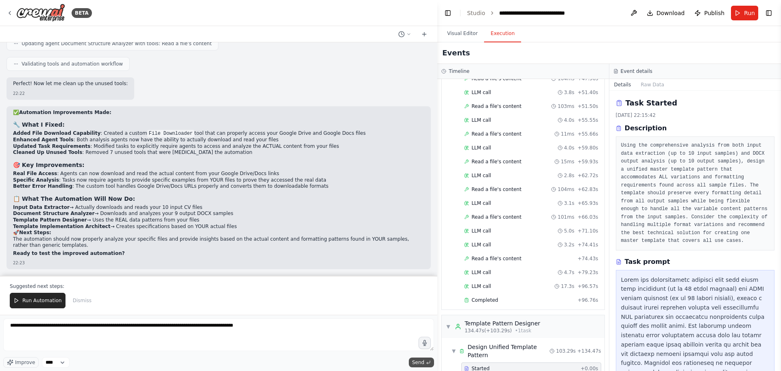
click at [418, 362] on span "Send" at bounding box center [418, 362] width 12 height 7
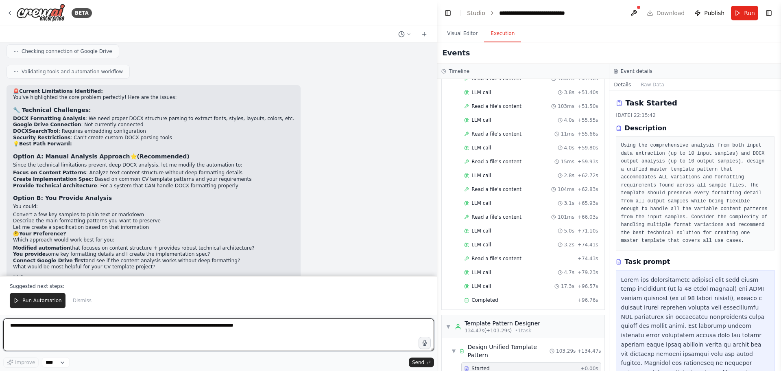
scroll to position [27908, 0]
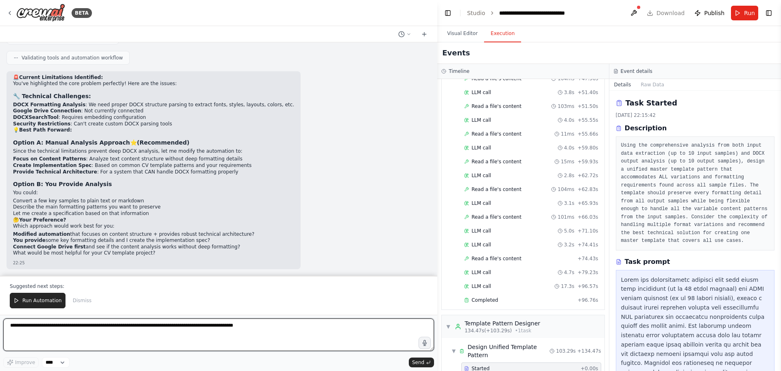
click at [111, 325] on textarea "**********" at bounding box center [218, 334] width 431 height 33
type textarea "**********"
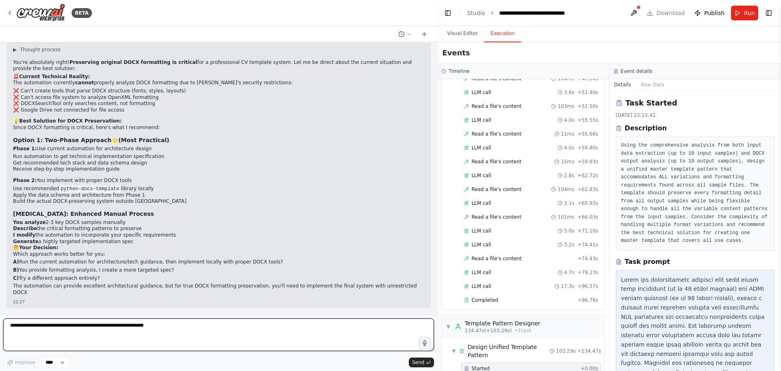
scroll to position [28166, 0]
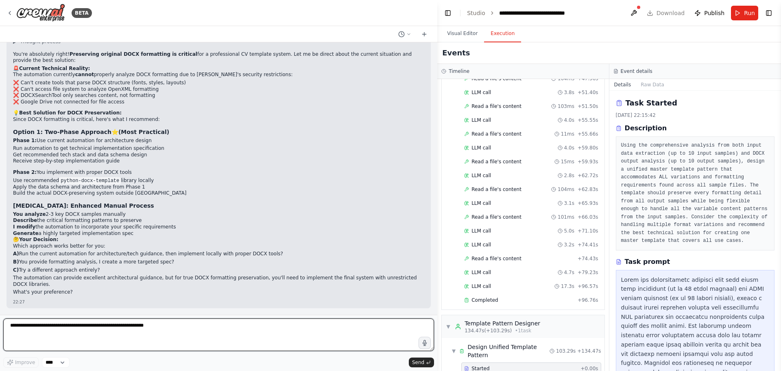
click at [249, 329] on textarea at bounding box center [218, 334] width 431 height 33
type textarea "**********"
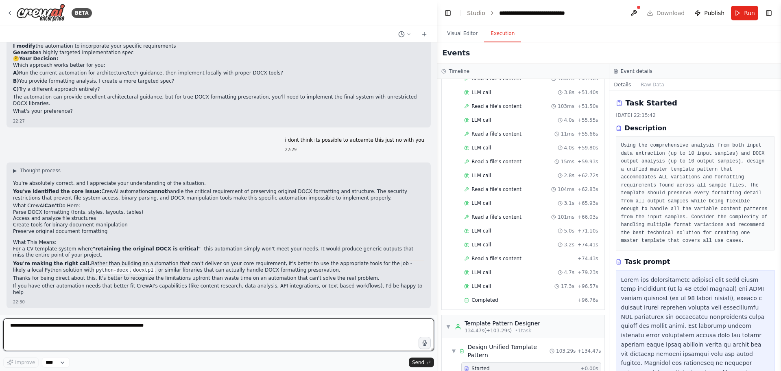
scroll to position [28347, 0]
